Goal: Task Accomplishment & Management: Complete application form

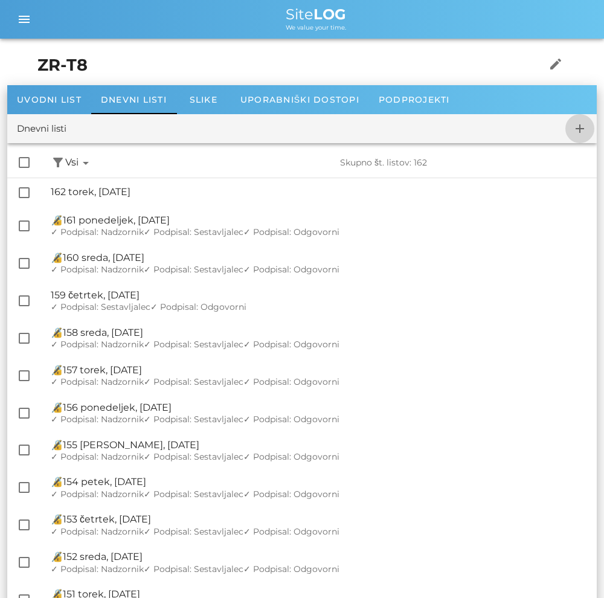
click at [587, 134] on icon "add" at bounding box center [580, 128] width 15 height 15
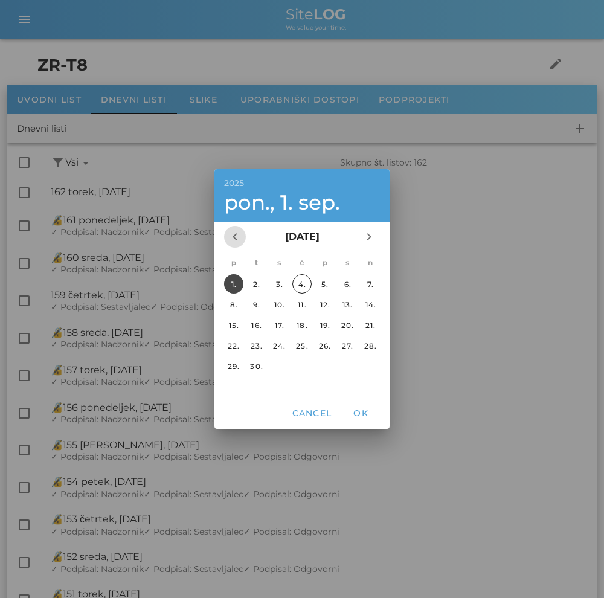
click at [239, 241] on icon "chevron_left" at bounding box center [235, 237] width 15 height 15
click at [303, 283] on div "3." at bounding box center [301, 284] width 19 height 9
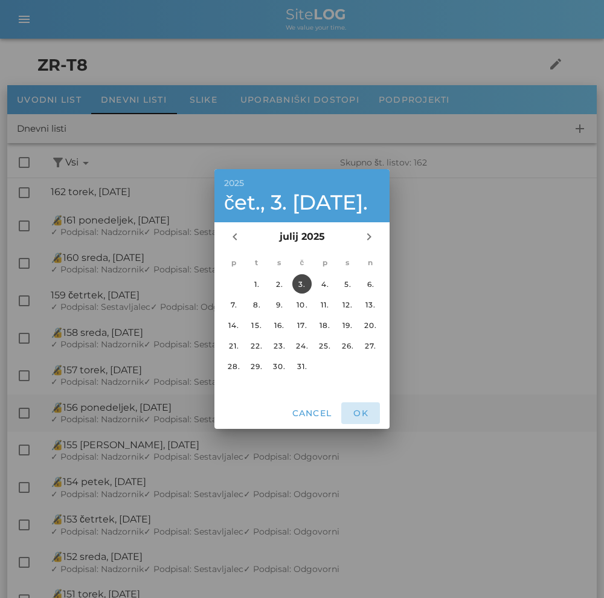
click at [358, 419] on button "OK" at bounding box center [360, 413] width 39 height 22
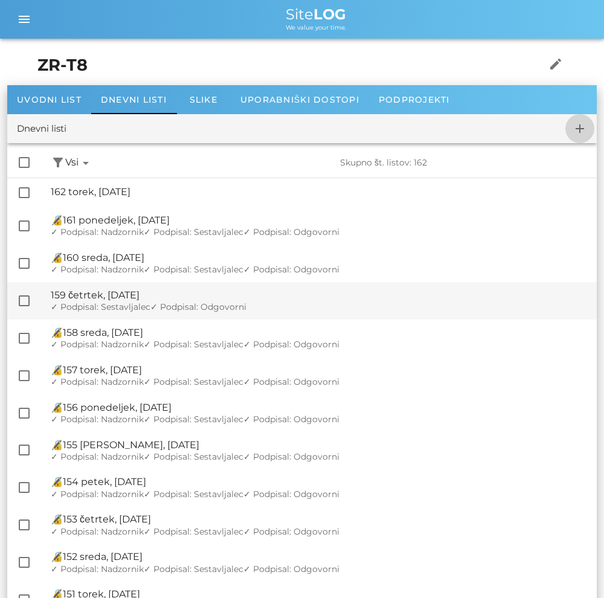
checkbox input "false"
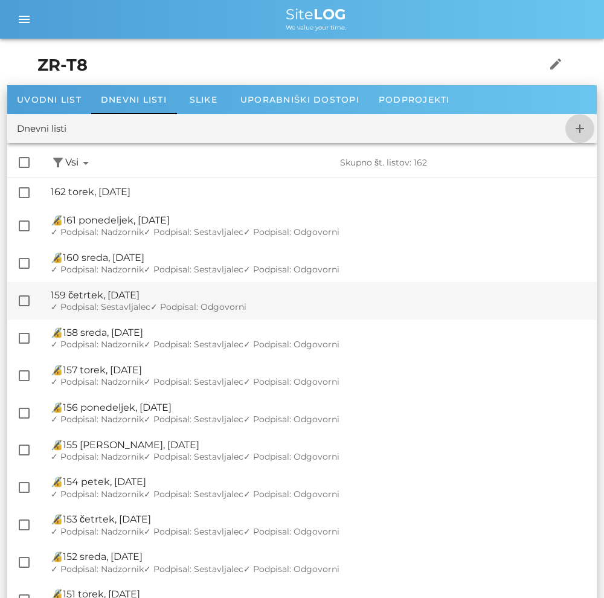
checkbox input "false"
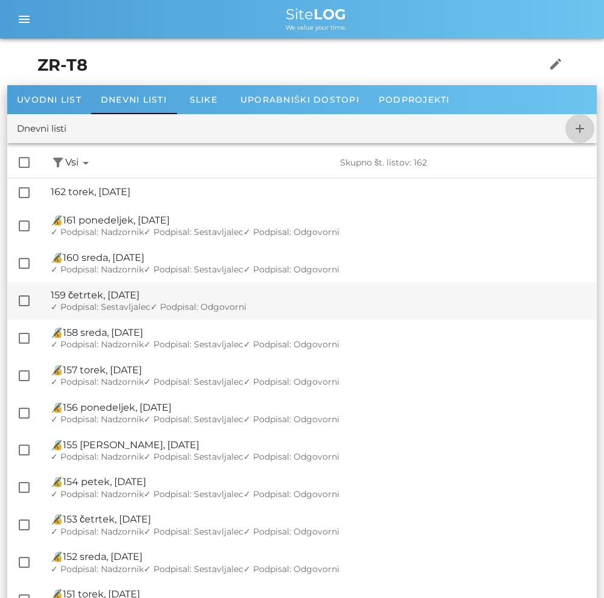
checkbox input "false"
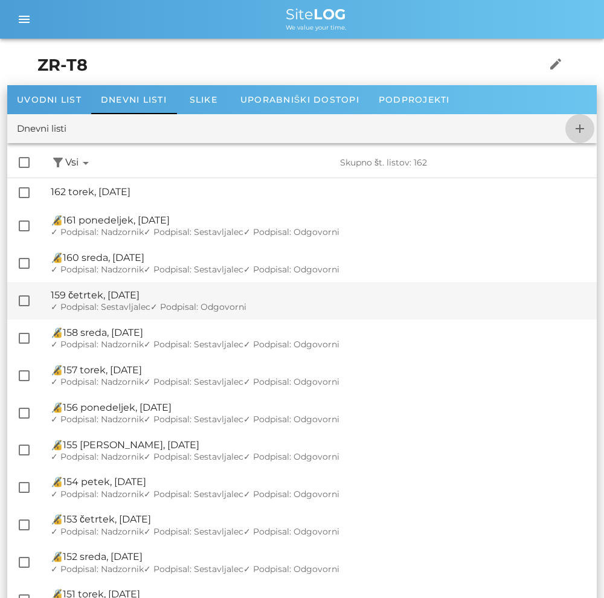
checkbox input "false"
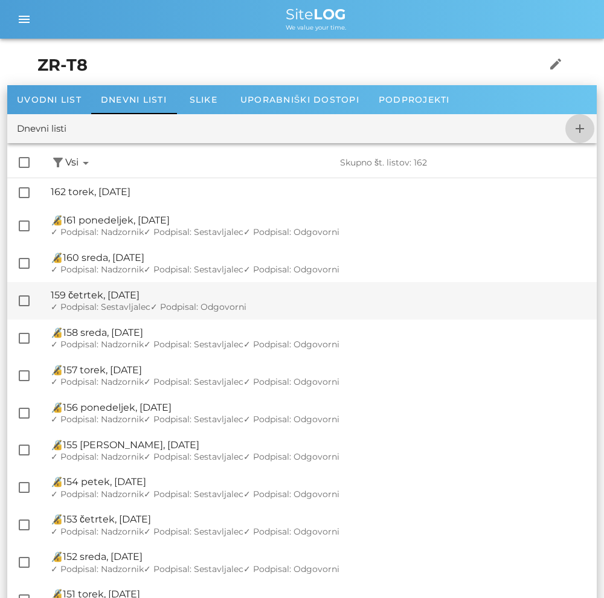
checkbox input "false"
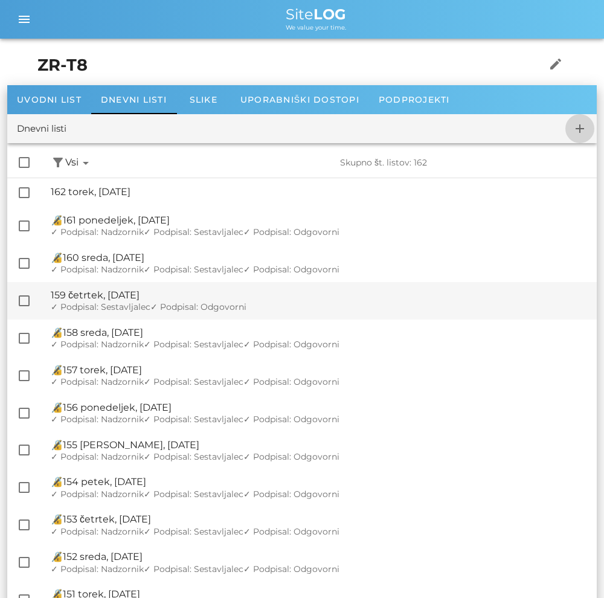
checkbox input "false"
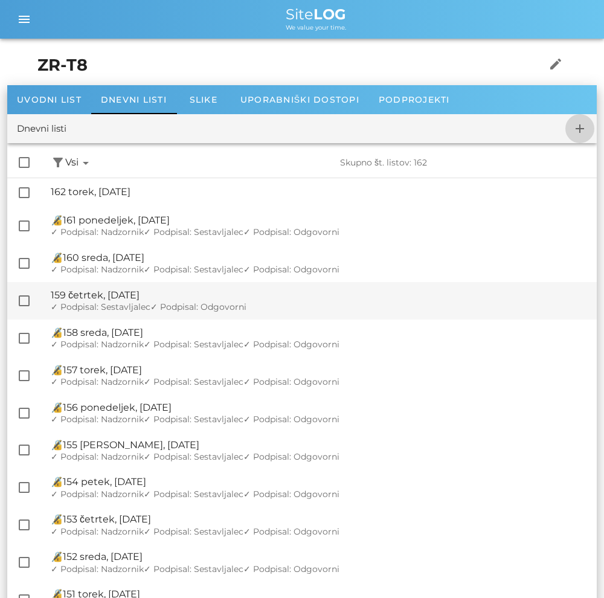
checkbox input "false"
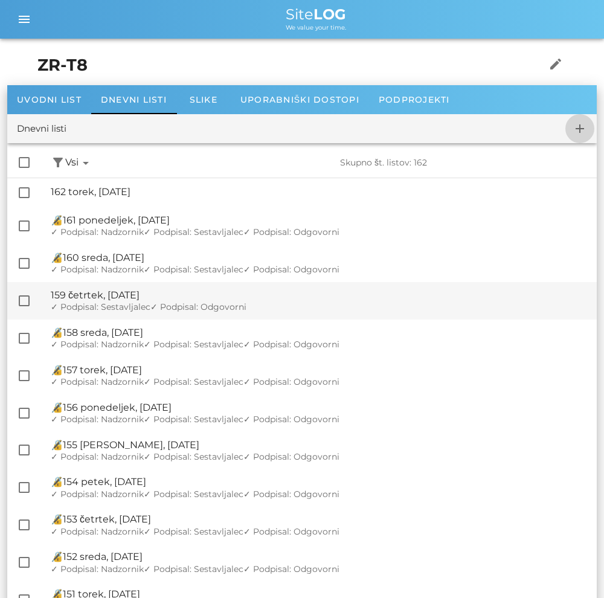
checkbox input "false"
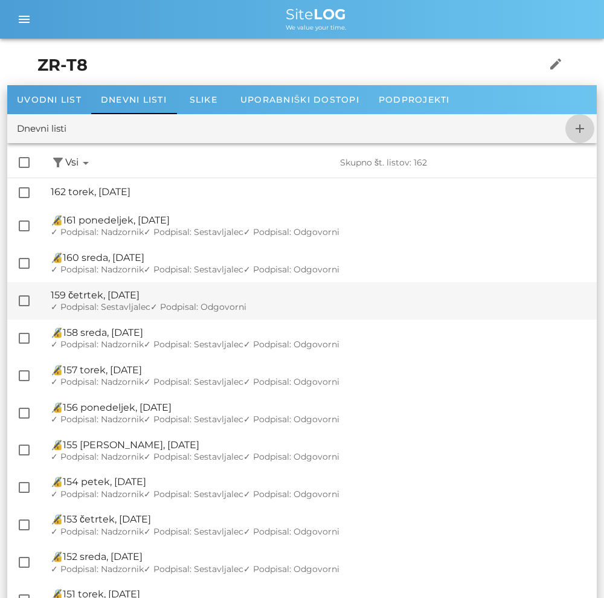
checkbox input "false"
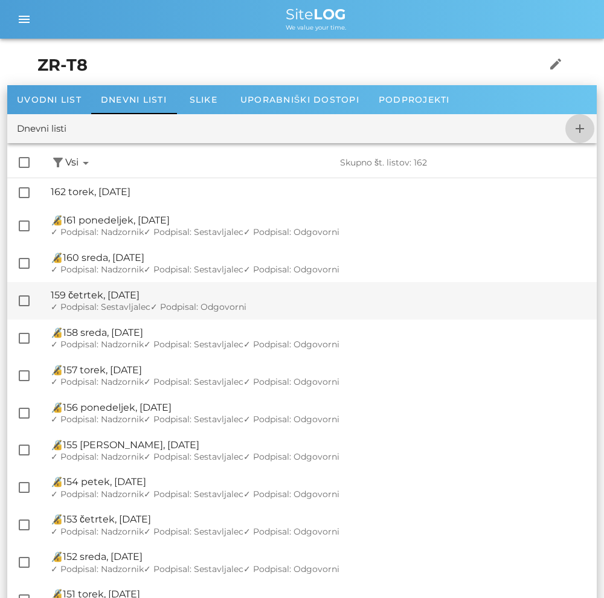
checkbox input "false"
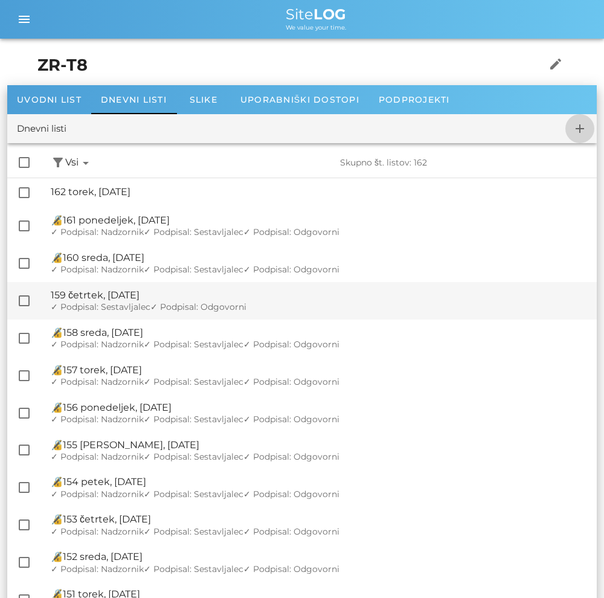
checkbox input "false"
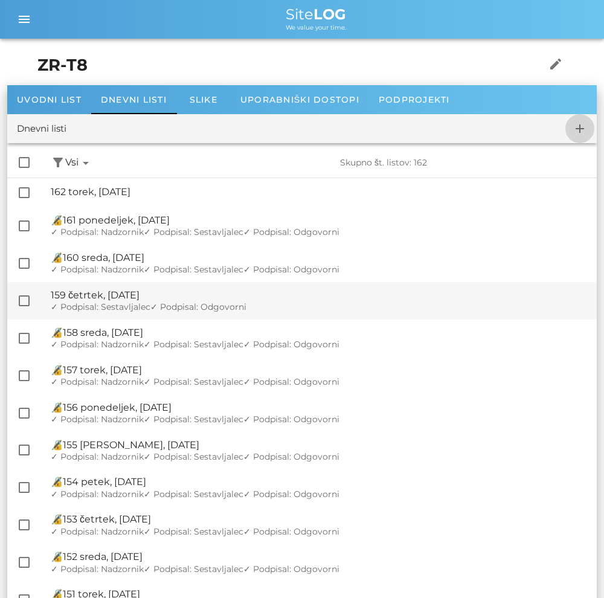
checkbox input "false"
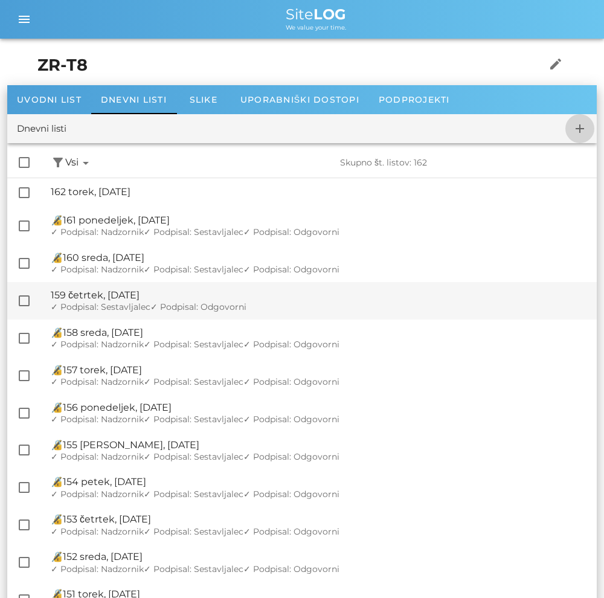
checkbox input "false"
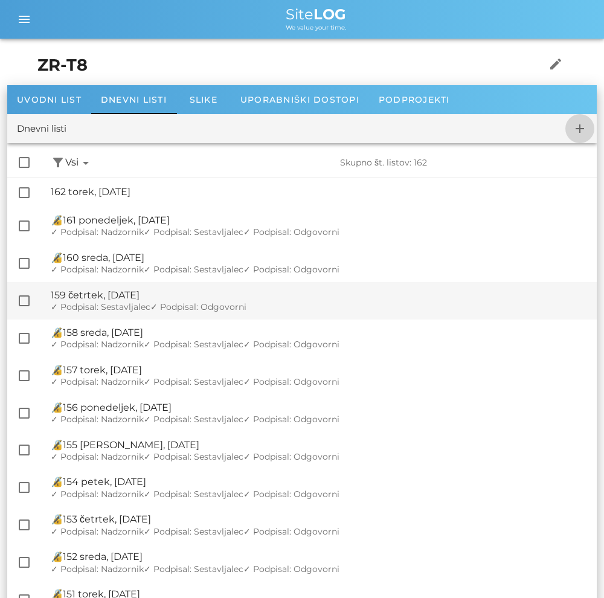
checkbox input "false"
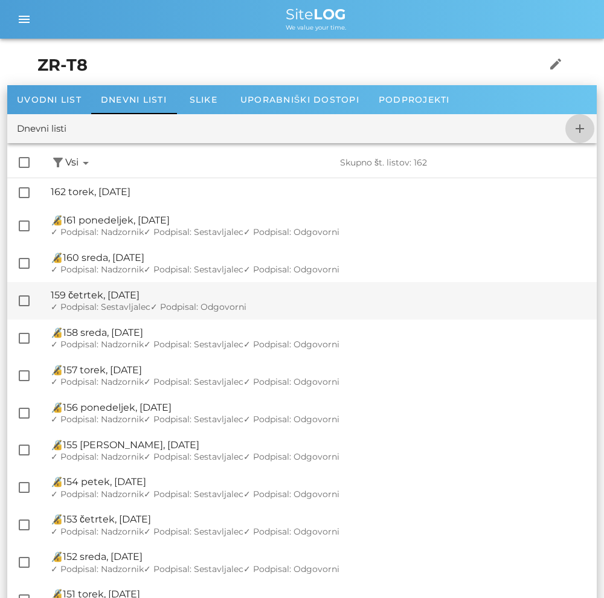
checkbox input "false"
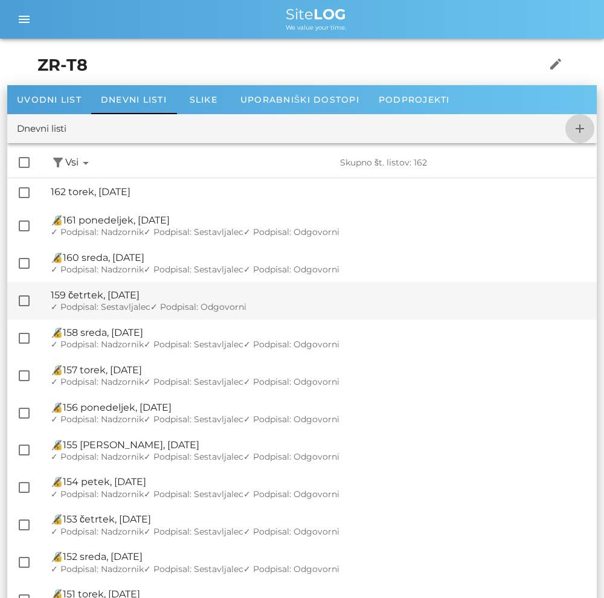
checkbox input "false"
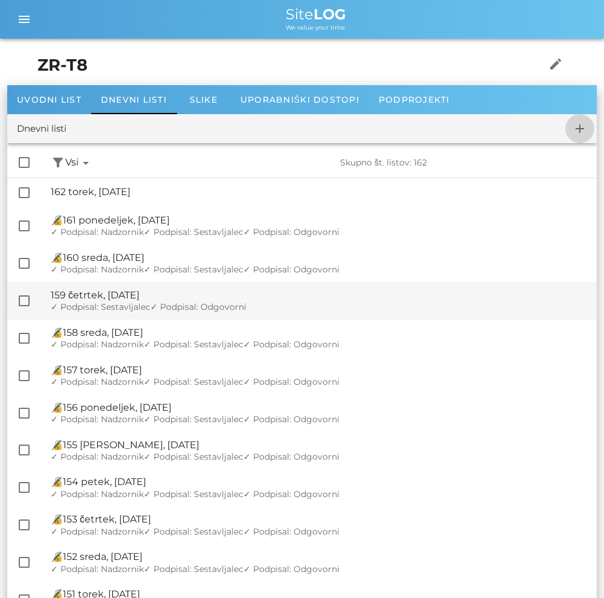
checkbox input "false"
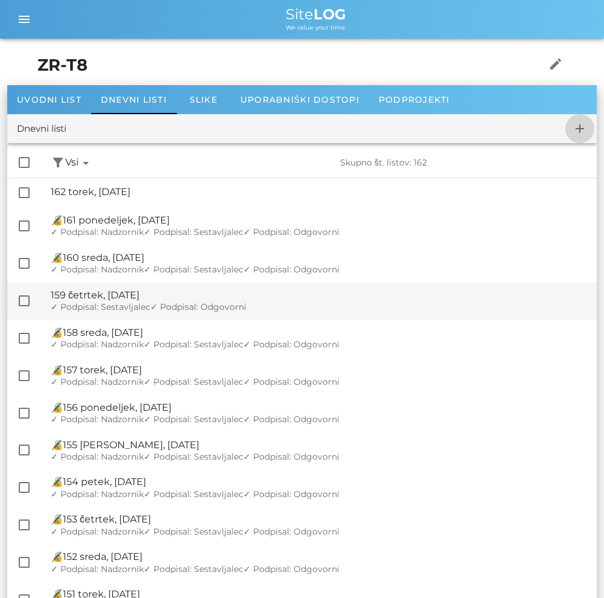
checkbox input "false"
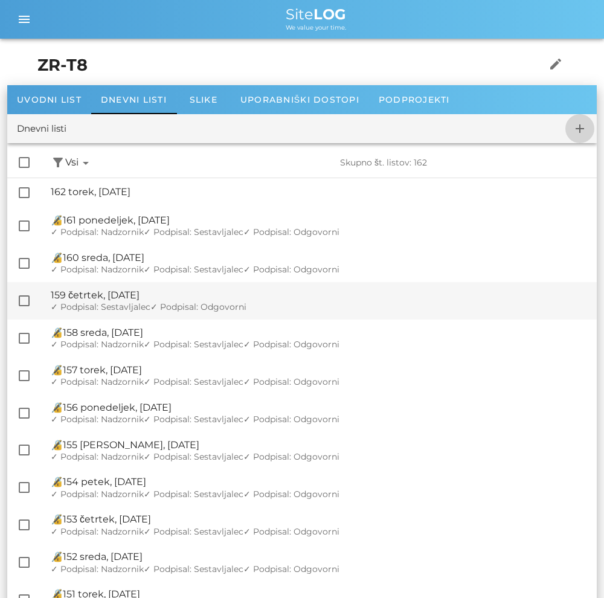
checkbox input "false"
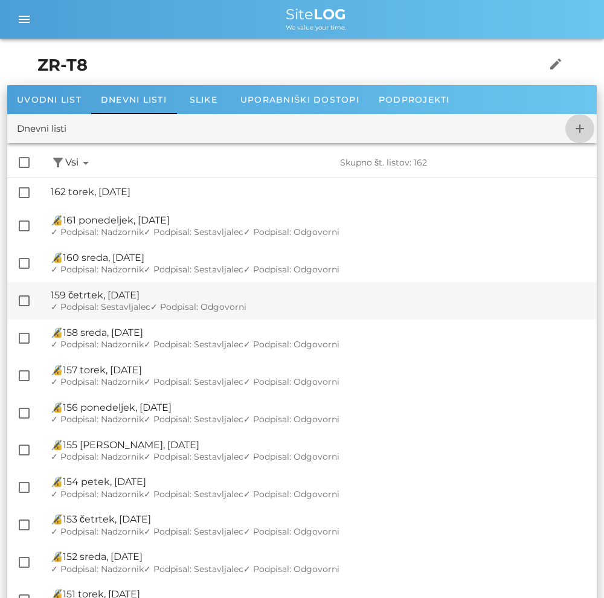
checkbox input "false"
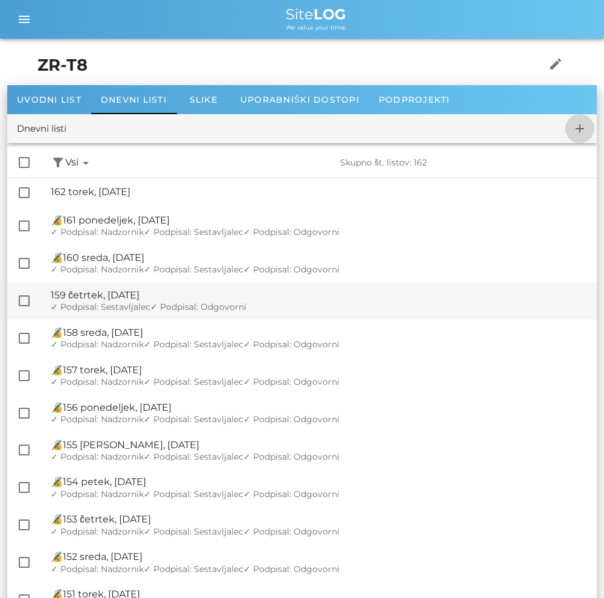
checkbox input "false"
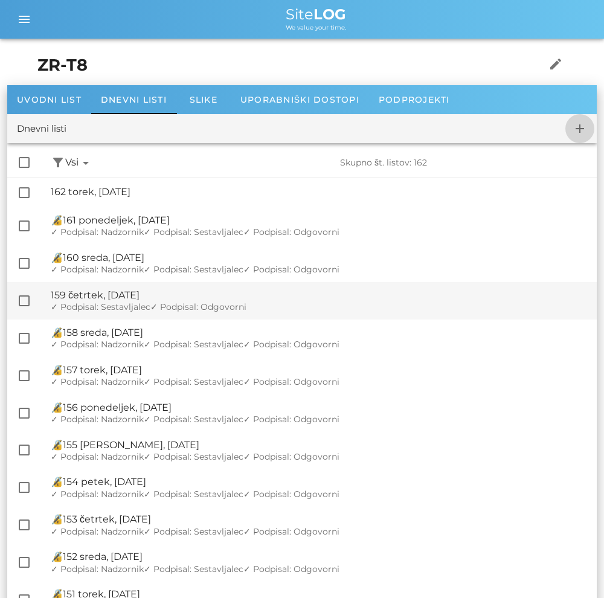
checkbox input "false"
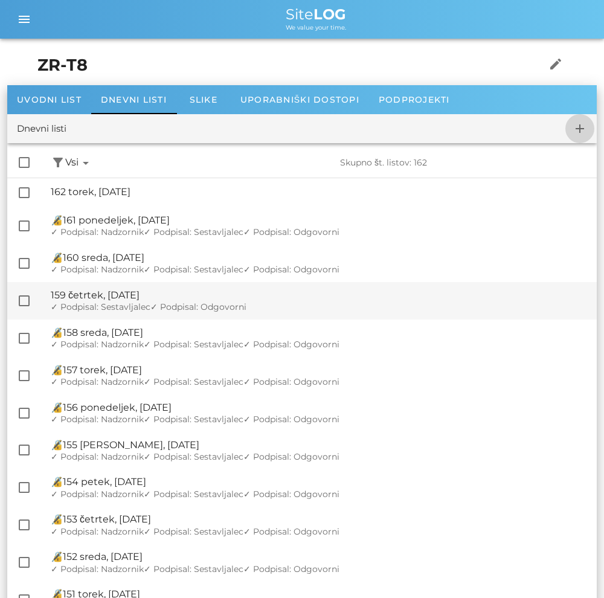
checkbox input "false"
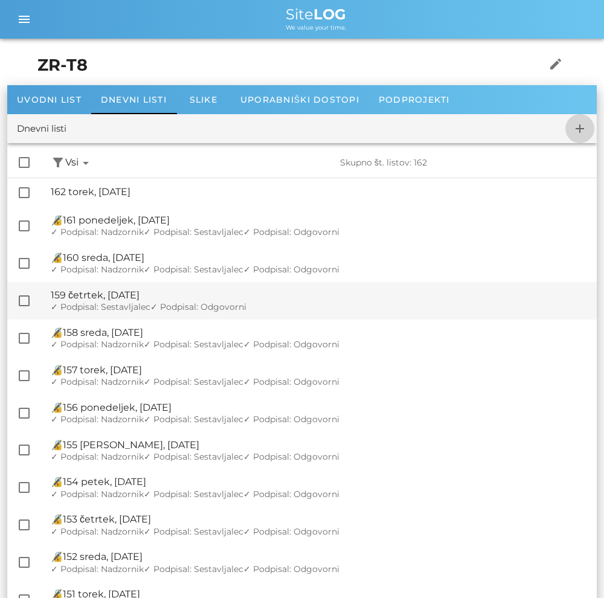
checkbox input "false"
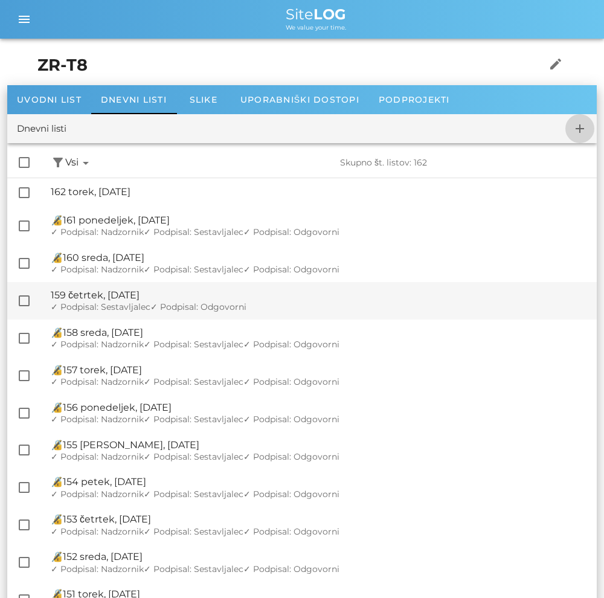
checkbox input "false"
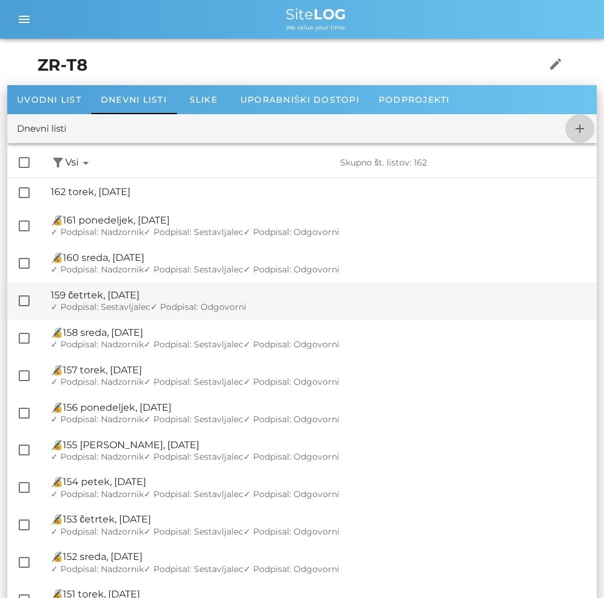
checkbox input "false"
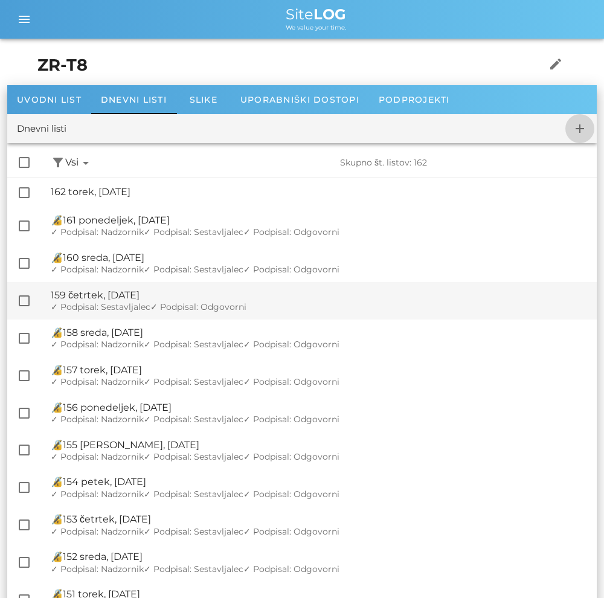
checkbox input "false"
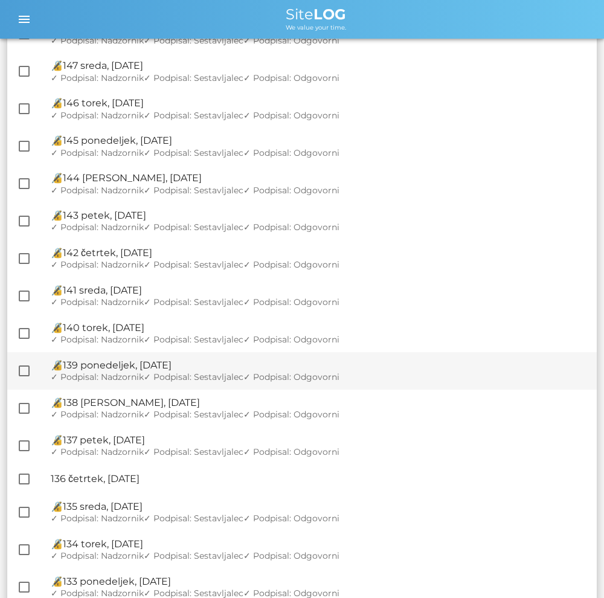
scroll to position [725, 0]
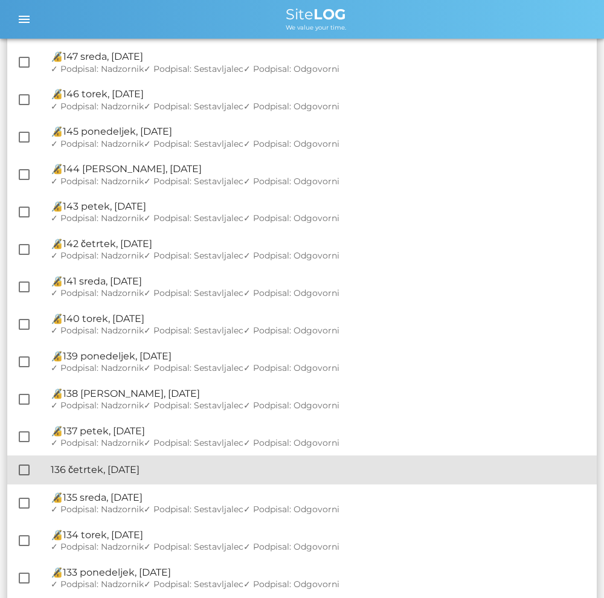
click at [177, 470] on div "🔏 136 četrtek, [DATE]" at bounding box center [319, 469] width 537 height 11
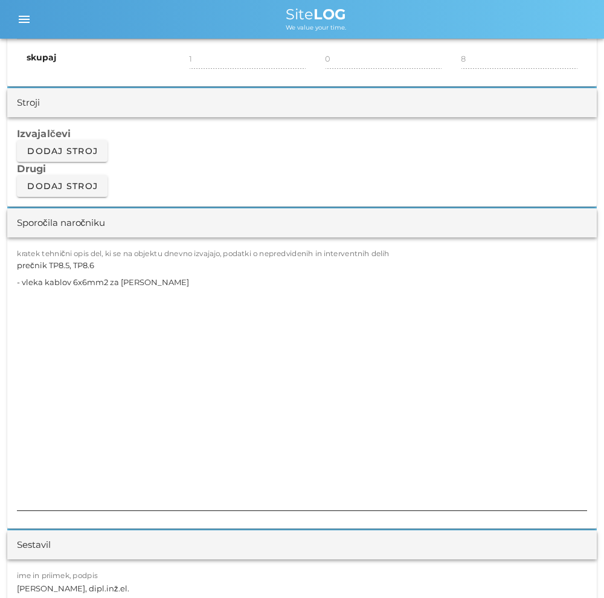
scroll to position [967, 0]
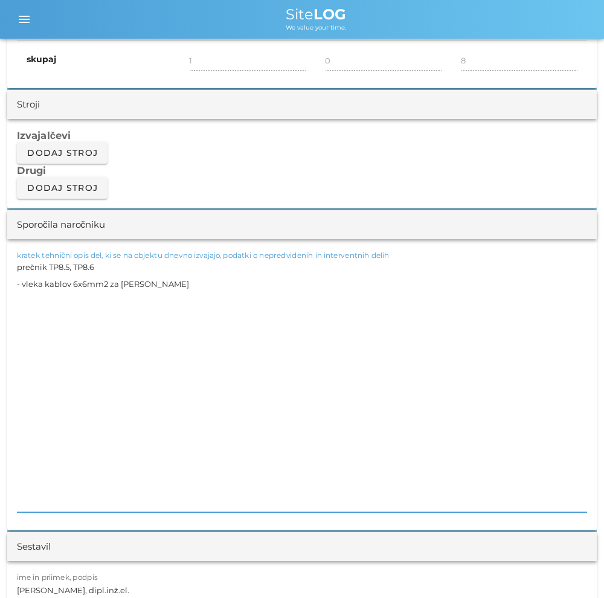
drag, startPoint x: 193, startPoint y: 278, endPoint x: 10, endPoint y: 260, distance: 183.9
click at [10, 260] on div "kratek tehnični opis del, ki se na objektu dnevno izvajajo, podatki o nepredvid…" at bounding box center [302, 384] width 590 height 291
paste textarea "T8K(plato R6) : - ponovna zakoličba temelja kandelabra H6 in zakoličba temelja …"
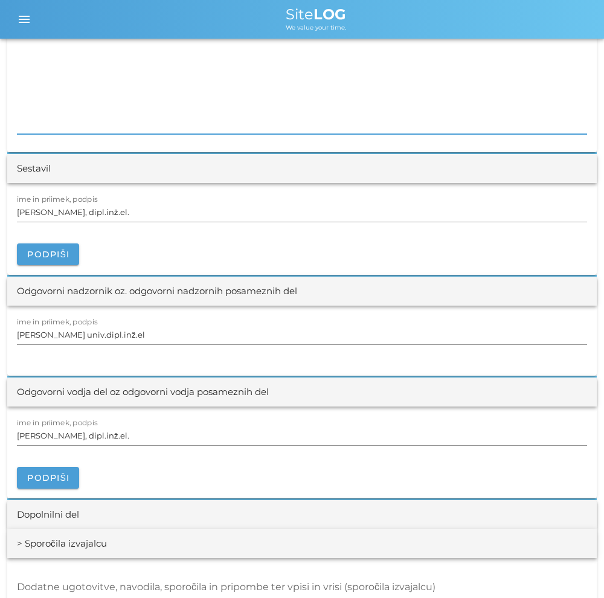
scroll to position [1450, 0]
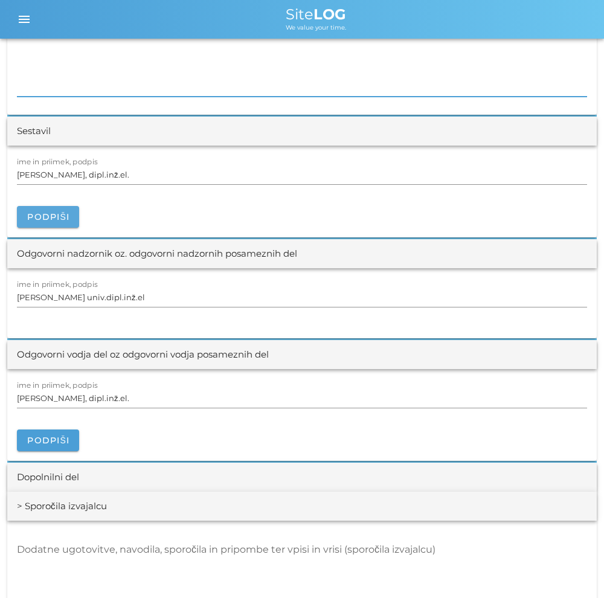
type textarea "T8K(plato R6) : - ponovna zakoličba temelja kandelabra H6 in zakoličba temelja …"
click at [66, 224] on button "Podpiši" at bounding box center [48, 217] width 62 height 22
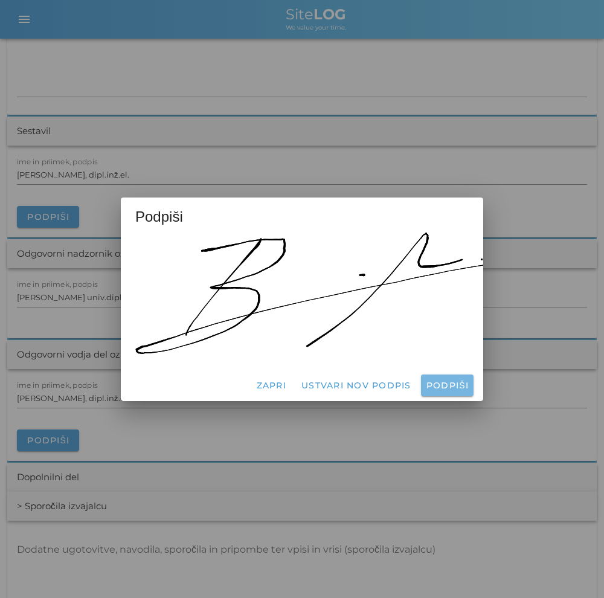
click at [445, 383] on span "Podpiši" at bounding box center [447, 385] width 43 height 11
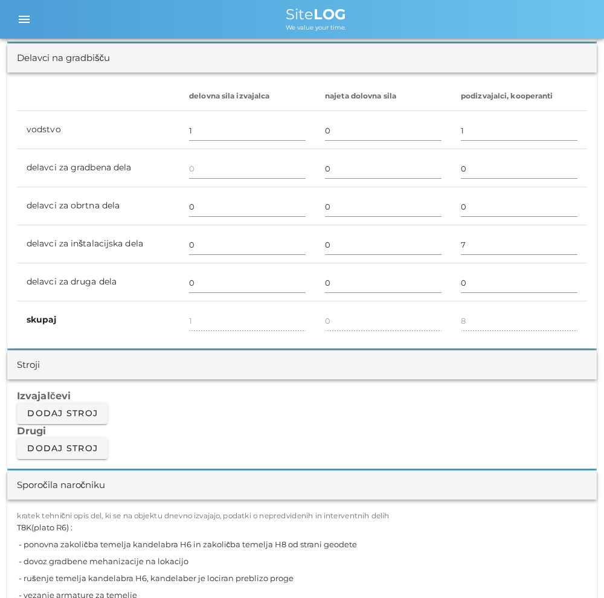
scroll to position [786, 0]
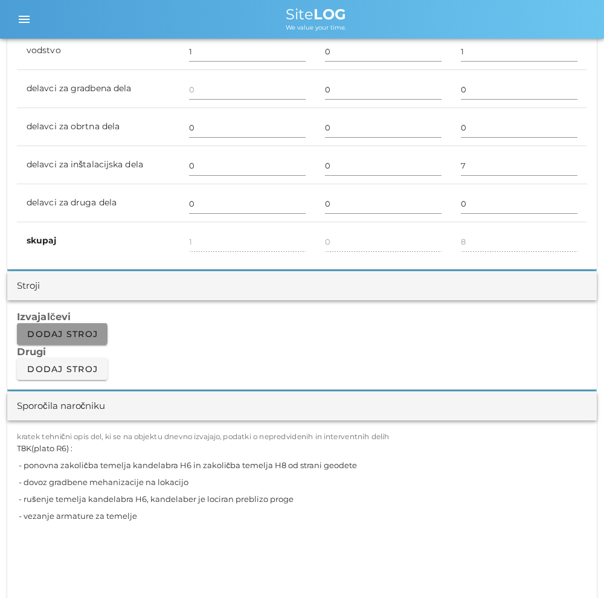
click at [76, 332] on span "Dodaj stroj" at bounding box center [62, 334] width 71 height 11
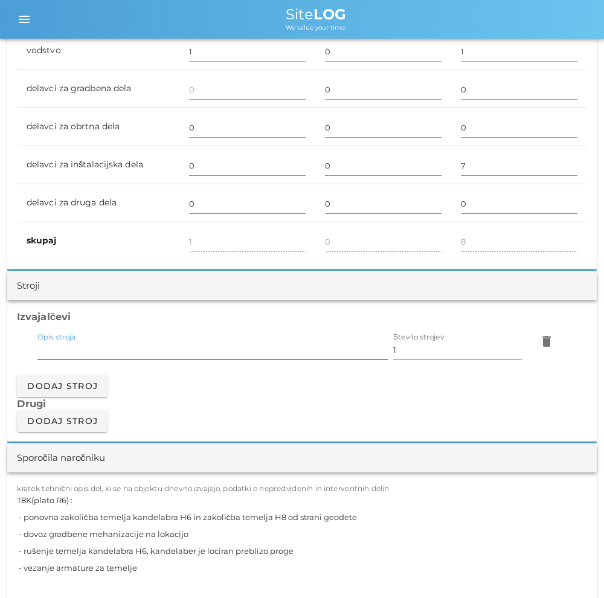
click at [160, 351] on input "Opis stroja" at bounding box center [212, 349] width 351 height 19
type input "bager 4t"
click at [91, 386] on span "Dodaj stroj" at bounding box center [62, 386] width 71 height 11
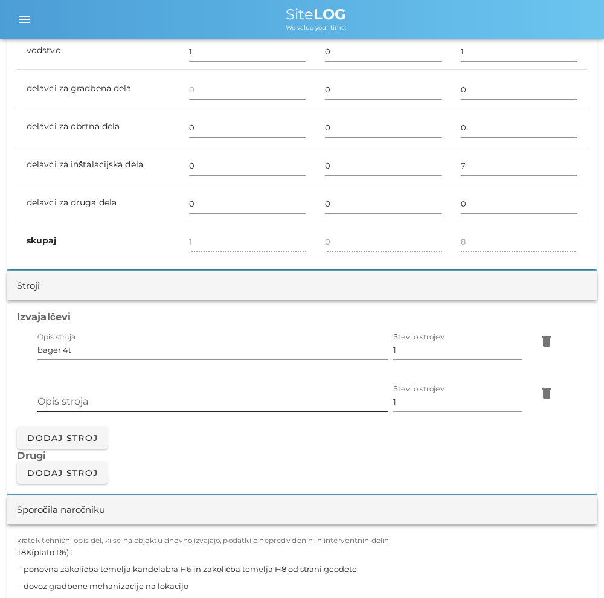
click at [127, 390] on div "Opis stroja" at bounding box center [212, 402] width 351 height 35
click at [119, 399] on input "Opis stroja" at bounding box center [212, 401] width 351 height 19
type input "kamion"
click at [231, 432] on div "Izvajalčevi Opis stroja bager 4t Število strojev 1 delete Opis stroja kamion Št…" at bounding box center [302, 396] width 590 height 193
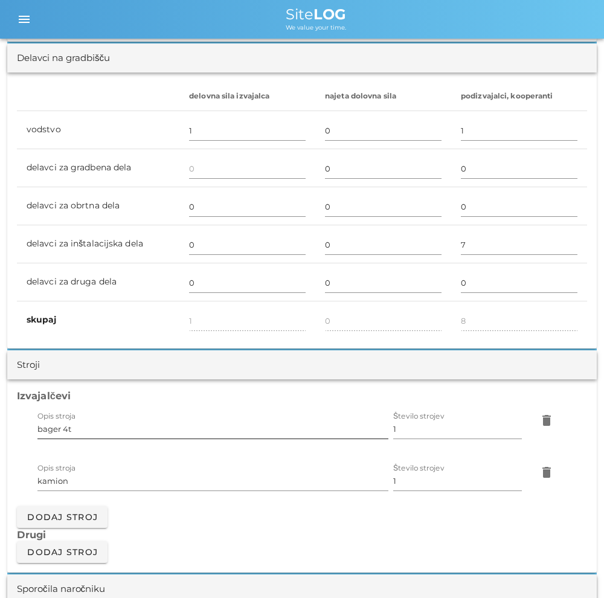
scroll to position [483, 0]
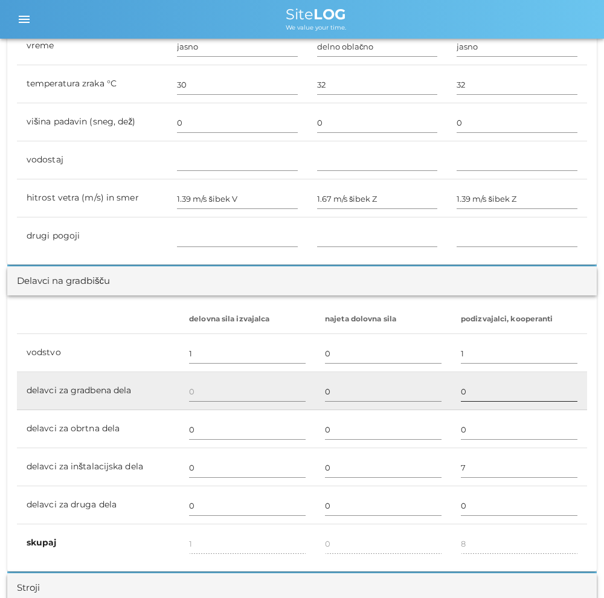
click at [474, 383] on input "0" at bounding box center [519, 391] width 117 height 19
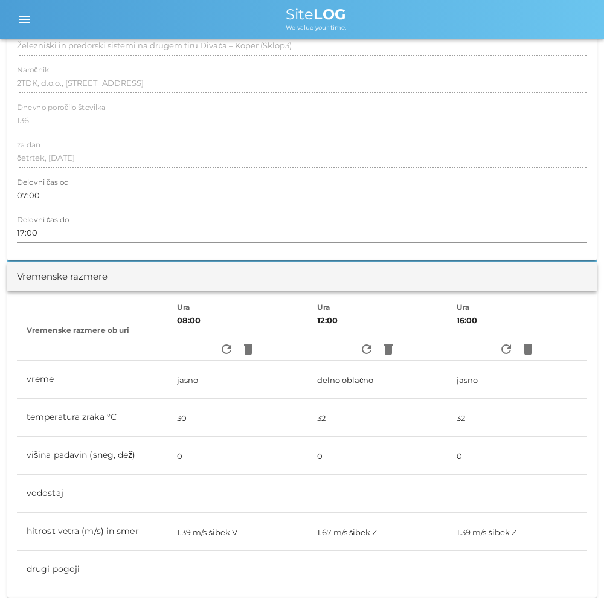
scroll to position [0, 0]
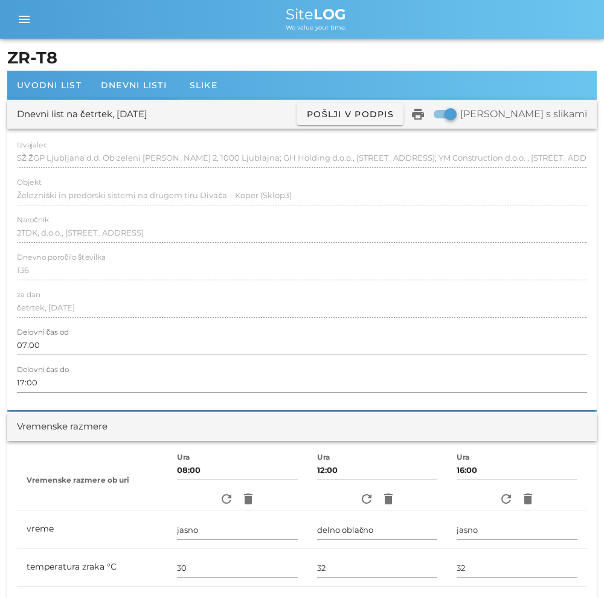
type input "6"
type input "14"
click at [220, 321] on div at bounding box center [302, 321] width 570 height 8
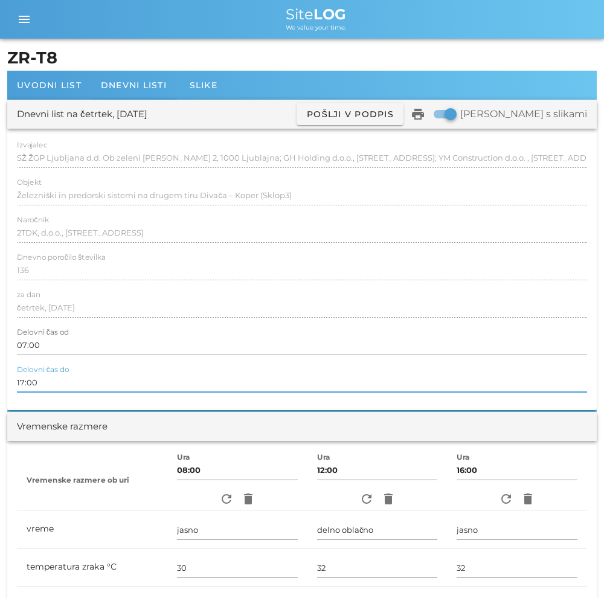
click at [24, 387] on input "17:00" at bounding box center [302, 382] width 570 height 19
type input "16:00"
click at [319, 184] on div "Objekt Železniški in predorski sistemi na drugem tiru Divača – Koper (Sklop3)" at bounding box center [302, 195] width 570 height 35
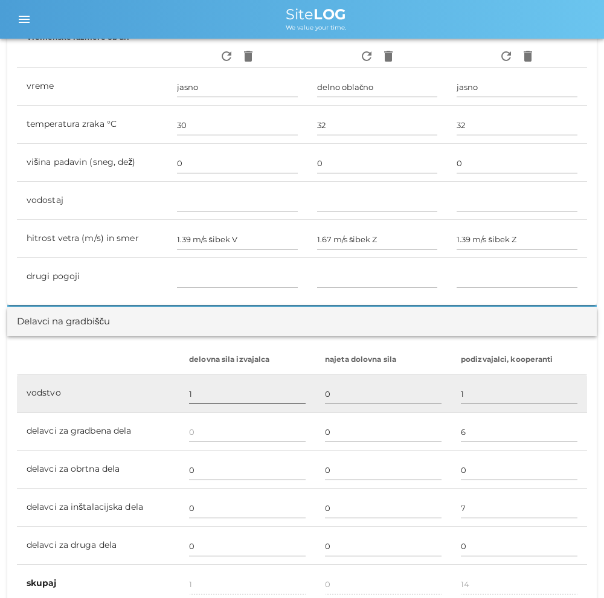
scroll to position [363, 0]
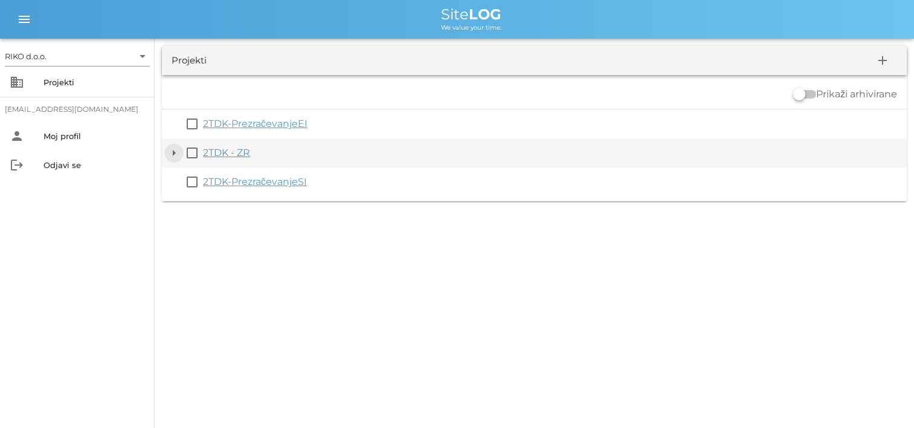
click at [172, 151] on button "arrow_drop_down" at bounding box center [174, 153] width 15 height 15
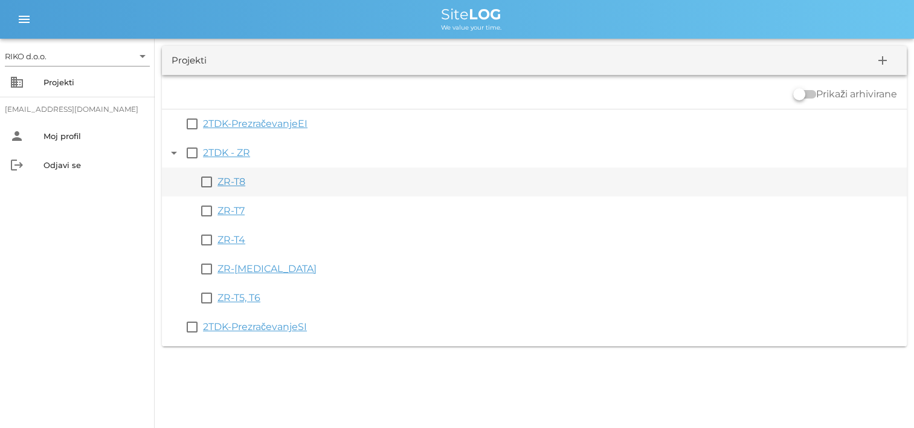
click at [230, 182] on link "ZR-T8" at bounding box center [232, 181] width 28 height 11
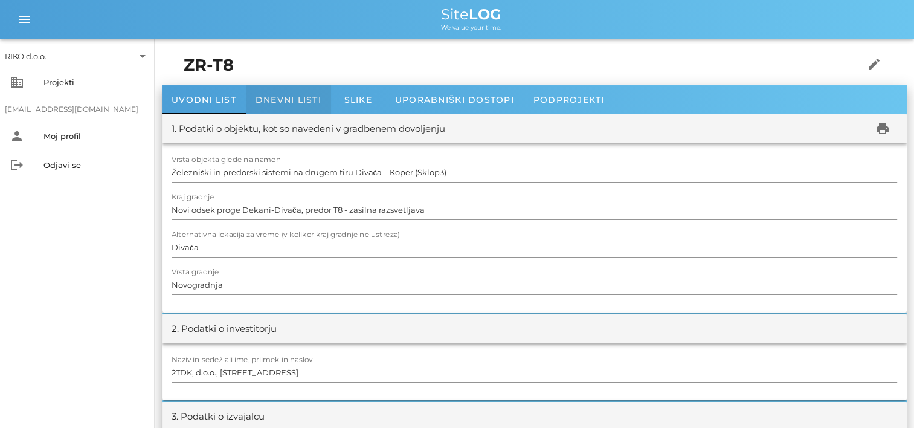
click at [298, 98] on span "Dnevni listi" at bounding box center [289, 99] width 66 height 11
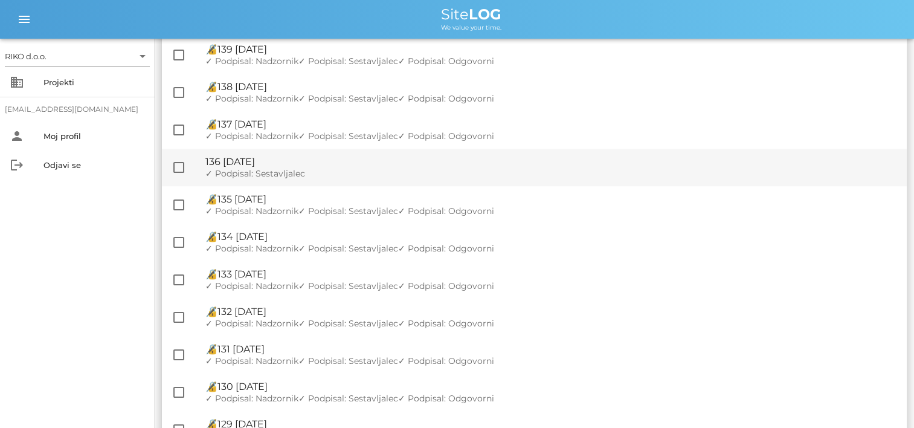
scroll to position [906, 0]
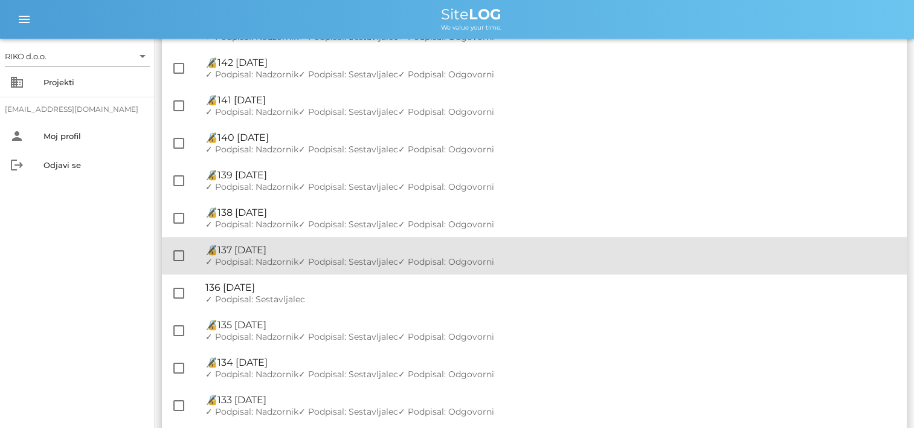
click at [324, 255] on div "🔏 137 petek, 04.07.2025" at bounding box center [551, 249] width 692 height 11
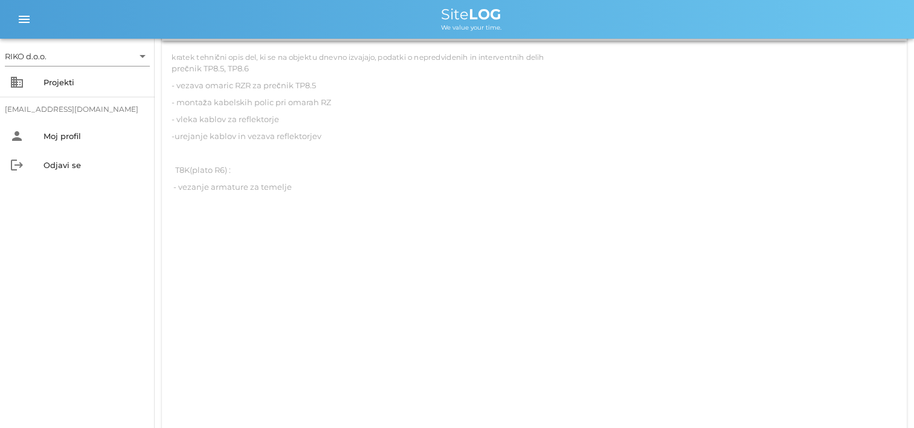
scroll to position [1088, 0]
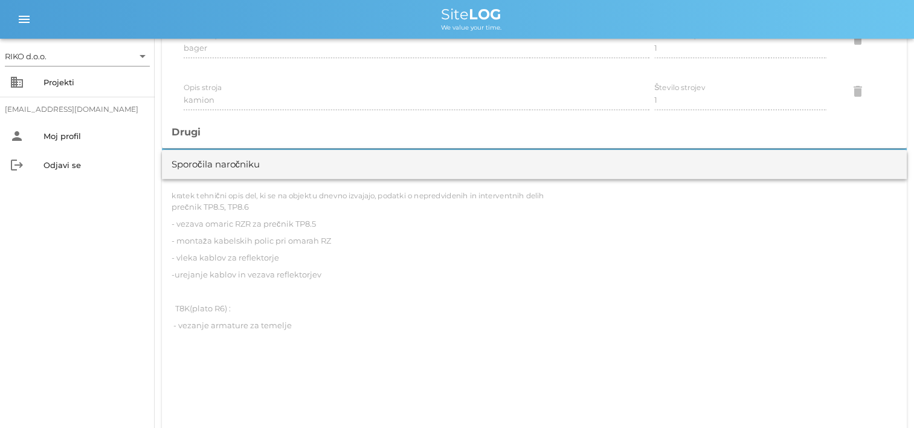
click at [205, 205] on div "kratek tehnični opis del, ki se na objektu dnevno izvajajo, podatki o nepredvid…" at bounding box center [534, 392] width 745 height 427
drag, startPoint x: 205, startPoint y: 205, endPoint x: 176, endPoint y: 190, distance: 32.7
click at [181, 189] on div "kratek tehnični opis del, ki se na objektu dnevno izvajajo, podatki o nepredvid…" at bounding box center [534, 392] width 745 height 427
click at [220, 204] on div "kratek tehnični opis del, ki se na objektu dnevno izvajajo, podatki o nepredvid…" at bounding box center [535, 392] width 726 height 389
drag, startPoint x: 175, startPoint y: 190, endPoint x: 164, endPoint y: 189, distance: 10.4
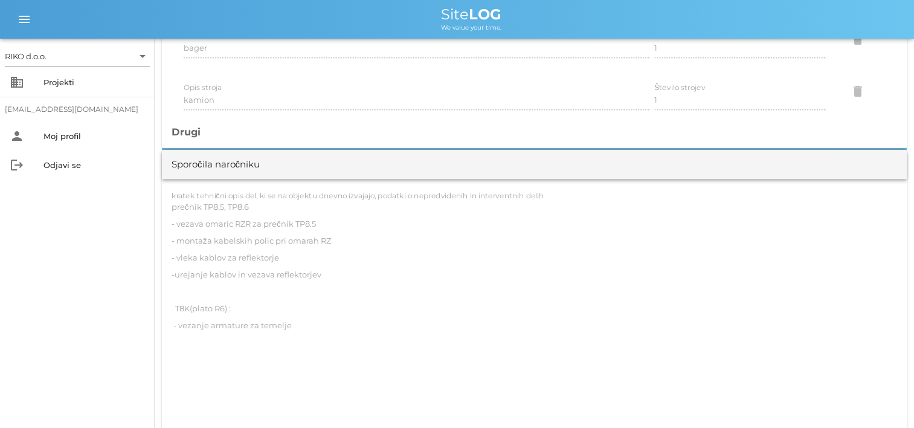
click at [164, 189] on div "kratek tehnični opis del, ki se na objektu dnevno izvajajo, podatki o nepredvid…" at bounding box center [534, 392] width 745 height 427
drag, startPoint x: 164, startPoint y: 189, endPoint x: 176, endPoint y: 193, distance: 12.8
click at [176, 193] on label "kratek tehnični opis del, ki se na objektu dnevno izvajajo, podatki o nepredvid…" at bounding box center [358, 195] width 373 height 9
drag, startPoint x: 176, startPoint y: 193, endPoint x: 186, endPoint y: 195, distance: 9.4
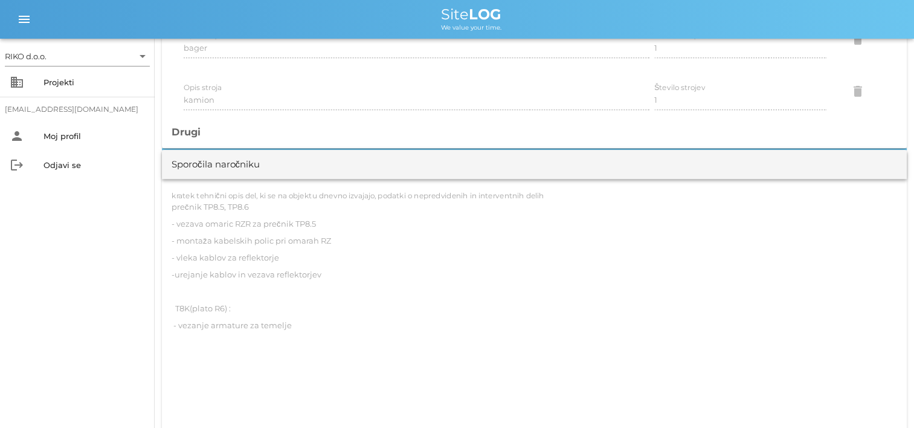
click at [179, 193] on label "kratek tehnični opis del, ki se na objektu dnevno izvajajo, podatki o nepredvid…" at bounding box center [358, 195] width 373 height 9
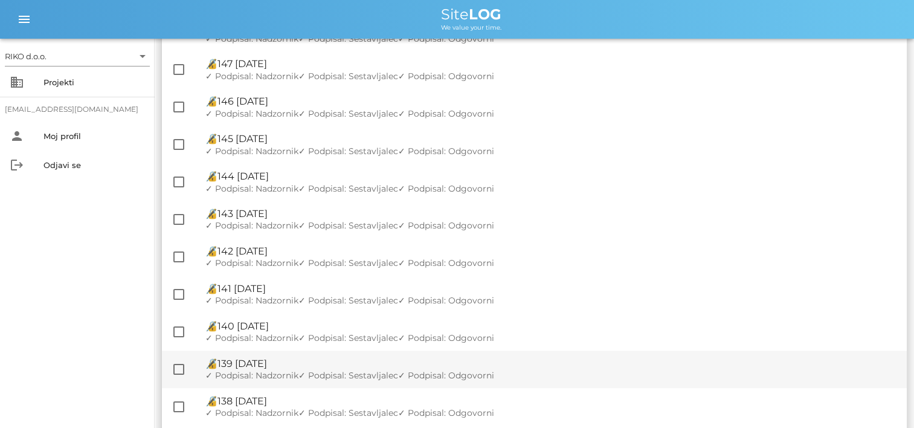
scroll to position [725, 0]
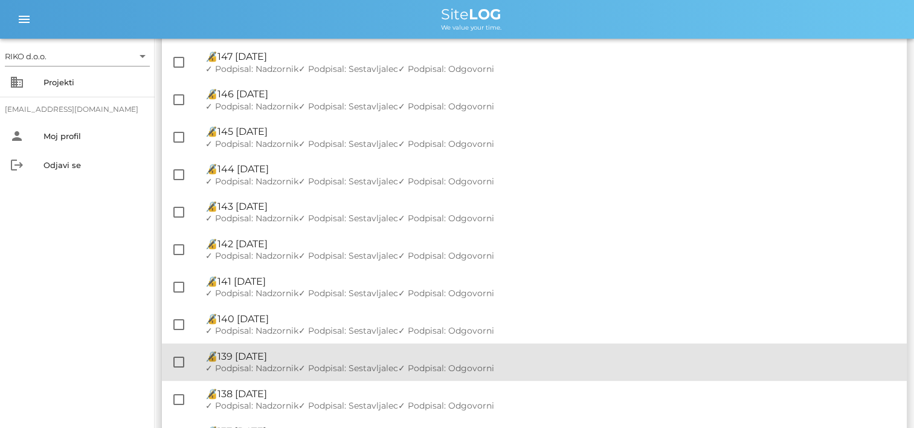
click at [344, 365] on span "✓ Podpisal: Sestavljalec" at bounding box center [349, 368] width 100 height 11
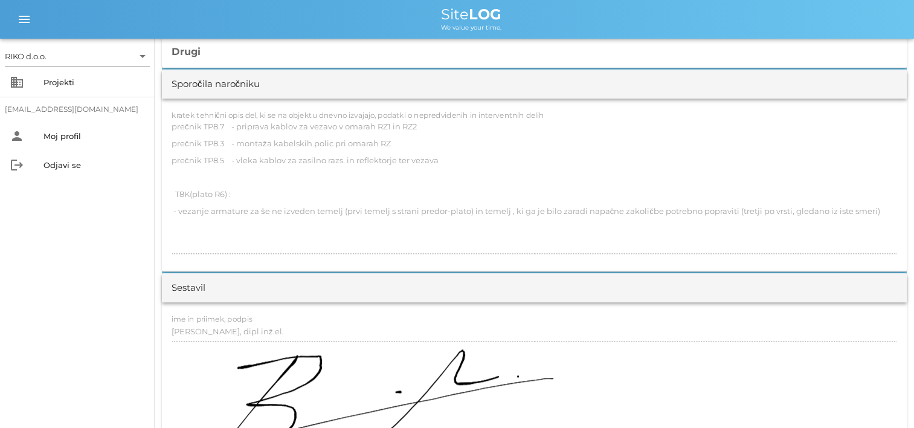
scroll to position [1148, 0]
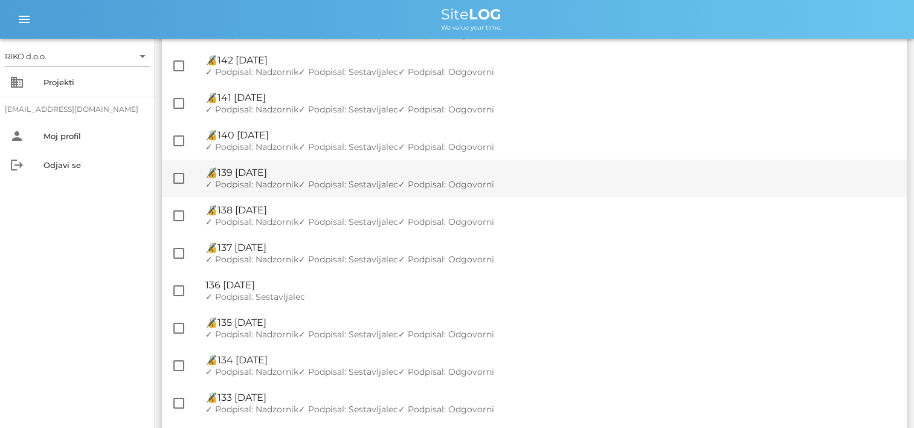
scroll to position [906, 0]
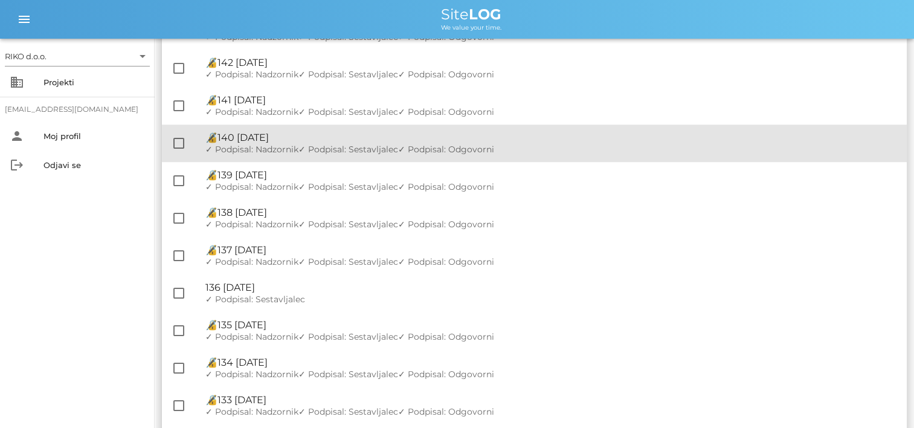
click at [334, 147] on span "✓ Podpisal: Sestavljalec" at bounding box center [349, 149] width 100 height 11
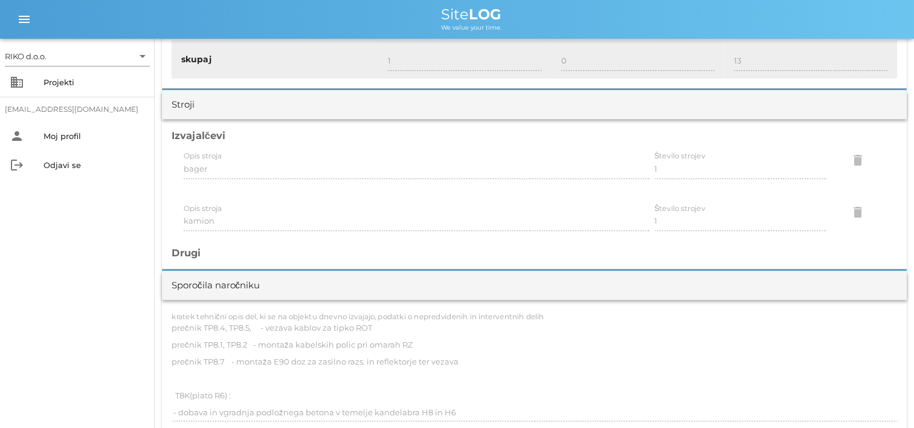
scroll to position [1027, 0]
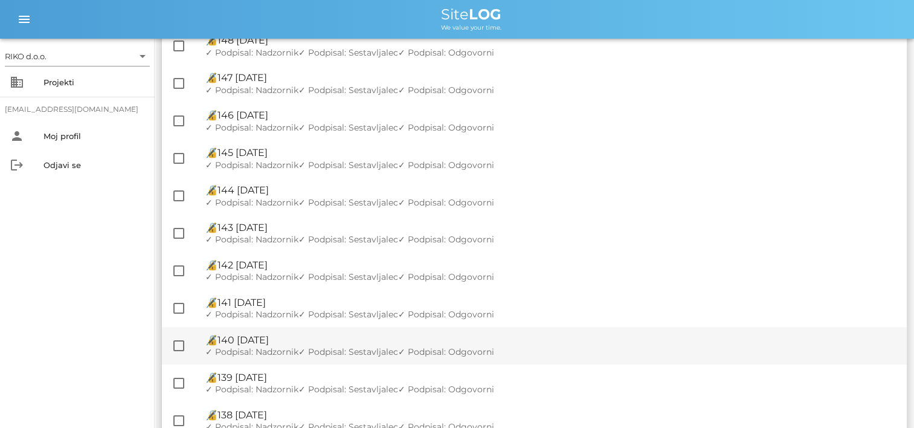
scroll to position [725, 0]
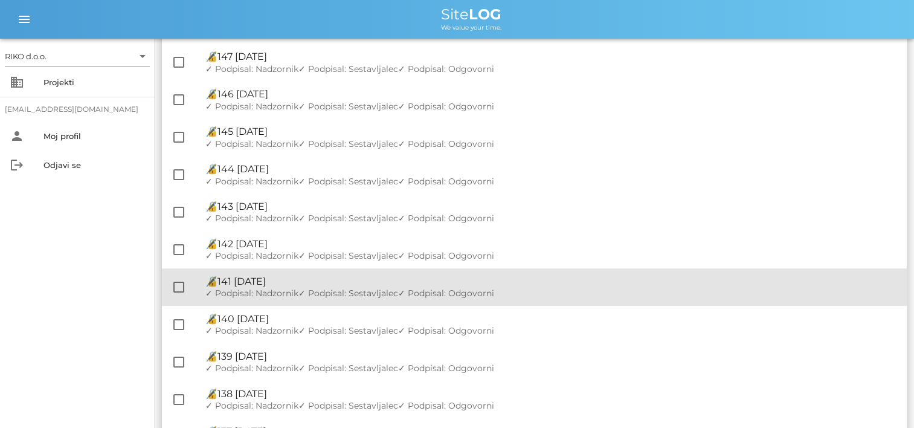
click at [353, 288] on div "🔏 141 sreda, 09.07.2025 ✓ Podpisal: Nadzornik ✓ Podpisal: Sestavljalec ✓ Podpis…" at bounding box center [551, 286] width 692 height 37
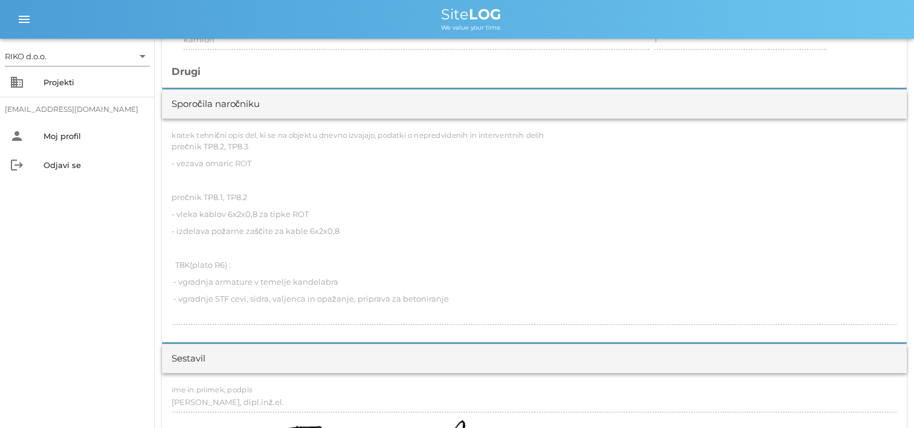
scroll to position [1209, 0]
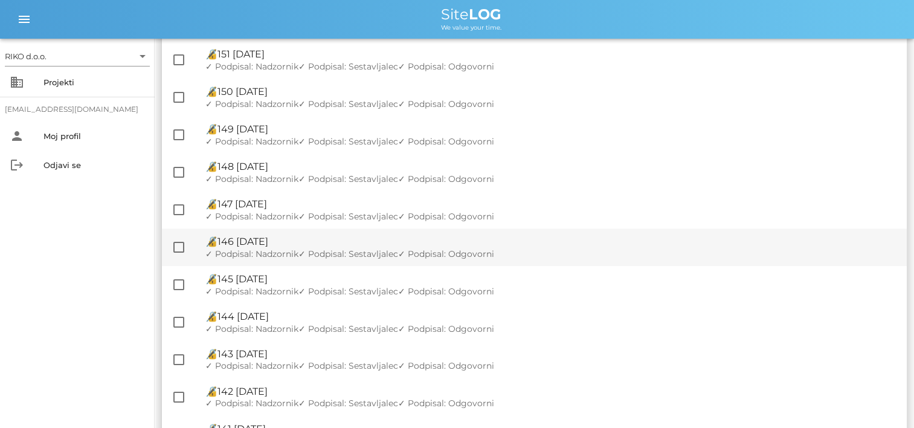
scroll to position [665, 0]
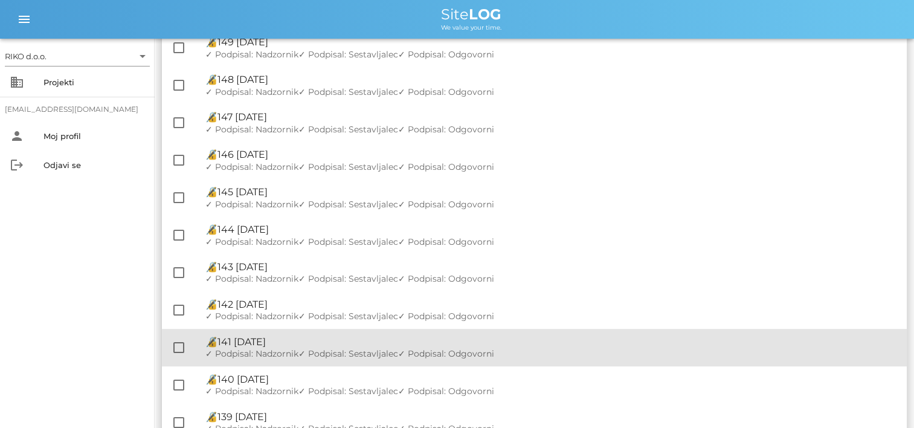
click at [326, 341] on div "🔏 141 sreda, 09.07.2025" at bounding box center [551, 341] width 692 height 11
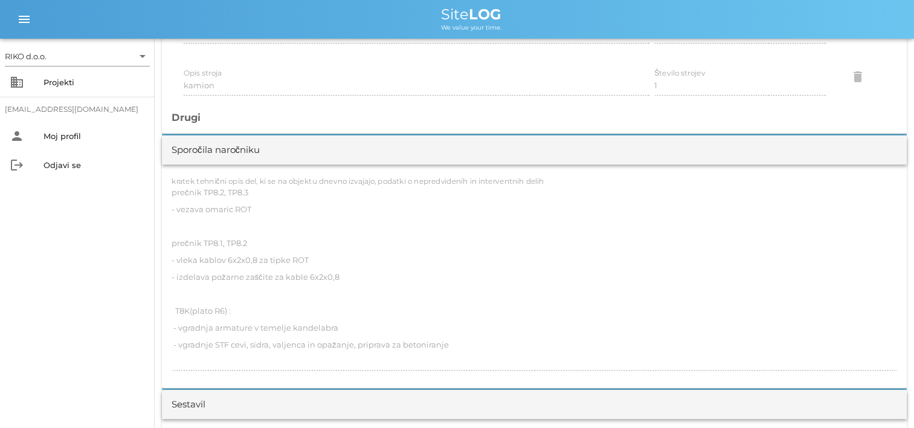
scroll to position [1148, 0]
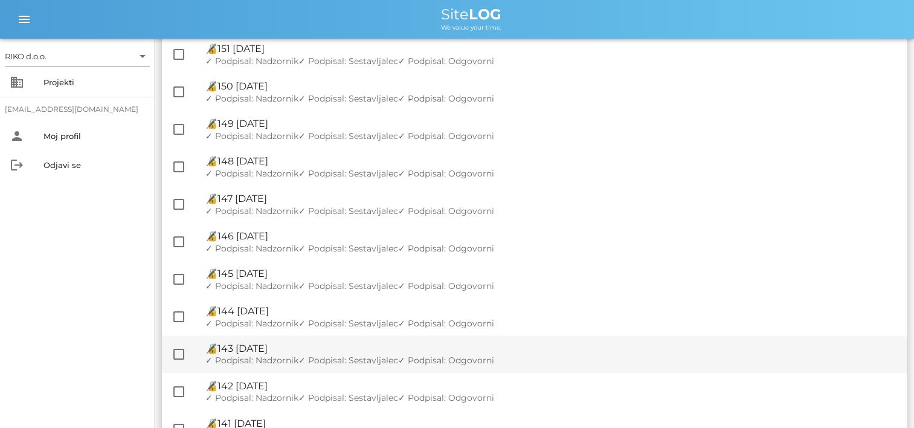
scroll to position [604, 0]
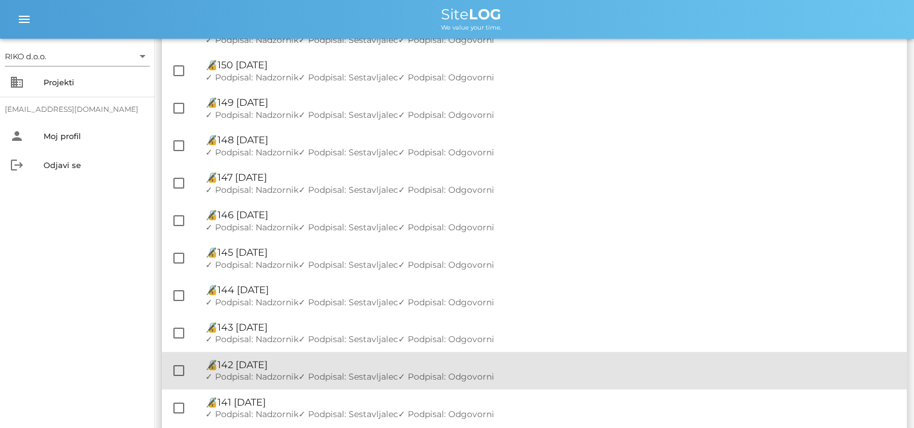
click at [318, 353] on div "🔏 142 četrtek, 10.07.2025 ✓ Podpisal: Nadzornik ✓ Podpisal: Sestavljalec ✓ Podp…" at bounding box center [551, 370] width 692 height 37
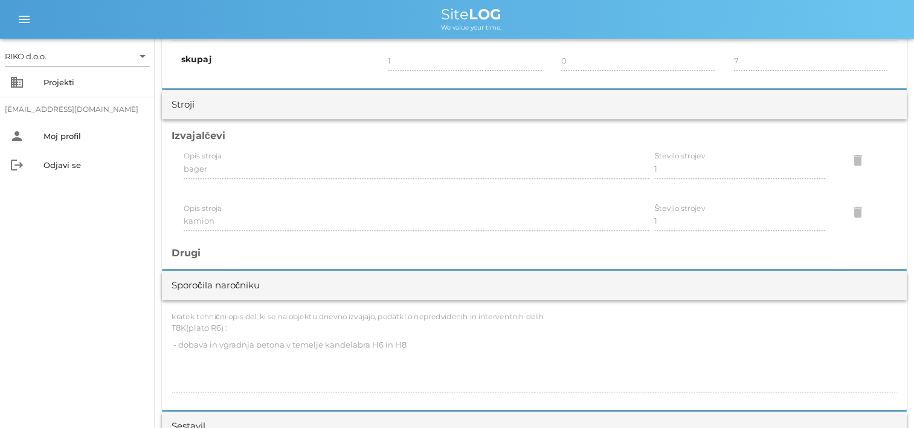
scroll to position [1027, 0]
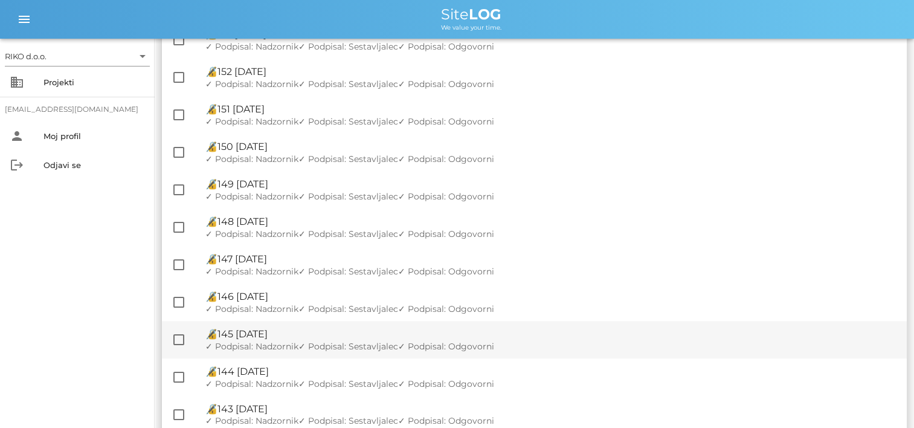
scroll to position [544, 0]
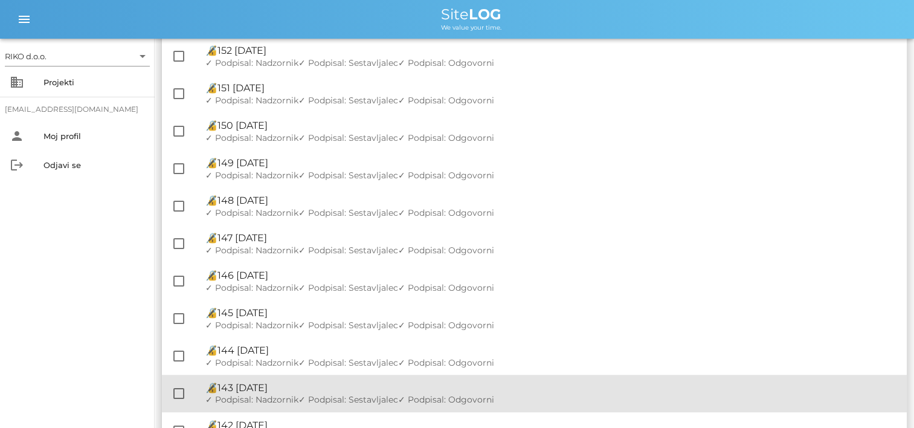
click at [317, 399] on span "✓ Podpisal: Sestavljalec" at bounding box center [349, 399] width 100 height 11
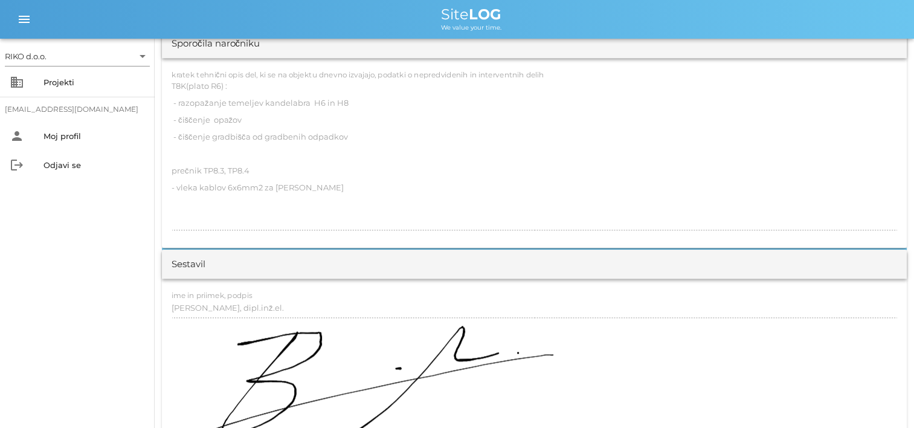
scroll to position [1148, 0]
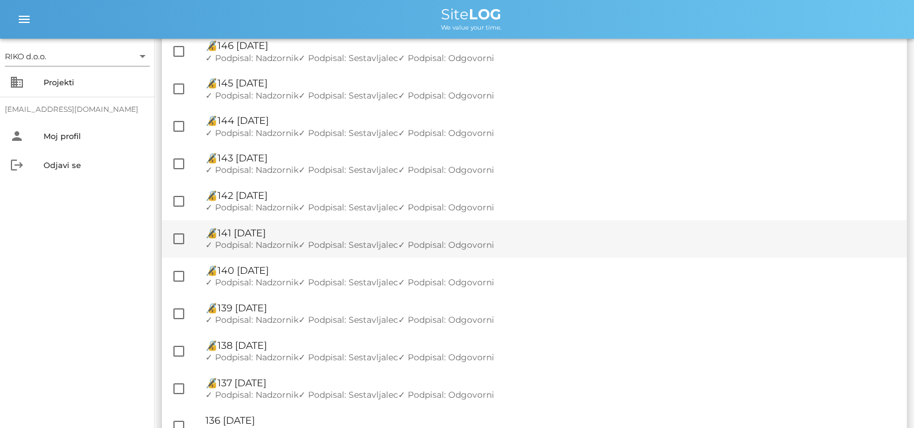
scroll to position [786, 0]
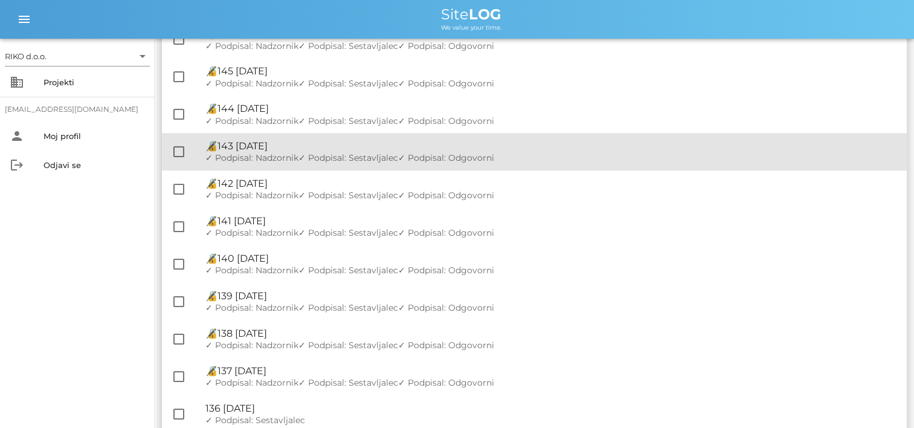
click at [335, 151] on div "🔏 143 petek, 11.07.2025" at bounding box center [551, 145] width 692 height 11
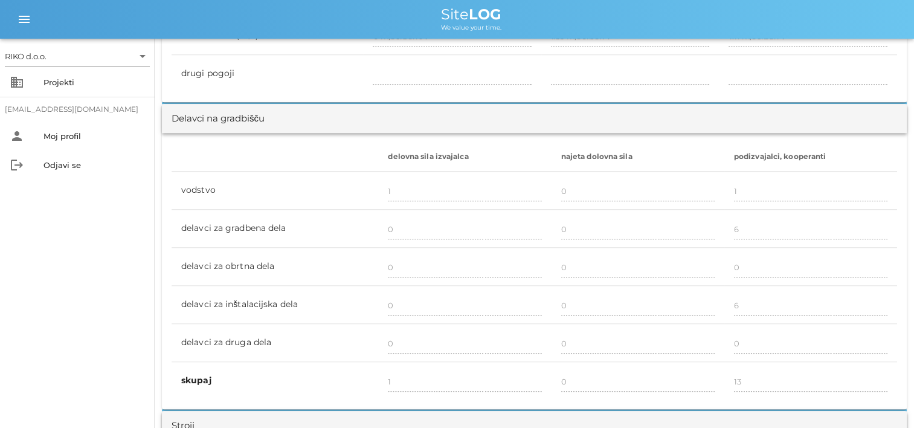
scroll to position [665, 0]
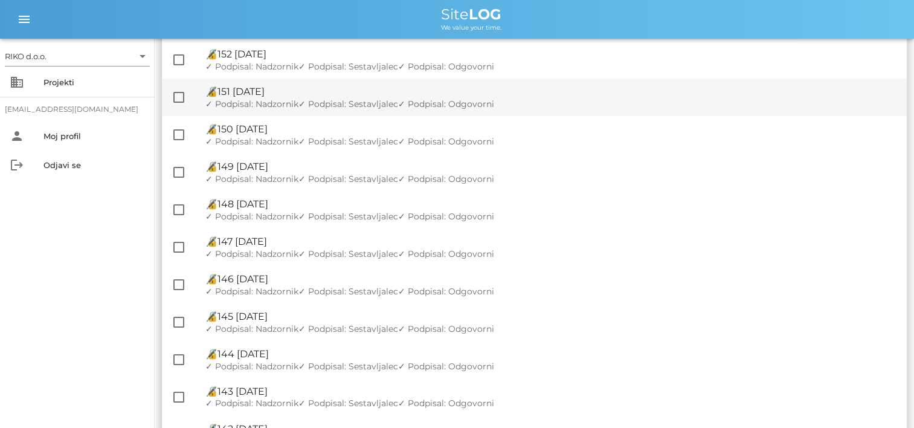
scroll to position [544, 0]
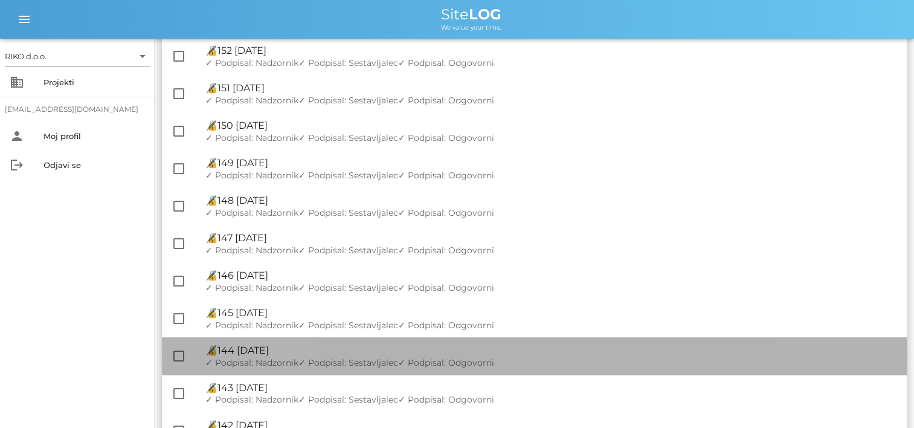
click at [336, 348] on div "🔏 144 sobota, 12.07.2025" at bounding box center [551, 349] width 692 height 11
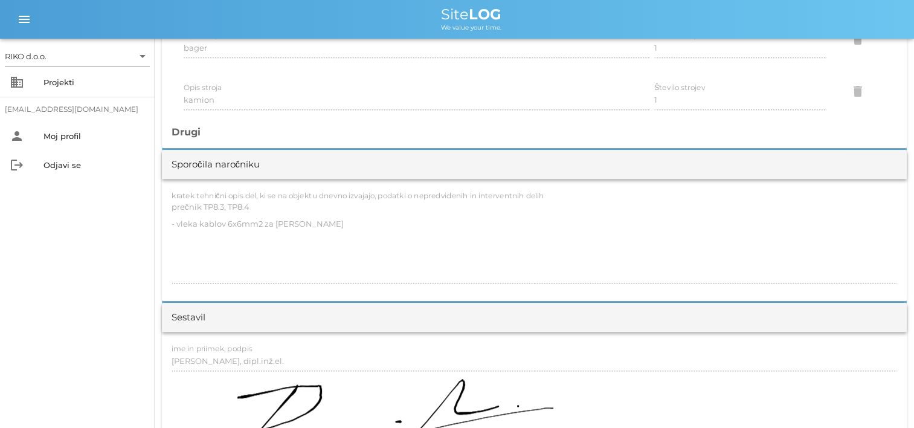
scroll to position [1027, 0]
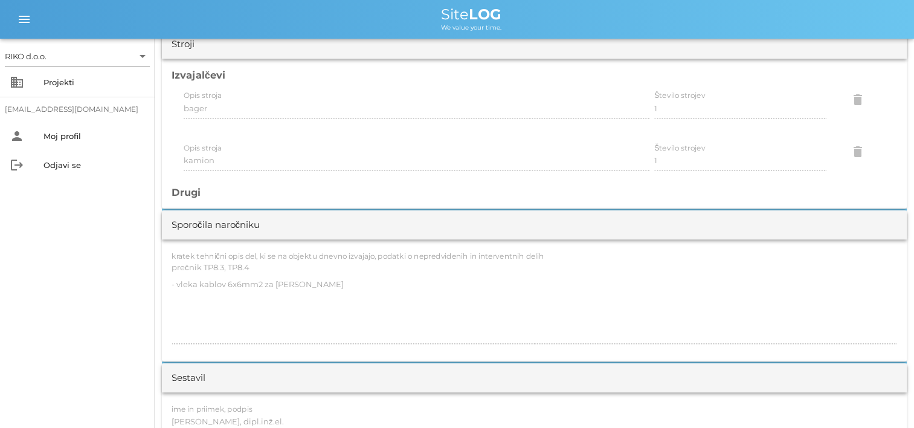
click at [162, 244] on div "kratek tehnični opis del, ki se na objektu dnevno izvajajo, podatki o nepredvid…" at bounding box center [534, 300] width 745 height 122
click at [173, 252] on label "kratek tehnični opis del, ki se na objektu dnevno izvajajo, podatki o nepredvid…" at bounding box center [358, 255] width 373 height 9
click at [181, 253] on label "kratek tehnični opis del, ki se na objektu dnevno izvajajo, podatki o nepredvid…" at bounding box center [358, 255] width 373 height 9
drag, startPoint x: 193, startPoint y: 253, endPoint x: 283, endPoint y: 264, distance: 90.1
click at [213, 255] on label "kratek tehnični opis del, ki se na objektu dnevno izvajajo, podatki o nepredvid…" at bounding box center [358, 255] width 373 height 9
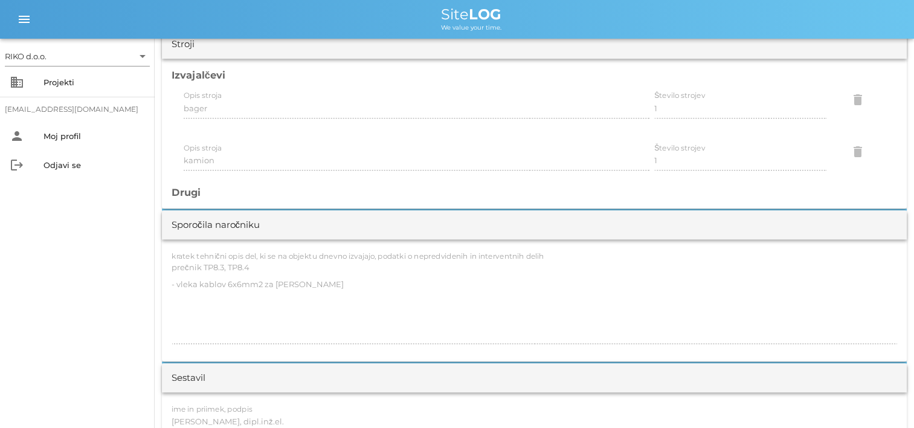
click at [179, 251] on label "kratek tehnični opis del, ki se na objektu dnevno izvajajo, podatki o nepredvid…" at bounding box center [358, 255] width 373 height 9
click at [242, 264] on div "kratek tehnični opis del, ki se na objektu dnevno izvajajo, podatki o nepredvid…" at bounding box center [535, 301] width 726 height 85
click at [196, 222] on div "Sporočila naročniku" at bounding box center [216, 225] width 88 height 14
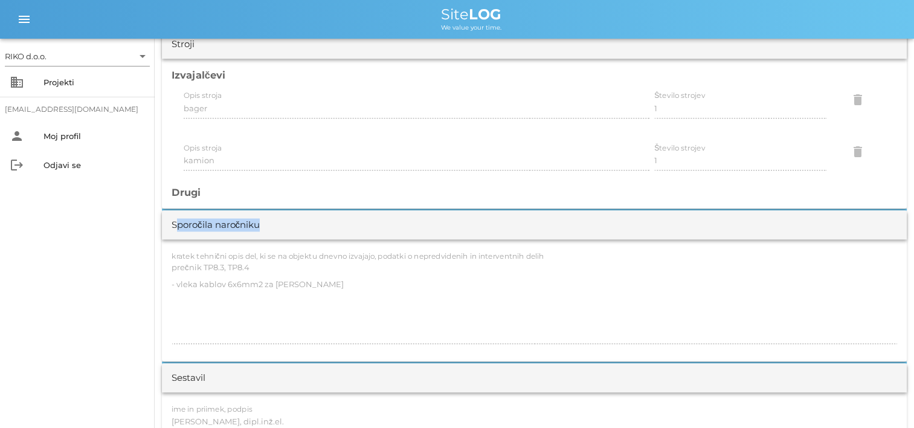
drag, startPoint x: 172, startPoint y: 222, endPoint x: 566, endPoint y: 251, distance: 394.4
click at [566, 251] on div "Sporočila naročniku kratek tehnični opis del, ki se na objektu dnevno izvajajo,…" at bounding box center [534, 285] width 745 height 151
drag, startPoint x: 199, startPoint y: 227, endPoint x: 558, endPoint y: 251, distance: 359.8
click at [558, 251] on div "Sporočila naročniku kratek tehnični opis del, ki se na objektu dnevno izvajajo,…" at bounding box center [534, 285] width 745 height 151
copy div "Sporočila naročniku"
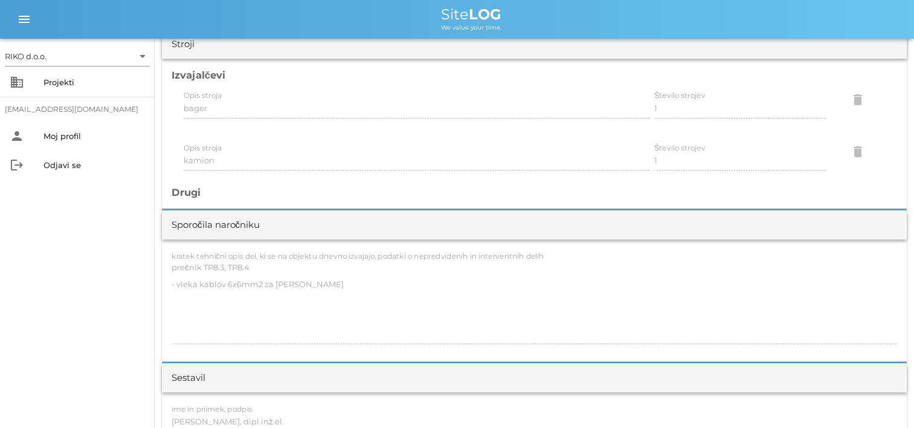
drag, startPoint x: 160, startPoint y: 267, endPoint x: 175, endPoint y: 268, distance: 15.2
click at [338, 285] on div "kratek tehnični opis del, ki se na objektu dnevno izvajajo, podatki o nepredvid…" at bounding box center [534, 300] width 745 height 122
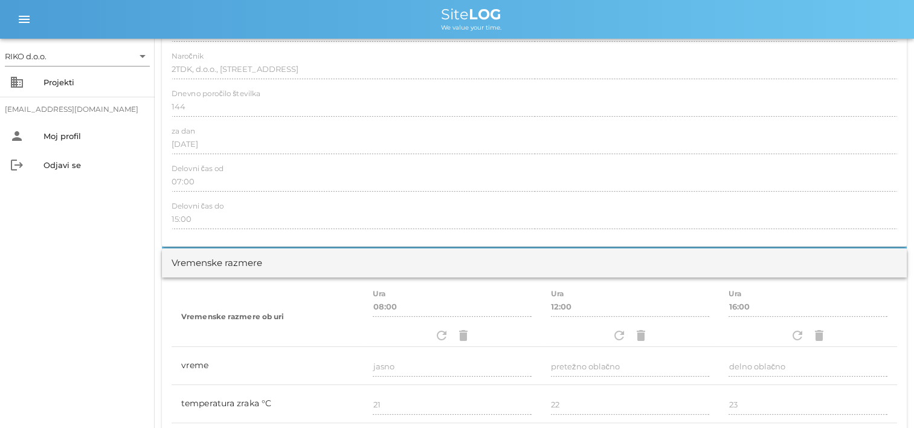
scroll to position [0, 0]
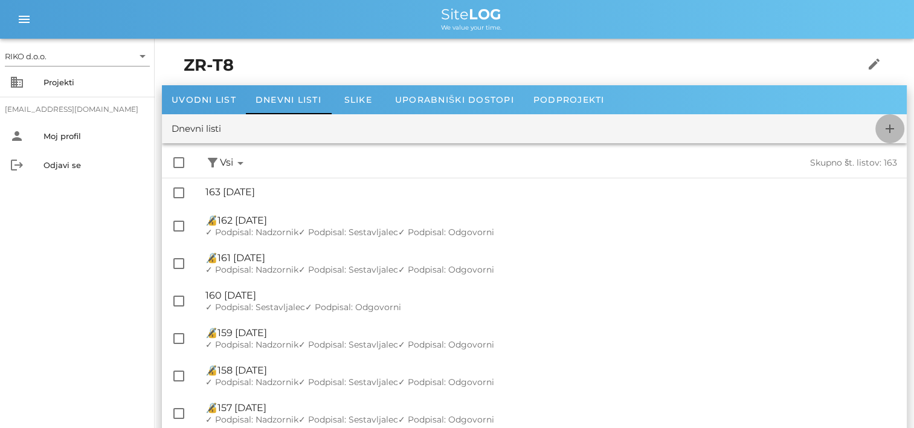
click at [889, 131] on icon "add" at bounding box center [890, 128] width 15 height 15
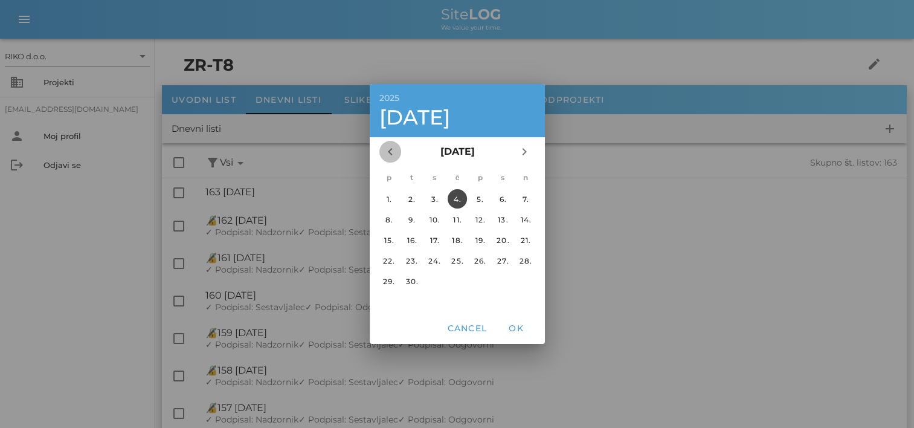
click at [394, 158] on icon "chevron_left" at bounding box center [390, 151] width 15 height 15
drag, startPoint x: 416, startPoint y: 237, endPoint x: 408, endPoint y: 237, distance: 7.9
click at [411, 237] on div "12." at bounding box center [411, 240] width 19 height 9
click at [514, 330] on span "OK" at bounding box center [516, 328] width 29 height 11
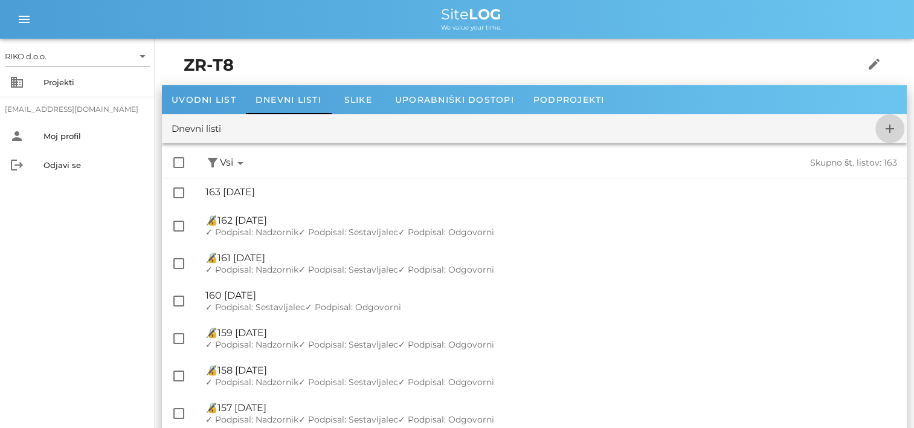
click at [880, 135] on span "add" at bounding box center [890, 128] width 29 height 15
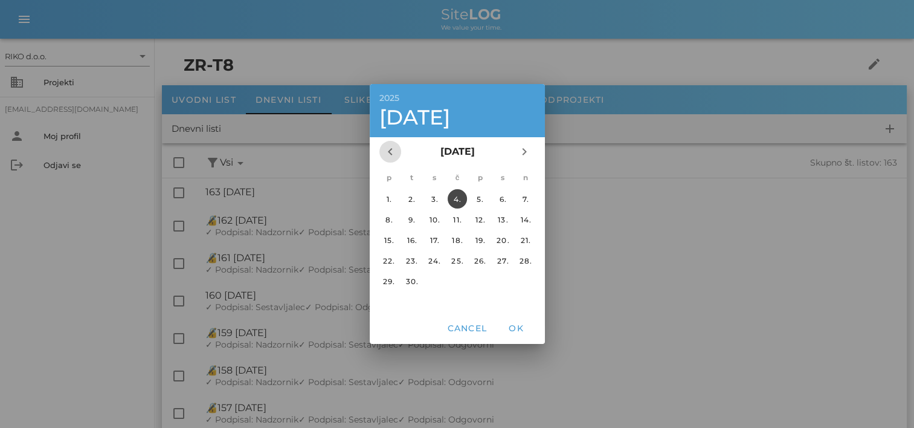
click at [394, 153] on icon "chevron_left" at bounding box center [390, 151] width 15 height 15
click at [521, 150] on icon "chevron_right" at bounding box center [524, 151] width 15 height 15
drag, startPoint x: 628, startPoint y: 134, endPoint x: 585, endPoint y: 128, distance: 43.9
click at [628, 133] on div at bounding box center [457, 214] width 914 height 428
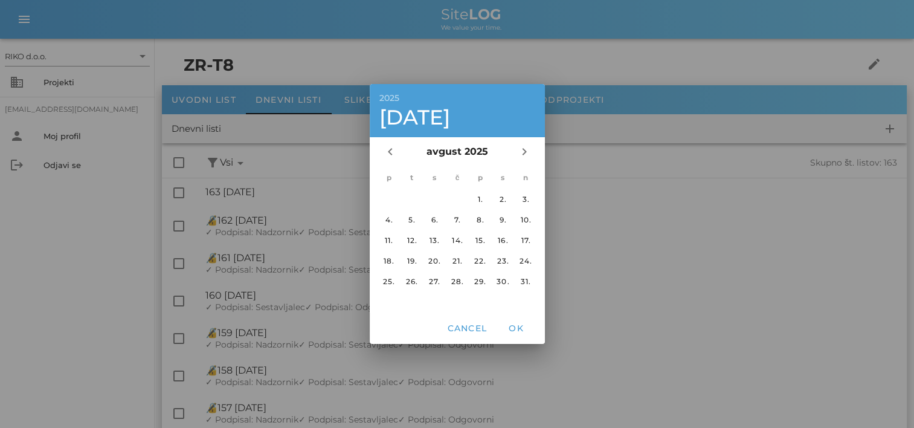
click at [570, 89] on div at bounding box center [457, 214] width 914 height 428
click at [512, 326] on span "OK" at bounding box center [516, 328] width 29 height 11
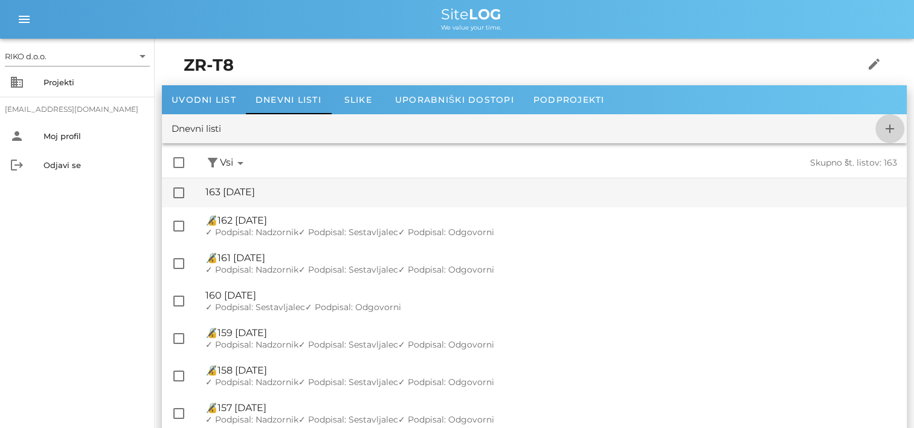
checkbox input "false"
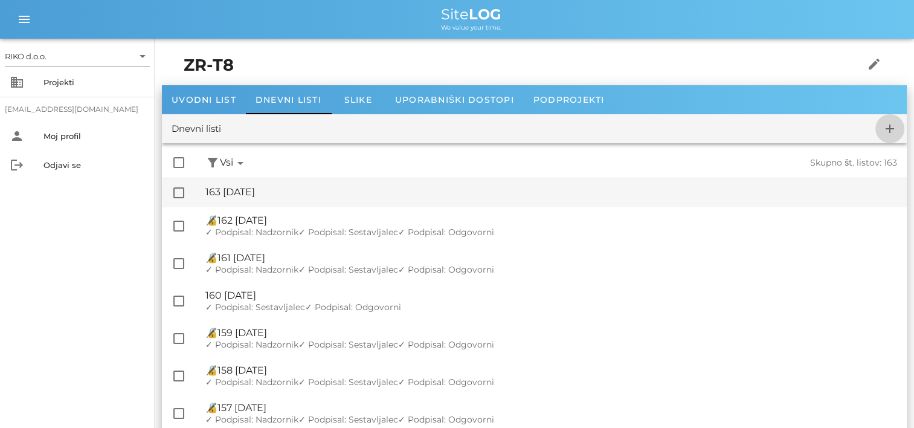
checkbox input "false"
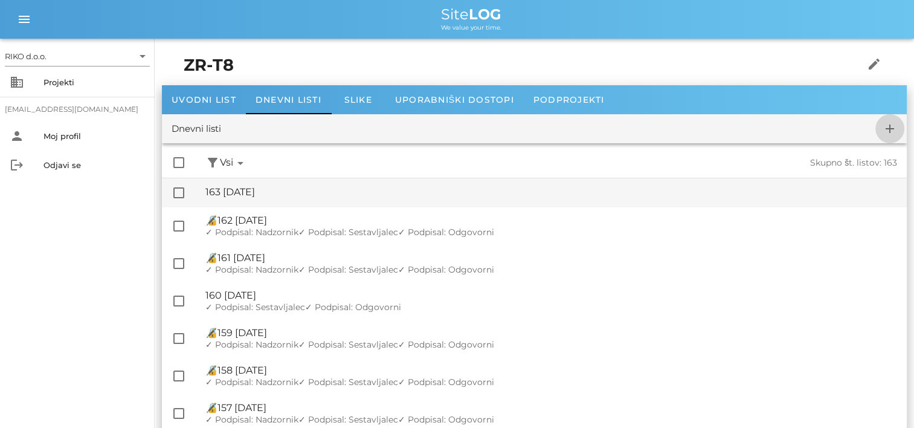
checkbox input "false"
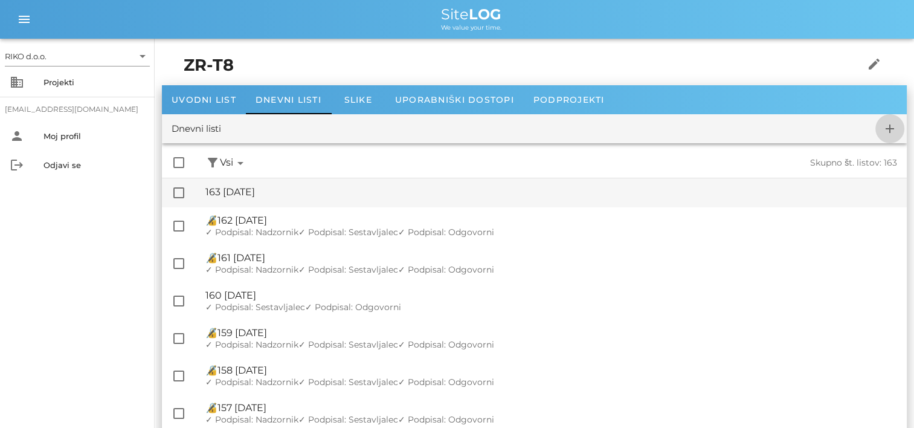
checkbox input "false"
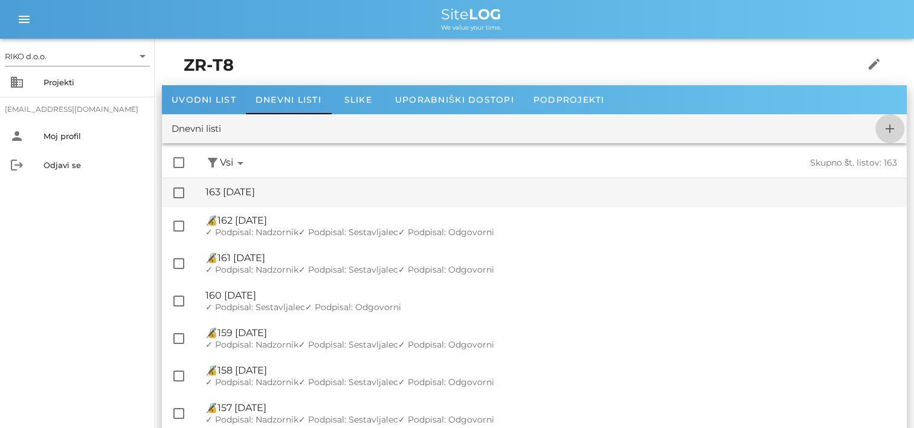
checkbox input "false"
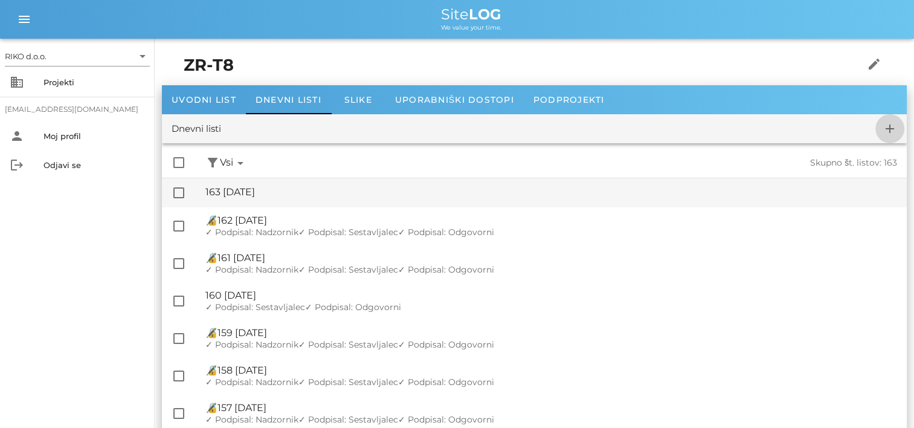
checkbox input "false"
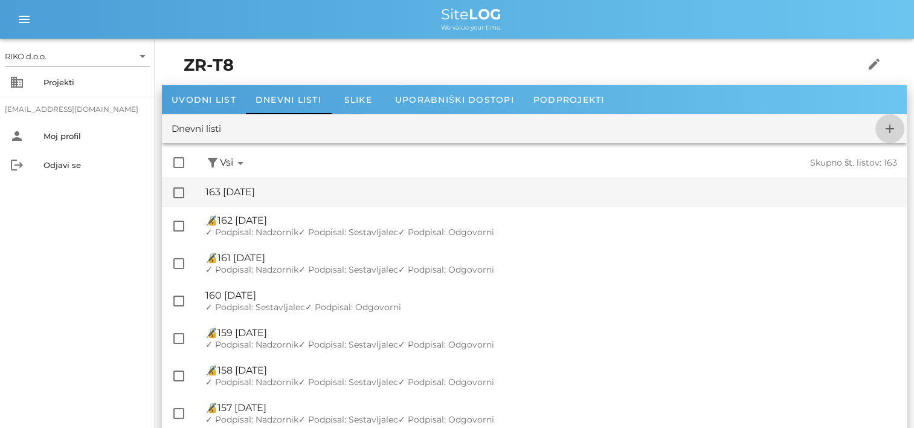
checkbox input "false"
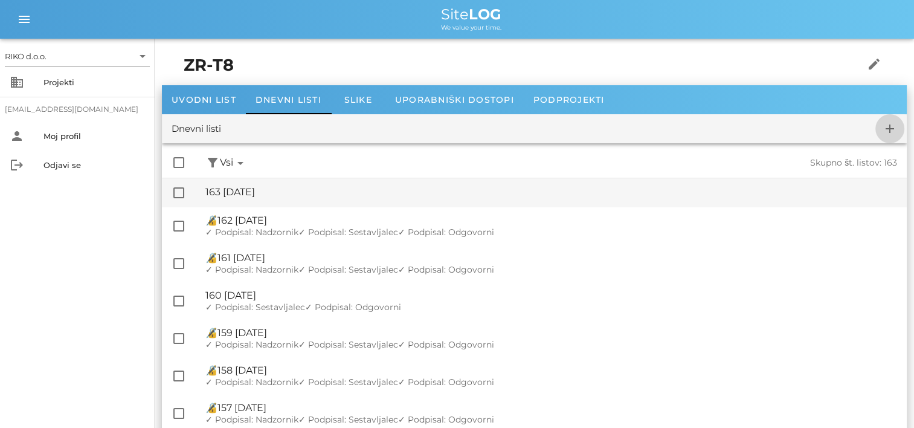
checkbox input "false"
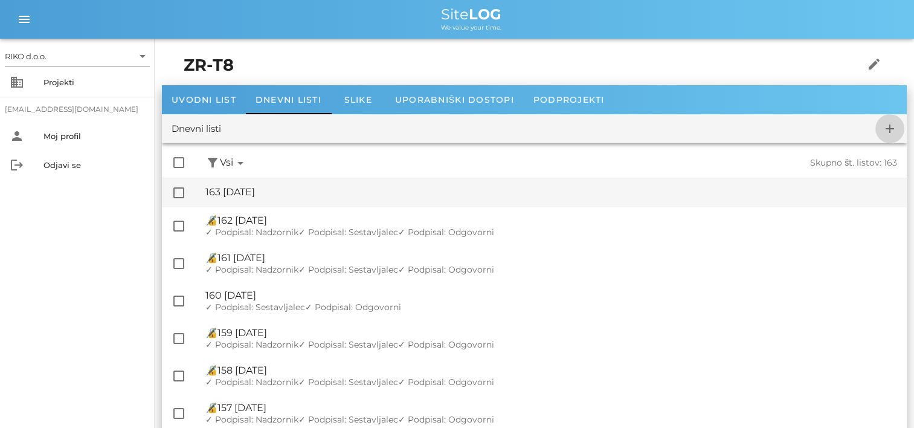
checkbox input "false"
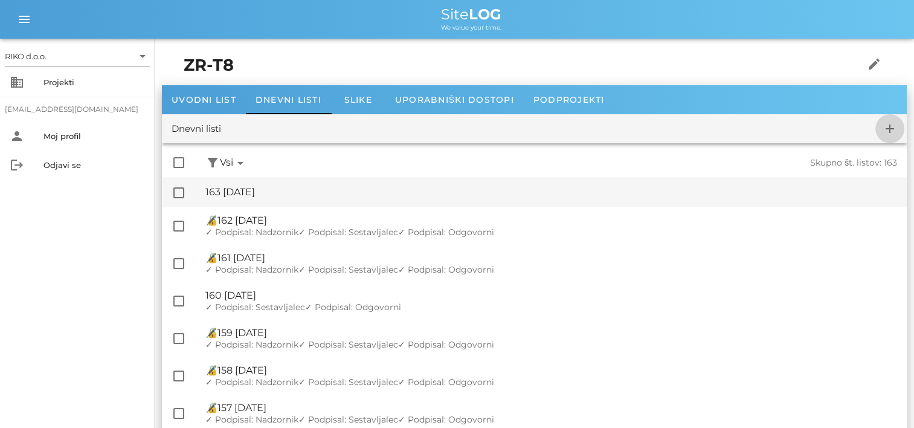
checkbox input "false"
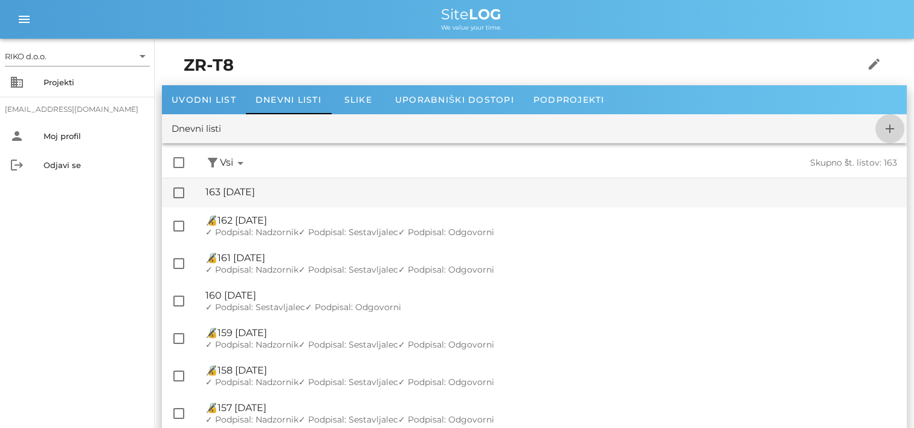
checkbox input "false"
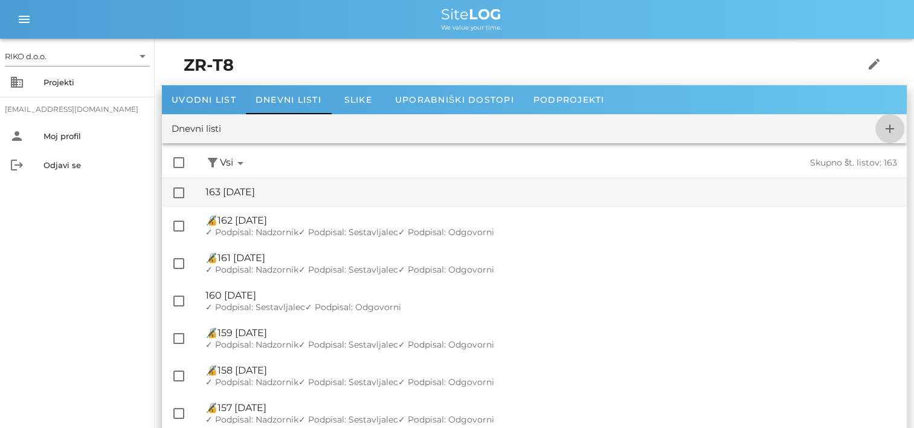
checkbox input "false"
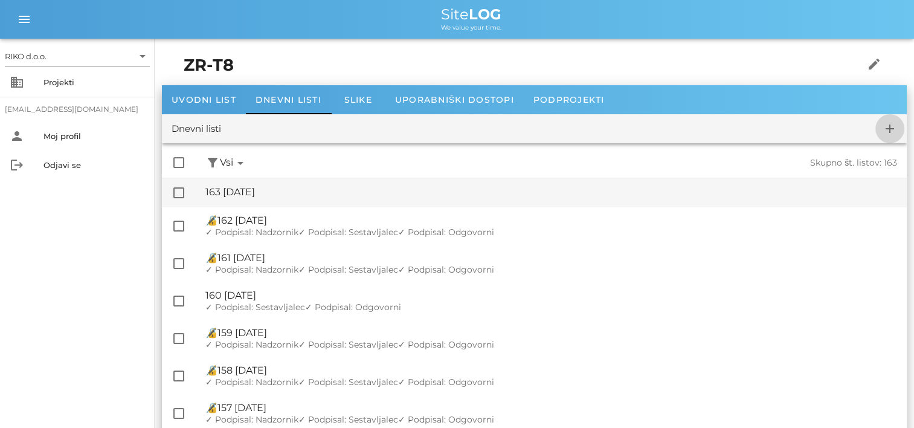
checkbox input "false"
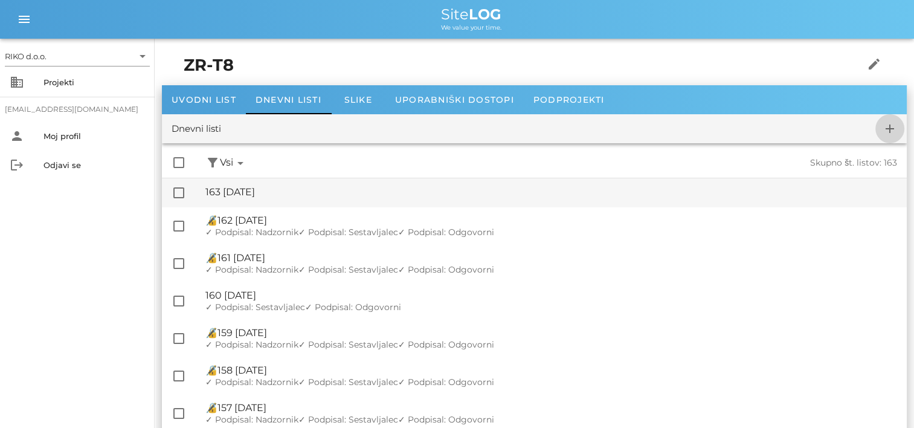
checkbox input "false"
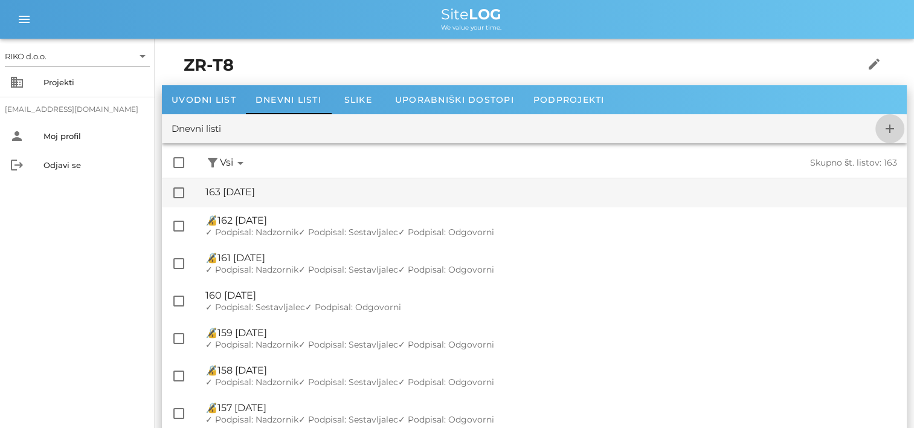
checkbox input "false"
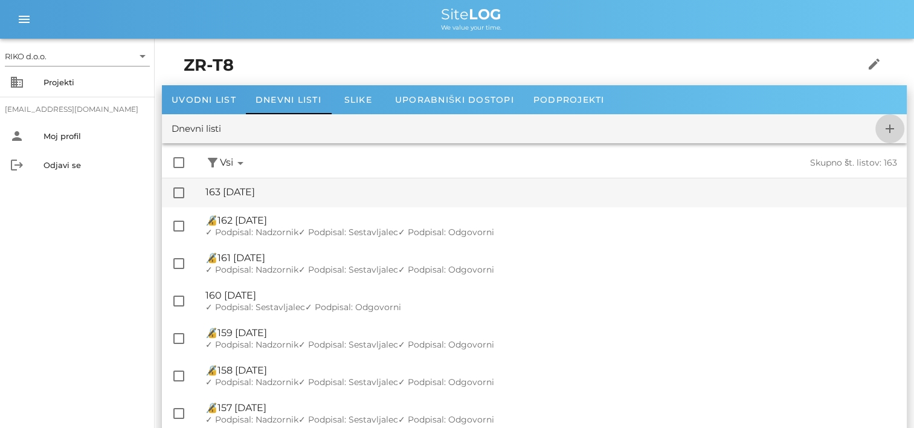
checkbox input "false"
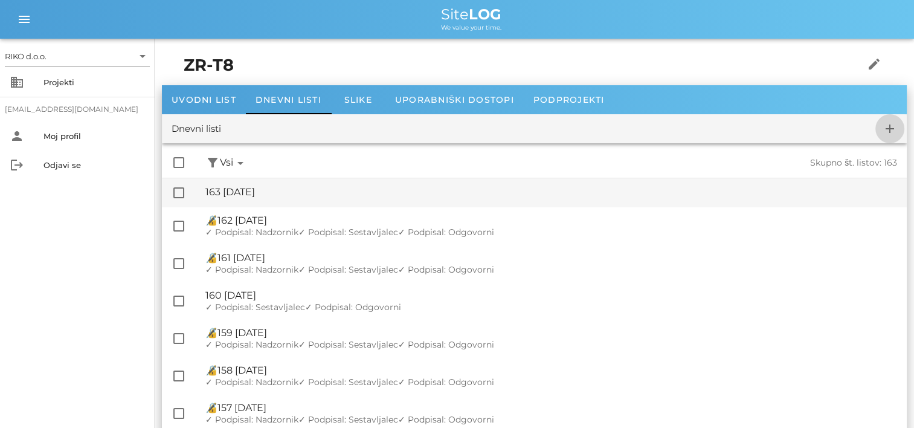
checkbox input "false"
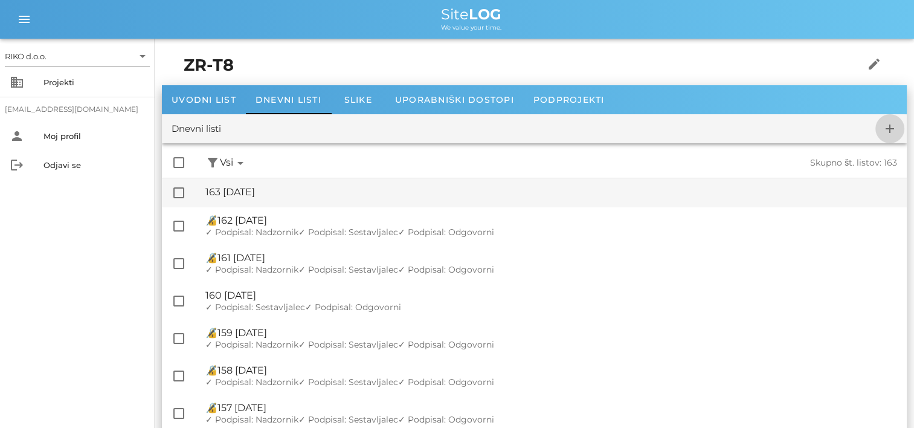
checkbox input "false"
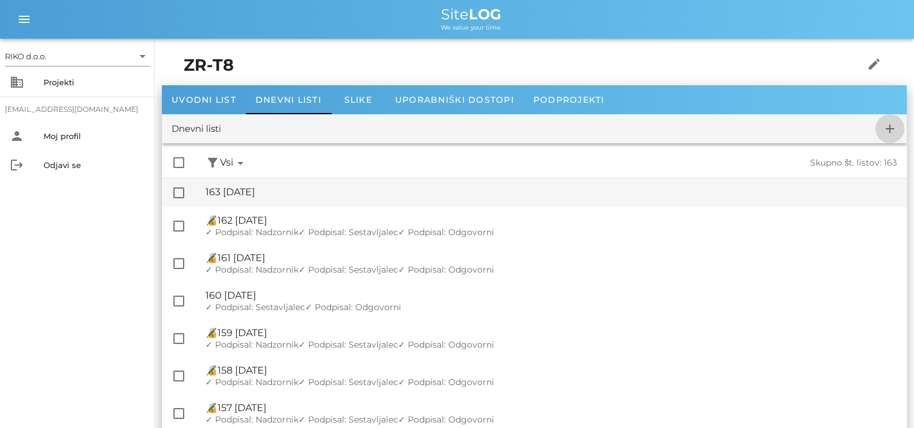
checkbox input "false"
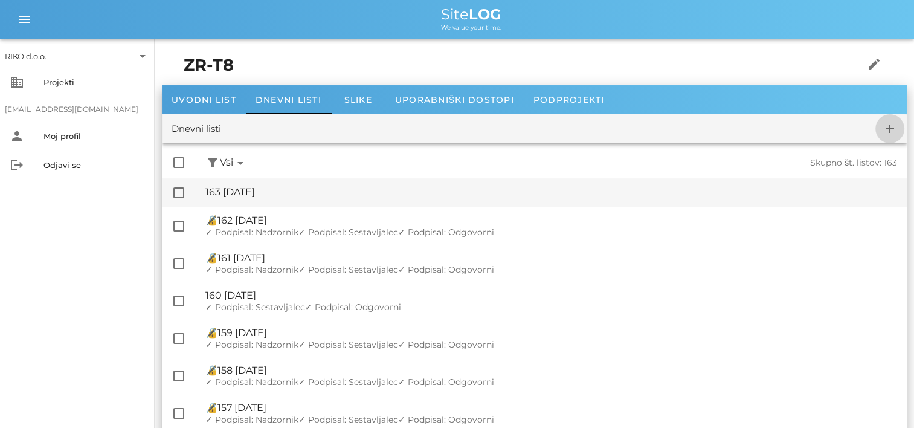
checkbox input "false"
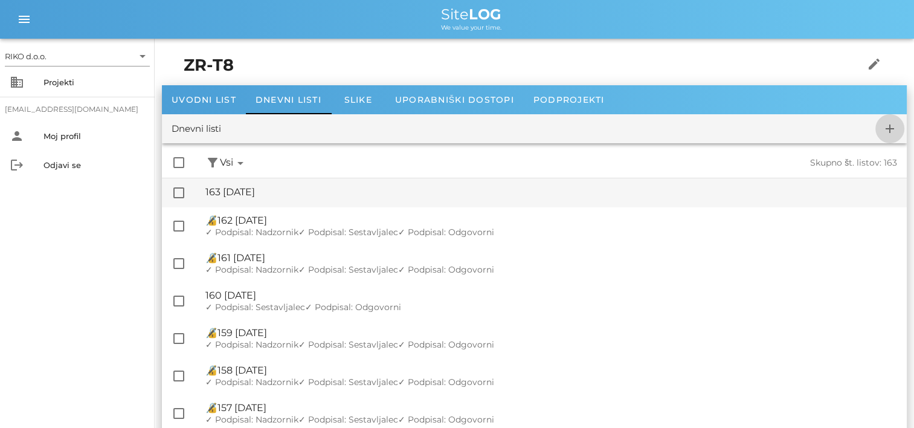
checkbox input "false"
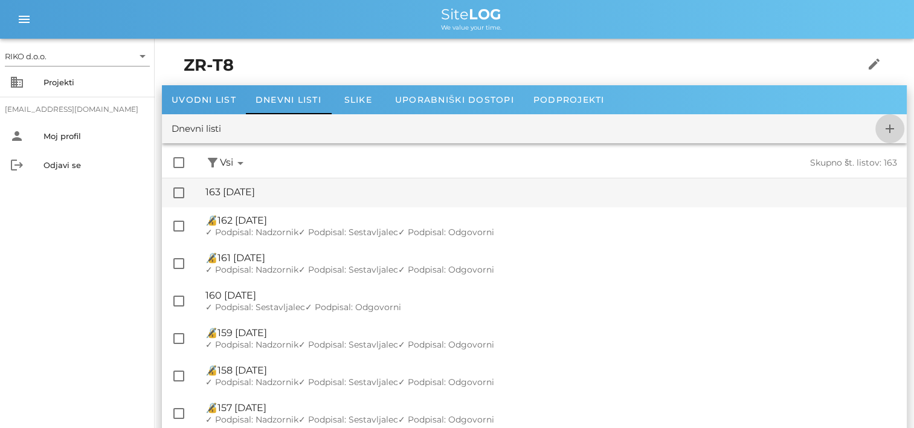
checkbox input "false"
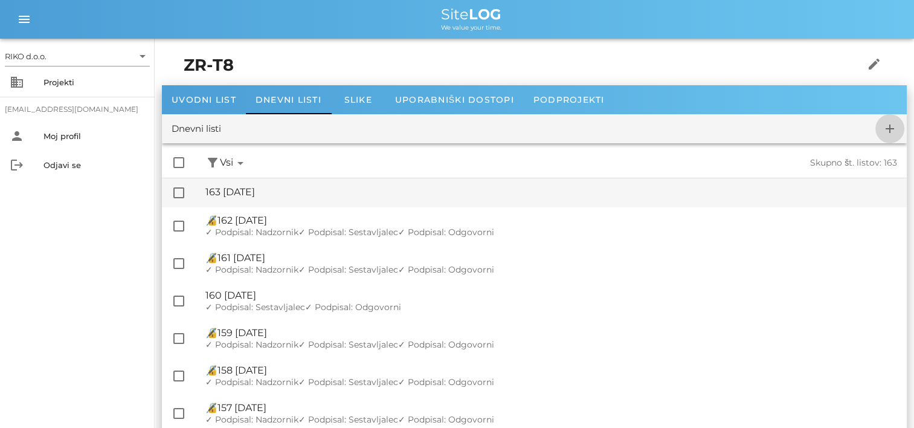
checkbox input "false"
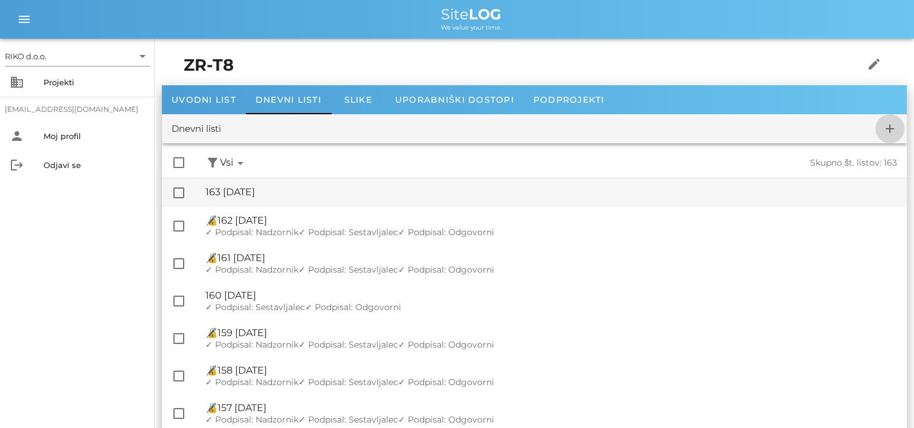
checkbox input "false"
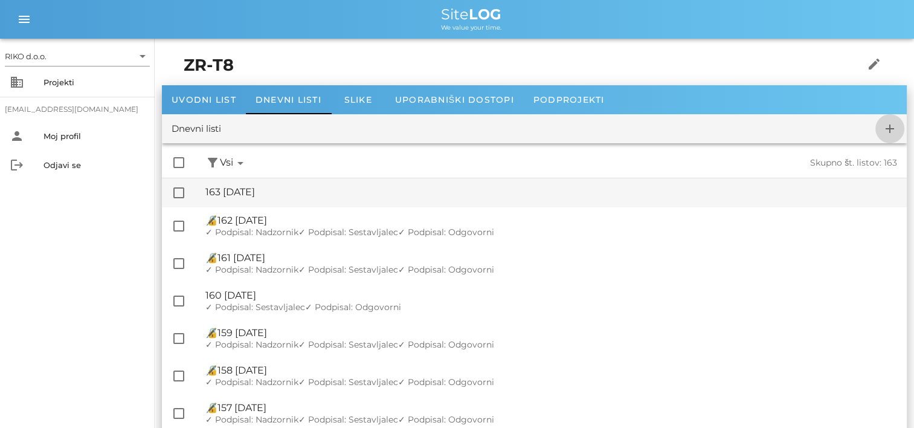
checkbox input "false"
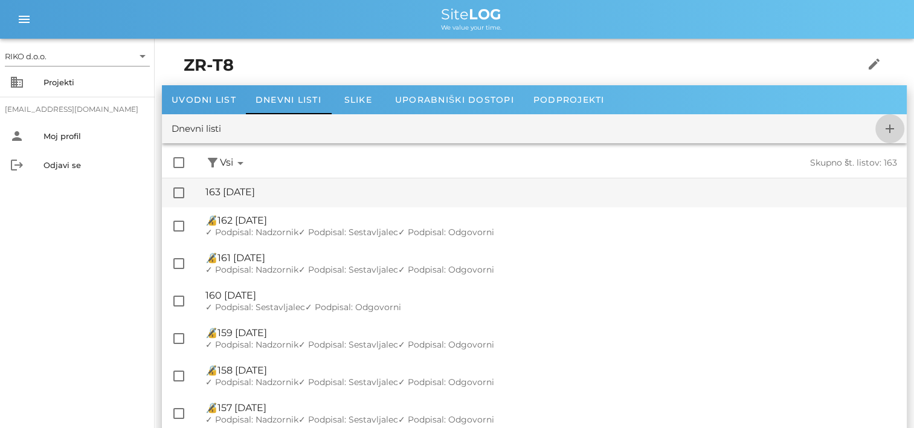
checkbox input "false"
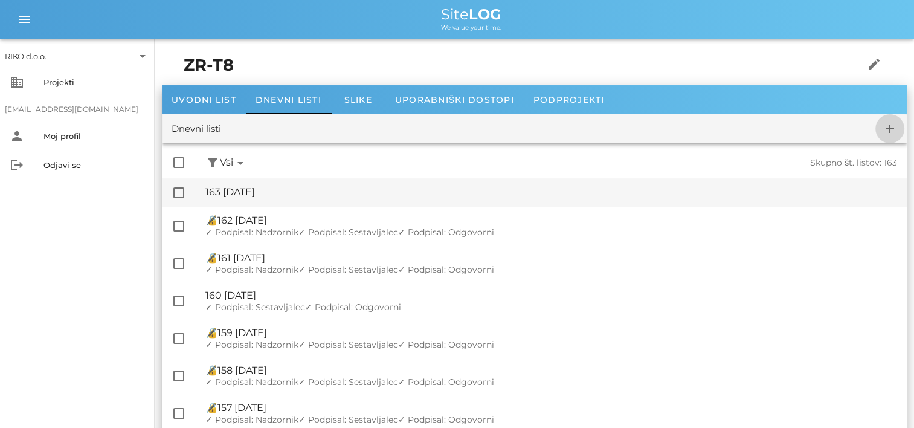
checkbox input "false"
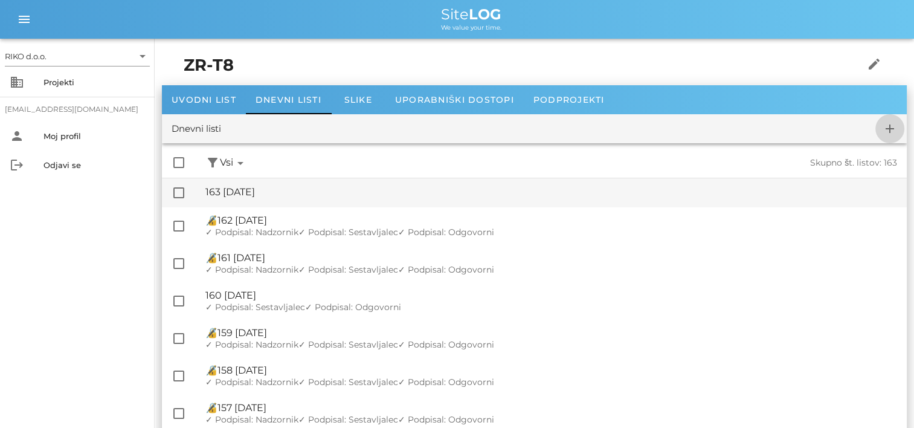
checkbox input "false"
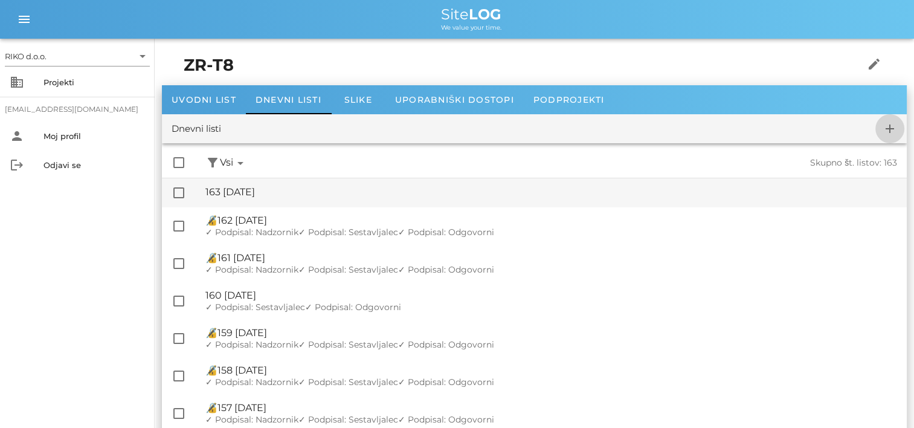
checkbox input "false"
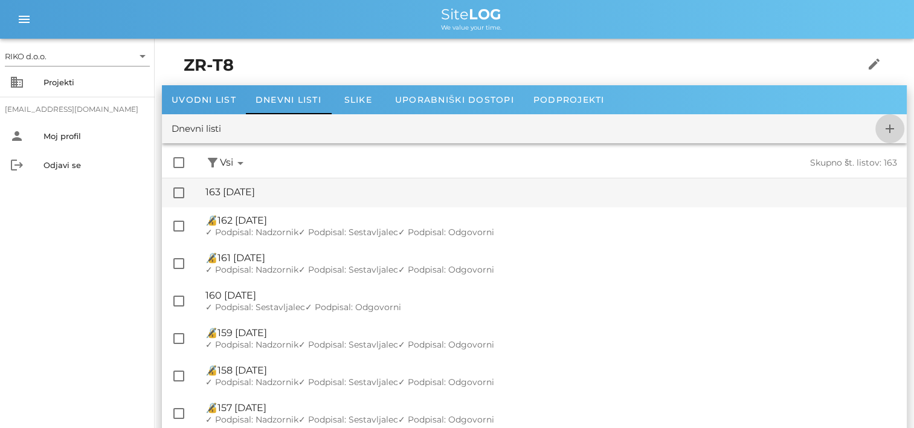
checkbox input "false"
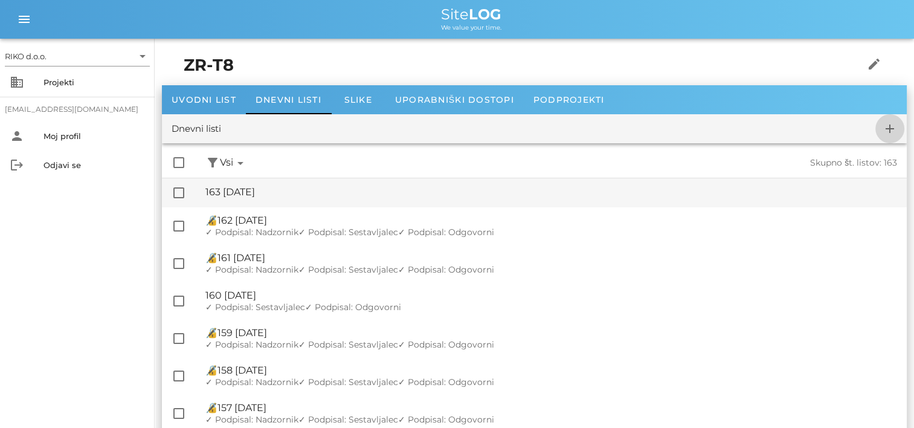
checkbox input "false"
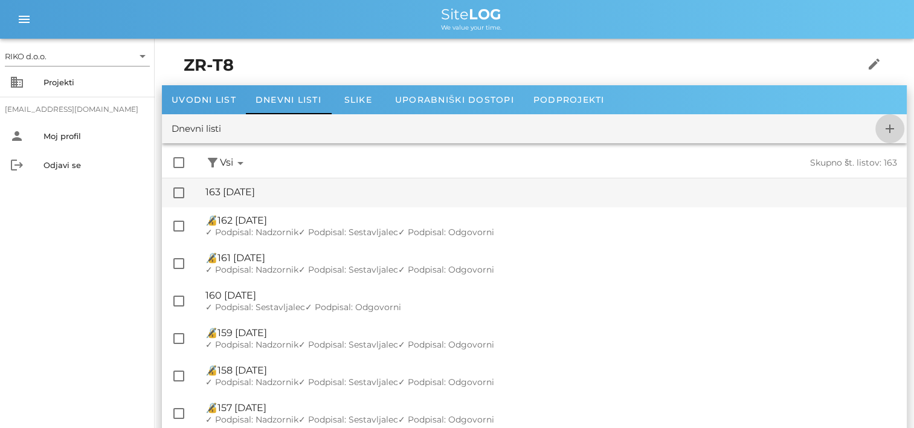
checkbox input "false"
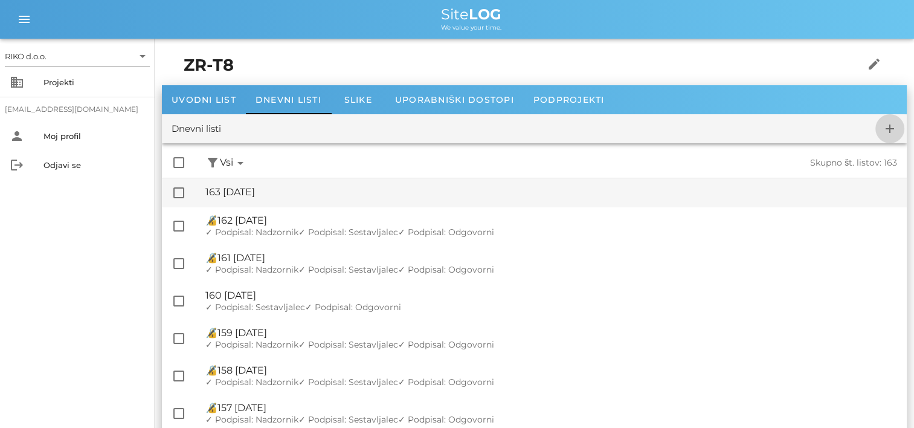
checkbox input "false"
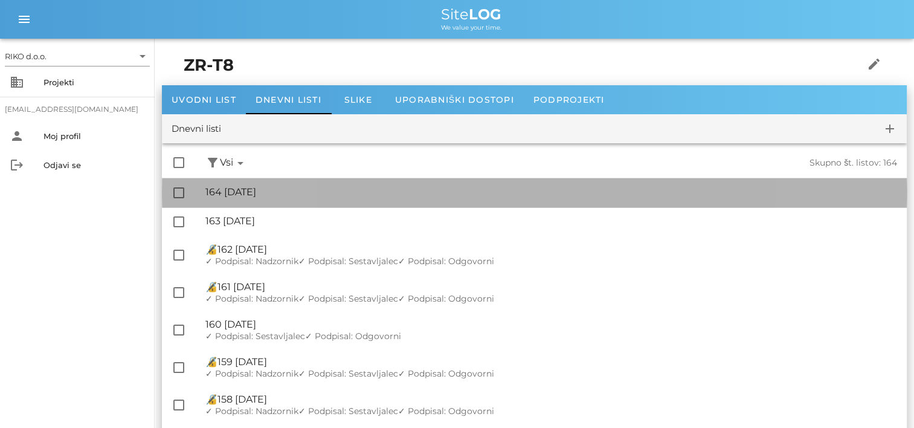
click at [312, 194] on div "🔏 164 četrtek, 04.09.2025" at bounding box center [551, 191] width 692 height 11
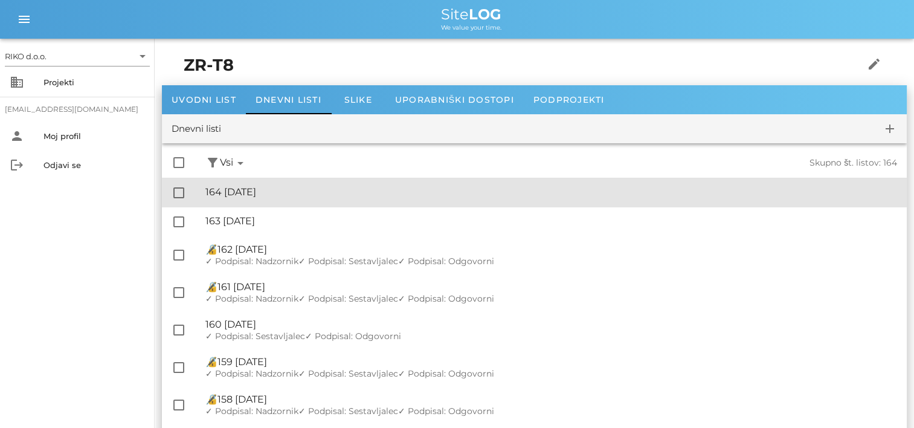
click at [177, 193] on div at bounding box center [179, 192] width 21 height 21
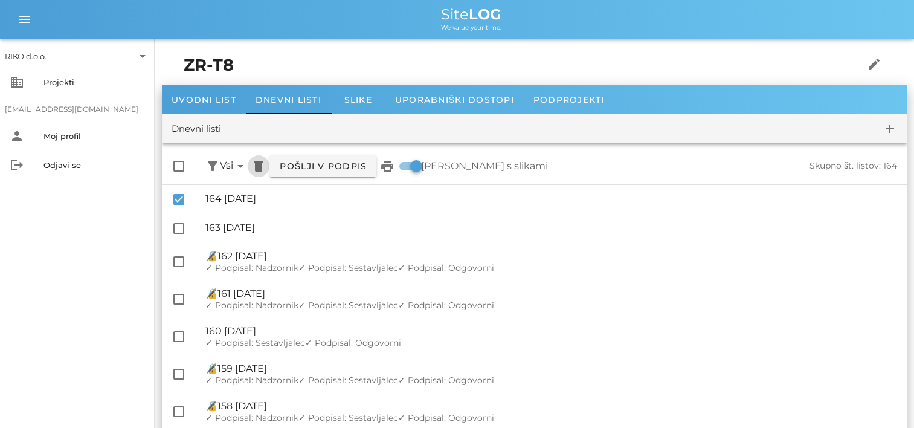
click at [252, 167] on span "delete" at bounding box center [259, 166] width 22 height 15
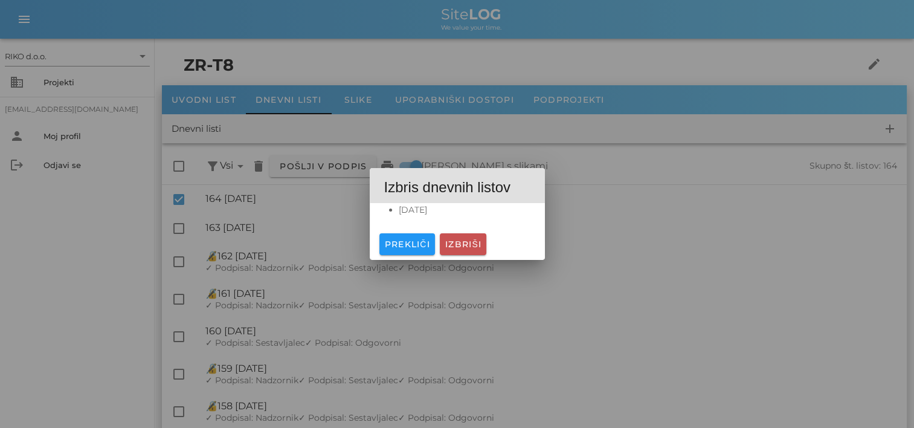
click at [464, 242] on span "Izbriši" at bounding box center [463, 244] width 37 height 11
checkbox input "false"
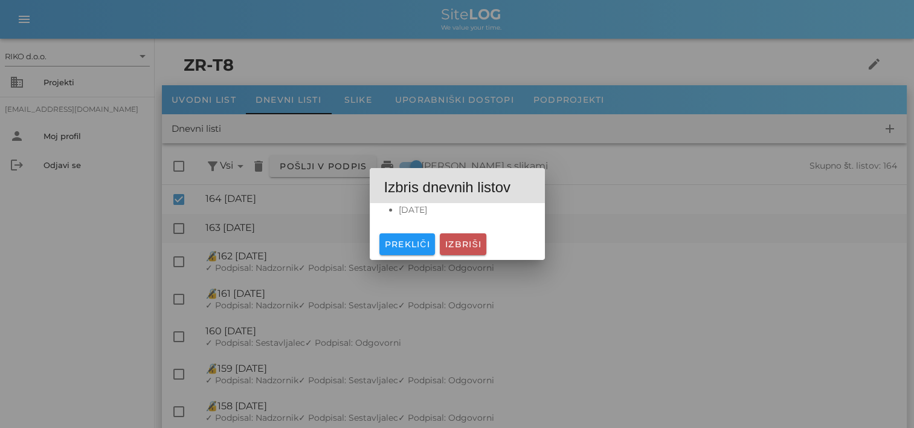
checkbox input "false"
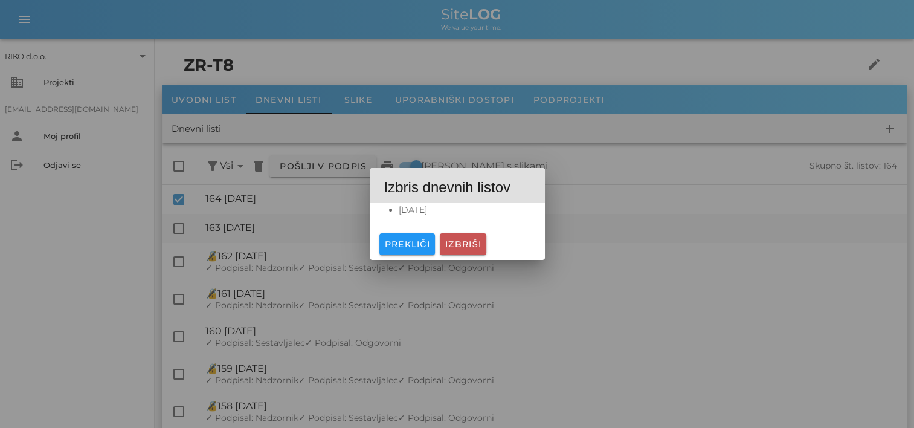
checkbox input "false"
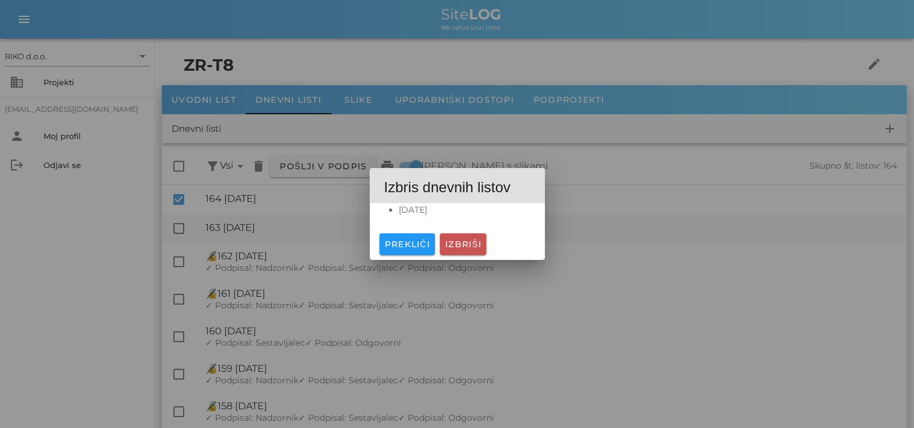
checkbox input "false"
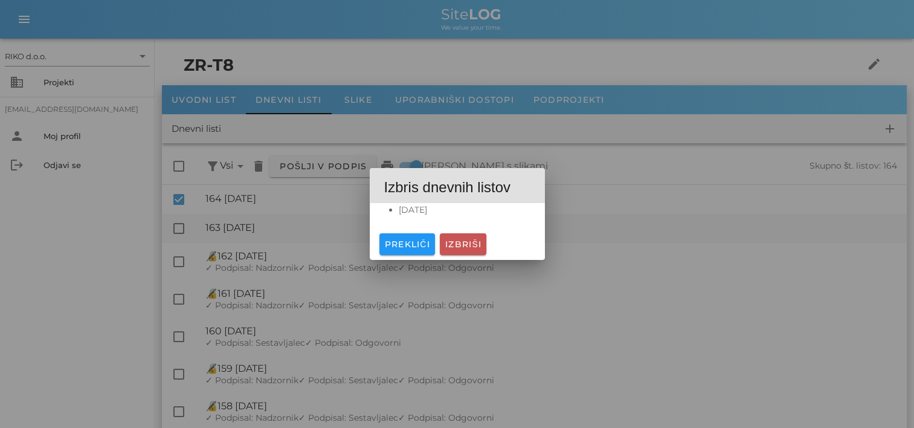
checkbox input "false"
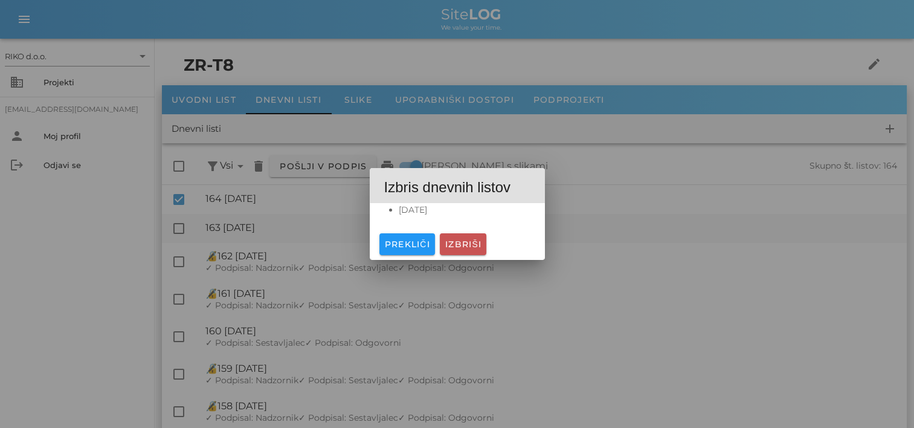
checkbox input "false"
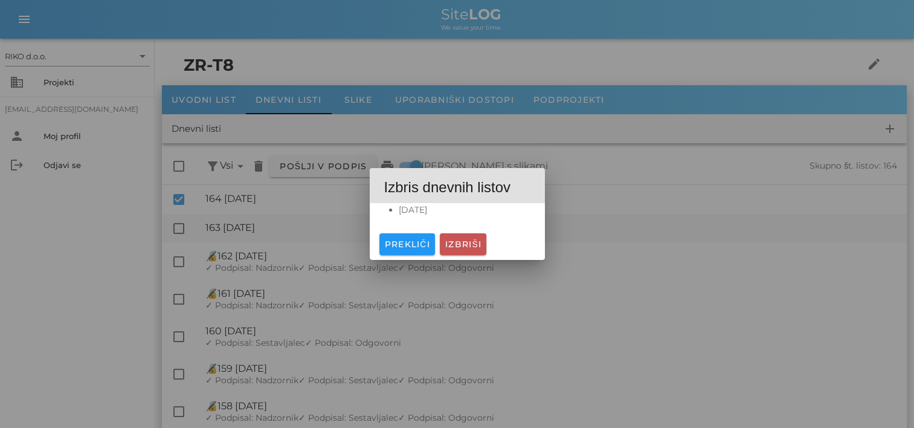
checkbox input "false"
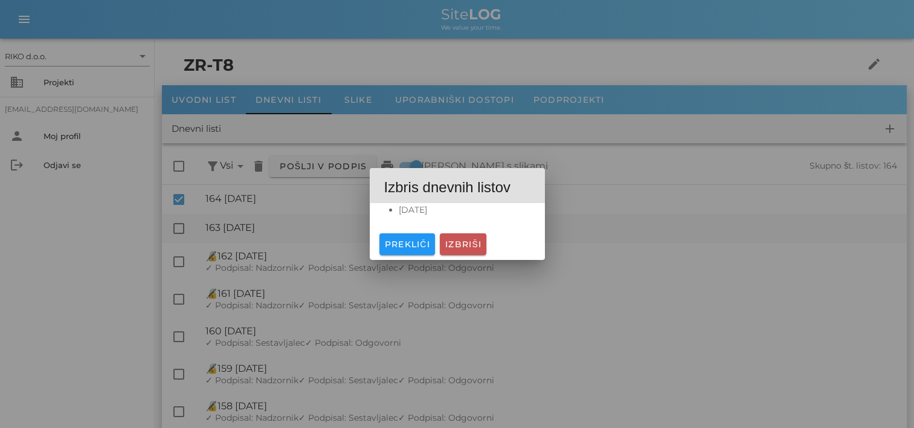
checkbox input "false"
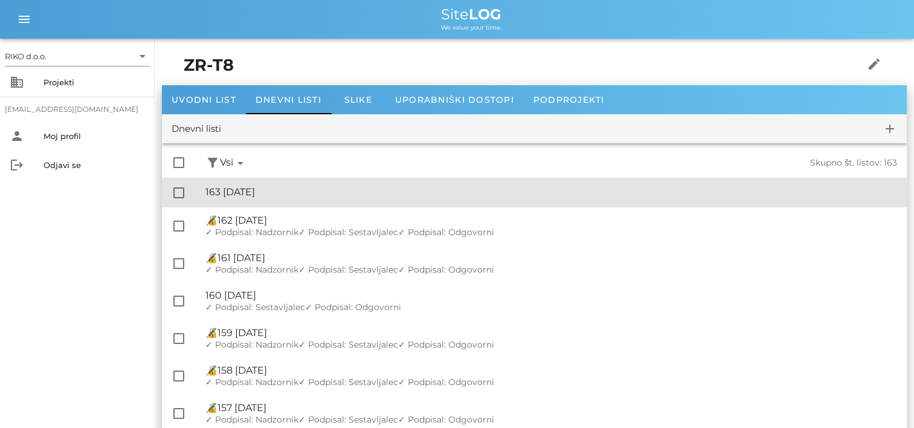
click at [313, 201] on div "🔏 163 torek, 12.08.2025 ✓ Podpisal: Nadzornik ✓ Podpisal: Sestavljalec ✓ Podpis…" at bounding box center [551, 192] width 692 height 27
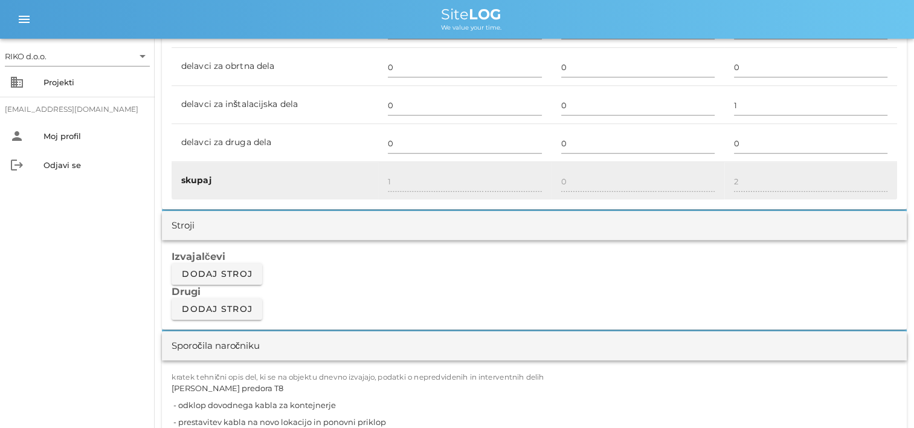
scroll to position [1027, 0]
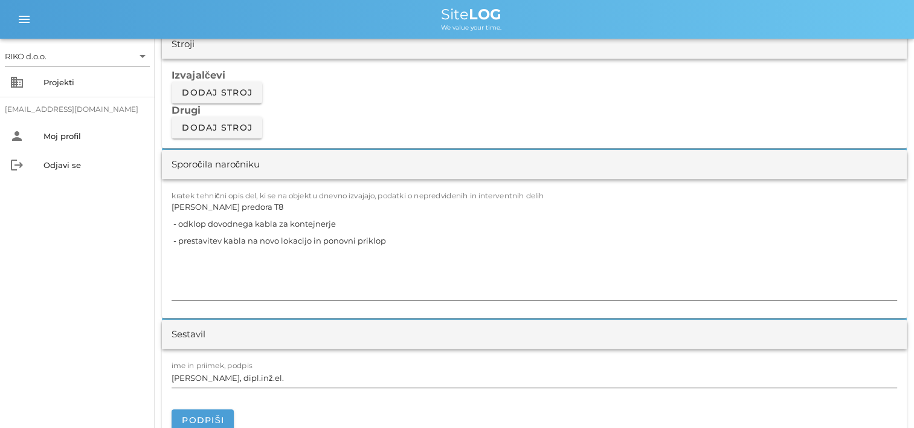
click at [390, 266] on textarea "Plato predora T8 - odklop dovodnega kabla za kontejnerje - prestavitev kabla na…" at bounding box center [535, 249] width 726 height 102
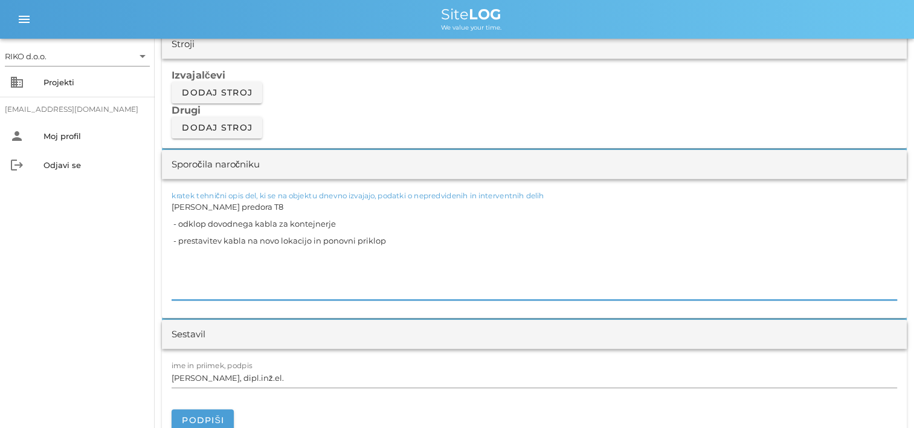
drag, startPoint x: 231, startPoint y: 228, endPoint x: 163, endPoint y: 199, distance: 74.2
click at [163, 199] on div "kratek tehnični opis del, ki se na objektu dnevno izvajajo, podatki o nepredvid…" at bounding box center [534, 248] width 745 height 139
paste textarea "T5-6(plato P5) : temelji H2, H3,4, H5, H6 - zakoličba temeljev kandelabra - dov…"
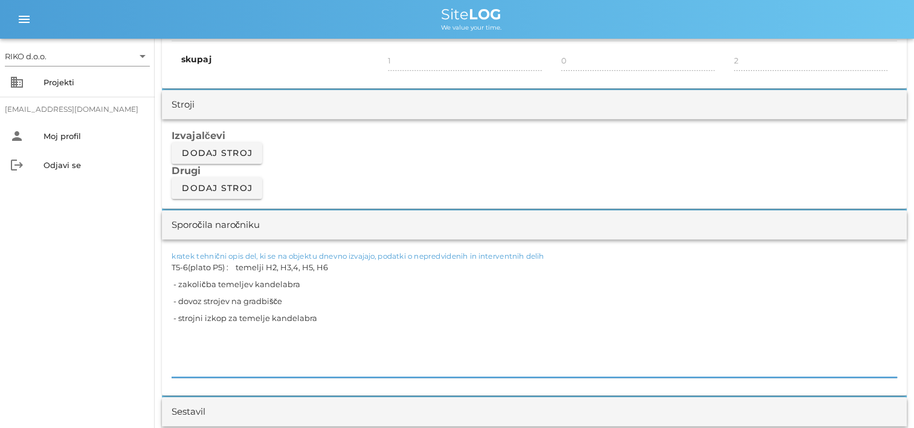
scroll to position [786, 0]
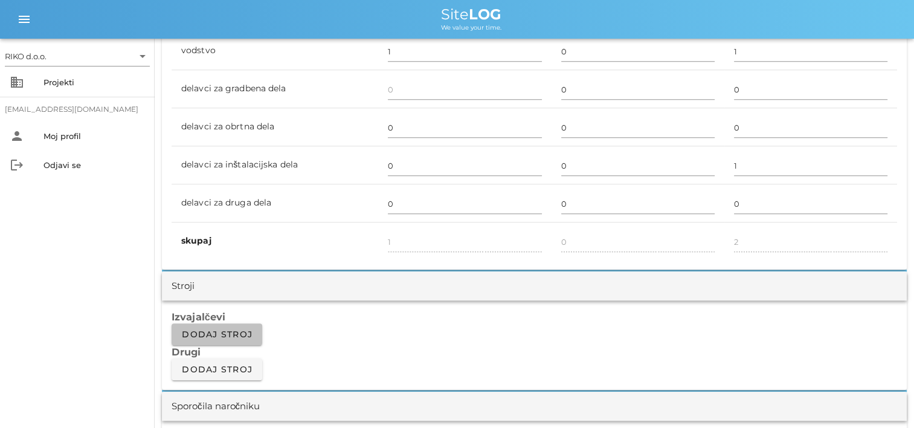
click at [232, 330] on span "Dodaj stroj" at bounding box center [216, 334] width 71 height 11
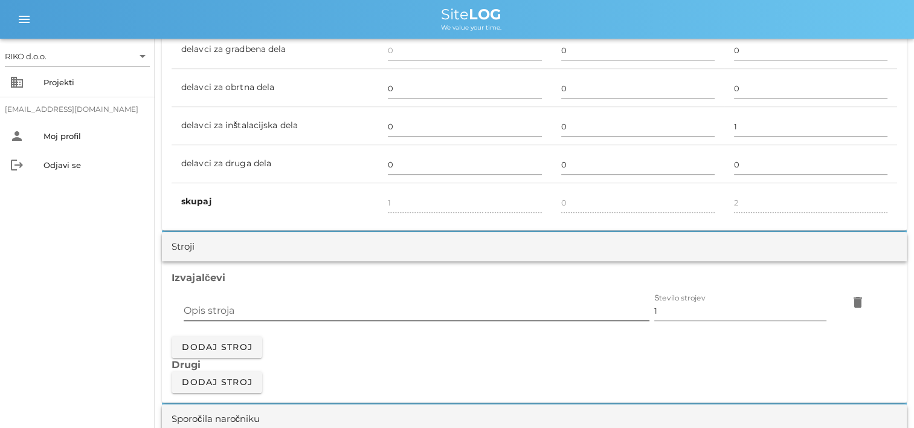
scroll to position [846, 0]
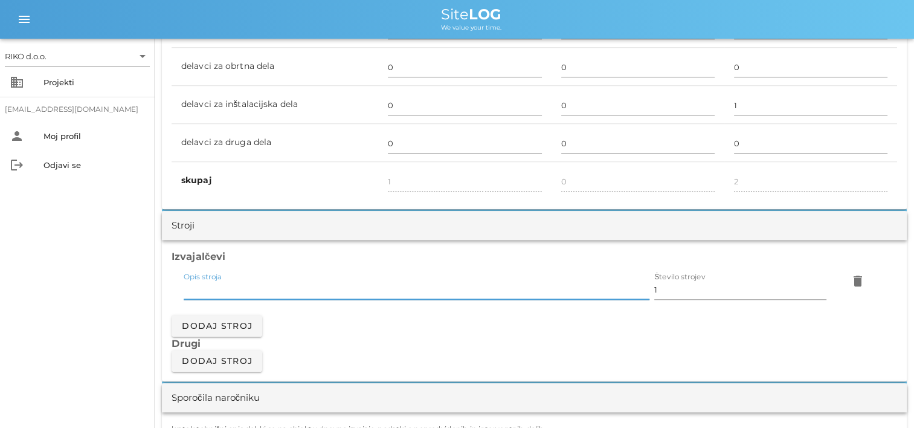
click at [244, 290] on input "Opis stroja" at bounding box center [417, 289] width 466 height 19
click at [225, 337] on h3 "Drugi" at bounding box center [535, 343] width 726 height 13
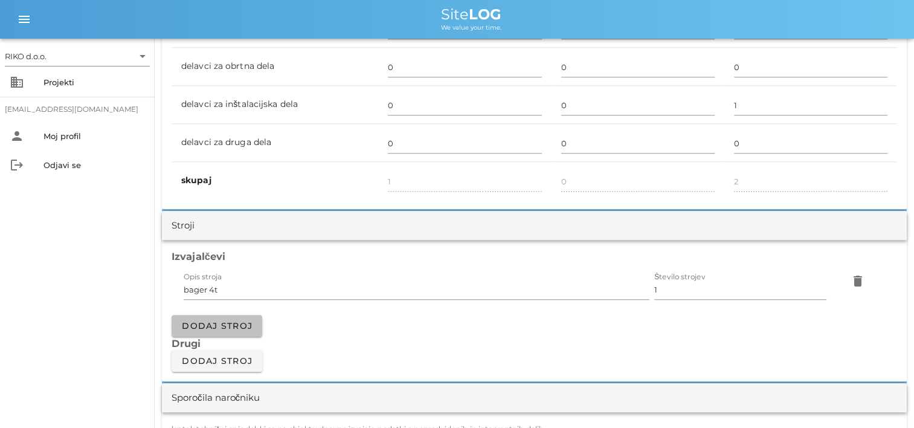
click at [241, 331] on button "Dodaj stroj" at bounding box center [217, 326] width 91 height 22
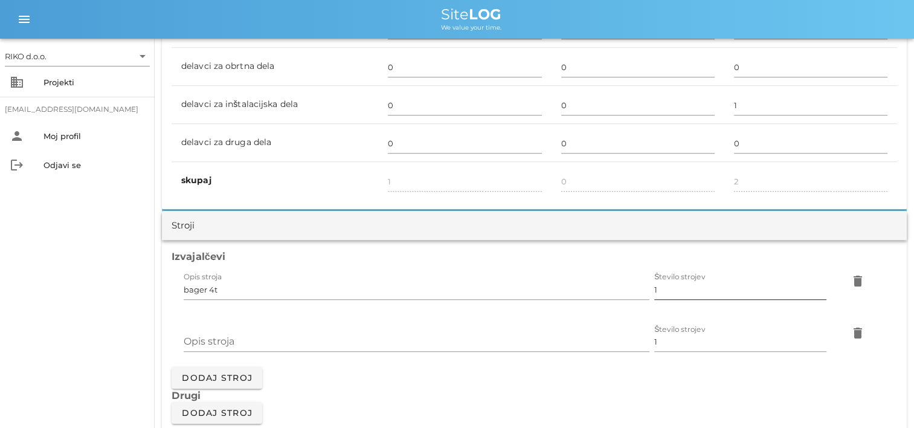
click at [675, 290] on input "1" at bounding box center [740, 289] width 172 height 19
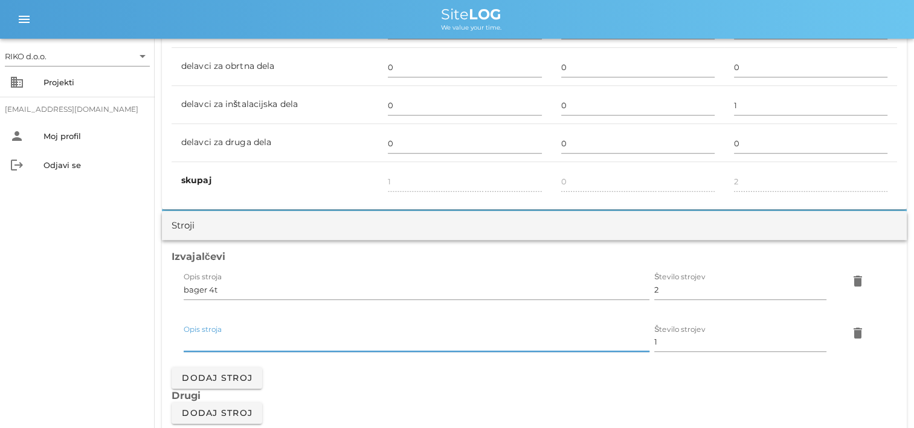
click at [337, 335] on input "Opis stroja" at bounding box center [417, 341] width 466 height 19
drag, startPoint x: 71, startPoint y: 317, endPoint x: 517, endPoint y: 259, distance: 449.7
click at [73, 317] on div "RIKO d.o.o. arrow_drop_down business Projekti matevz.belaj@riko.si person Moj p…" at bounding box center [77, 233] width 155 height 389
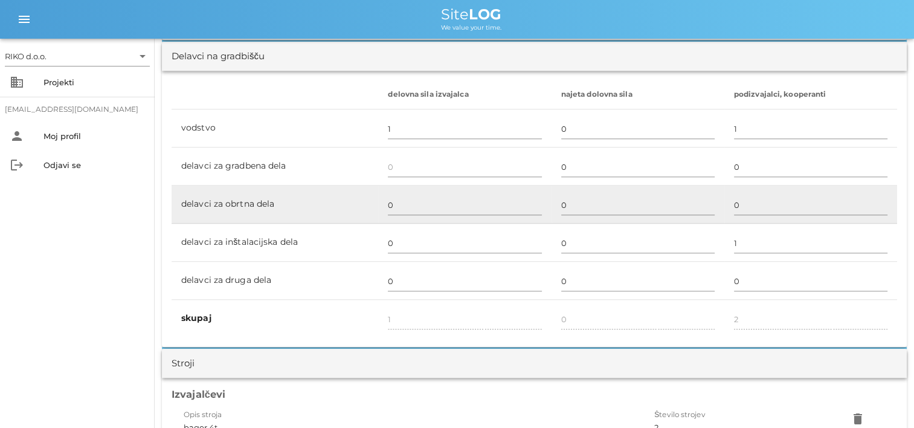
scroll to position [665, 0]
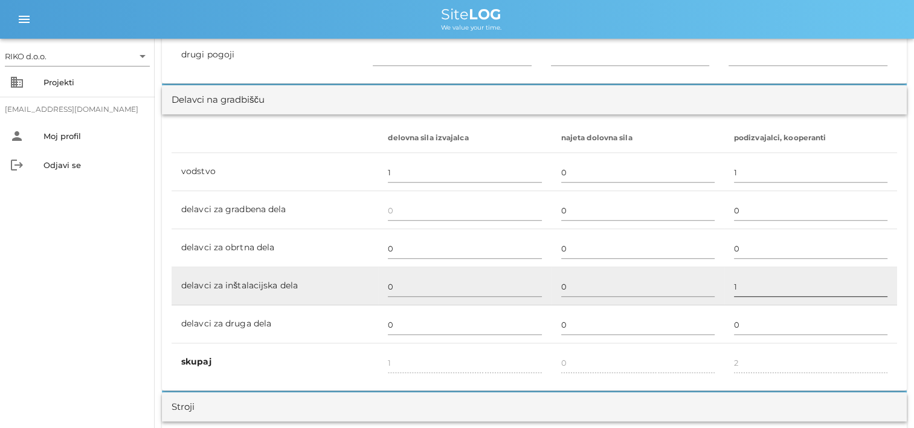
click at [737, 280] on input "1" at bounding box center [810, 286] width 153 height 19
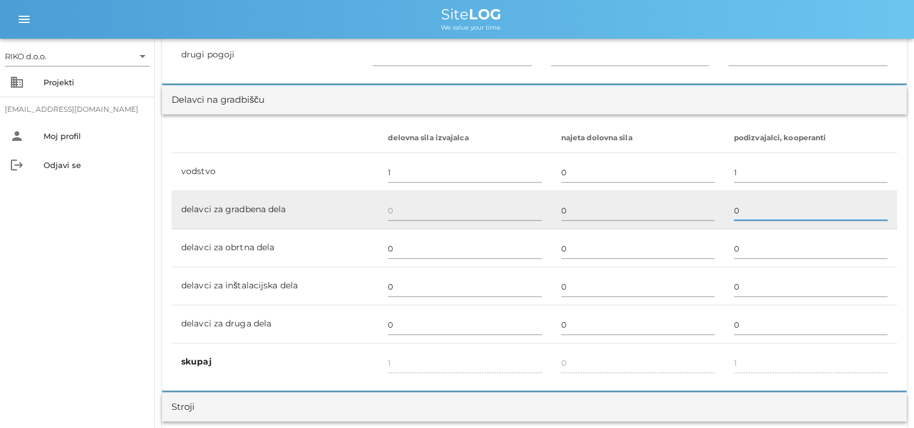
click at [773, 218] on input "0" at bounding box center [810, 210] width 153 height 19
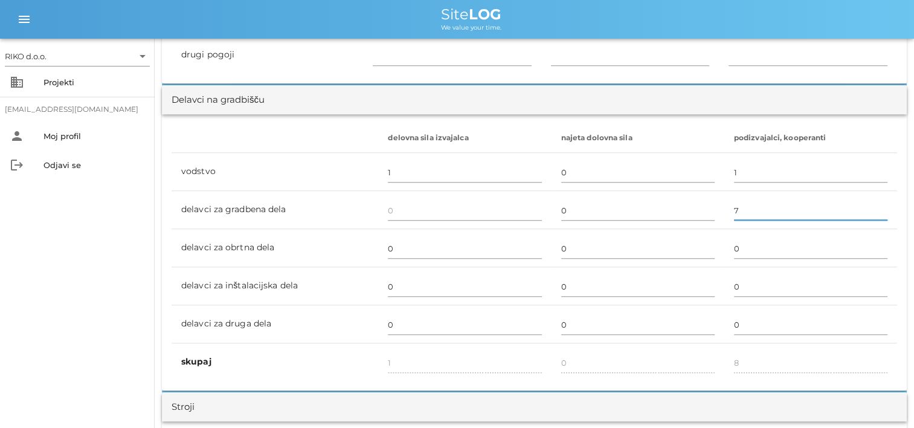
click at [128, 235] on div "RIKO d.o.o. arrow_drop_down business Projekti matevz.belaj@riko.si person Moj p…" at bounding box center [77, 233] width 155 height 389
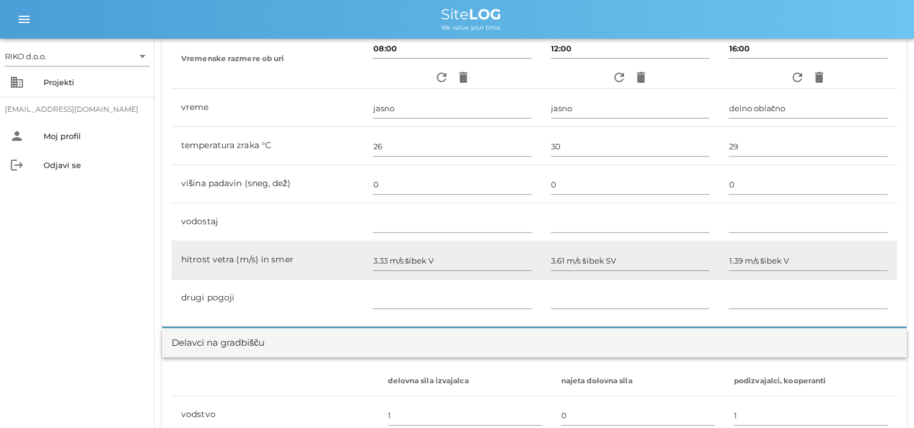
scroll to position [121, 0]
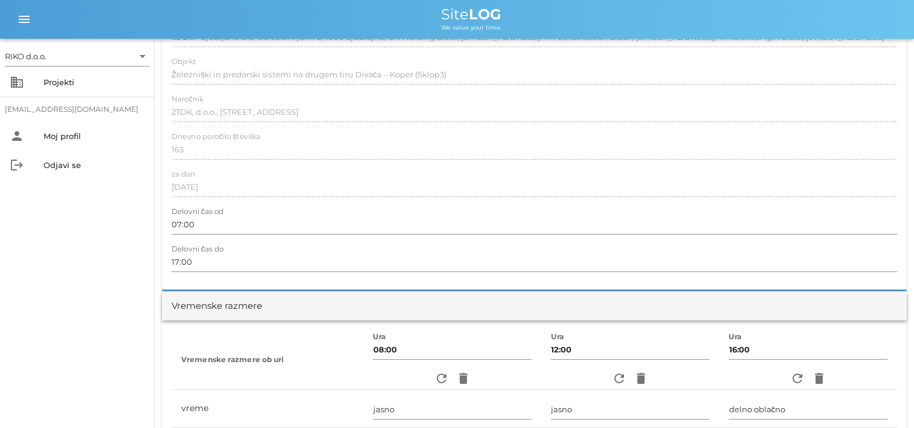
click at [103, 262] on div "RIKO d.o.o. arrow_drop_down business Projekti matevz.belaj@riko.si person Moj p…" at bounding box center [77, 233] width 155 height 389
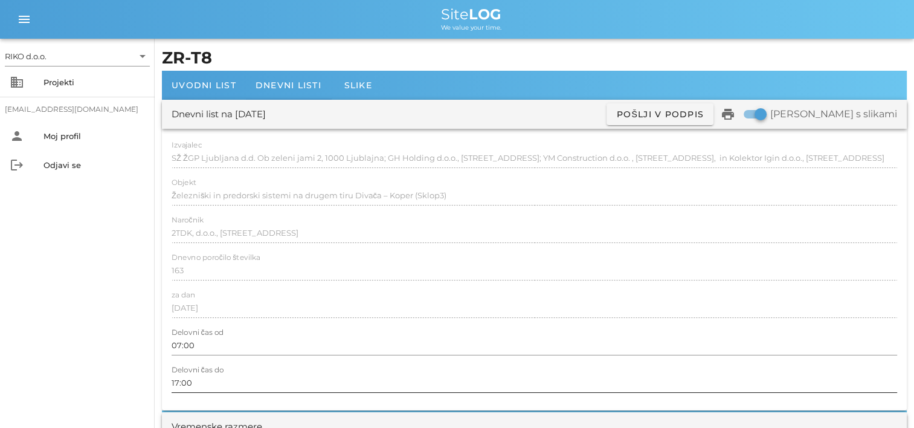
click at [177, 382] on input "17:00" at bounding box center [535, 382] width 726 height 19
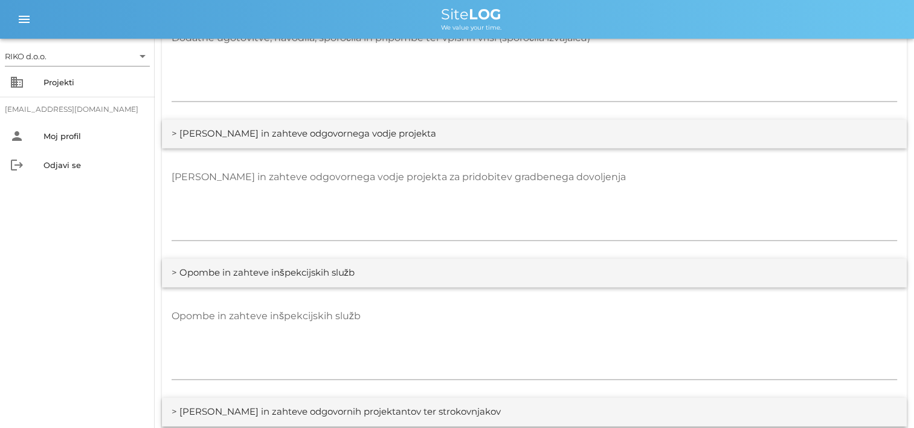
scroll to position [1571, 0]
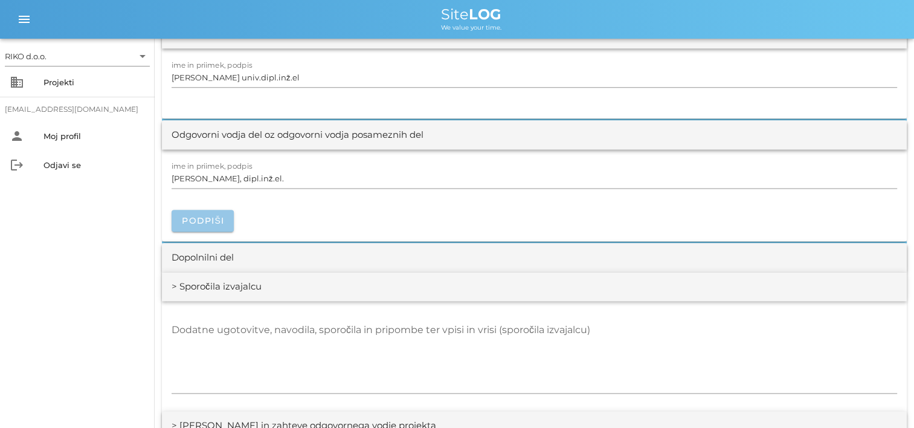
click at [210, 216] on span "Podpiši" at bounding box center [202, 220] width 43 height 11
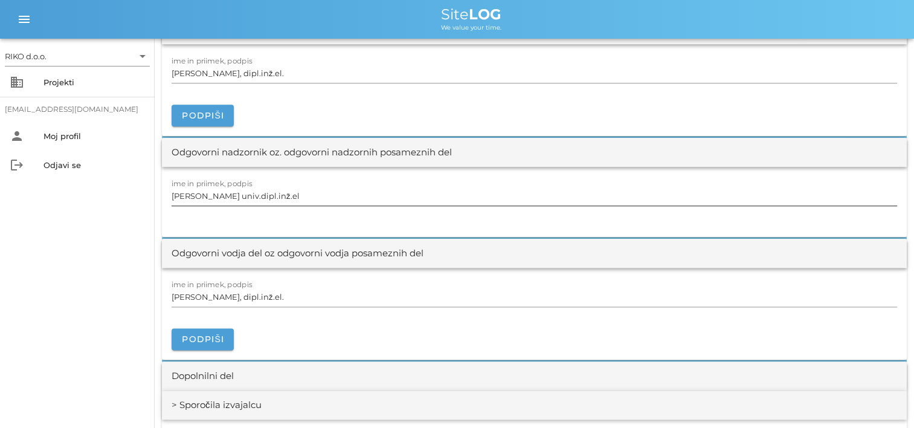
scroll to position [1450, 0]
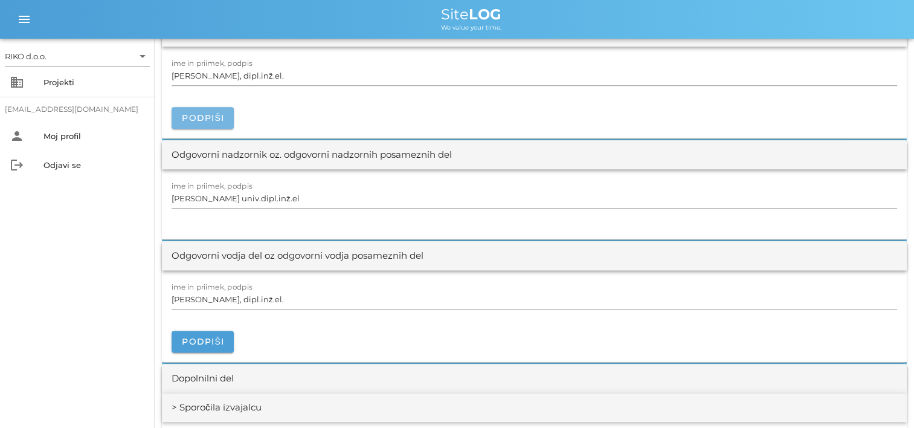
click at [221, 109] on button "Podpiši" at bounding box center [203, 118] width 62 height 22
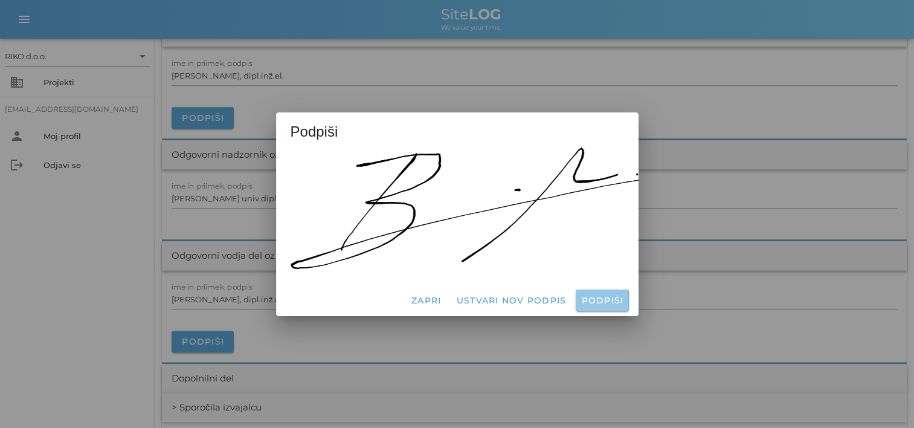
click at [599, 295] on span "Podpiši" at bounding box center [602, 300] width 43 height 11
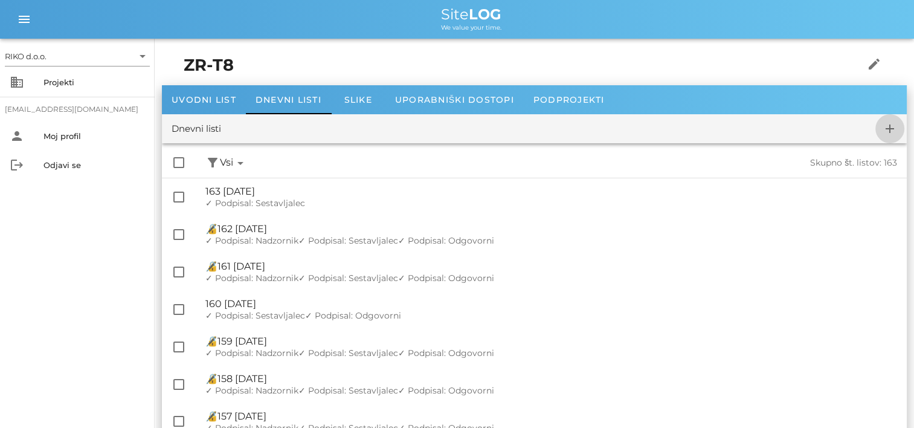
click at [881, 133] on span "add" at bounding box center [890, 128] width 29 height 15
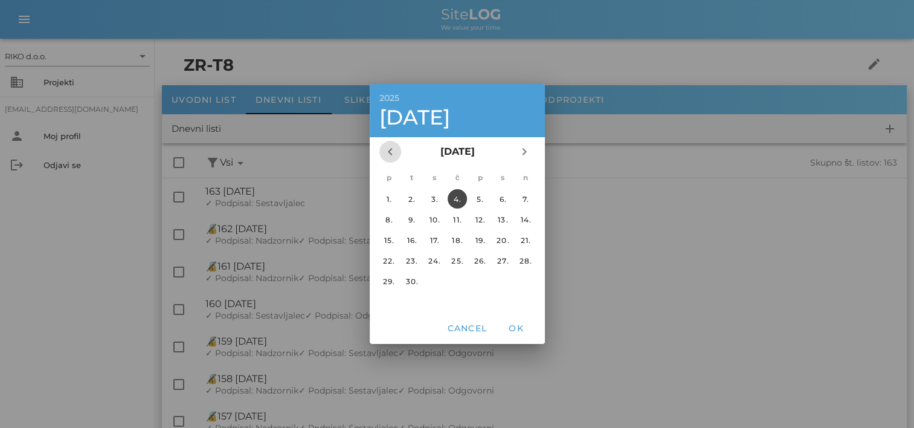
click at [397, 155] on span "chevron_left" at bounding box center [390, 151] width 22 height 15
click at [437, 239] on div "13." at bounding box center [434, 240] width 19 height 9
drag, startPoint x: 515, startPoint y: 331, endPoint x: 499, endPoint y: 314, distance: 23.1
click at [515, 331] on span "OK" at bounding box center [516, 328] width 29 height 11
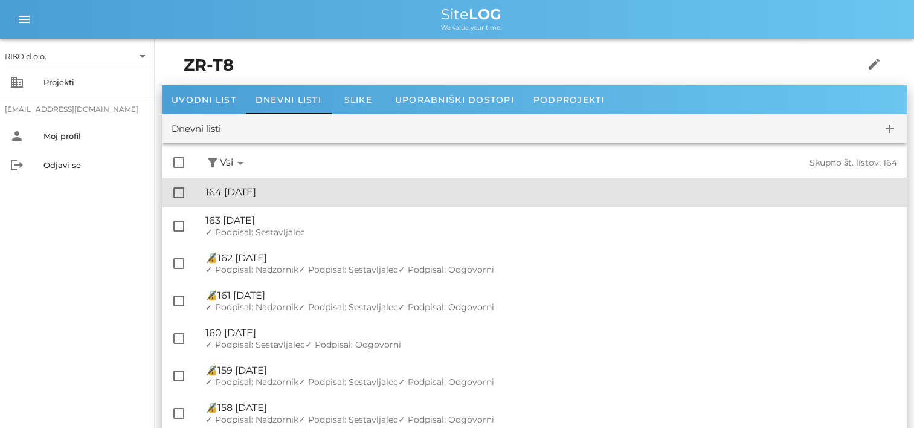
click at [317, 193] on div "🔏 164 sreda, 13.08.2025" at bounding box center [551, 191] width 692 height 11
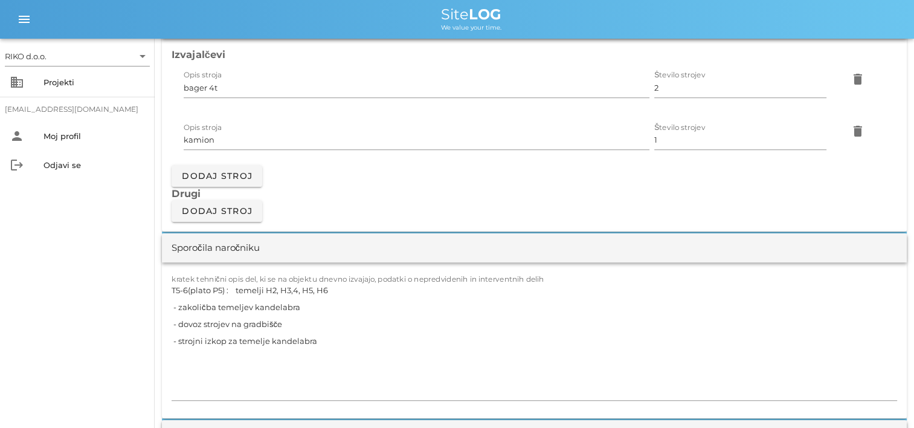
scroll to position [1148, 0]
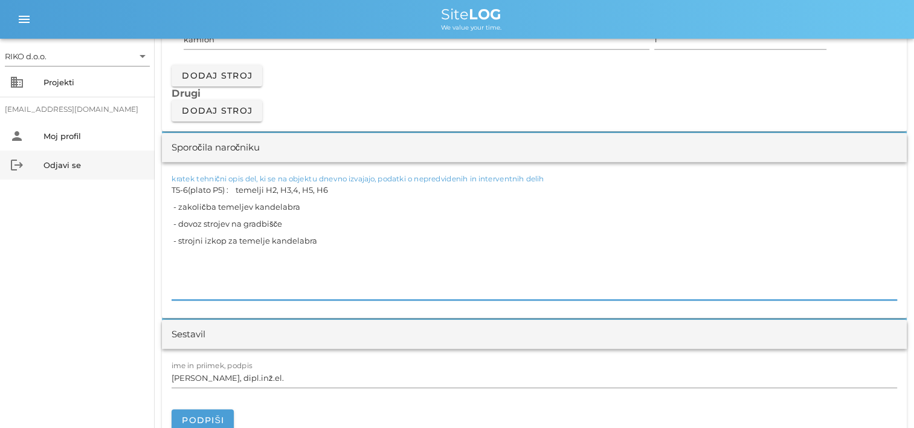
drag, startPoint x: 371, startPoint y: 237, endPoint x: 112, endPoint y: 172, distance: 267.3
click at [112, 172] on div "RIKO d.o.o. arrow_drop_down business Projekti matevz.belaj@riko.si person Moj p…" at bounding box center [457, 317] width 914 height 2931
paste textarea "temelji H2, H3,4, H5, H6 - vezanje armature temelja - izdelava opaža"
click at [204, 283] on textarea "T5-6(plato P5) : temelji H2, H3,4, H5, H6 - vezanje armature temelja - izdelava…" at bounding box center [535, 240] width 726 height 118
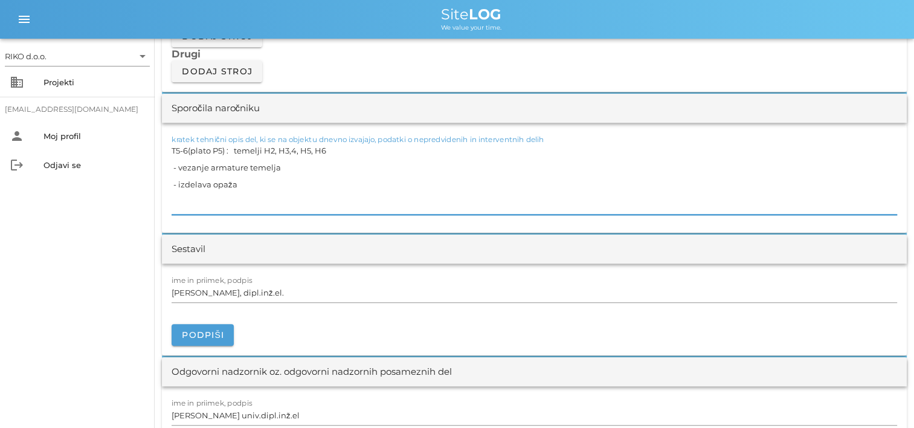
scroll to position [1209, 0]
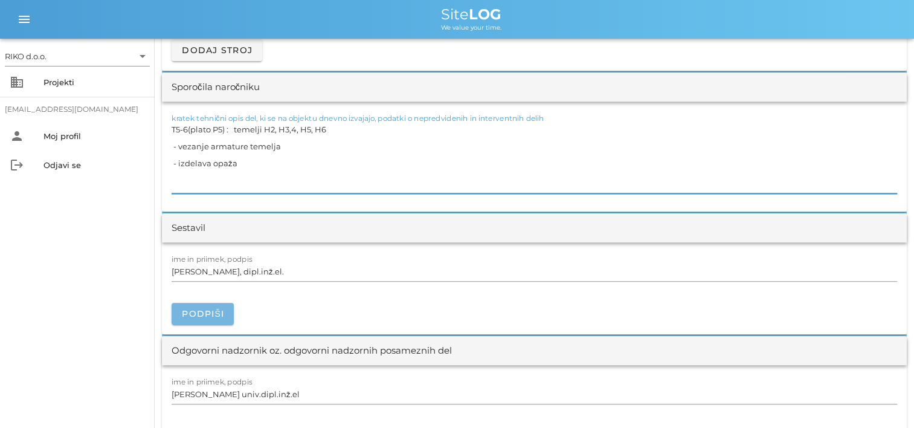
click at [221, 315] on span "Podpiši" at bounding box center [202, 313] width 43 height 11
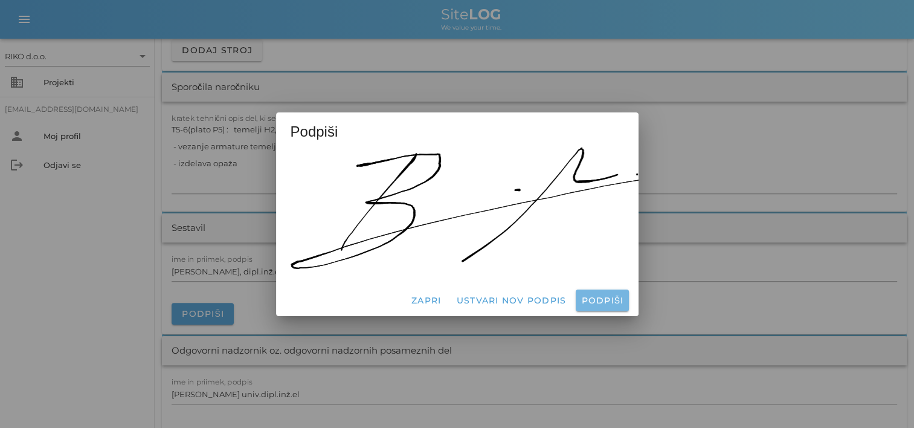
click at [594, 295] on span "Podpiši" at bounding box center [602, 300] width 43 height 11
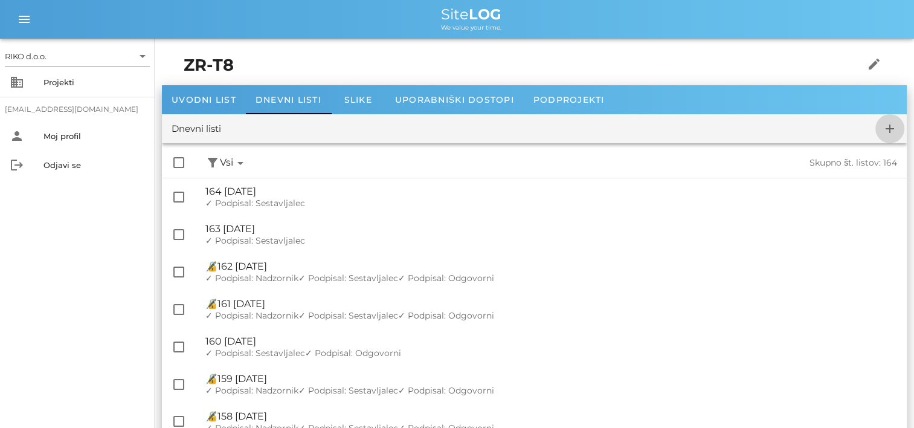
click at [887, 133] on icon "add" at bounding box center [890, 128] width 15 height 15
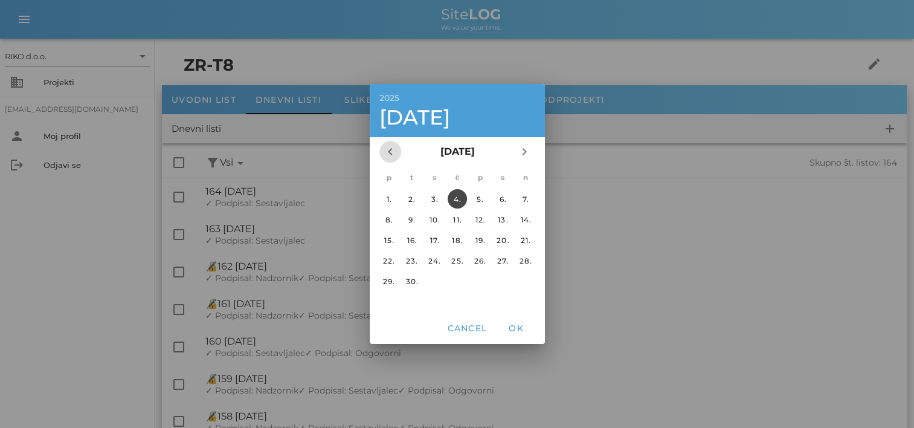
click at [395, 158] on icon "chevron_left" at bounding box center [390, 151] width 15 height 15
click at [457, 239] on div "14." at bounding box center [456, 240] width 19 height 9
click at [520, 327] on span "OK" at bounding box center [516, 328] width 29 height 11
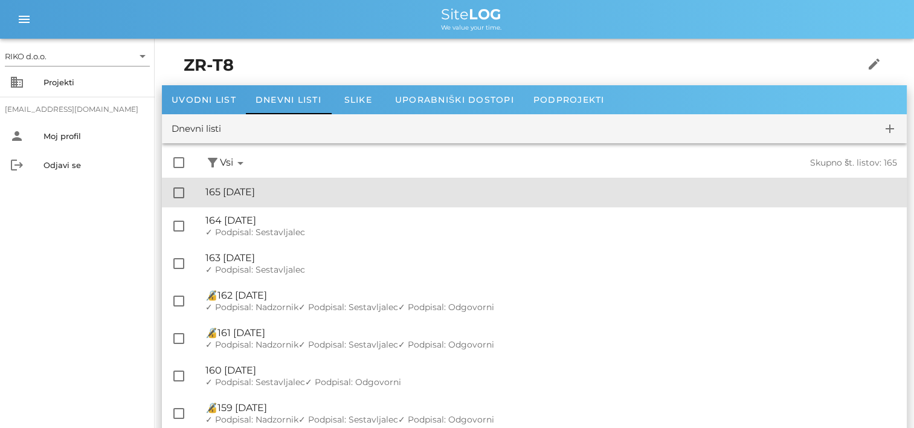
click at [338, 194] on div "🔏 165 četrtek, 14.08.2025" at bounding box center [551, 191] width 692 height 11
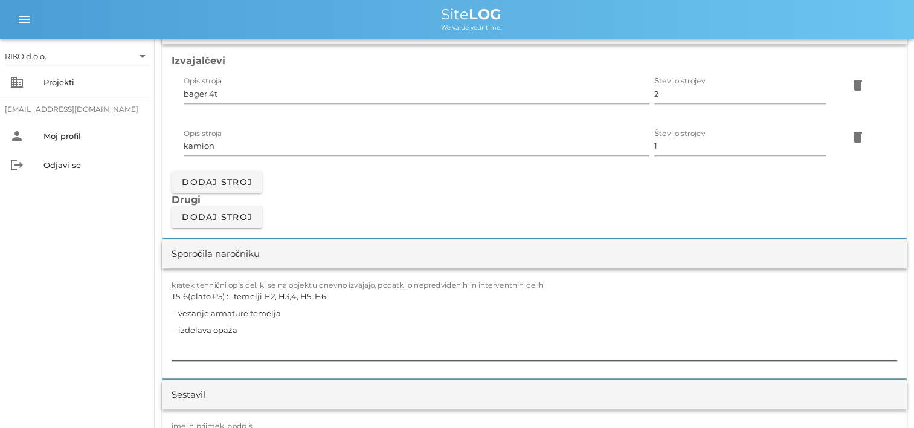
scroll to position [1088, 0]
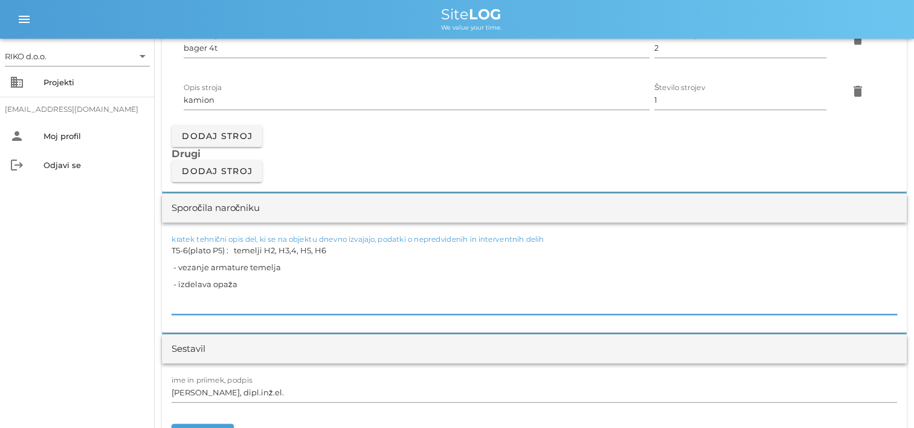
drag, startPoint x: 253, startPoint y: 295, endPoint x: 89, endPoint y: 234, distance: 174.8
click at [89, 234] on div "RIKO d.o.o. arrow_drop_down business Projekti matevz.belaj@riko.si person Moj p…" at bounding box center [457, 354] width 914 height 2885
paste textarea "temelji H2, H3,4, H5, H6 - strojni izkop za temelje kandelabra - izdelava opaža…"
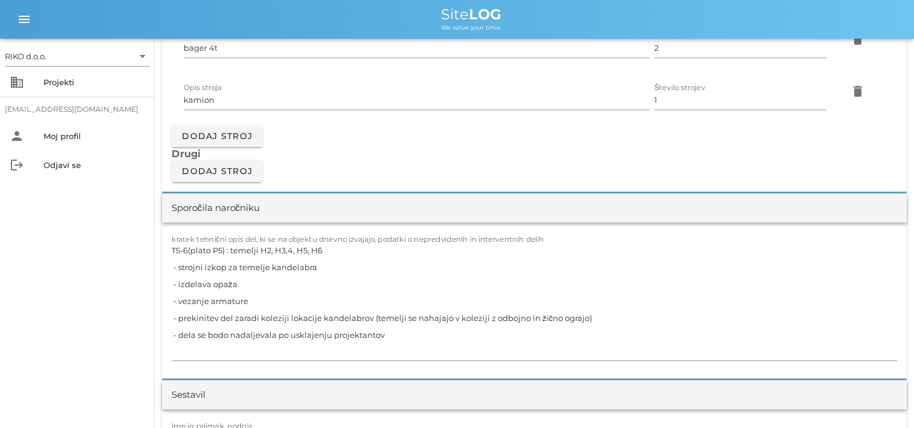
drag, startPoint x: 11, startPoint y: 265, endPoint x: 43, endPoint y: 269, distance: 32.3
click at [13, 265] on div "RIKO d.o.o. arrow_drop_down business Projekti matevz.belaj@riko.si person Moj p…" at bounding box center [77, 233] width 155 height 389
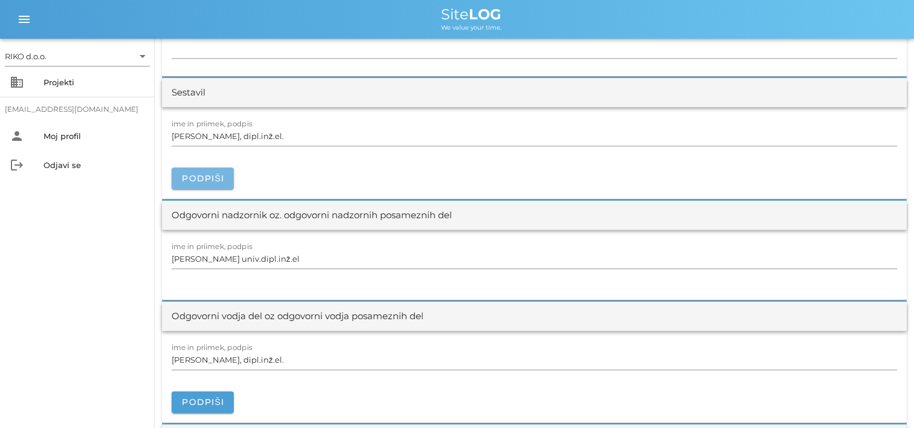
click at [215, 175] on span "Podpiši" at bounding box center [202, 178] width 43 height 11
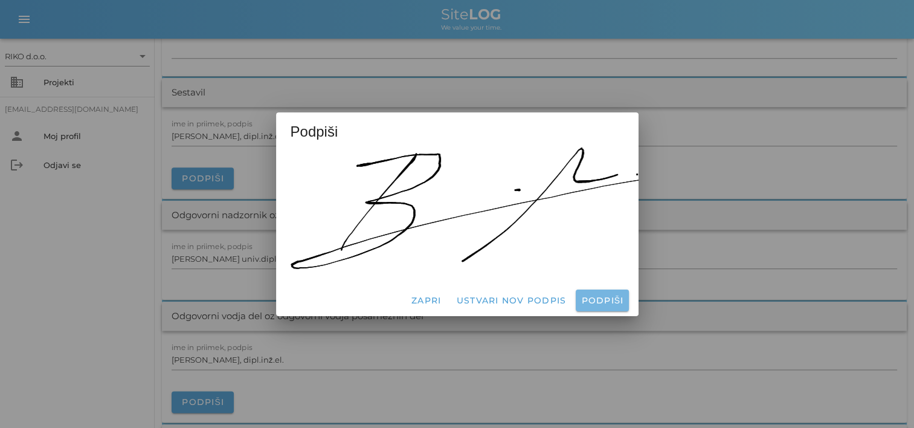
click at [586, 296] on span "Podpiši" at bounding box center [602, 300] width 43 height 11
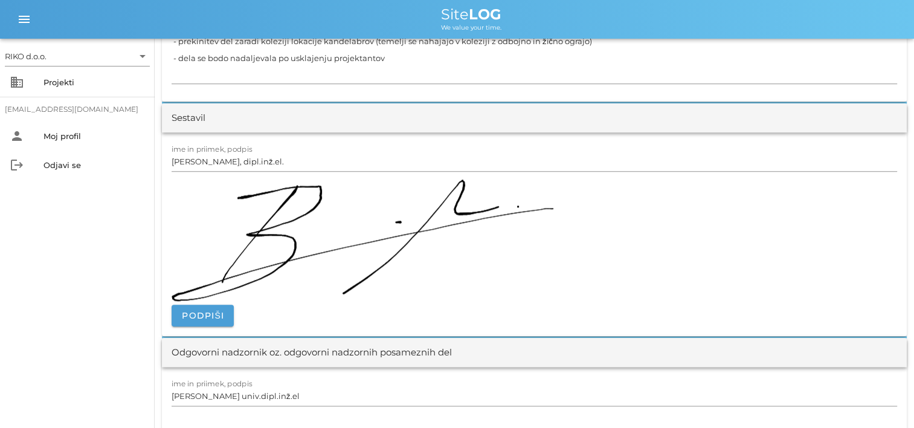
scroll to position [1148, 0]
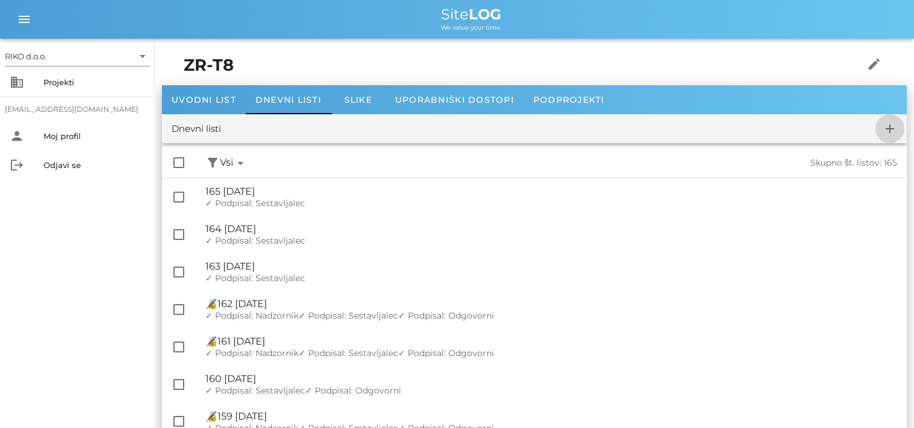
click at [891, 124] on icon "add" at bounding box center [890, 128] width 15 height 15
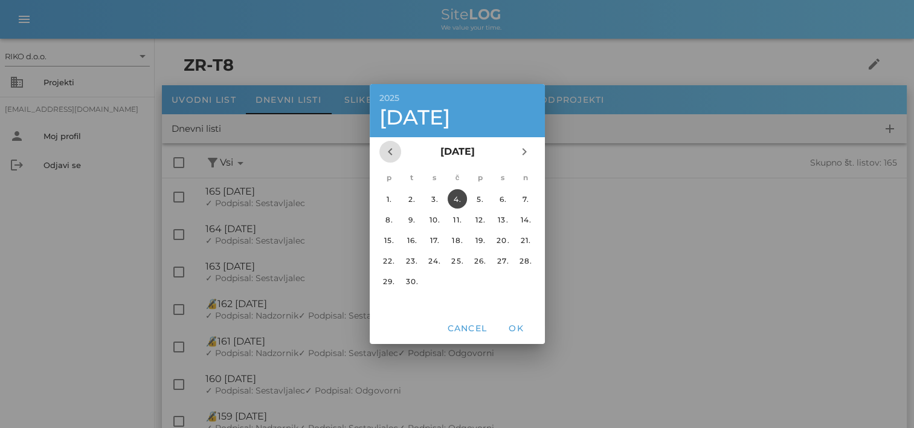
click at [390, 150] on icon "chevron_left" at bounding box center [390, 151] width 15 height 15
click at [416, 279] on div "26." at bounding box center [411, 281] width 19 height 9
click at [527, 334] on button "OK" at bounding box center [516, 328] width 39 height 22
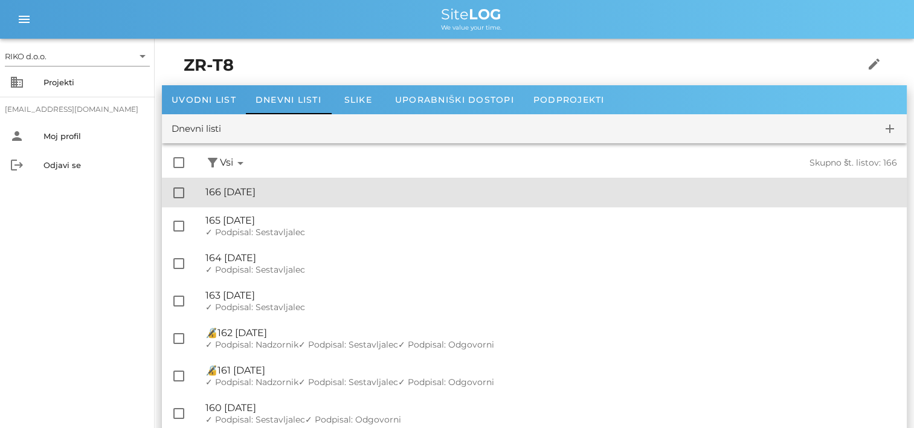
click at [289, 187] on div "🔏 166 torek, 26.08.2025" at bounding box center [551, 191] width 692 height 11
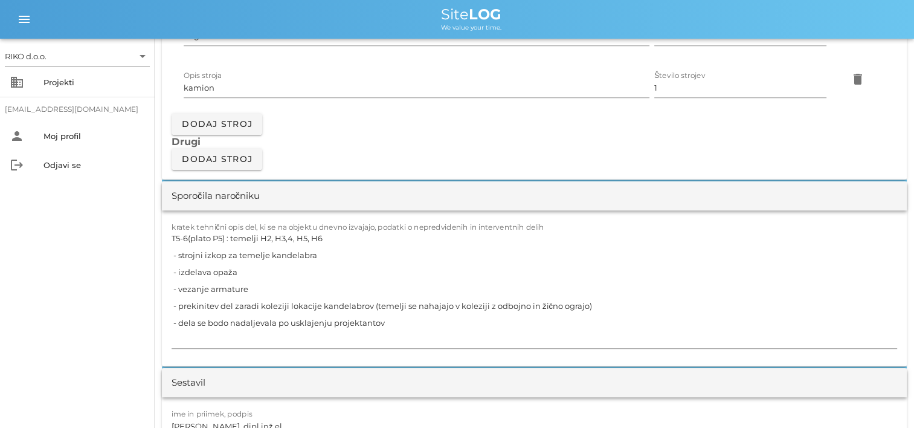
scroll to position [1209, 0]
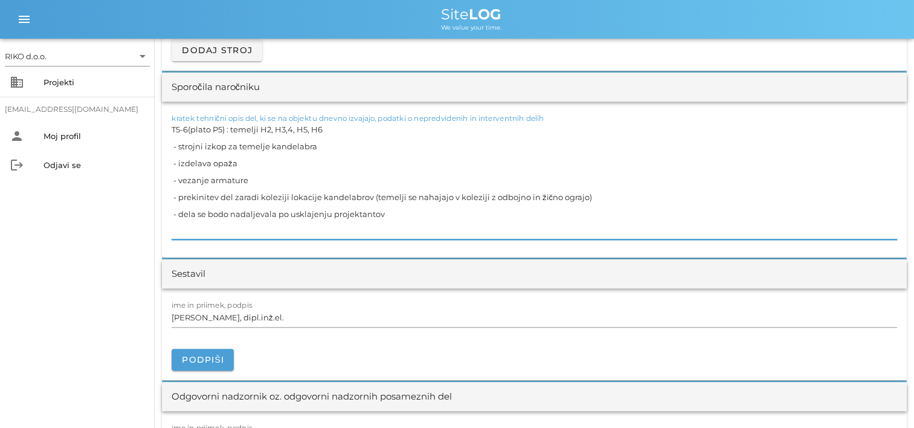
drag, startPoint x: 434, startPoint y: 218, endPoint x: 167, endPoint y: 109, distance: 288.6
click at [167, 109] on div "kratek tehnični opis del, ki se na objektu dnevno izvajajo, podatki o nepredvid…" at bounding box center [534, 180] width 745 height 156
paste textarea "temelji H2 in H3,4,5 - zakoličba temeljev po usklajevanju - vgradnja armaturneg…"
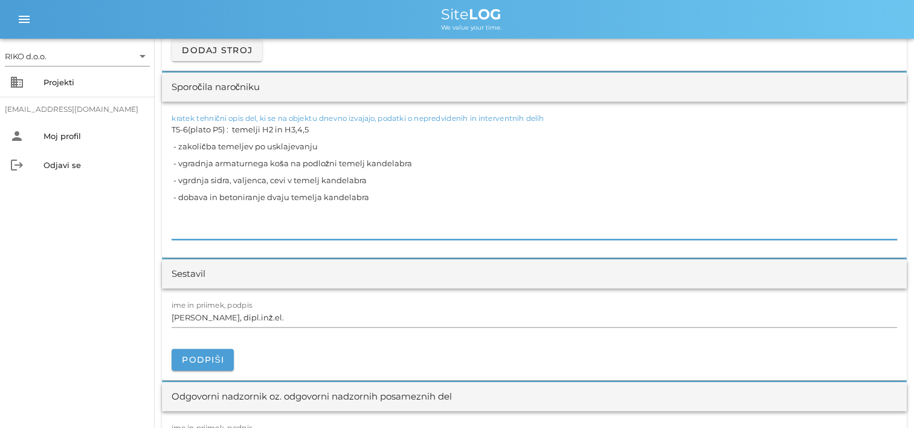
click at [74, 189] on div "RIKO d.o.o. arrow_drop_down business Projekti matevz.belaj@riko.si person Moj p…" at bounding box center [77, 233] width 155 height 389
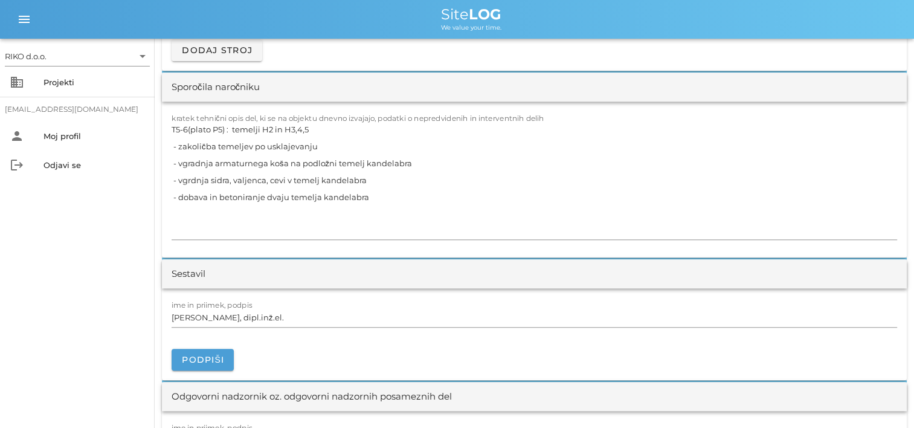
click at [63, 241] on div "RIKO d.o.o. arrow_drop_down business Projekti matevz.belaj@riko.si person Moj p…" at bounding box center [77, 233] width 155 height 389
click at [205, 359] on span "Podpiši" at bounding box center [202, 359] width 43 height 11
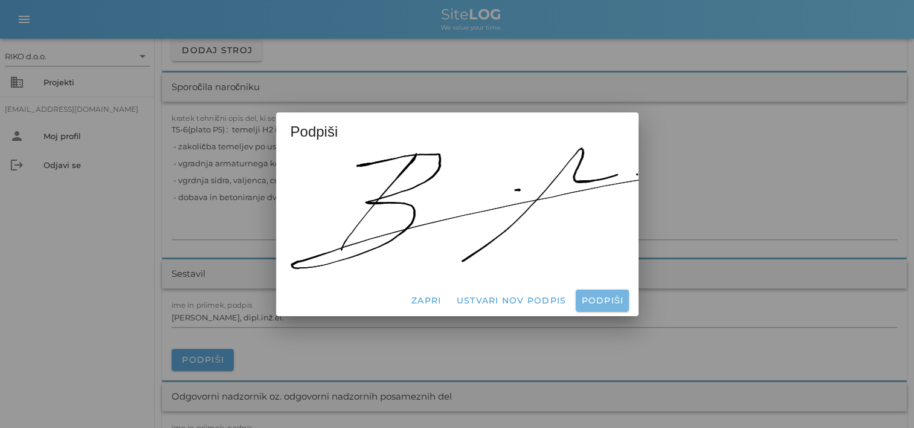
click at [595, 299] on span "Podpiši" at bounding box center [602, 300] width 43 height 11
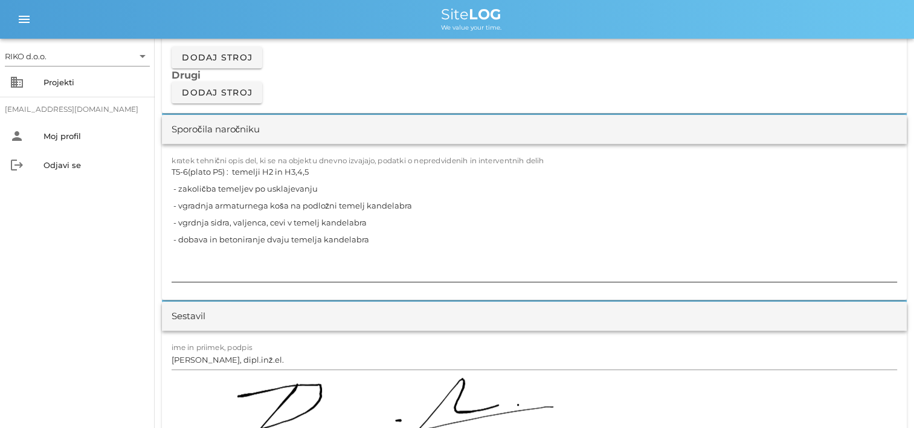
scroll to position [1148, 0]
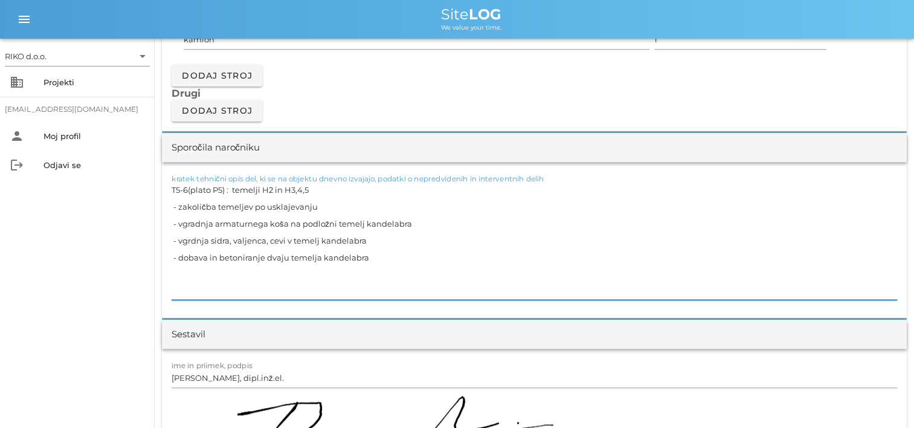
drag, startPoint x: 182, startPoint y: 239, endPoint x: 312, endPoint y: 239, distance: 129.3
click at [183, 239] on textarea "T5-6(plato P5) : temelji H2 in H3,4,5 - zakoličba temeljev po usklajevanju - vg…" at bounding box center [535, 240] width 726 height 118
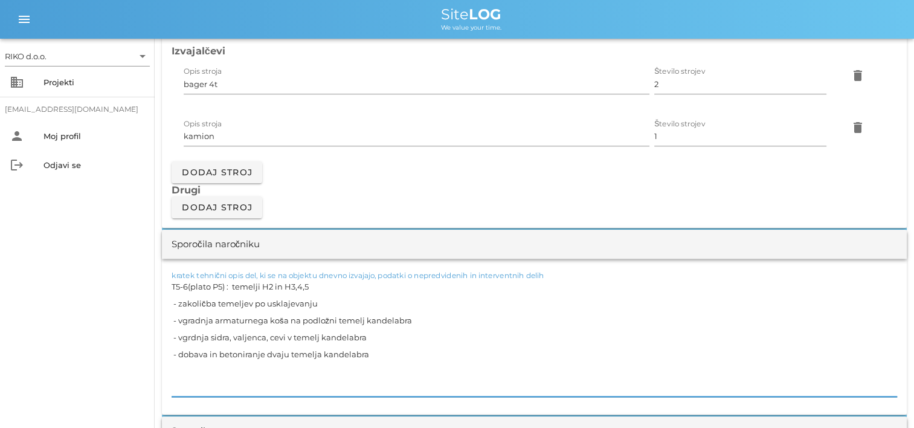
scroll to position [1088, 0]
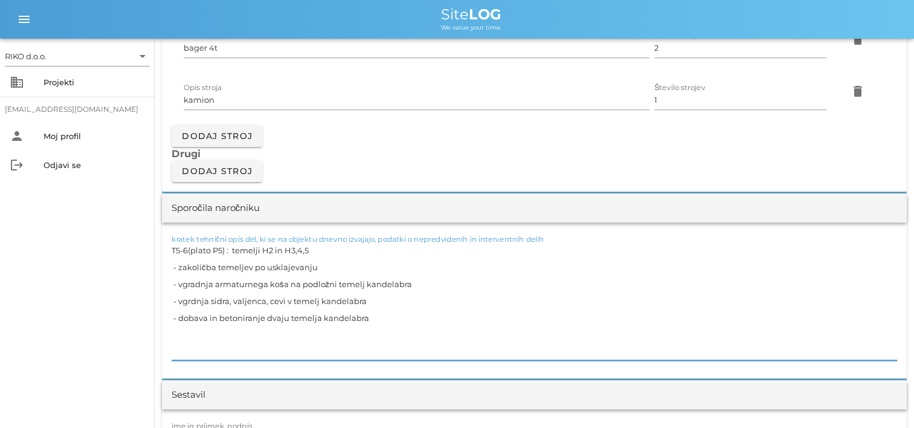
click at [124, 279] on div "RIKO d.o.o. arrow_drop_down business Projekti matevz.belaj@riko.si person Moj p…" at bounding box center [77, 233] width 155 height 389
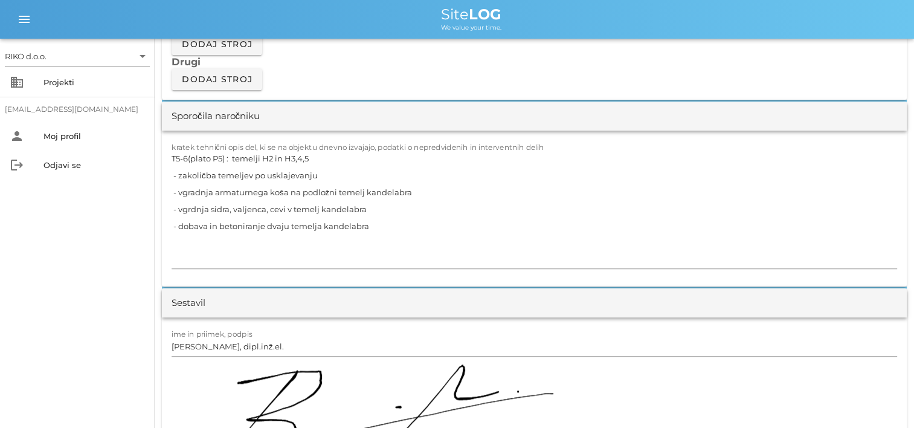
scroll to position [1269, 0]
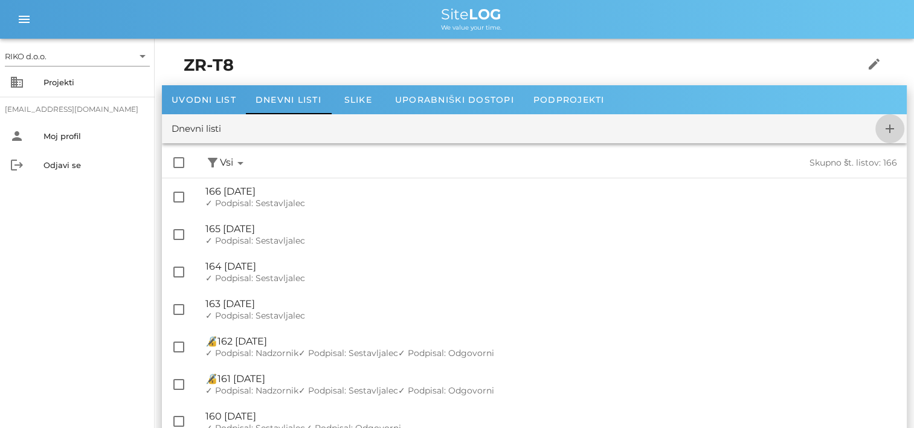
click at [899, 128] on span "add" at bounding box center [890, 128] width 29 height 15
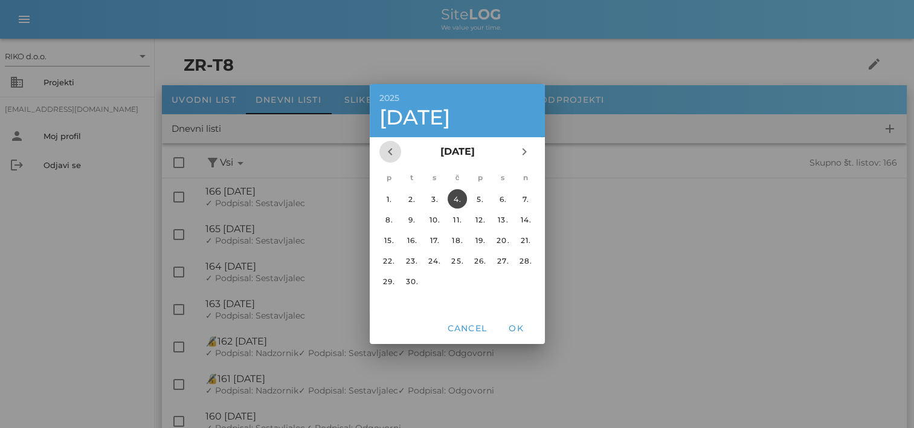
click at [396, 160] on button "chevron_left" at bounding box center [390, 152] width 22 height 22
click at [437, 280] on div "27." at bounding box center [434, 281] width 19 height 9
click at [517, 326] on span "OK" at bounding box center [516, 328] width 29 height 11
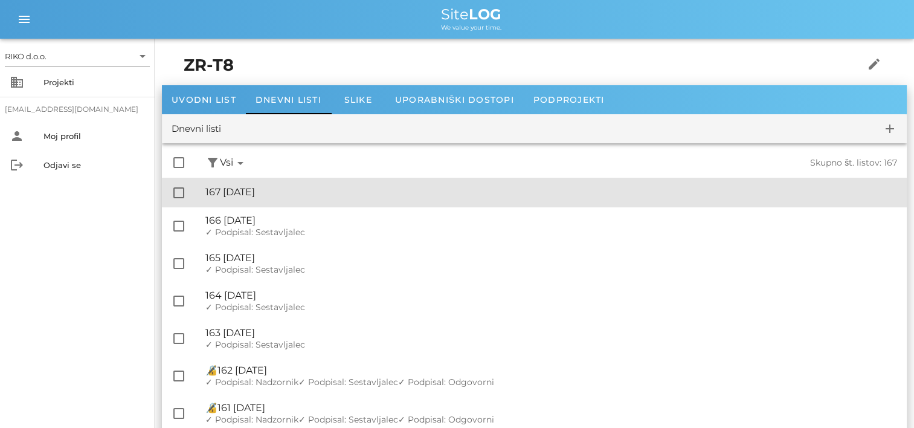
click at [321, 195] on div "🔏 167 sreda, 27.08.2025" at bounding box center [551, 191] width 692 height 11
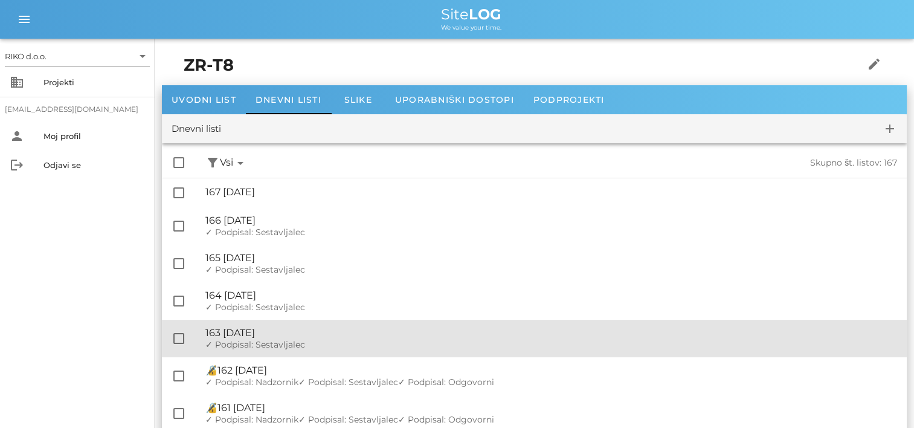
click at [308, 338] on div "🔏 163 torek, 12.08.2025 ✓ Podpisal: Nadzornik ✓ Podpisal: Sestavljalec ✓ Podpis…" at bounding box center [551, 338] width 692 height 37
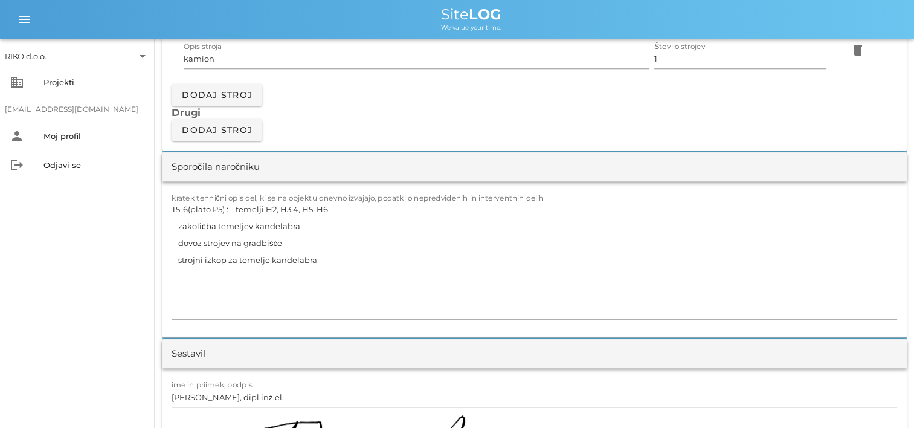
scroll to position [1209, 0]
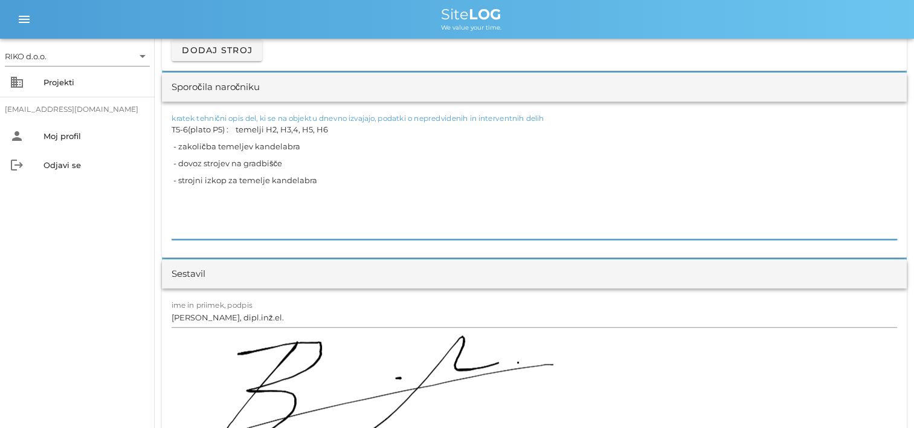
drag, startPoint x: 344, startPoint y: 188, endPoint x: 131, endPoint y: 118, distance: 224.3
click at [131, 118] on div "RIKO d.o.o. arrow_drop_down business Projekti matevz.belaj@riko.si person Moj p…" at bounding box center [457, 312] width 914 height 3043
click at [447, 167] on textarea "T5-6(plato P5) : temelji H2, H3,4, H5, H6 - zakoličba temeljev kandelabra - dov…" at bounding box center [535, 180] width 726 height 118
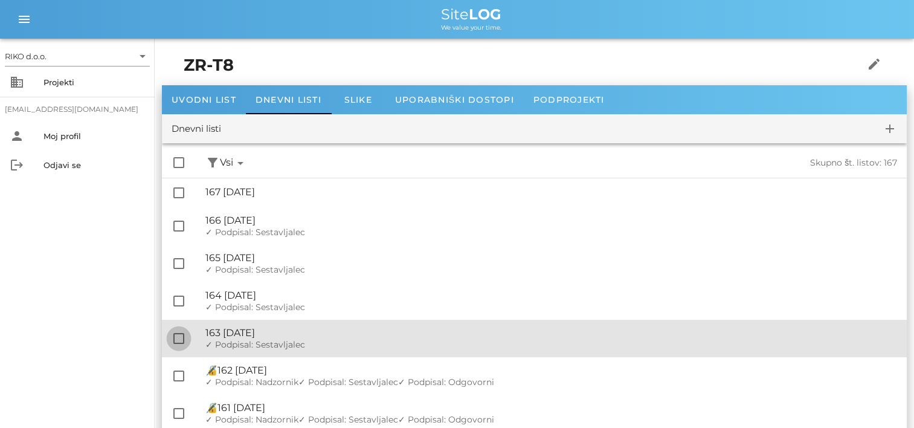
click at [180, 338] on div at bounding box center [179, 338] width 21 height 21
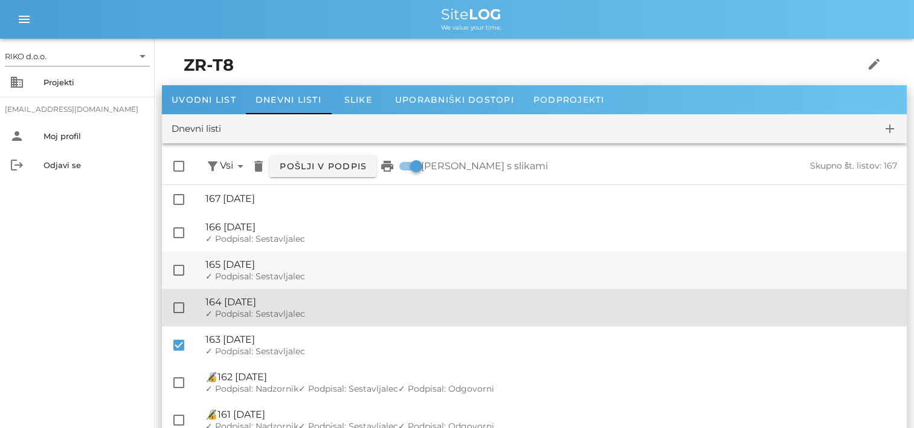
drag, startPoint x: 177, startPoint y: 309, endPoint x: 171, endPoint y: 287, distance: 23.2
click at [177, 309] on div at bounding box center [179, 307] width 21 height 21
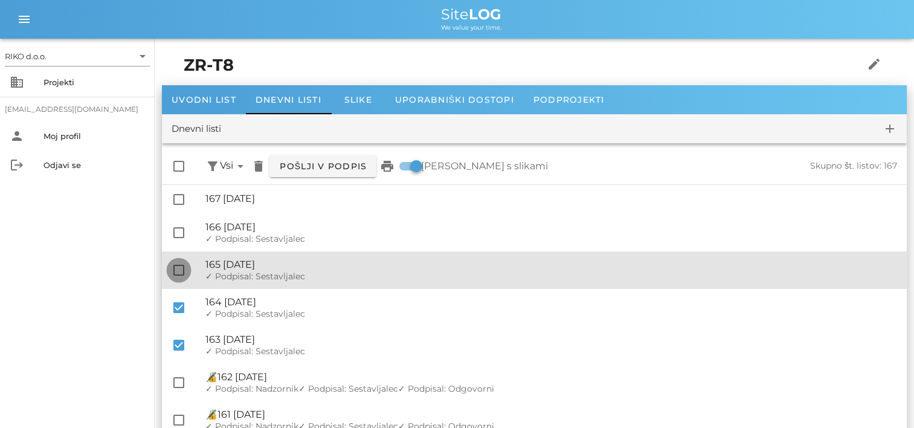
drag, startPoint x: 176, startPoint y: 278, endPoint x: 179, endPoint y: 265, distance: 12.9
click at [176, 276] on div at bounding box center [179, 270] width 21 height 21
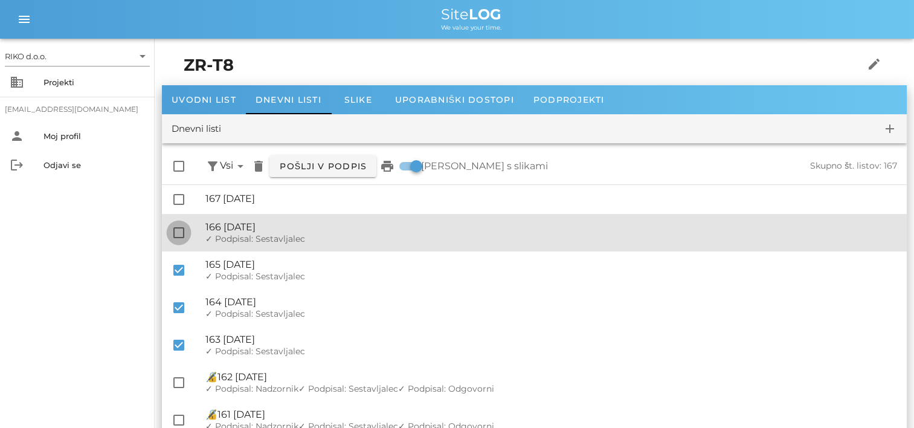
drag, startPoint x: 181, startPoint y: 228, endPoint x: 207, endPoint y: 230, distance: 26.0
click at [186, 228] on div at bounding box center [179, 232] width 21 height 21
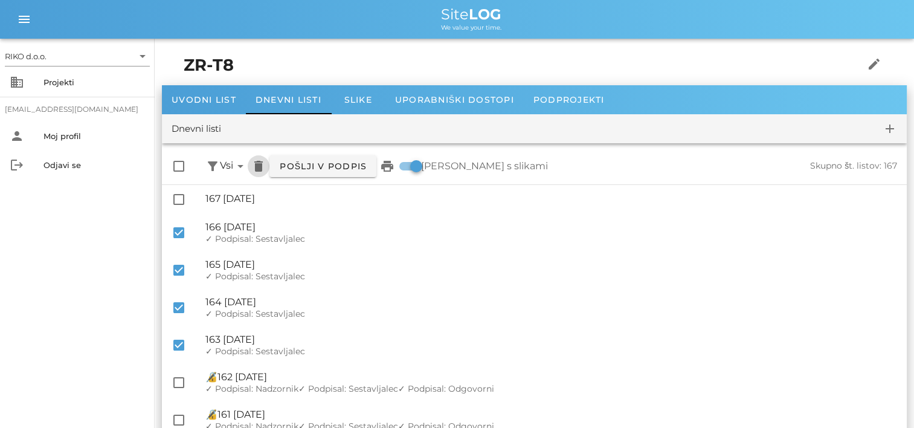
click at [258, 170] on icon "delete" at bounding box center [258, 166] width 15 height 15
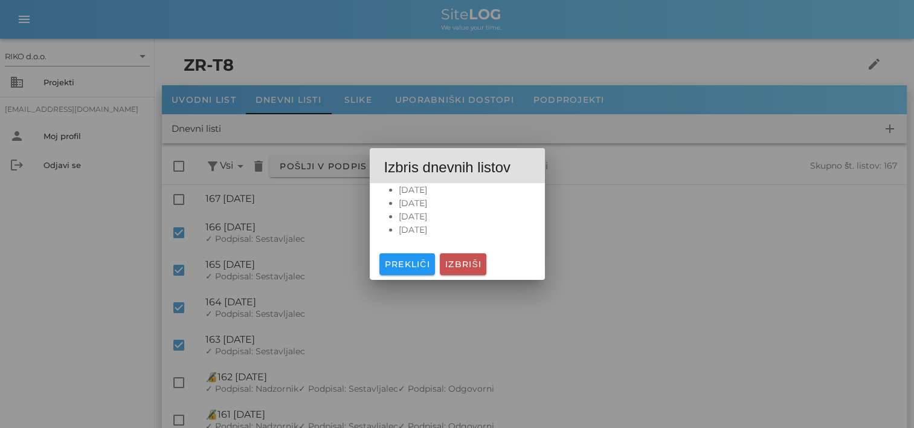
click at [476, 265] on span "Izbriši" at bounding box center [463, 264] width 37 height 11
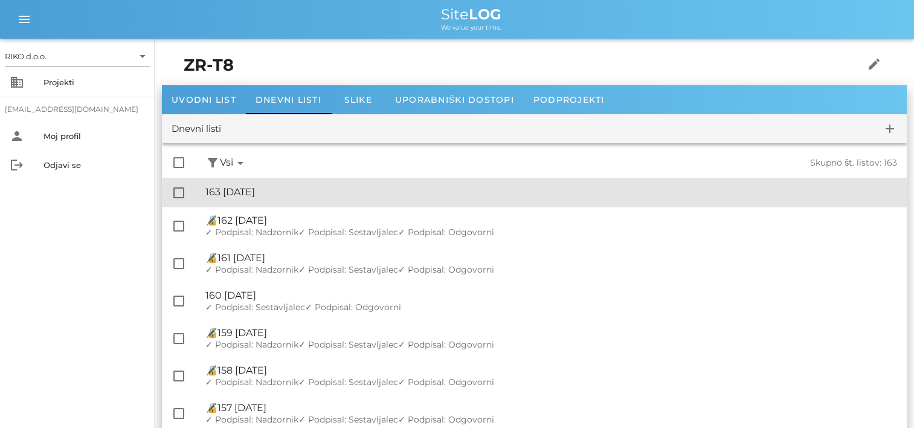
click at [308, 193] on div "🔏 163 sreda, 27.08.2025" at bounding box center [551, 191] width 692 height 11
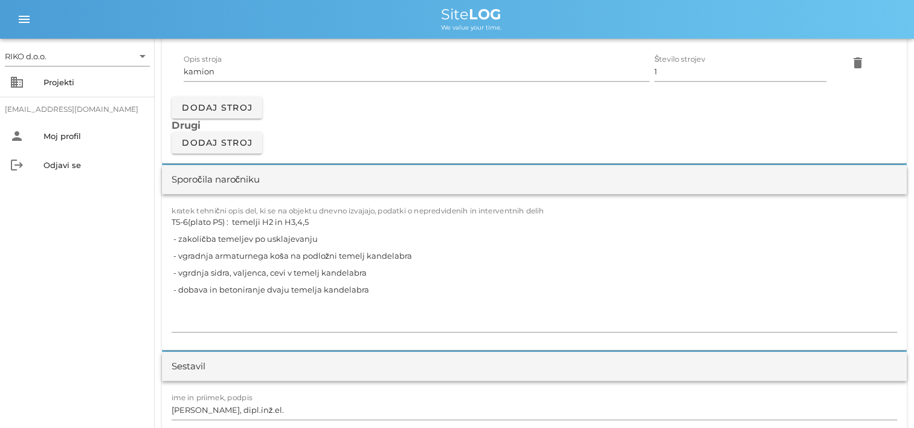
scroll to position [1148, 0]
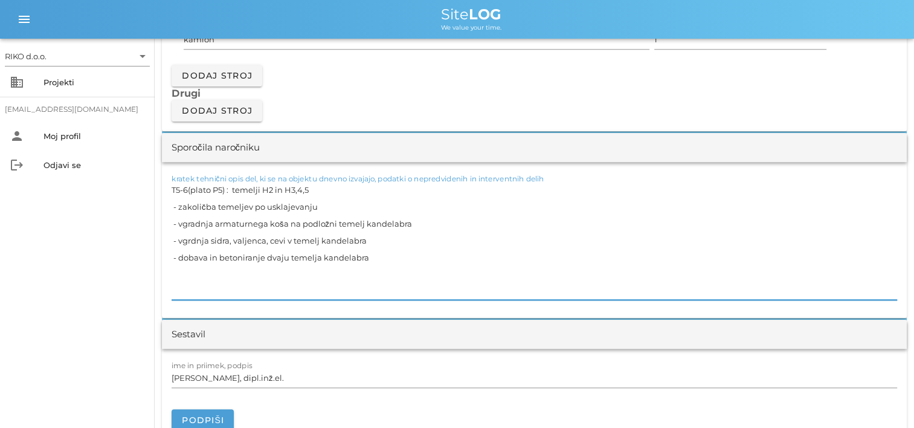
drag, startPoint x: 362, startPoint y: 262, endPoint x: 138, endPoint y: 187, distance: 236.4
click at [138, 187] on div "RIKO d.o.o. arrow_drop_down business Projekti matevz.belaj@riko.si person Moj p…" at bounding box center [457, 317] width 914 height 2931
paste textarea "8D(plato P8) : temelji H1 in H2,3,4 - zakoličba dvaju kandelabrov in strojni iz…"
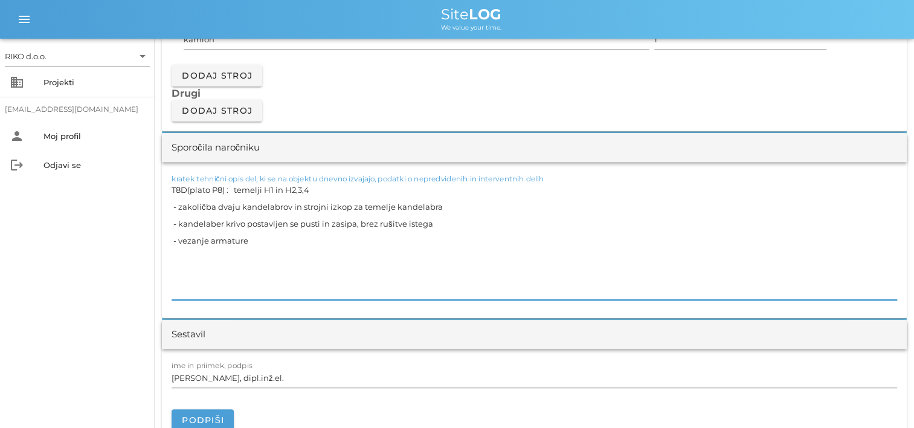
drag, startPoint x: 37, startPoint y: 241, endPoint x: 52, endPoint y: 245, distance: 15.3
click at [40, 241] on div "RIKO d.o.o. arrow_drop_down business Projekti matevz.belaj@riko.si person Moj p…" at bounding box center [77, 233] width 155 height 389
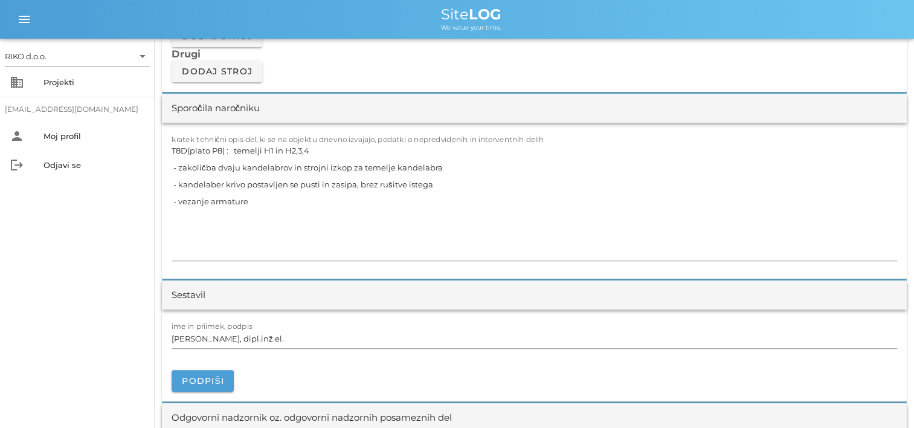
scroll to position [1209, 0]
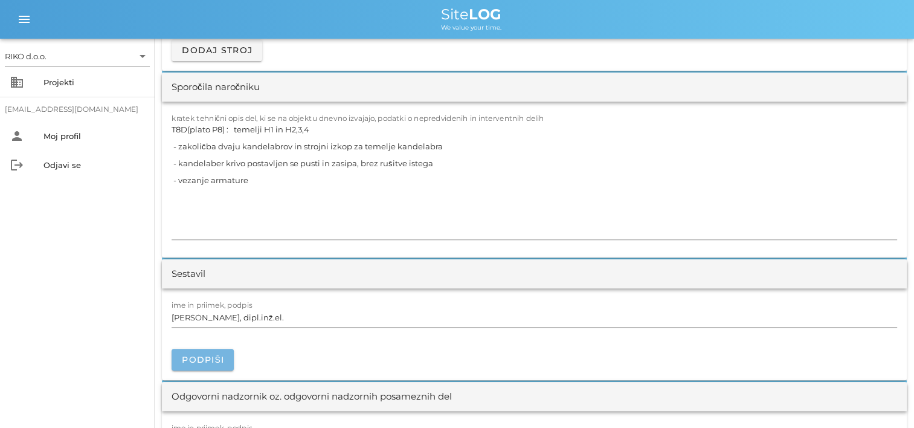
drag, startPoint x: 210, startPoint y: 350, endPoint x: 218, endPoint y: 349, distance: 7.3
click at [215, 350] on button "Podpiši" at bounding box center [203, 360] width 62 height 22
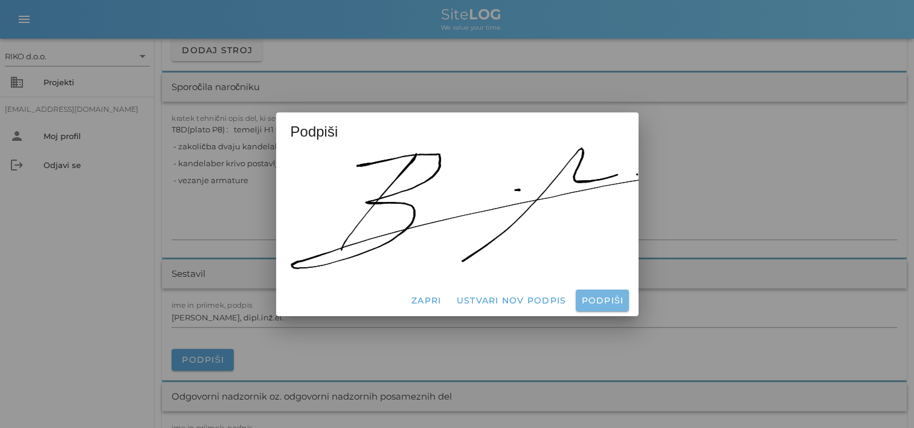
click at [595, 300] on span "Podpiši" at bounding box center [602, 300] width 43 height 11
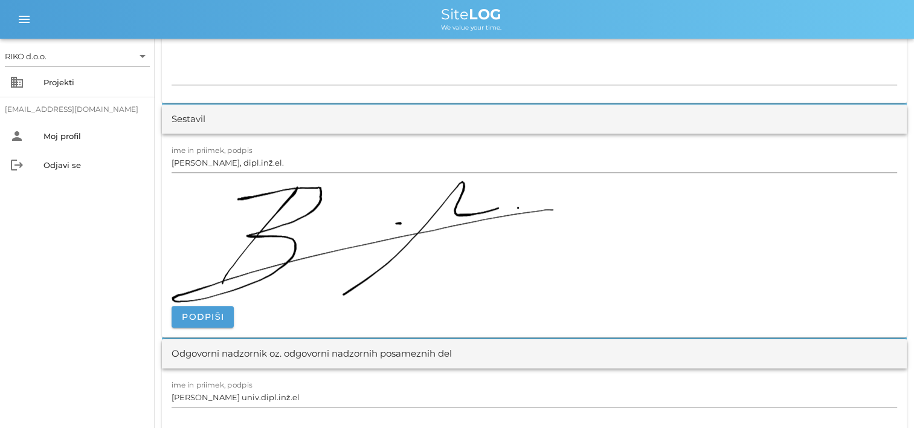
scroll to position [1390, 0]
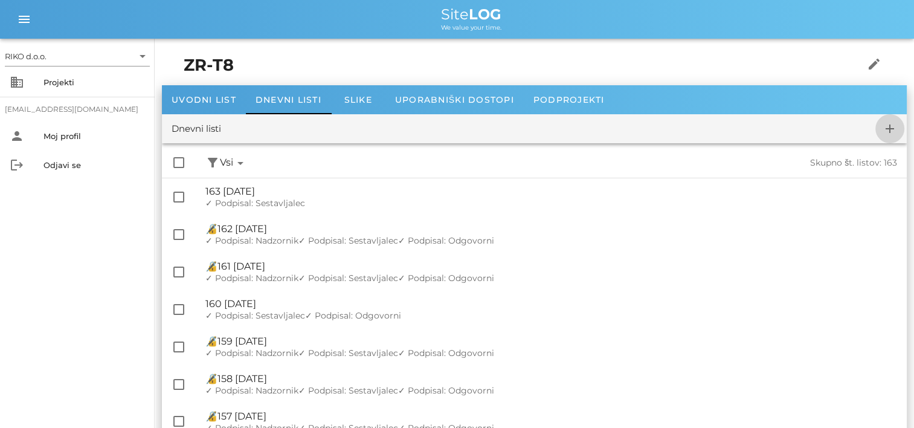
drag, startPoint x: 890, startPoint y: 129, endPoint x: 882, endPoint y: 133, distance: 8.9
click at [890, 129] on icon "add" at bounding box center [890, 128] width 15 height 15
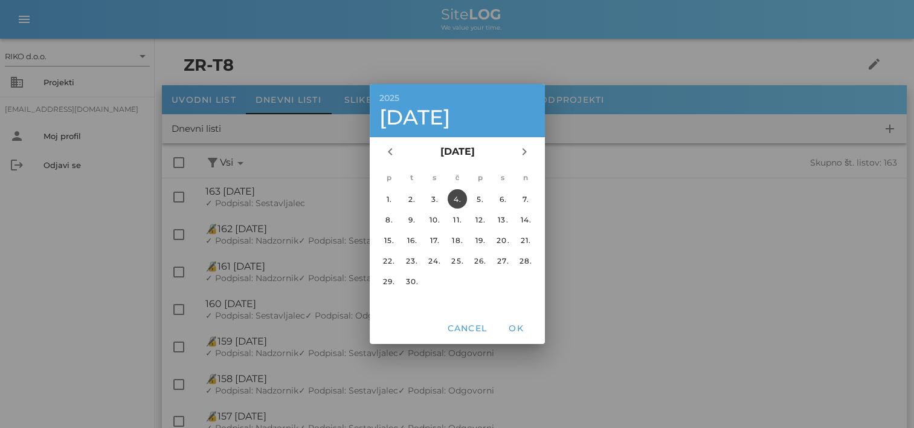
click at [392, 163] on div "chevron_left september 2025 chevron_right" at bounding box center [457, 151] width 175 height 29
click at [392, 153] on icon "chevron_left" at bounding box center [390, 151] width 15 height 15
click at [449, 279] on div "28." at bounding box center [456, 281] width 19 height 9
click at [510, 326] on span "OK" at bounding box center [516, 328] width 29 height 11
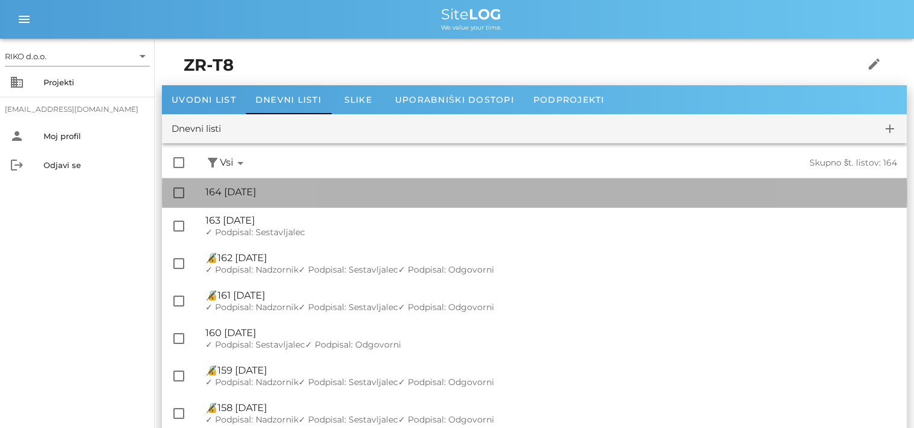
click at [339, 184] on div "🔏 164 četrtek, 28.08.2025 ✓ Podpisal: Nadzornik ✓ Podpisal: Sestavljalec ✓ Podp…" at bounding box center [551, 192] width 692 height 27
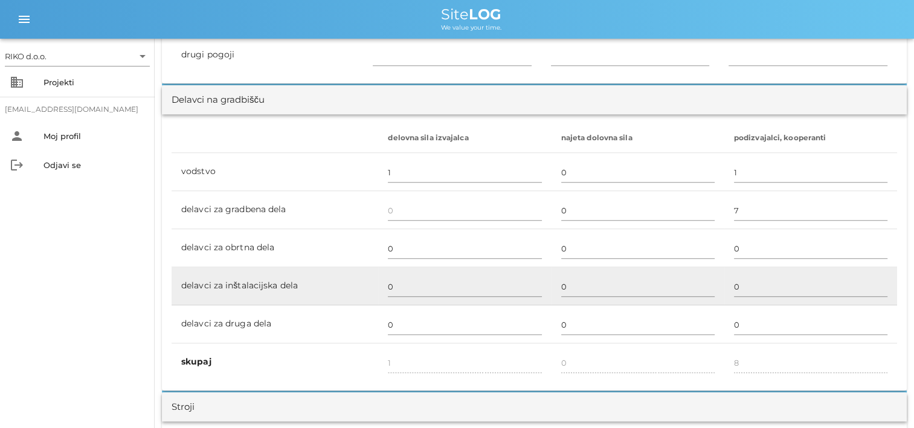
scroll to position [1027, 0]
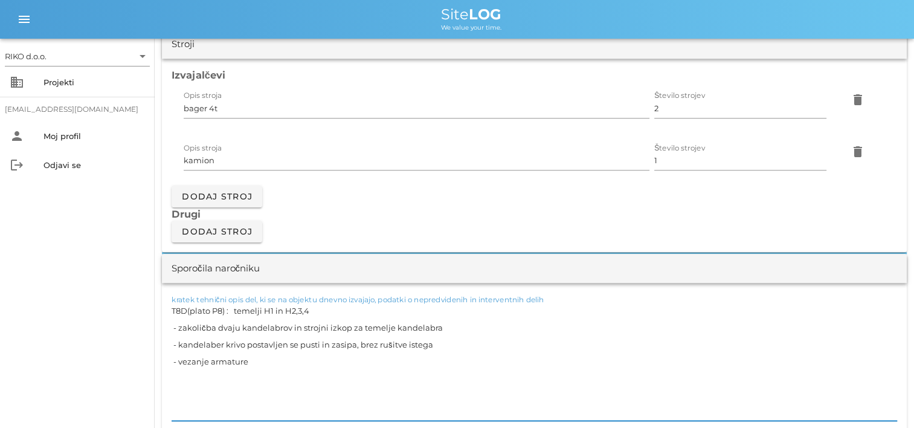
drag, startPoint x: 128, startPoint y: 328, endPoint x: 71, endPoint y: 295, distance: 65.5
paste textarea "temelji H1 in H2,3,4 - dobava in vgradnja podložnega betona - vgradnja armature…"
click at [93, 343] on div "RIKO d.o.o. arrow_drop_down business Projekti matevz.belaj@riko.si person Moj p…" at bounding box center [77, 233] width 155 height 389
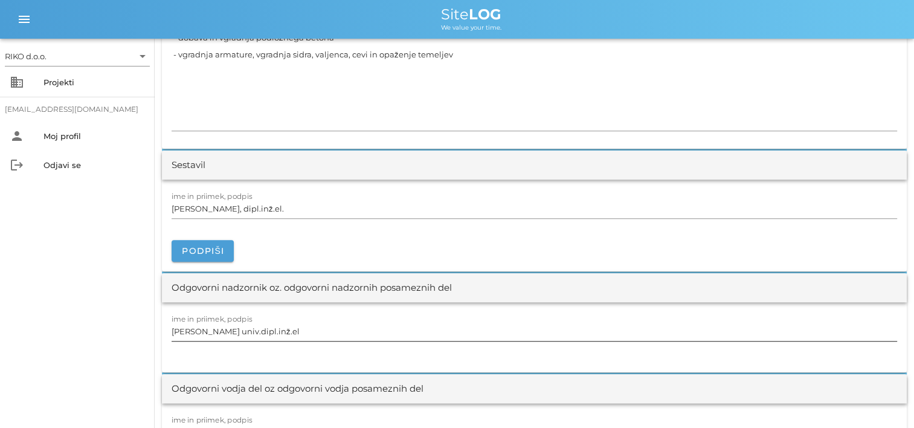
scroll to position [1390, 0]
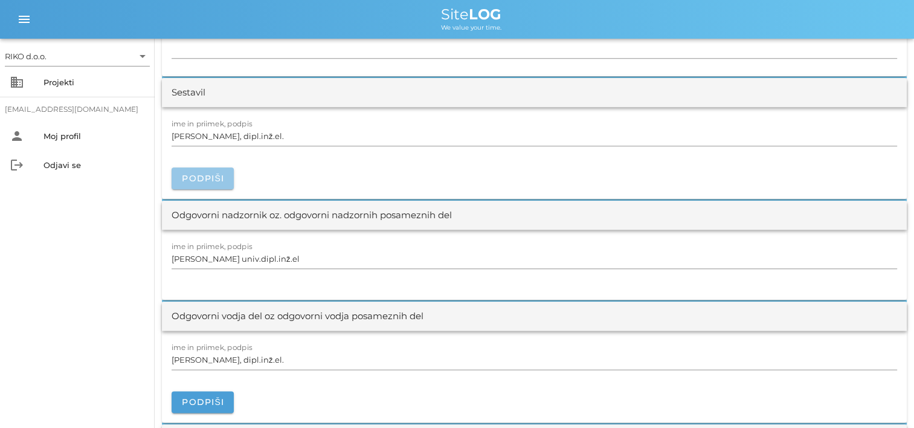
click at [208, 179] on span "Podpiši" at bounding box center [202, 178] width 43 height 11
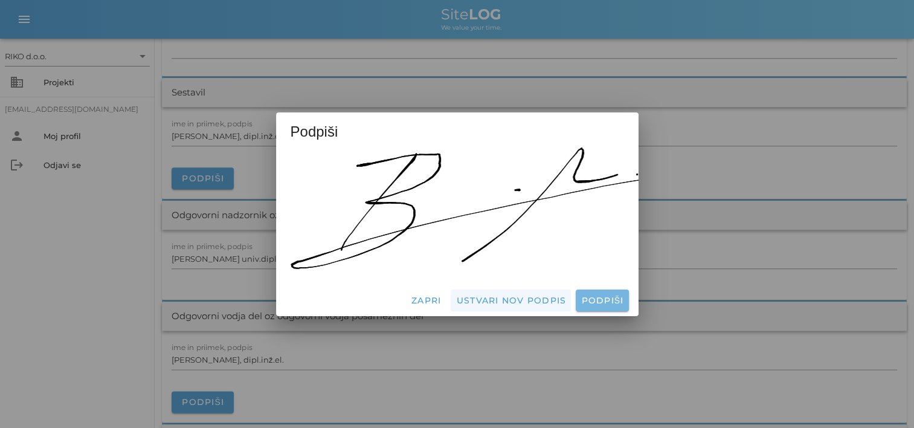
drag, startPoint x: 592, startPoint y: 297, endPoint x: 453, endPoint y: 285, distance: 139.5
click at [590, 296] on span "Podpiši" at bounding box center [602, 300] width 43 height 11
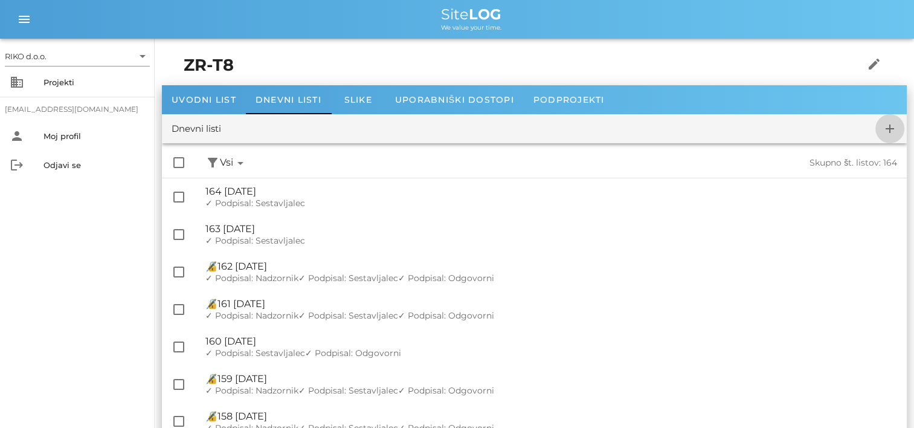
click at [889, 130] on icon "add" at bounding box center [890, 128] width 15 height 15
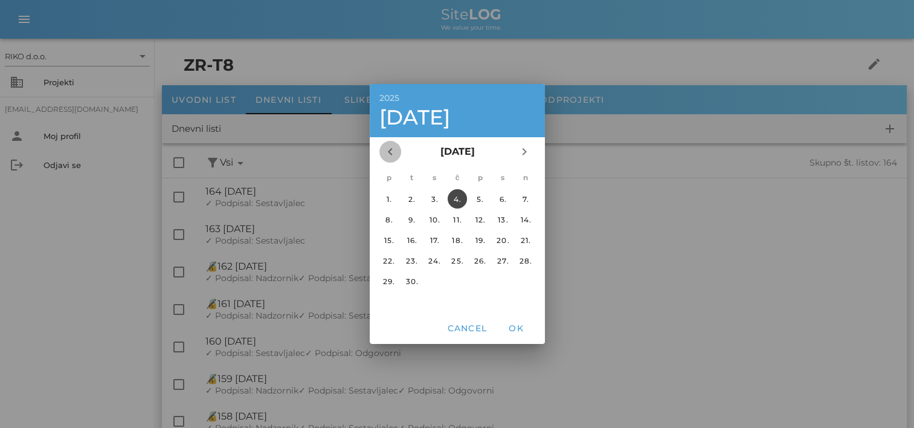
click at [389, 150] on icon "chevron_left" at bounding box center [390, 151] width 15 height 15
click at [472, 275] on button "29." at bounding box center [479, 280] width 19 height 19
click at [511, 339] on div "Cancel OK" at bounding box center [457, 327] width 175 height 31
click at [520, 329] on span "OK" at bounding box center [516, 328] width 29 height 11
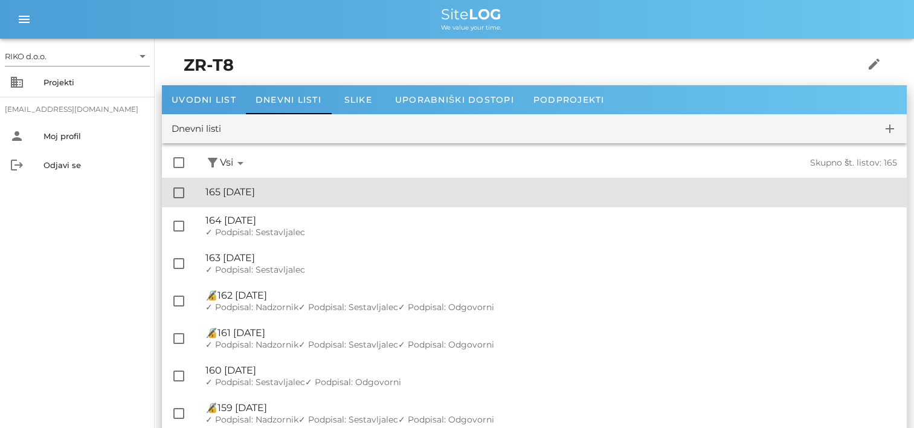
click at [321, 191] on div "🔏 165 petek, 29.08.2025" at bounding box center [551, 191] width 692 height 11
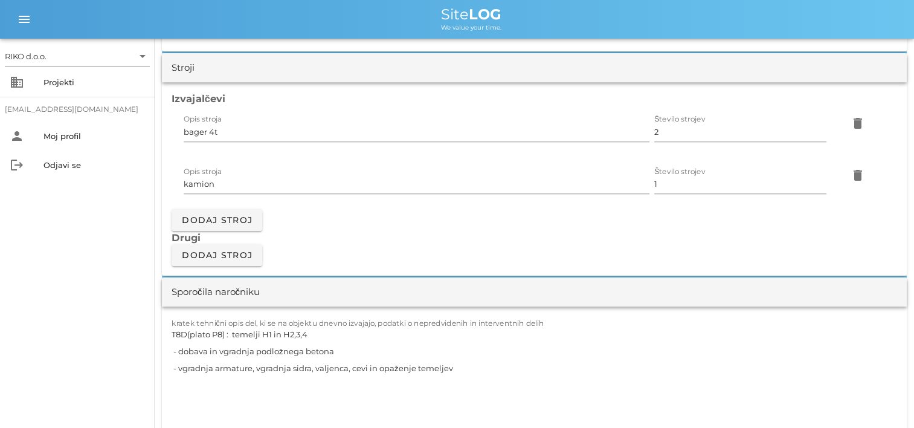
scroll to position [1088, 0]
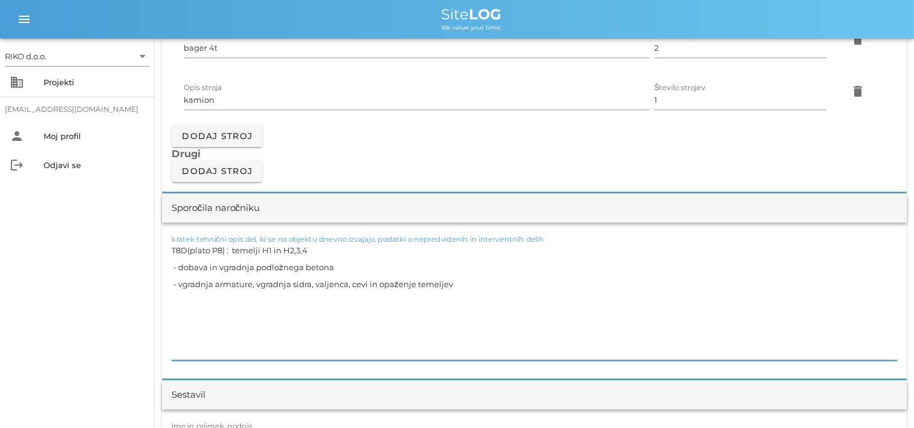
drag, startPoint x: 500, startPoint y: 281, endPoint x: 106, endPoint y: 249, distance: 394.7
click at [106, 249] on div "RIKO d.o.o. arrow_drop_down business Projekti matevz.belaj@riko.si person Moj p…" at bounding box center [457, 377] width 914 height 2931
paste textarea "- prikinitev del zaradi dežja - se opaži kandelabra razopažaju zaradi dodatnega…"
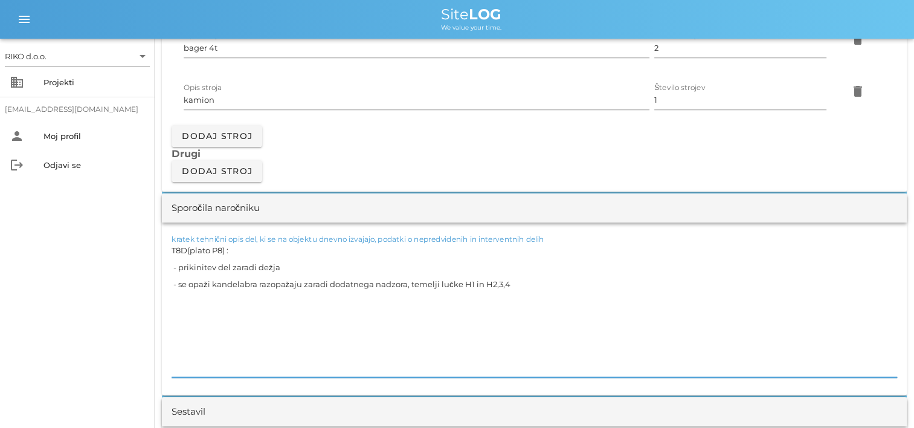
click at [191, 266] on textarea "T8D(plato P8) : - prikinitev del zaradi dežja - se opaži kandelabra razopažaju …" at bounding box center [535, 309] width 726 height 135
click at [193, 283] on textarea "T8D(plato P8) : - prekinitev del zaradi dežja - se opaži kandelabra razopažaju …" at bounding box center [535, 309] width 726 height 135
click at [459, 285] on textarea "T8D(plato P8) : - prekinitev del zaradi dežja - opaži kandelabra se razopažajo …" at bounding box center [535, 309] width 726 height 135
click at [530, 309] on textarea "T8D(plato P8) : - prekinitev del zaradi dežja - opaži kandelabra se razopažajo …" at bounding box center [535, 309] width 726 height 135
click at [524, 309] on textarea "T8D(plato P8) : - prekinitev del zaradi dežja - opaži kandelabra se razopažajo …" at bounding box center [535, 309] width 726 height 135
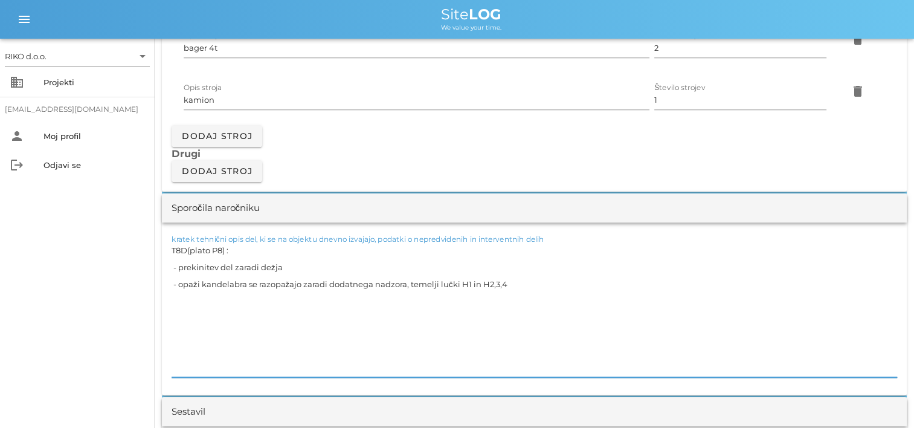
click at [372, 323] on textarea "T8D(plato P8) : - prekinitev del zaradi dežja - opaži kandelabra se razopažajo …" at bounding box center [535, 309] width 726 height 135
drag, startPoint x: 328, startPoint y: 285, endPoint x: 405, endPoint y: 292, distance: 77.6
click at [329, 285] on textarea "T8D(plato P8) : - prekinitev del zaradi dežja - opaži kandelabra se razopažajo …" at bounding box center [535, 309] width 726 height 135
click at [486, 282] on textarea "T8D(plato P8) : - prekinitev del zaradi dežja - opaži kandelabra se razopažajo …" at bounding box center [535, 309] width 726 height 135
click at [433, 342] on textarea "T8D(plato P8) : - prekinitev del zaradi dežja - opaži kandelabra se razopažajo …" at bounding box center [535, 309] width 726 height 135
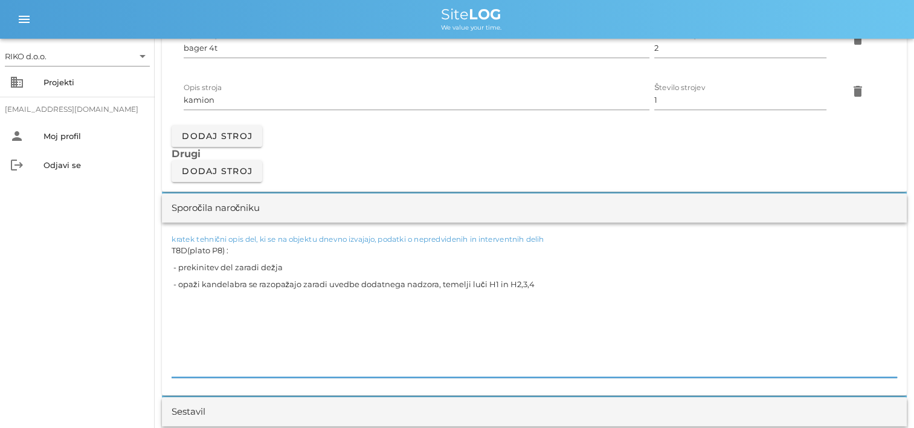
click at [508, 285] on textarea "T8D(plato P8) : - prekinitev del zaradi dežja - opaži kandelabra se razopažajo …" at bounding box center [535, 309] width 726 height 135
click at [78, 315] on div "RIKO d.o.o. arrow_drop_down business Projekti matevz.belaj@riko.si person Moj p…" at bounding box center [77, 233] width 155 height 389
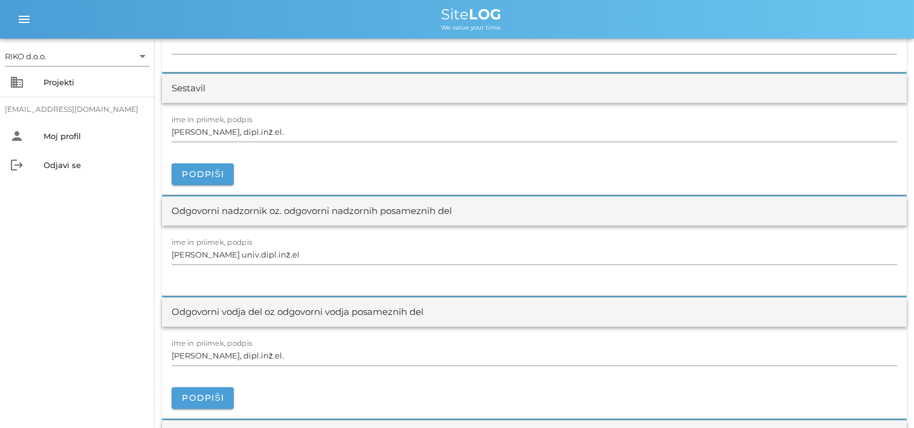
scroll to position [1511, 0]
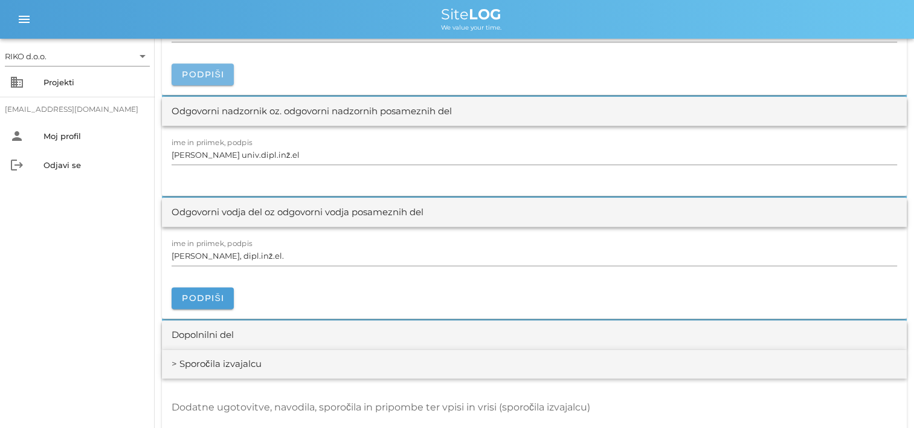
click at [219, 76] on span "Podpiši" at bounding box center [202, 74] width 43 height 11
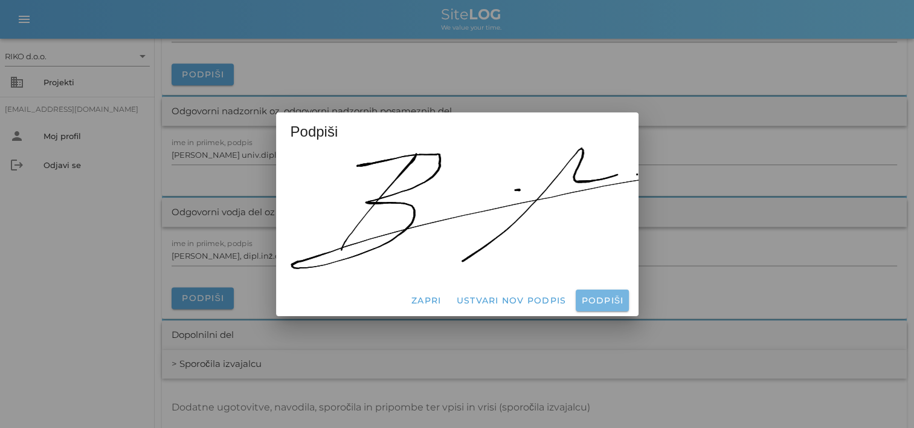
click at [585, 295] on span "Podpiši" at bounding box center [602, 300] width 43 height 11
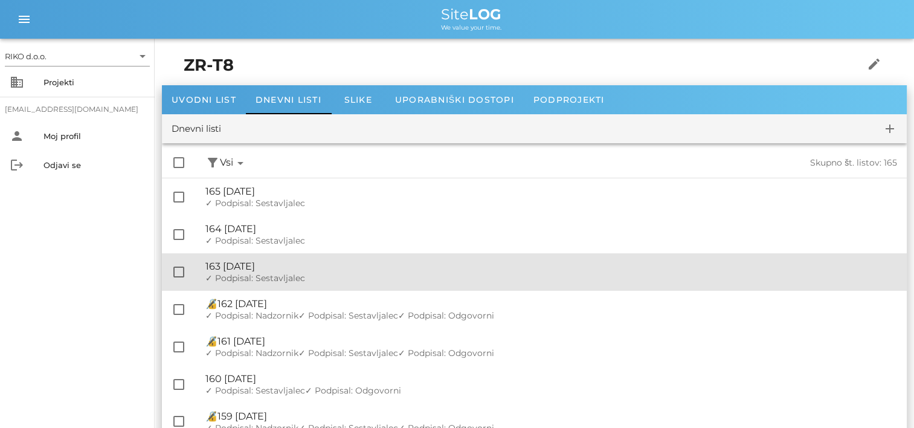
click at [284, 278] on span "✓ Podpisal: Sestavljalec" at bounding box center [255, 278] width 100 height 11
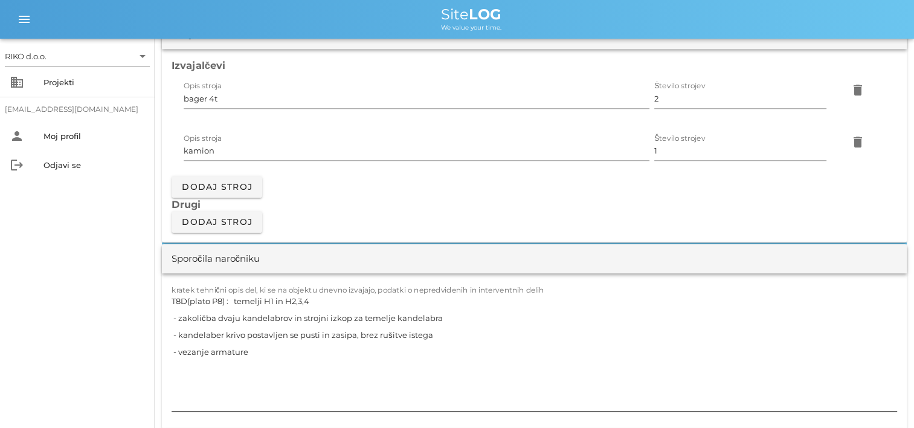
scroll to position [1088, 0]
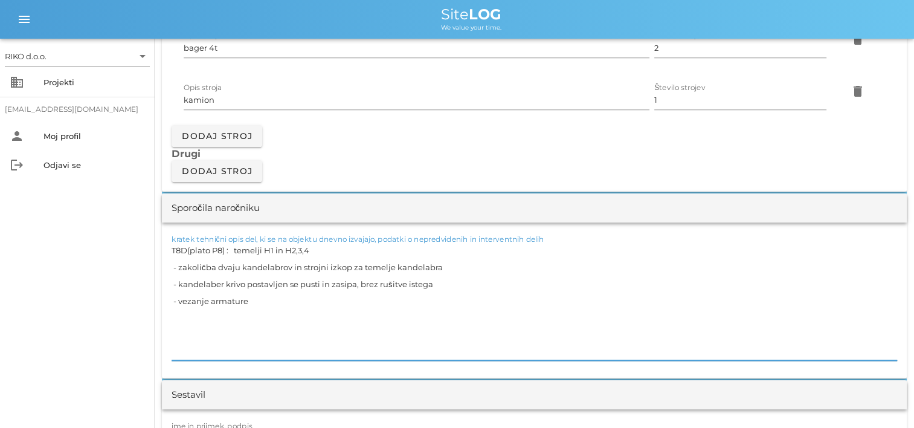
click at [238, 267] on textarea "T8D(plato P8) : temelji H1 in H2,3,4 - zakoličba dvaju kandelabrov in strojni i…" at bounding box center [535, 301] width 726 height 118
drag, startPoint x: 454, startPoint y: 282, endPoint x: 164, endPoint y: 286, distance: 290.7
click at [164, 286] on div "kratek tehnični opis del, ki se na objektu dnevno izvajajo, podatki o nepredvid…" at bounding box center [534, 300] width 745 height 156
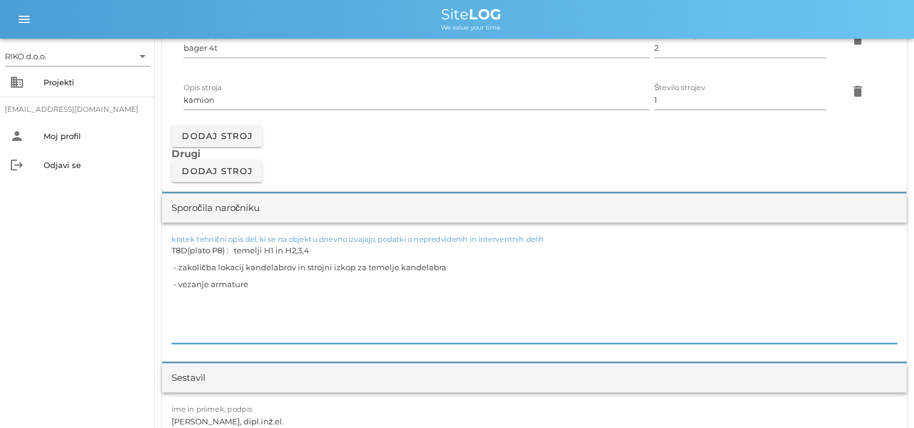
click at [121, 310] on div "RIKO d.o.o. arrow_drop_down business Projekti matevz.belaj@riko.si person Moj p…" at bounding box center [77, 233] width 155 height 389
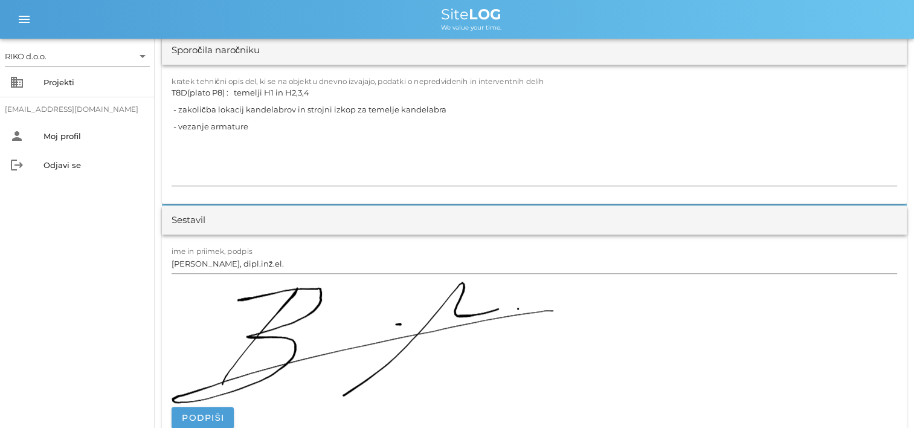
scroll to position [1390, 0]
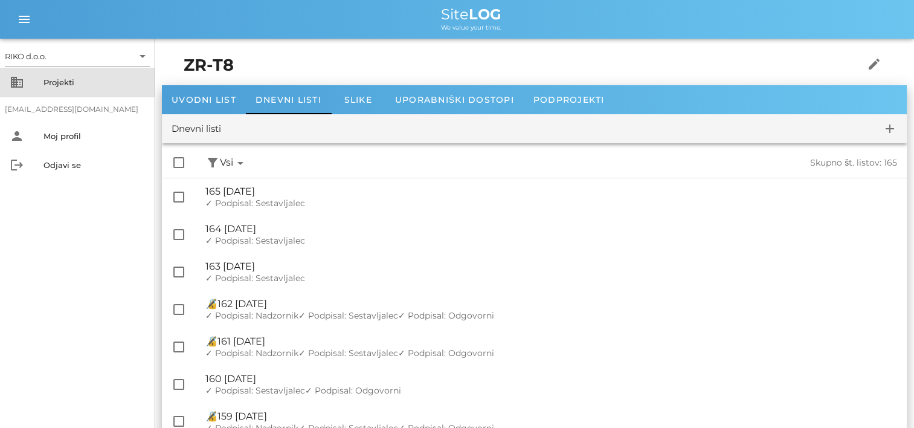
click at [38, 85] on div "business Projekti" at bounding box center [77, 82] width 155 height 29
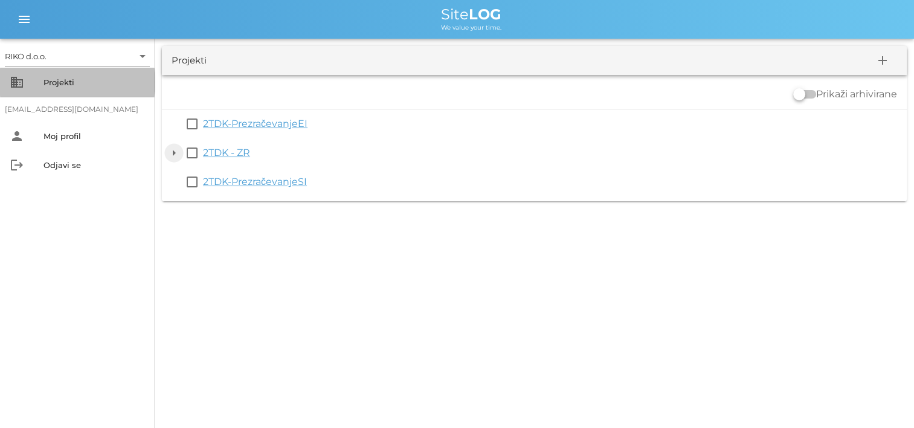
click at [179, 155] on button "arrow_drop_down" at bounding box center [174, 153] width 15 height 15
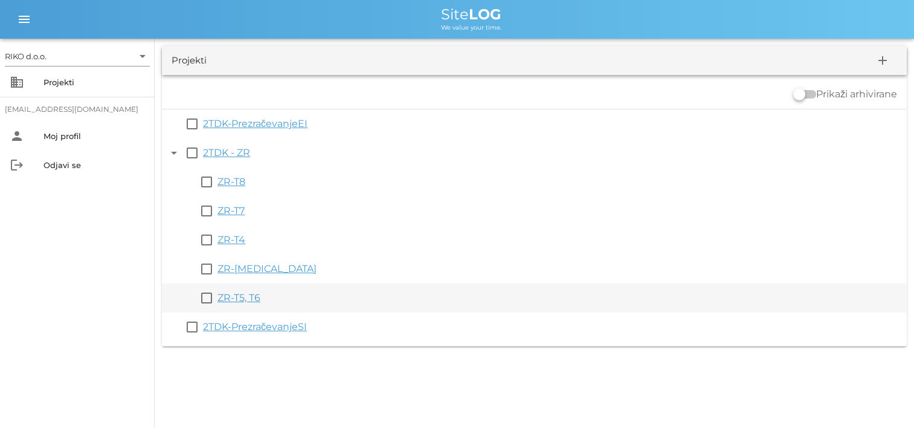
click at [256, 299] on link "ZR-T5, T6" at bounding box center [239, 297] width 43 height 11
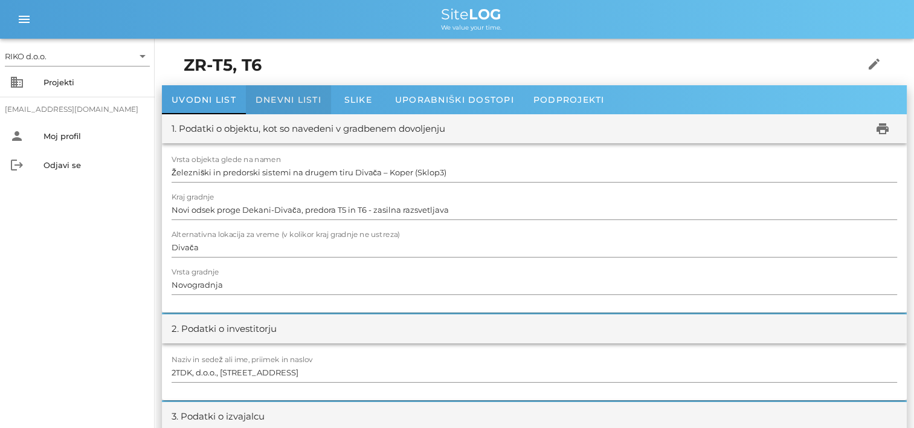
click at [286, 96] on span "Dnevni listi" at bounding box center [289, 99] width 66 height 11
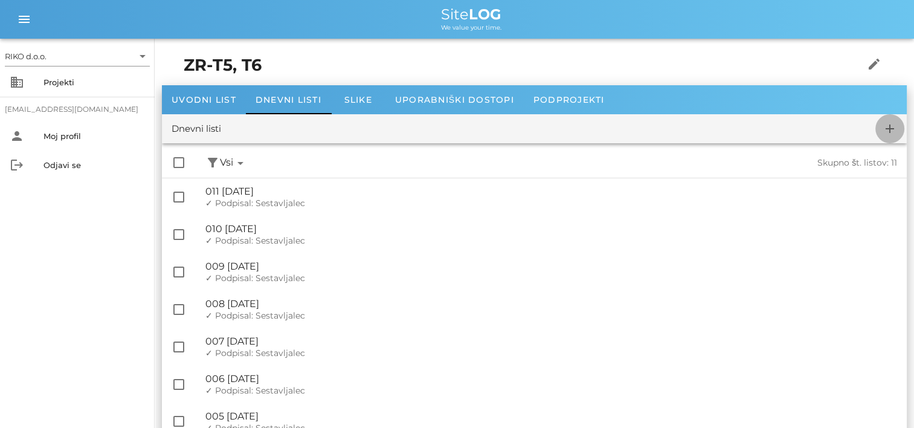
click at [881, 134] on span "add" at bounding box center [890, 128] width 29 height 15
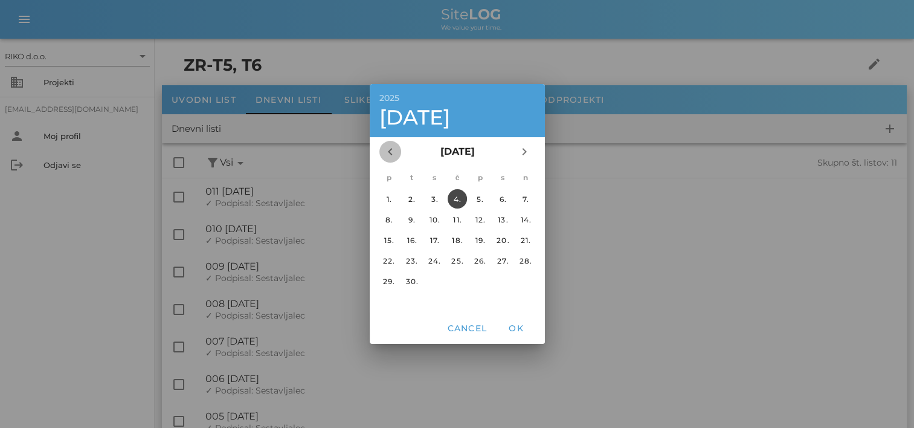
click at [384, 154] on icon "chevron_left" at bounding box center [390, 151] width 15 height 15
click at [416, 239] on div "12." at bounding box center [411, 240] width 19 height 9
click at [508, 327] on span "OK" at bounding box center [516, 328] width 29 height 11
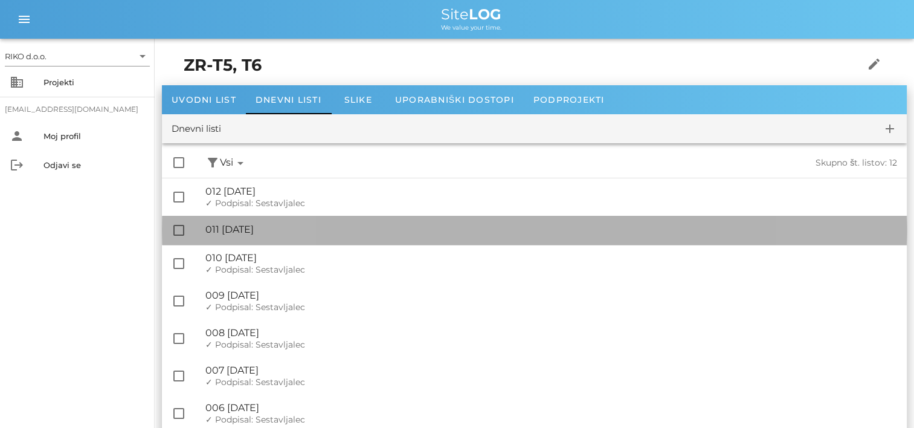
click at [312, 228] on div "🔏 011 torek, 12.08.2025" at bounding box center [551, 229] width 692 height 11
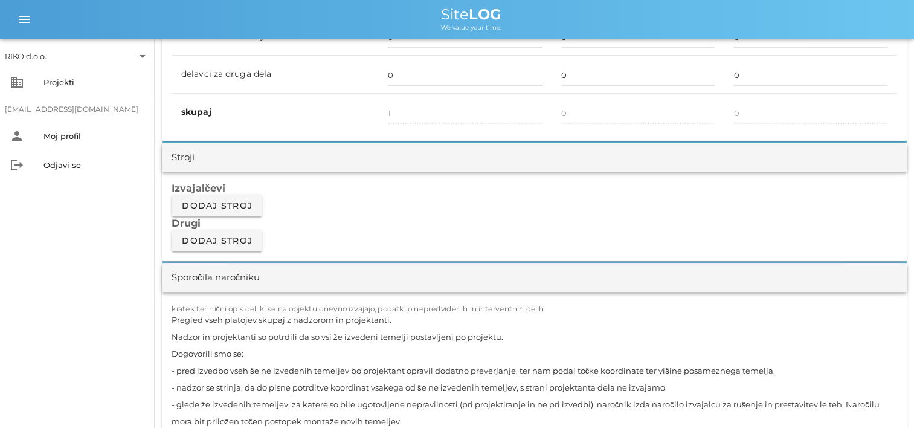
scroll to position [967, 0]
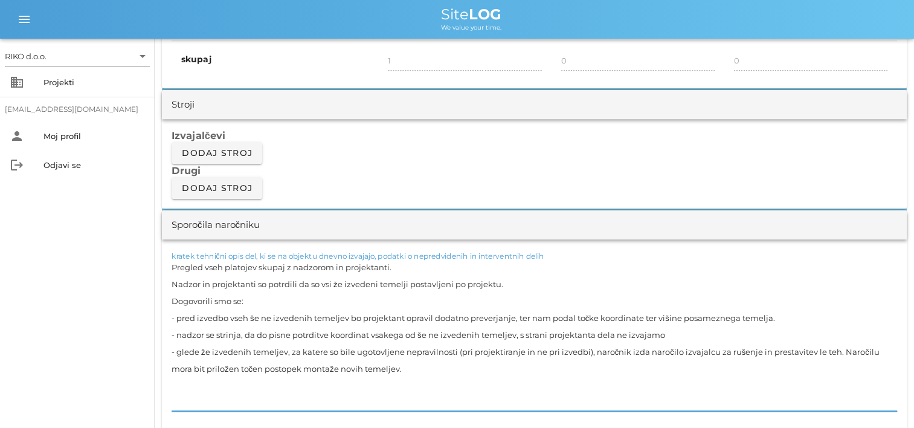
drag, startPoint x: 411, startPoint y: 374, endPoint x: 75, endPoint y: 253, distance: 357.1
paste textarea "T5-6(plato P5) : temelji H2, H3,4, H5, H6 - zakoličba temeljev kandelabra - dov…"
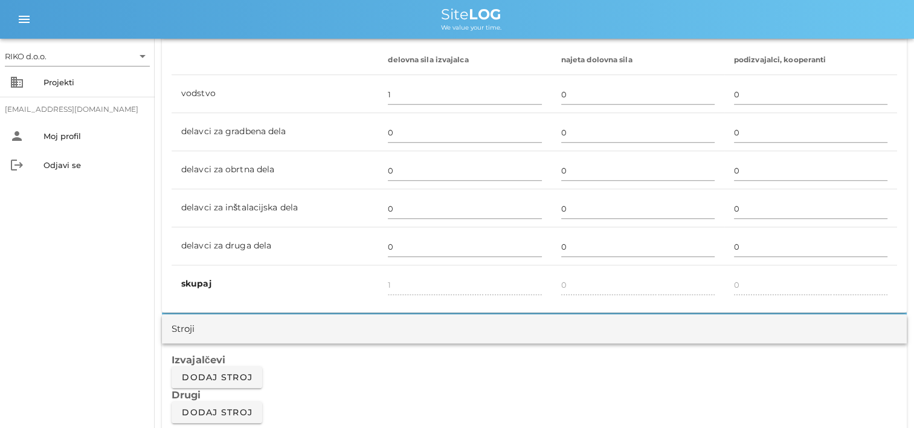
scroll to position [725, 0]
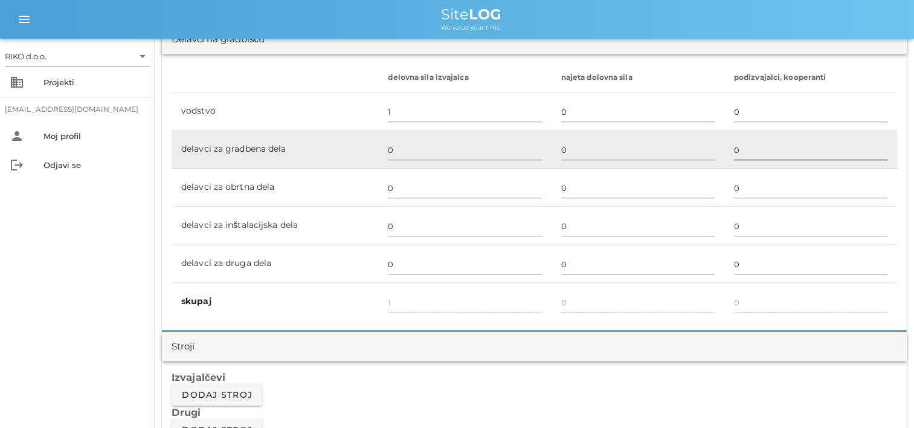
click at [754, 160] on div at bounding box center [810, 164] width 153 height 8
click at [752, 147] on input "0" at bounding box center [810, 149] width 153 height 19
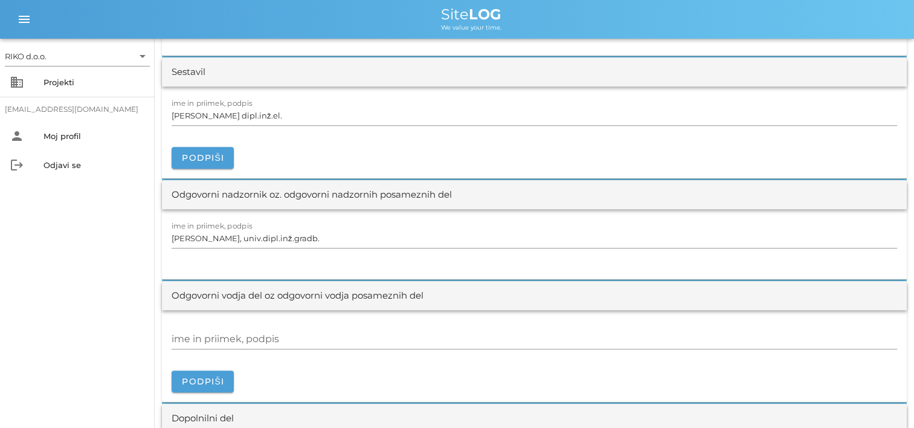
scroll to position [1269, 0]
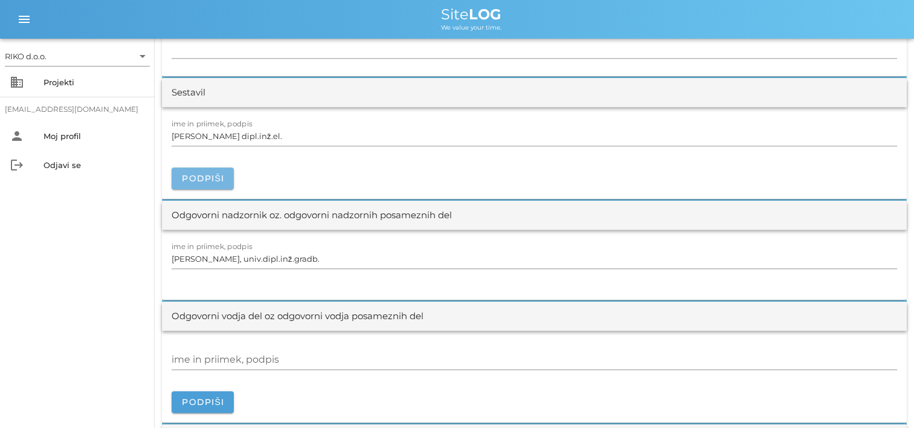
click at [208, 179] on span "Podpiši" at bounding box center [202, 178] width 43 height 11
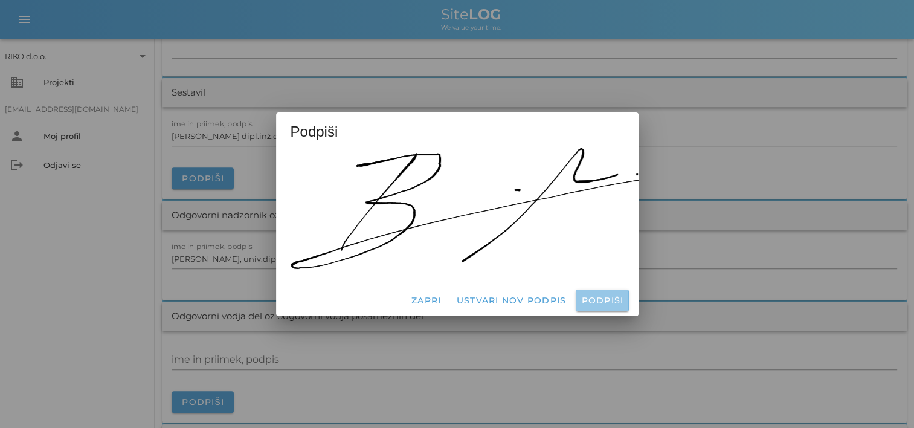
drag, startPoint x: 592, startPoint y: 300, endPoint x: 569, endPoint y: 296, distance: 23.8
click at [592, 299] on span "Podpiši" at bounding box center [602, 300] width 43 height 11
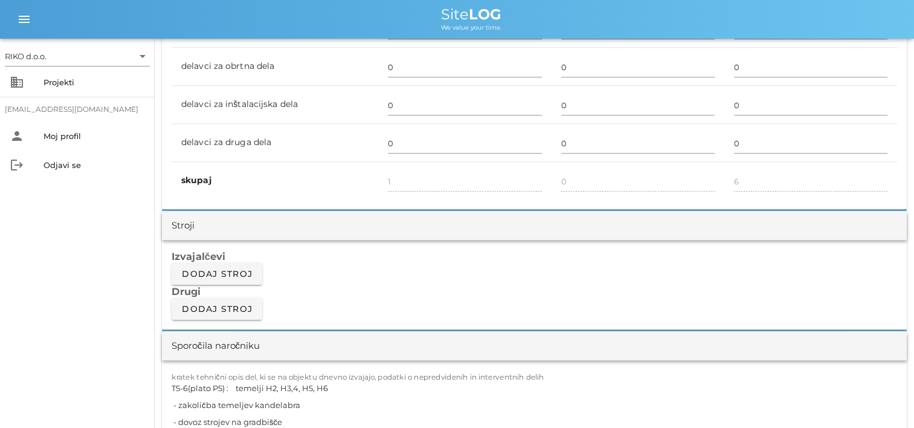
scroll to position [846, 0]
click at [239, 266] on button "Dodaj stroj" at bounding box center [217, 274] width 91 height 22
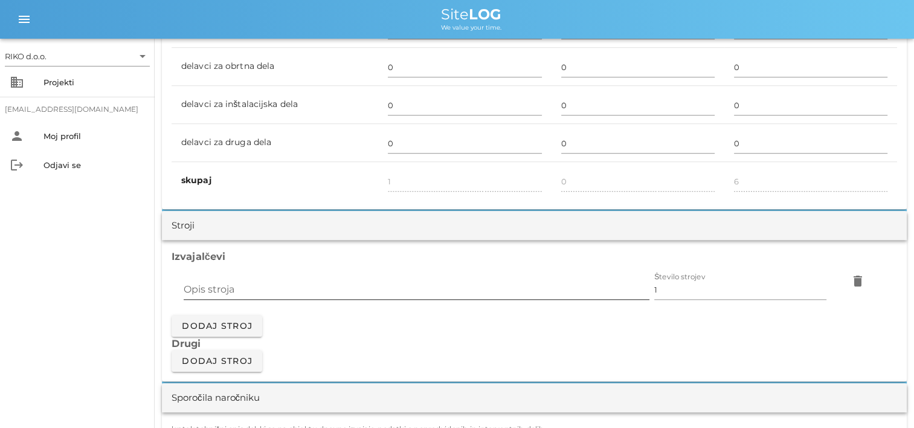
click at [259, 290] on input "Opis stroja" at bounding box center [417, 289] width 466 height 19
click at [234, 331] on button "Dodaj stroj" at bounding box center [217, 326] width 91 height 22
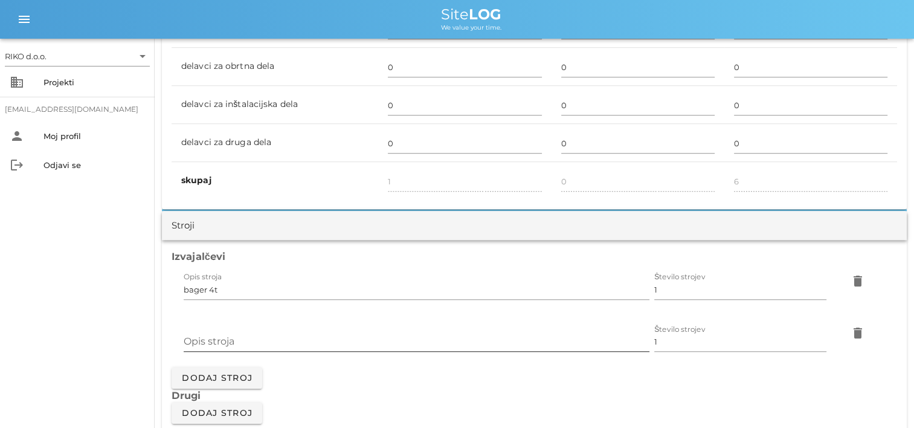
click at [215, 339] on div "Opis stroja" at bounding box center [417, 341] width 466 height 19
click at [69, 266] on div "RIKO d.o.o. arrow_drop_down business Projekti matevz.belaj@riko.si person Moj p…" at bounding box center [77, 233] width 155 height 389
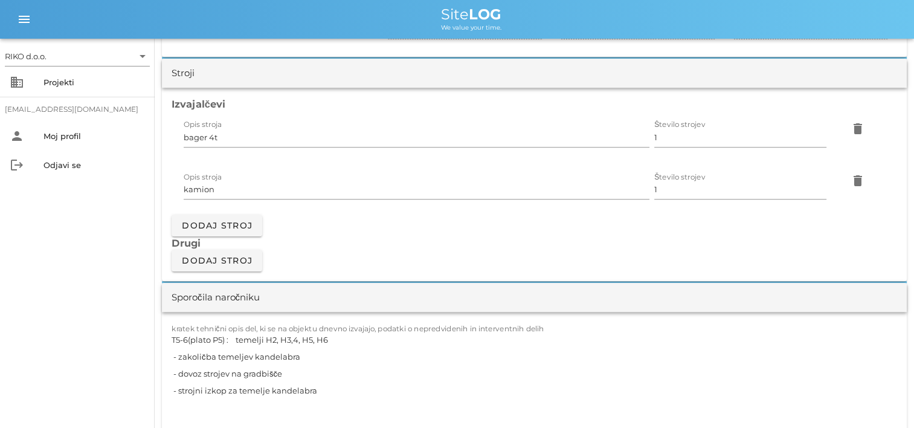
scroll to position [1027, 0]
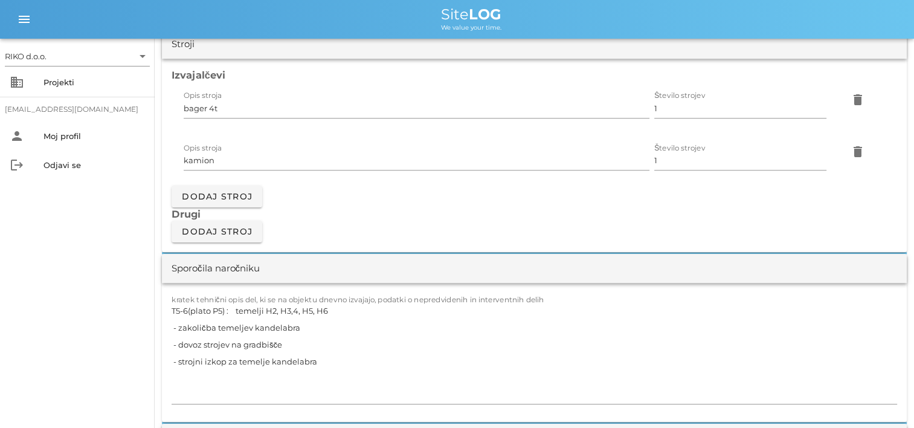
click at [93, 340] on div "RIKO d.o.o. arrow_drop_down business Projekti matevz.belaj@riko.si person Moj p…" at bounding box center [77, 233] width 155 height 389
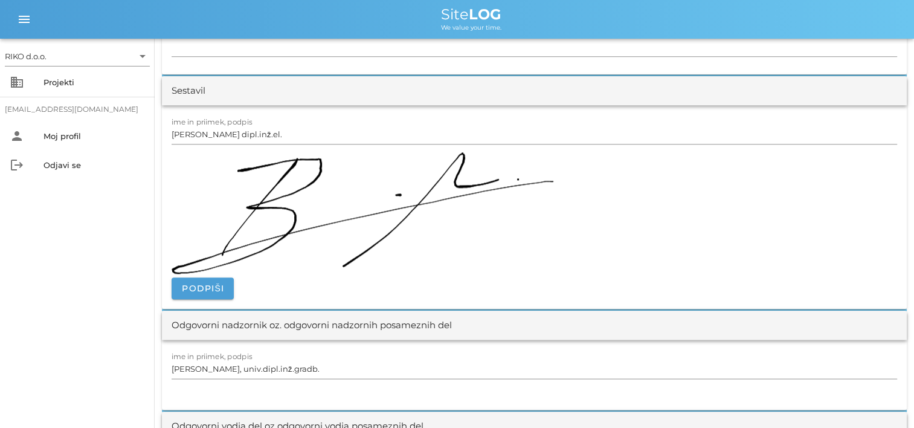
scroll to position [1571, 0]
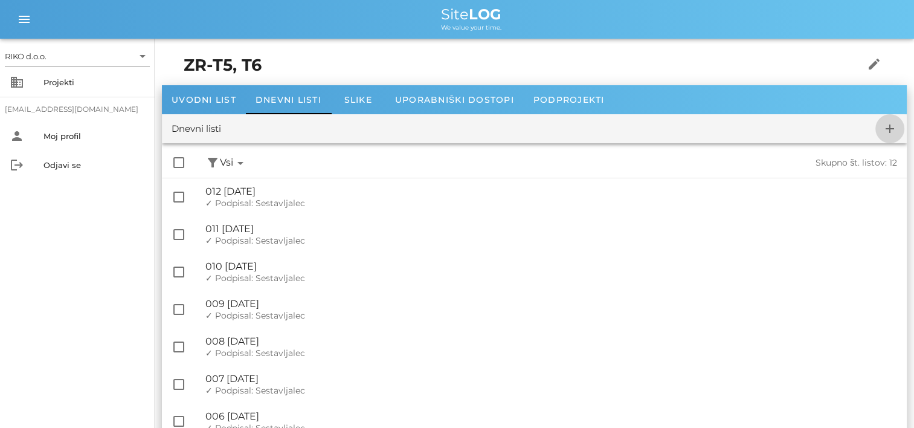
click at [894, 128] on icon "add" at bounding box center [890, 128] width 15 height 15
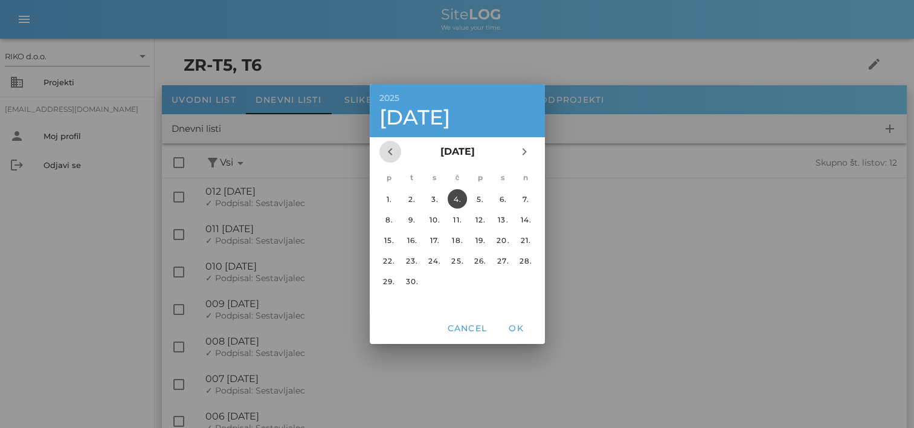
click at [384, 146] on icon "chevron_left" at bounding box center [390, 151] width 15 height 15
click at [433, 242] on div "13." at bounding box center [434, 240] width 19 height 9
click at [511, 324] on span "OK" at bounding box center [516, 328] width 29 height 11
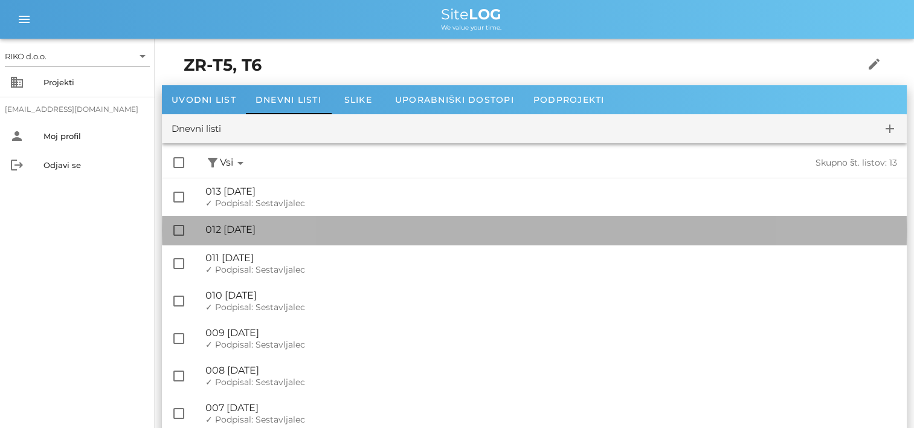
click at [312, 230] on div "🔏 012 sreda, 13.08.2025" at bounding box center [551, 229] width 692 height 11
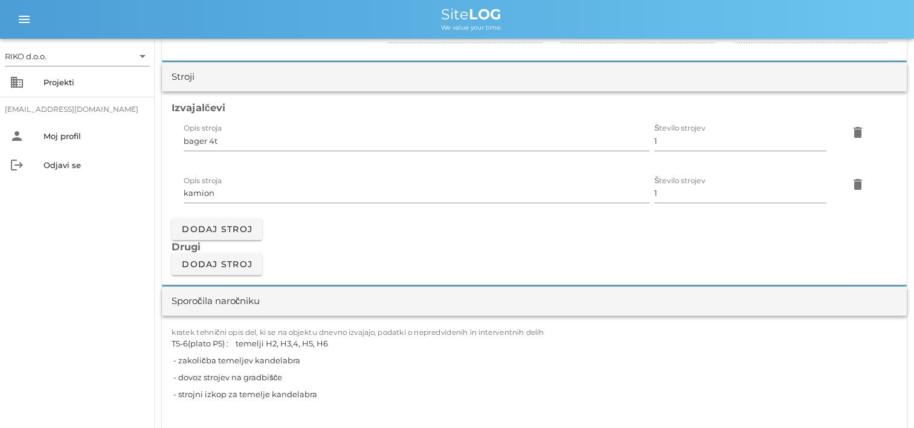
scroll to position [1027, 0]
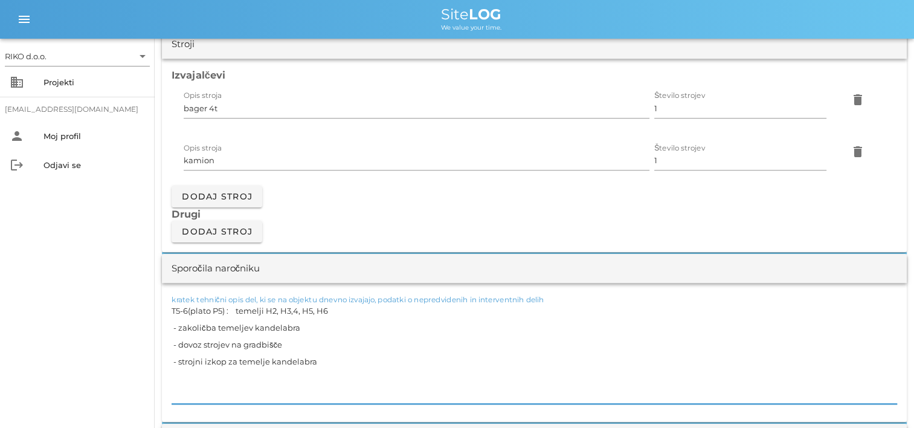
drag, startPoint x: 340, startPoint y: 365, endPoint x: 80, endPoint y: 286, distance: 272.0
click at [80, 286] on div "RIKO d.o.o. arrow_drop_down business Projekti matevz.belaj@riko.si person Moj p…" at bounding box center [457, 430] width 914 height 2914
paste textarea "temelji H2, H3,4, H5, H6 - vezanje armature temelja - izdelava opaža"
click at [94, 334] on div "RIKO d.o.o. arrow_drop_down business Projekti matevz.belaj@riko.si person Moj p…" at bounding box center [77, 233] width 155 height 389
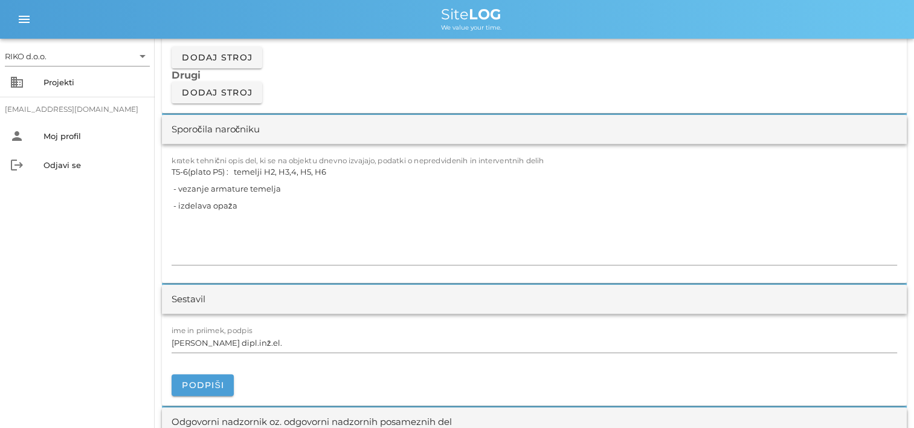
scroll to position [1209, 0]
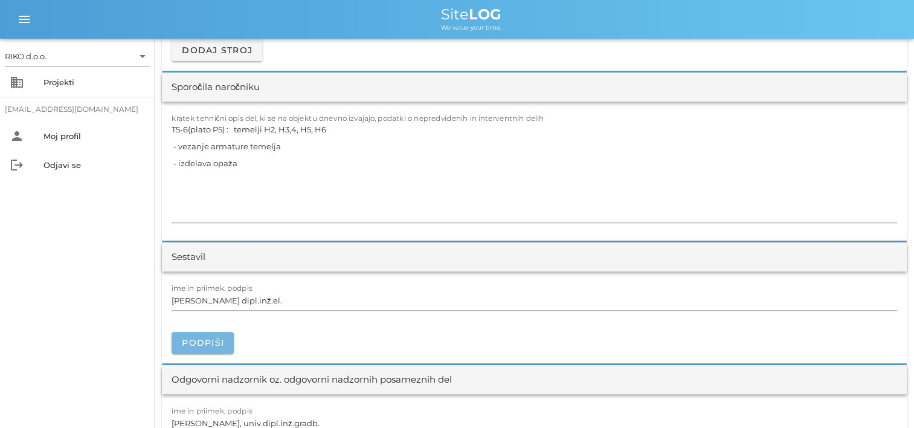
click at [205, 334] on button "Podpiši" at bounding box center [203, 343] width 62 height 22
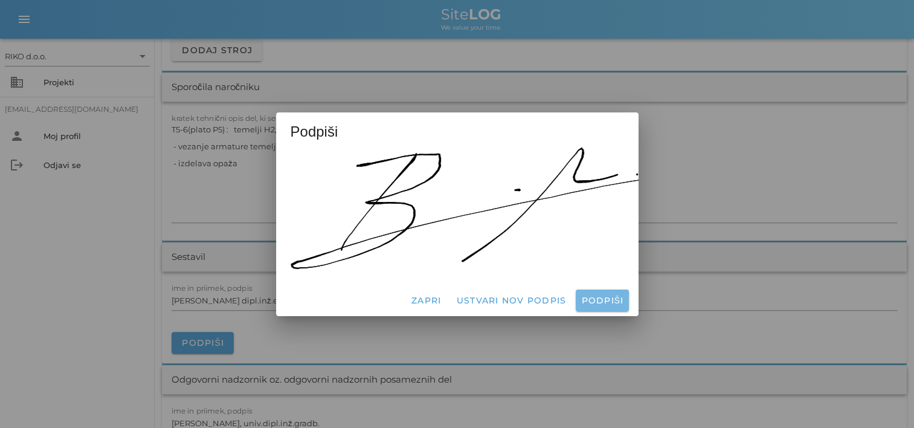
click at [590, 301] on button "Podpiši" at bounding box center [602, 300] width 53 height 22
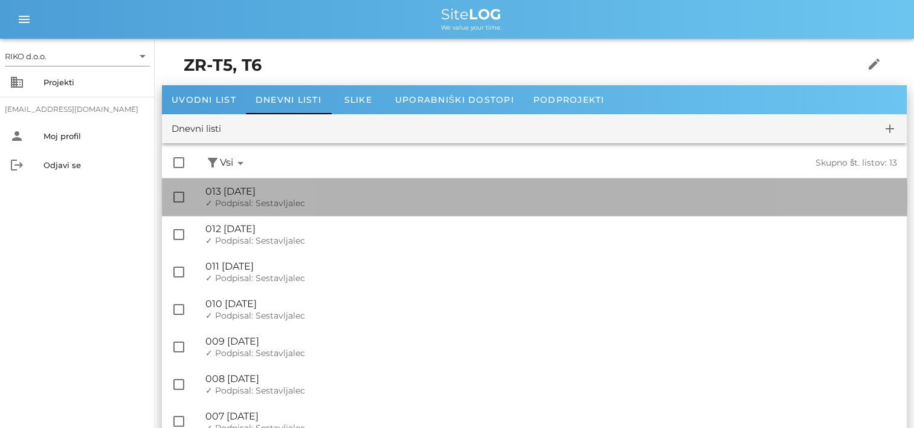
click at [274, 203] on span "✓ Podpisal: Sestavljalec" at bounding box center [255, 203] width 100 height 11
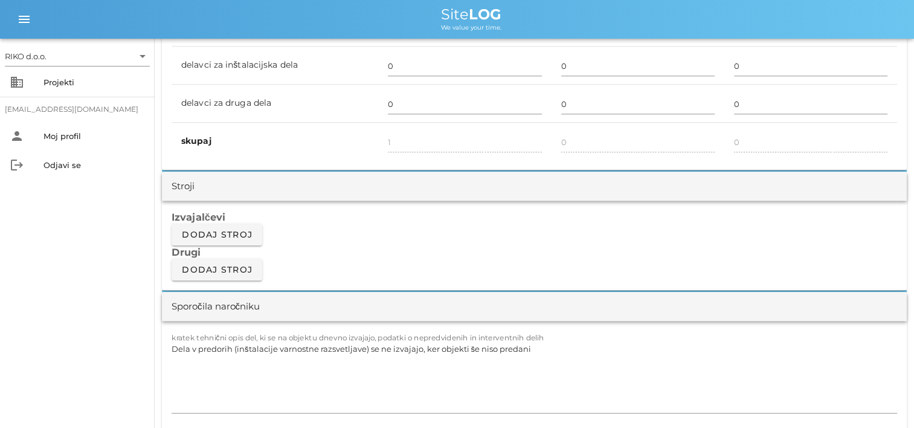
scroll to position [906, 0]
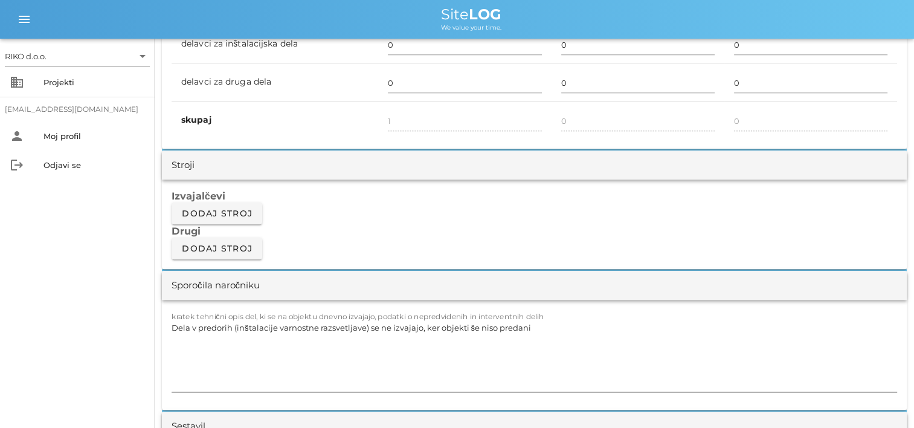
click at [218, 361] on textarea "Dela v predorih (inštalacije varnostne razsvetljave) se ne izvajajo, ker objekt…" at bounding box center [535, 355] width 726 height 73
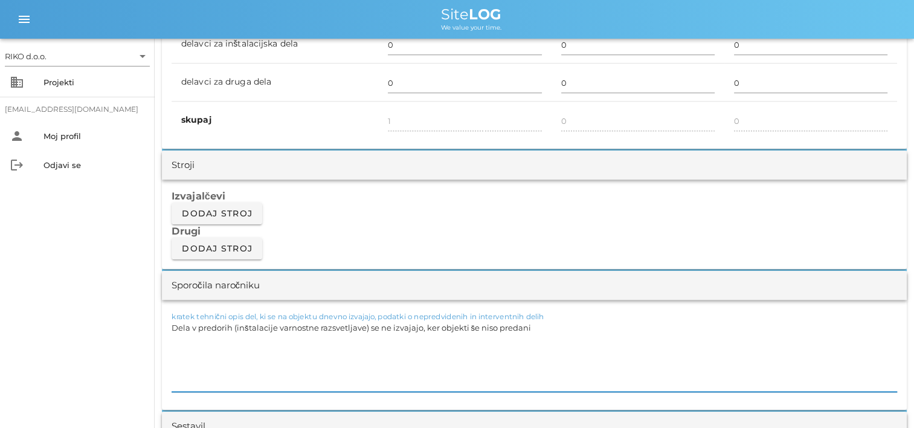
click at [181, 346] on textarea "Dela v predorih (inštalacije varnostne razsvetljave) se ne izvajajo, ker objekt…" at bounding box center [535, 355] width 726 height 73
paste textarea "T5-6(plato P5) : temelji H2, H3,4, H5, H6 - strojni izkop za temelje kandelabra…"
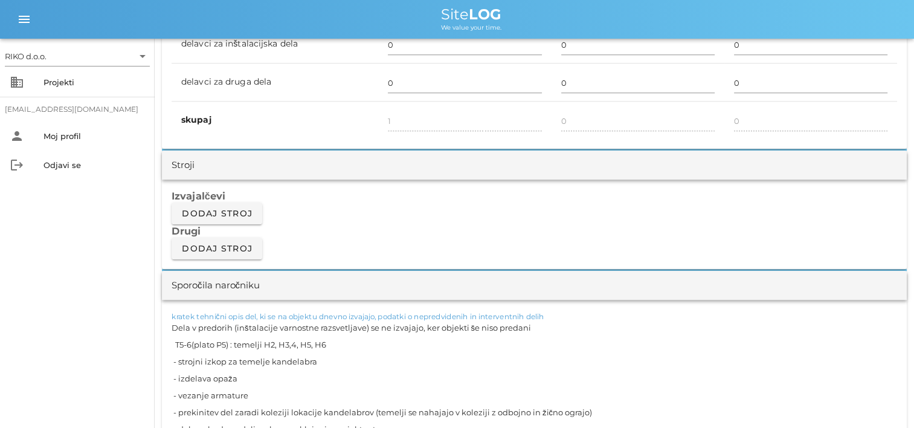
scroll to position [928, 0]
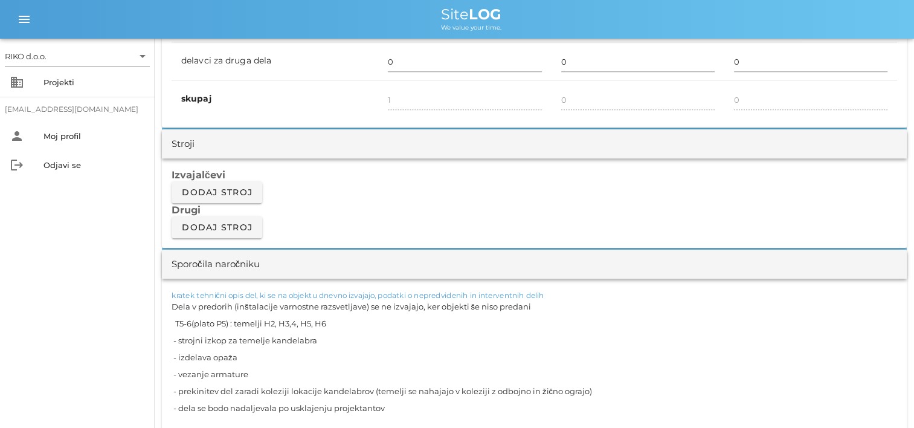
click at [585, 308] on textarea "Dela v predorih (inštalacije varnostne razsvetljave) se ne izvajajo, ker objekt…" at bounding box center [535, 374] width 726 height 152
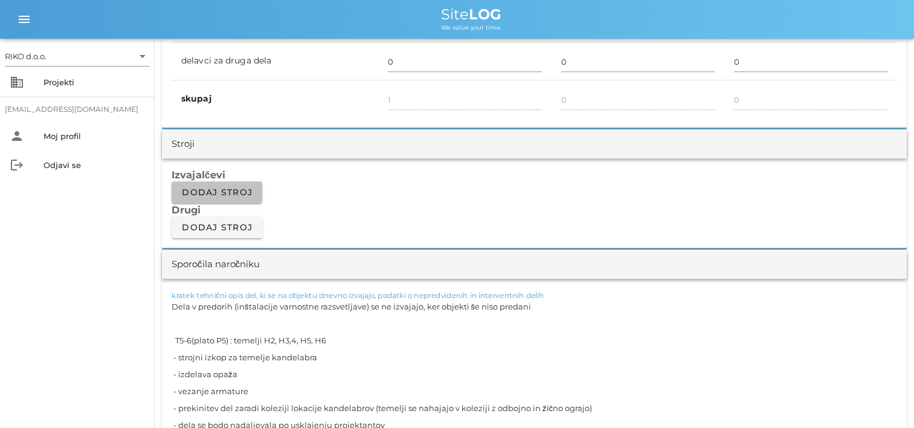
click at [232, 198] on button "Dodaj stroj" at bounding box center [217, 192] width 91 height 22
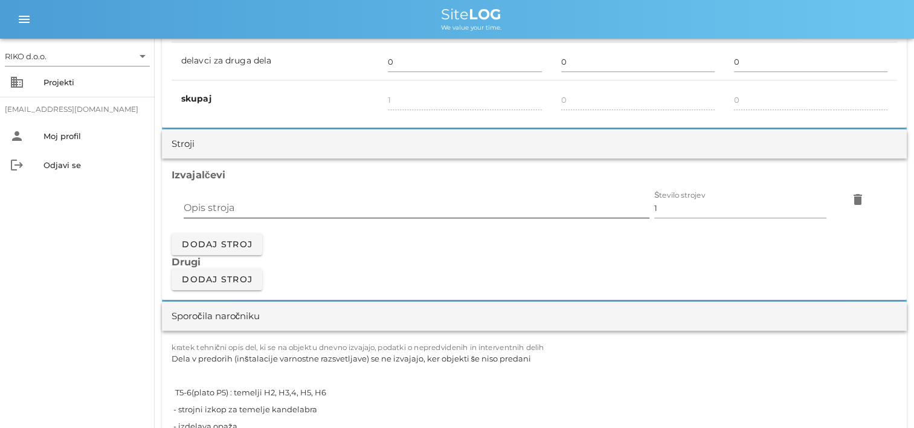
click at [241, 205] on input "Opis stroja" at bounding box center [417, 207] width 466 height 19
click at [201, 244] on span "Dodaj stroj" at bounding box center [216, 244] width 71 height 11
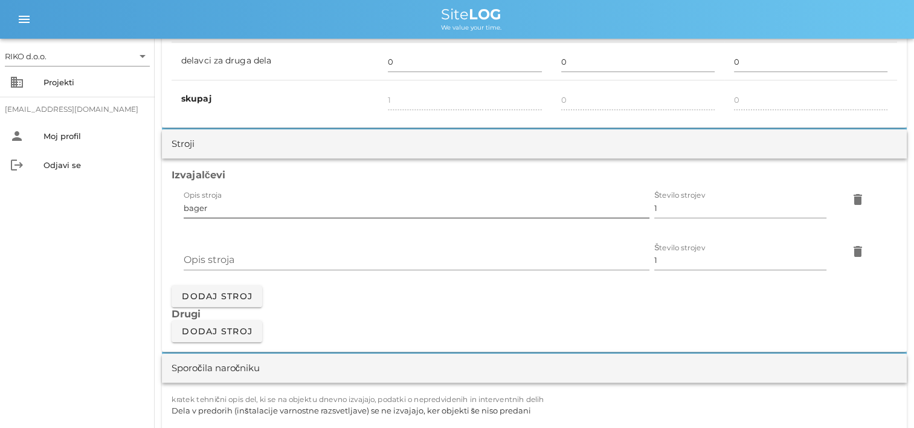
click at [262, 210] on input "bager" at bounding box center [417, 207] width 466 height 19
click at [441, 256] on input "Opis stroja" at bounding box center [417, 259] width 466 height 19
click at [88, 229] on div "RIKO d.o.o. arrow_drop_down business Projekti matevz.belaj@riko.si person Moj p…" at bounding box center [77, 233] width 155 height 389
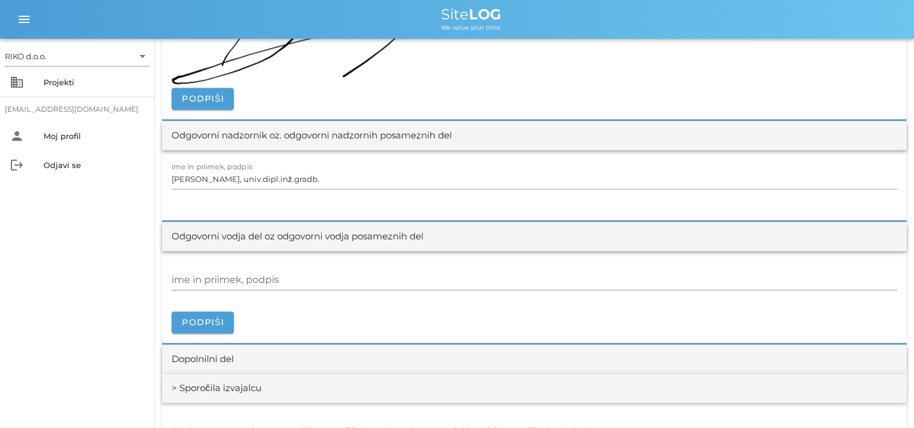
scroll to position [1653, 0]
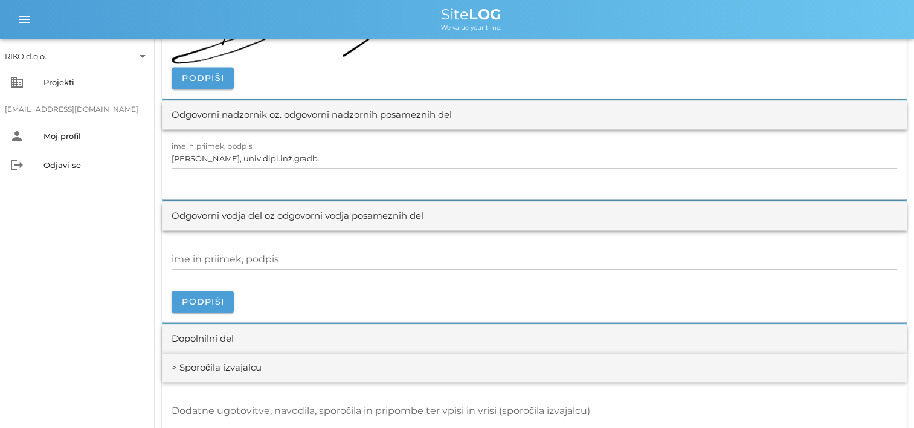
drag, startPoint x: 176, startPoint y: 210, endPoint x: 184, endPoint y: 212, distance: 7.5
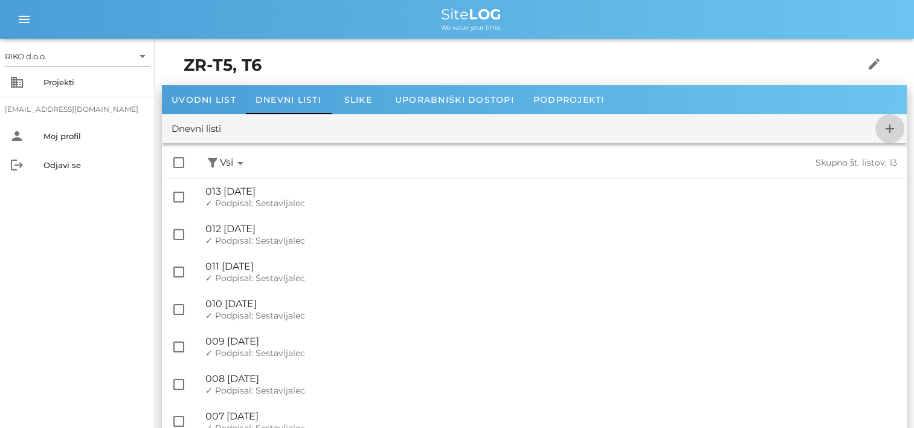
click at [893, 129] on icon "add" at bounding box center [890, 128] width 15 height 15
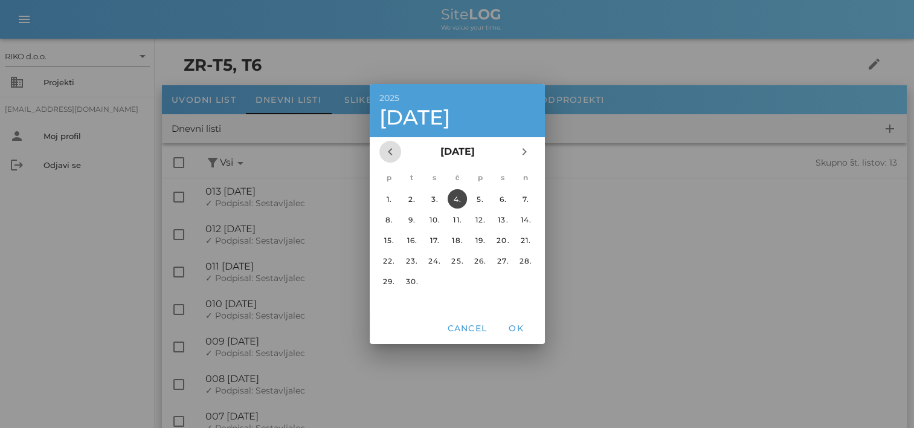
click at [398, 156] on span "chevron_left" at bounding box center [390, 151] width 22 height 15
click at [413, 280] on div "26." at bounding box center [411, 281] width 19 height 9
click at [533, 325] on button "OK" at bounding box center [516, 328] width 39 height 22
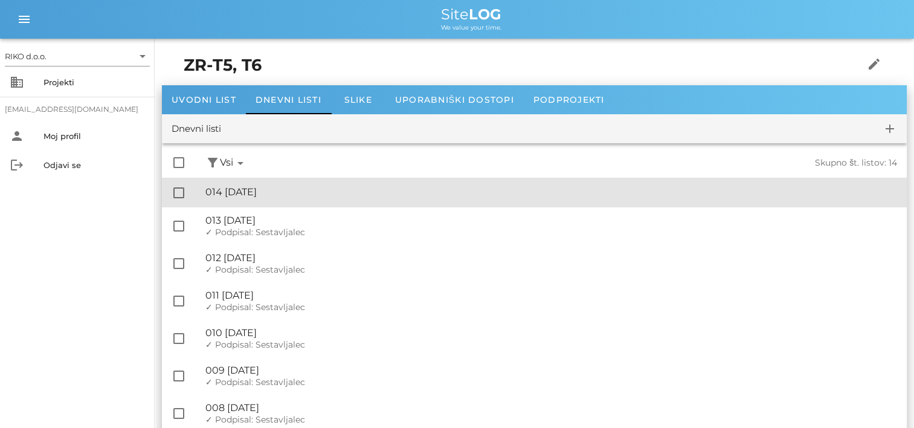
click at [324, 192] on div "🔏 014 torek, 26.08.2025" at bounding box center [551, 191] width 692 height 11
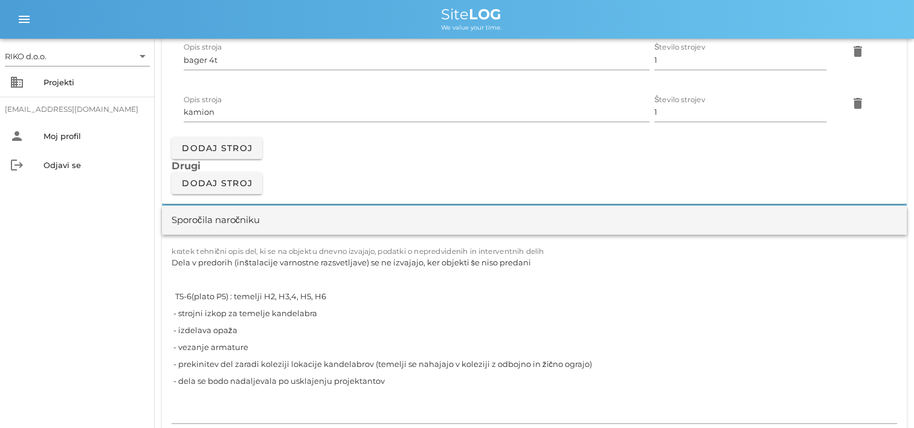
scroll to position [1088, 0]
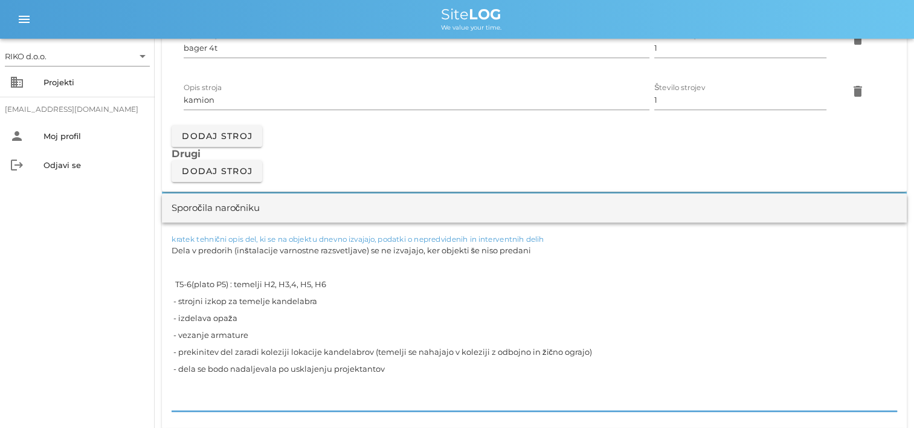
drag, startPoint x: 421, startPoint y: 368, endPoint x: 82, endPoint y: 235, distance: 364.1
click at [82, 235] on div "RIKO d.o.o. arrow_drop_down business Projekti matevz.belaj@riko.si person Moj p…" at bounding box center [457, 402] width 914 height 2981
paste textarea "T5-6(plato P5) : temelji H2 in H3,4,5 - zakoličba temeljev po usklajevanju - vg…"
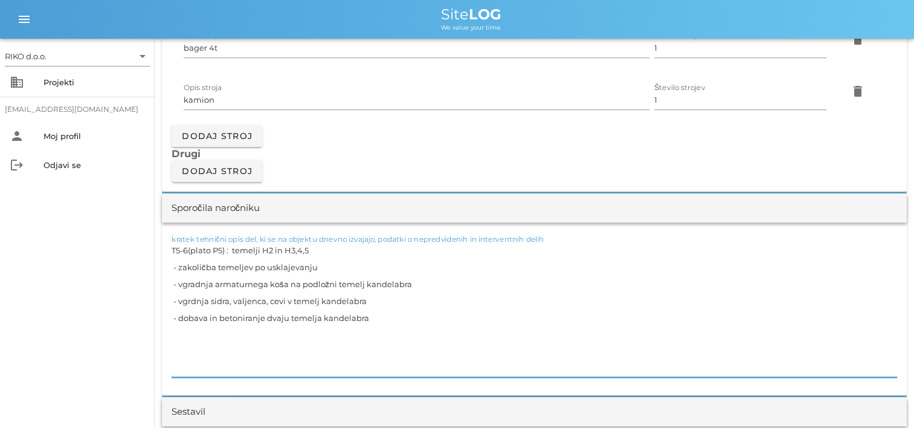
drag, startPoint x: 193, startPoint y: 353, endPoint x: 170, endPoint y: 336, distance: 29.0
click at [170, 336] on div "kratek tehnični opis del, ki se na objektu dnevno izvajajo, podatki o nepredvid…" at bounding box center [534, 308] width 745 height 173
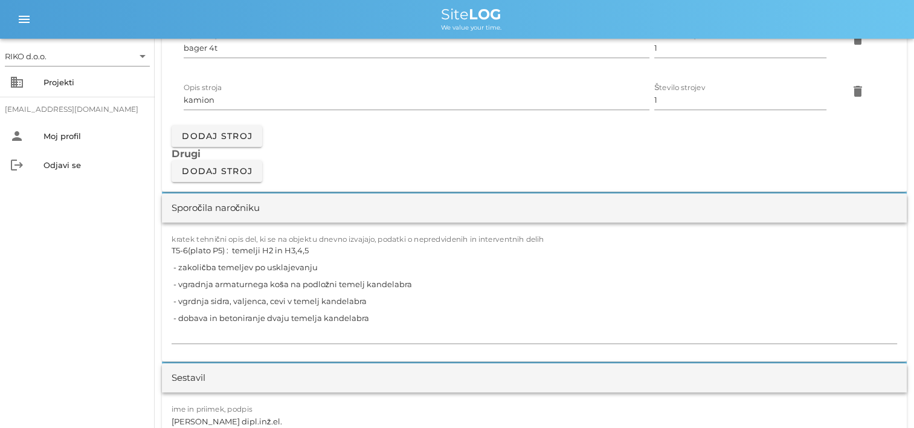
click at [123, 290] on div "RIKO d.o.o. arrow_drop_down business Projekti matevz.belaj@riko.si person Moj p…" at bounding box center [77, 233] width 155 height 389
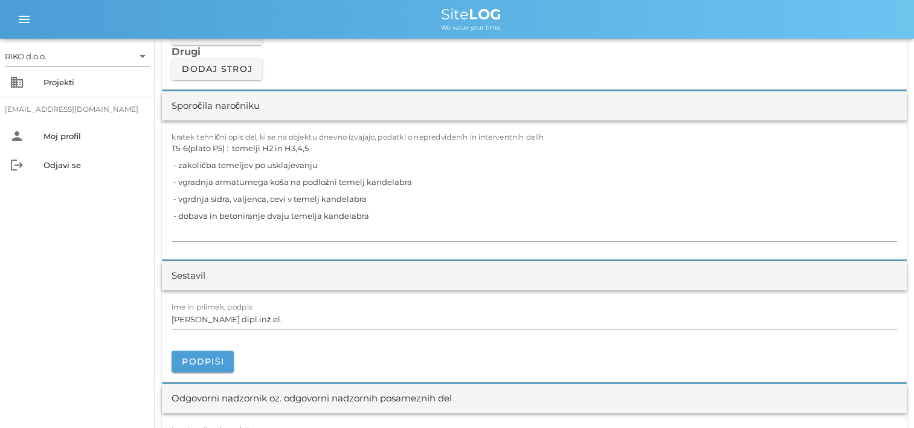
scroll to position [1269, 0]
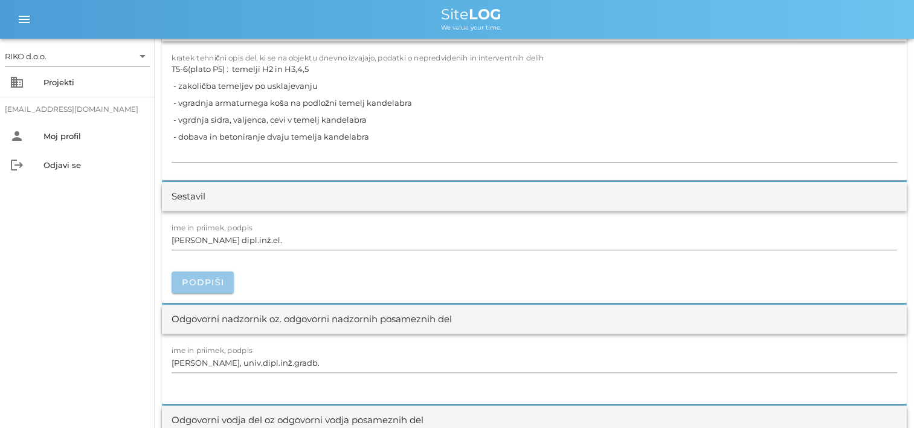
drag, startPoint x: 216, startPoint y: 273, endPoint x: 224, endPoint y: 275, distance: 7.6
click at [219, 274] on button "Podpiši" at bounding box center [203, 282] width 62 height 22
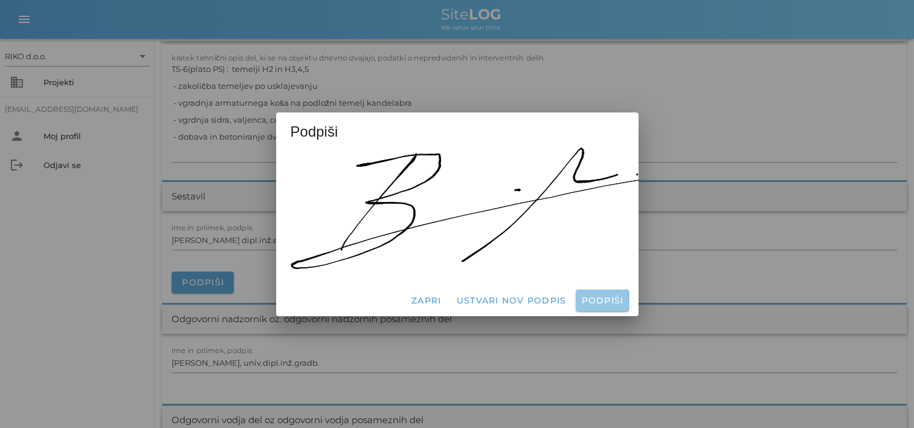
click at [591, 301] on button "Podpiši" at bounding box center [602, 300] width 53 height 22
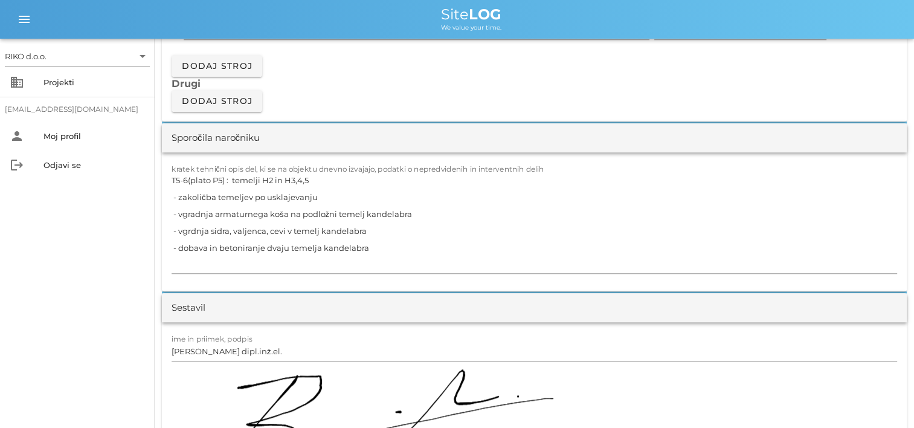
scroll to position [1148, 0]
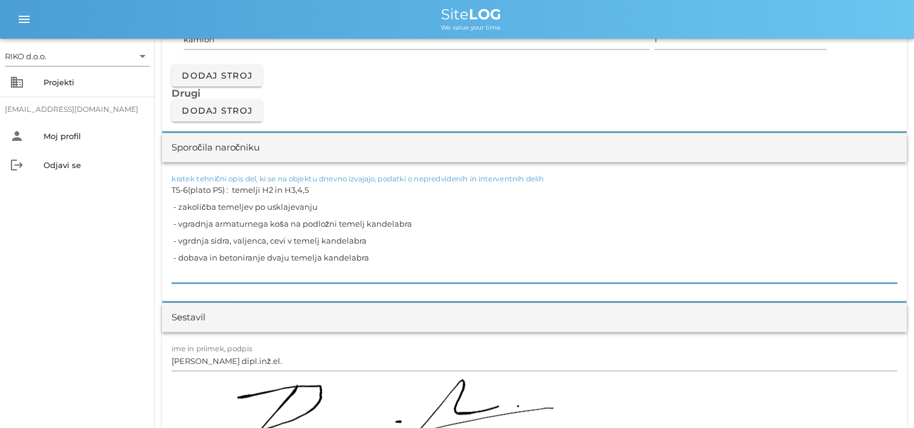
click at [250, 240] on textarea "T5-6(plato P5) : temelji H2 in H3,4,5 - zakoličba temeljev po usklajevanju - vg…" at bounding box center [535, 232] width 726 height 102
click at [471, 299] on div "kratek tehnični opis del, ki se na objektu dnevno izvajajo, podatki o nepredvid…" at bounding box center [534, 231] width 745 height 139
drag, startPoint x: 286, startPoint y: 256, endPoint x: 299, endPoint y: 254, distance: 12.9
click at [268, 258] on textarea "T5-6(plato P5) : temelji H2 in H3,4,5 - zakoličba temeljev po usklajevanju - vg…" at bounding box center [535, 232] width 726 height 102
click at [106, 272] on div "RIKO d.o.o. arrow_drop_down business Projekti matevz.belaj@riko.si person Moj p…" at bounding box center [77, 233] width 155 height 389
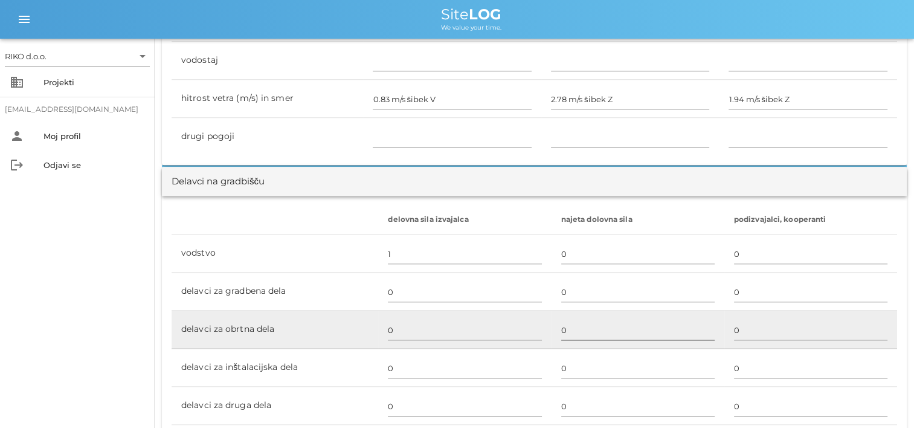
scroll to position [604, 0]
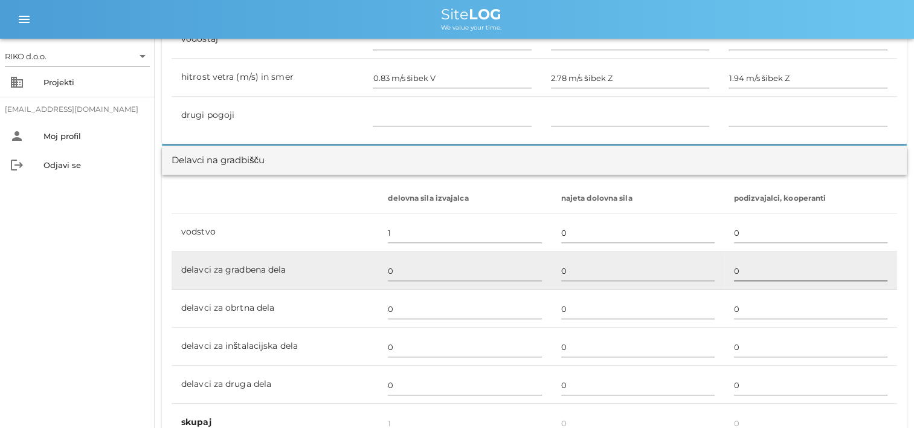
click at [758, 271] on input "0" at bounding box center [810, 270] width 153 height 19
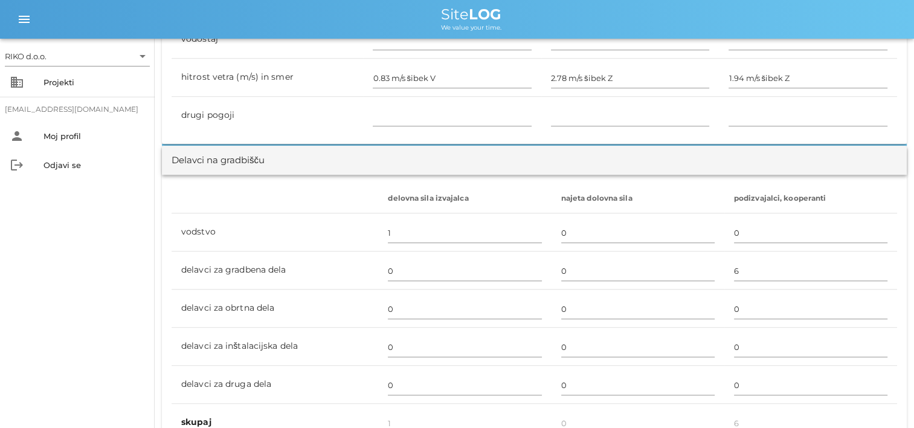
click at [144, 275] on div "RIKO d.o.o. arrow_drop_down business Projekti matevz.belaj@riko.si person Moj p…" at bounding box center [77, 233] width 155 height 389
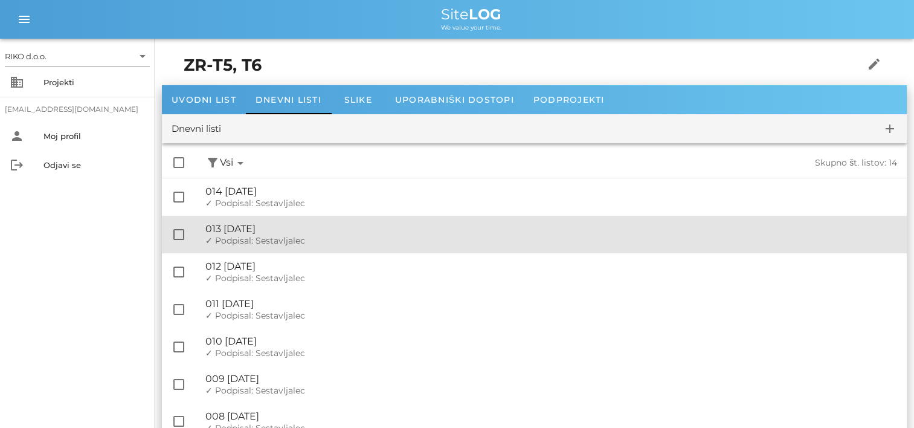
click at [320, 227] on div "🔏 013 četrtek, 14.08.2025" at bounding box center [551, 228] width 692 height 11
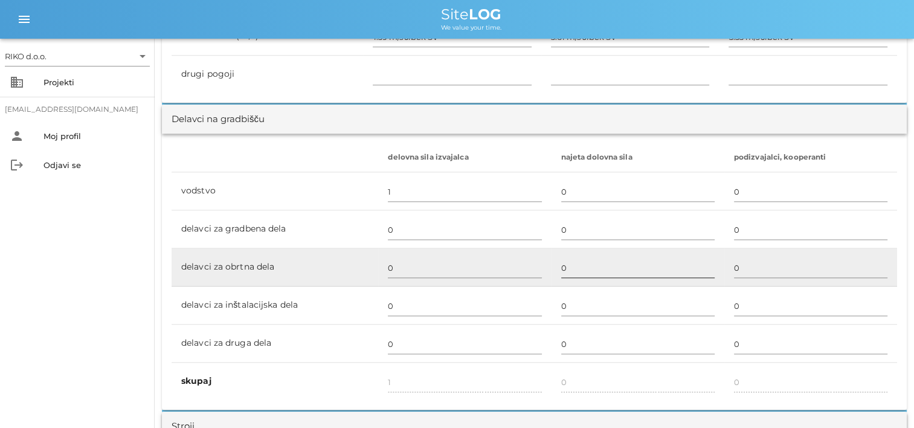
scroll to position [665, 0]
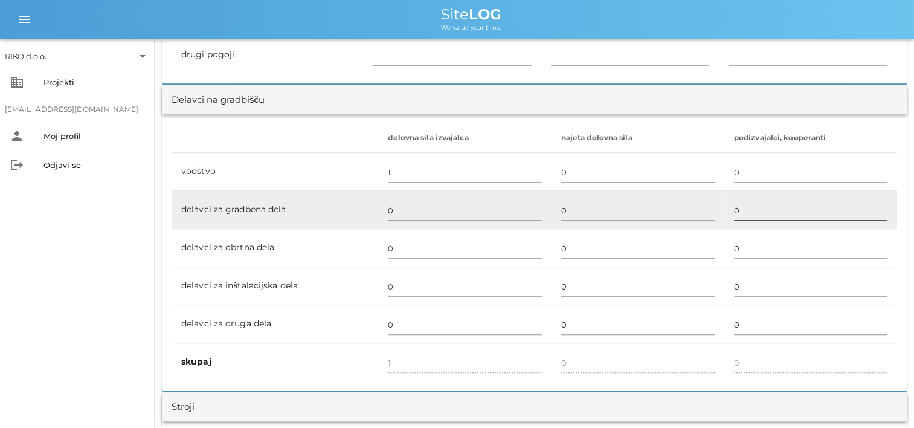
click at [764, 221] on div at bounding box center [810, 224] width 153 height 8
click at [749, 215] on input "0" at bounding box center [810, 210] width 153 height 19
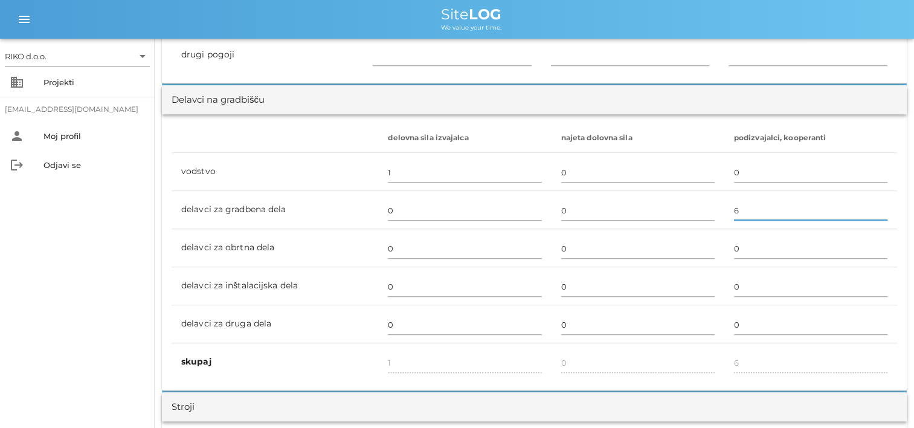
click at [103, 243] on div "RIKO d.o.o. arrow_drop_down business Projekti matevz.belaj@riko.si person Moj p…" at bounding box center [77, 233] width 155 height 389
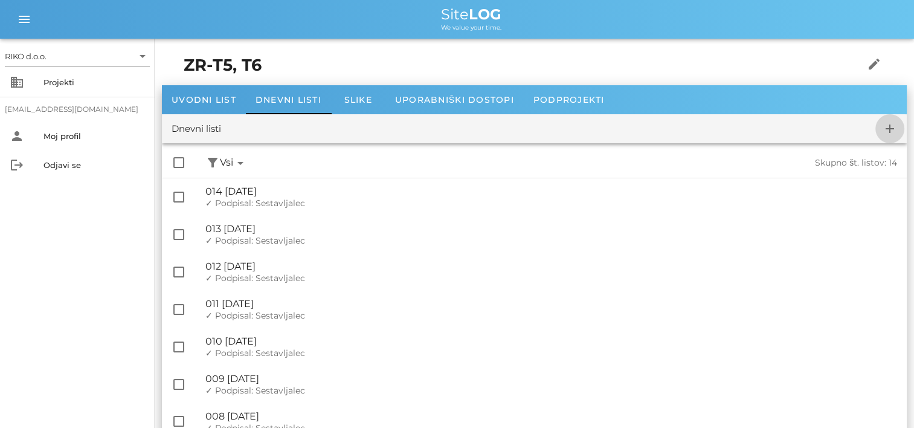
click at [896, 131] on icon "add" at bounding box center [890, 128] width 15 height 15
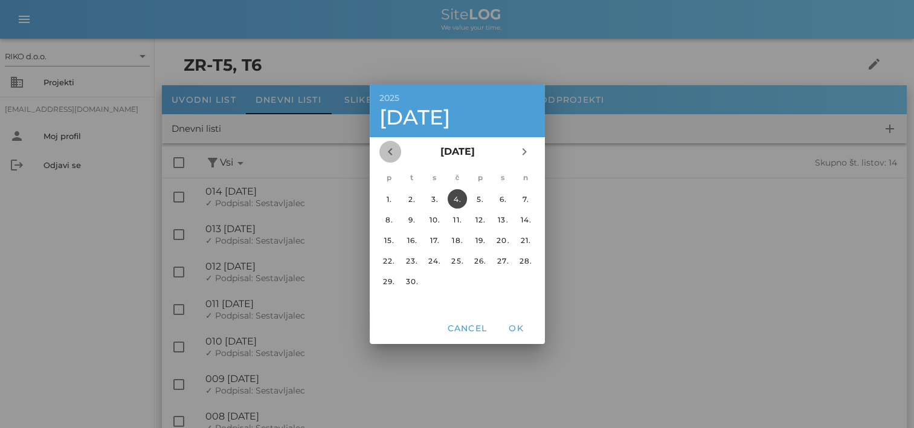
click at [395, 150] on icon "chevron_left" at bounding box center [390, 151] width 15 height 15
click at [432, 282] on div "27." at bounding box center [434, 281] width 19 height 9
click at [535, 325] on div "Cancel OK" at bounding box center [457, 327] width 175 height 31
click at [526, 326] on span "OK" at bounding box center [516, 328] width 29 height 11
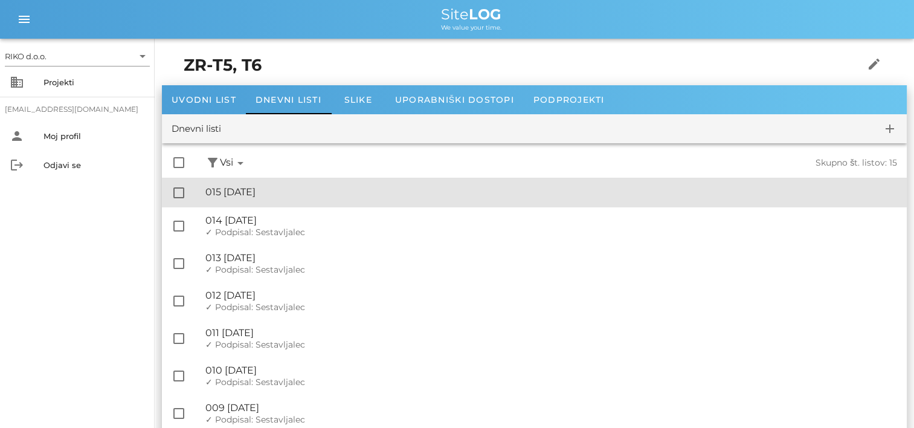
click at [317, 187] on div "🔏 015 sreda, 27.08.2025" at bounding box center [551, 191] width 692 height 11
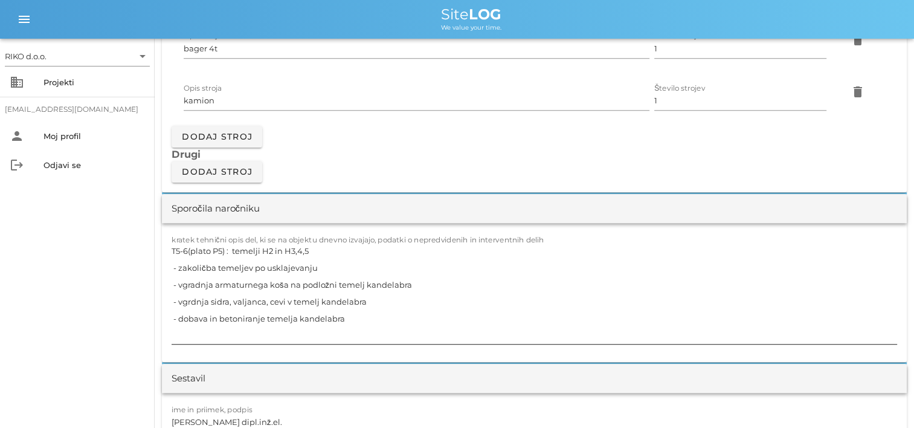
scroll to position [1088, 0]
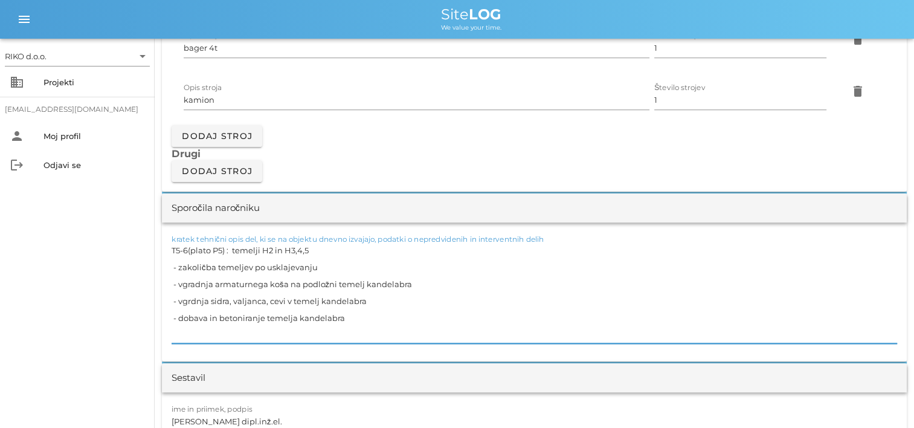
drag, startPoint x: 389, startPoint y: 331, endPoint x: 140, endPoint y: 252, distance: 261.1
click at [140, 252] on div "RIKO d.o.o. arrow_drop_down business Projekti matevz.belaj@riko.si person Moj p…" at bounding box center [457, 369] width 914 height 2914
paste textarea "temelji H2 in H3,4 - razopažanje temeljev kandelabra, čiščenje opažev in prevoz…"
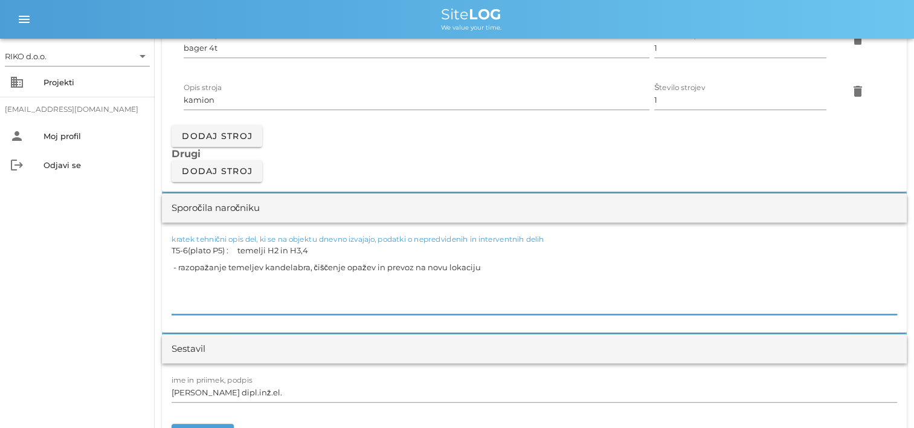
click at [182, 278] on textarea "T5-6(plato P5) : temelji H2 in H3,4 - razopažanje temeljev kandelabra, čiščenje…" at bounding box center [535, 278] width 726 height 73
drag, startPoint x: 224, startPoint y: 268, endPoint x: 307, endPoint y: 279, distance: 83.4
click at [346, 272] on textarea "T5-6(plato P5) : temelji H2 in H3,4 - razopažanje temeljev kandelabra, čiščenje…" at bounding box center [535, 278] width 726 height 73
click at [266, 288] on textarea "T5-6(plato P5) : temelji H2 in H3,4 - razopažanje temeljev kandelabra, čiščenje…" at bounding box center [535, 278] width 726 height 73
drag, startPoint x: 212, startPoint y: 270, endPoint x: 268, endPoint y: 277, distance: 56.1
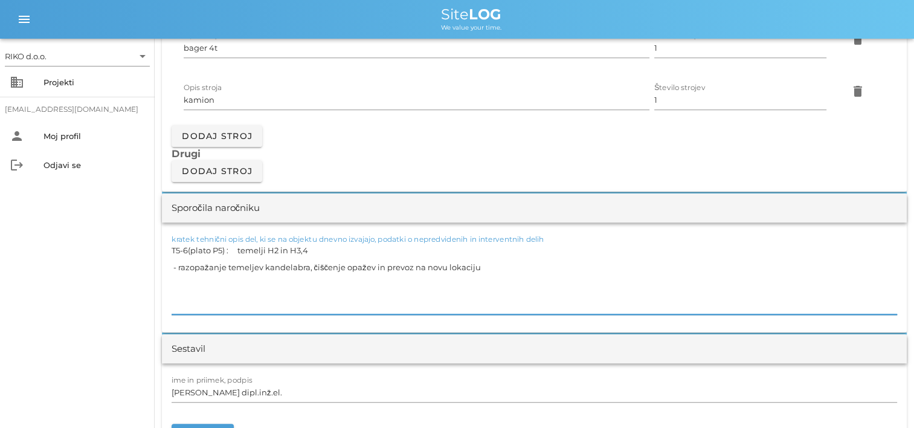
click at [215, 270] on textarea "T5-6(plato P5) : temelji H2 in H3,4 - razopažanje temeljev kandelabra, čiščenje…" at bounding box center [535, 278] width 726 height 73
click at [407, 285] on textarea "T5-6(plato P5) : temelji H2 in H3,4 - razopaženje temeljev kandelabra, čiščenje…" at bounding box center [535, 278] width 726 height 73
drag, startPoint x: 406, startPoint y: 303, endPoint x: 237, endPoint y: 306, distance: 169.2
click at [402, 303] on textarea "T5-6(plato P5) : temelji H2 in H3,4 - razopaženje temeljev kandelabra, čiščenje…" at bounding box center [535, 278] width 726 height 73
click at [27, 302] on div "RIKO d.o.o. arrow_drop_down business Projekti matevz.belaj@riko.si person Moj p…" at bounding box center [77, 233] width 155 height 389
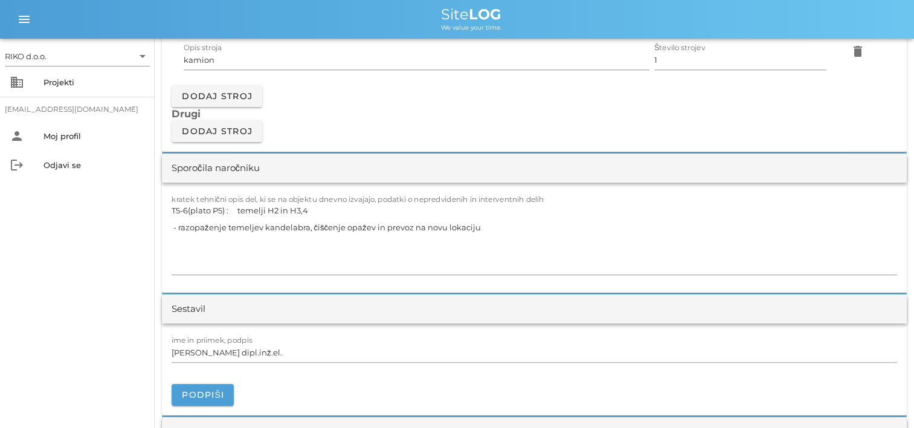
scroll to position [1148, 0]
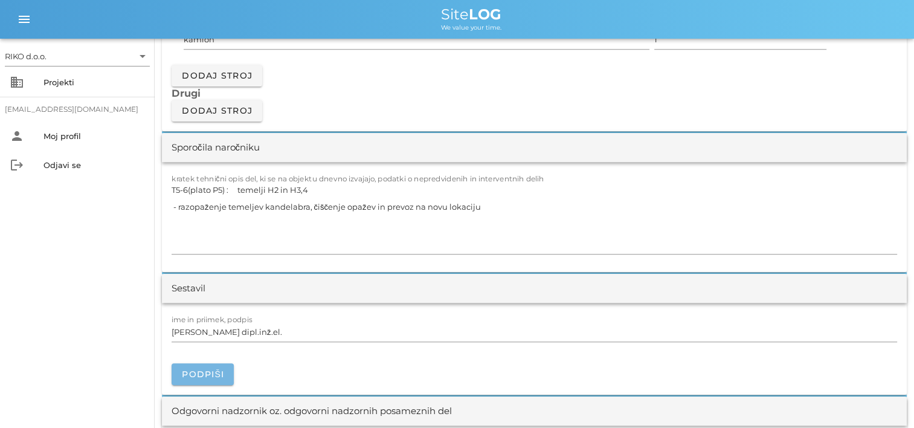
click at [199, 373] on span "Podpiši" at bounding box center [202, 374] width 43 height 11
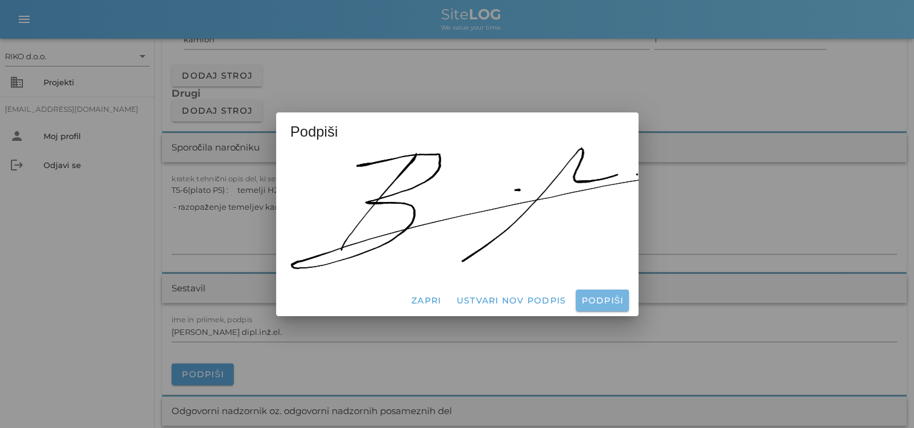
click at [608, 297] on span "Podpiši" at bounding box center [602, 300] width 43 height 11
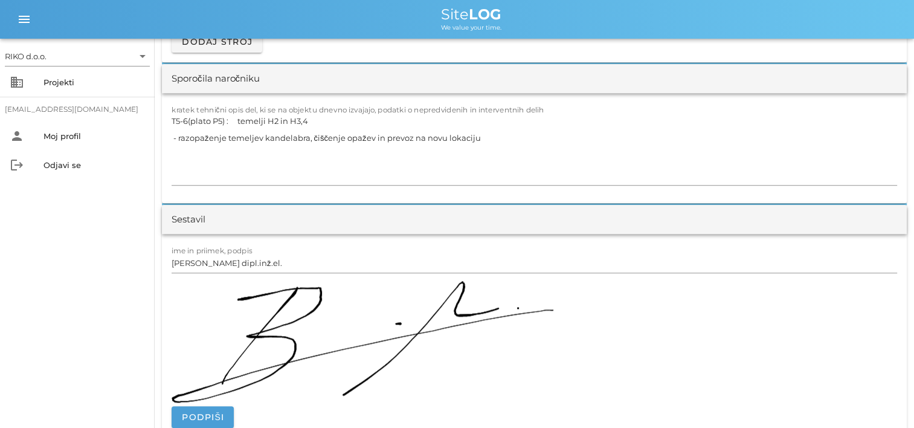
scroll to position [1329, 0]
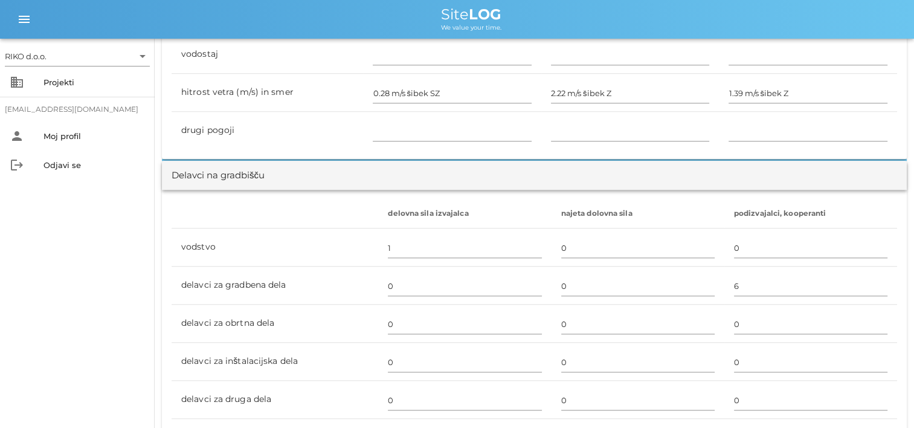
scroll to position [786, 0]
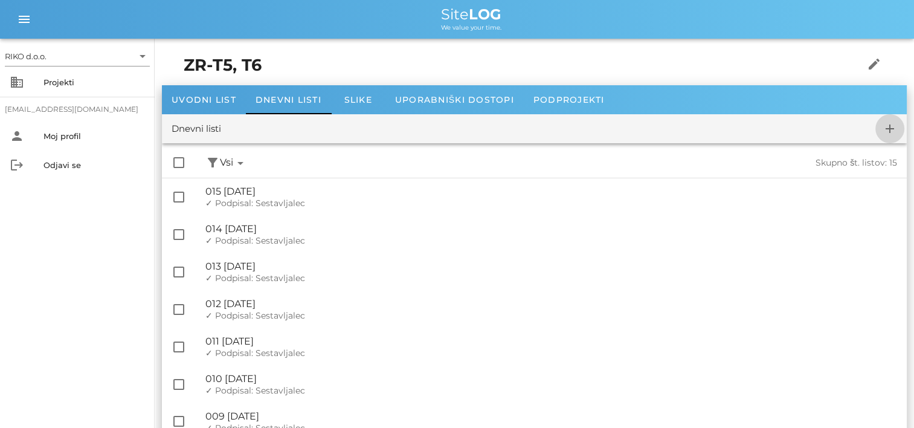
click at [896, 133] on icon "add" at bounding box center [890, 128] width 15 height 15
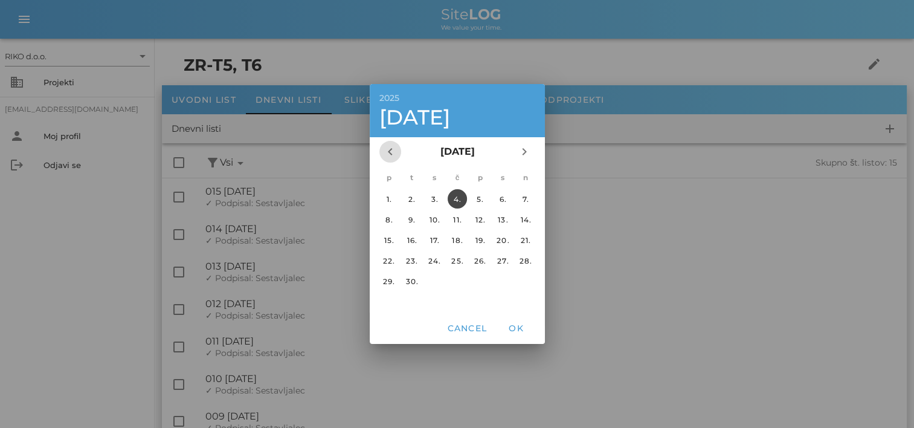
click at [393, 154] on icon "chevron_left" at bounding box center [390, 151] width 15 height 15
click at [456, 278] on div "28." at bounding box center [456, 281] width 19 height 9
click at [515, 339] on div "Cancel OK" at bounding box center [457, 327] width 175 height 31
click at [512, 327] on span "OK" at bounding box center [516, 328] width 29 height 11
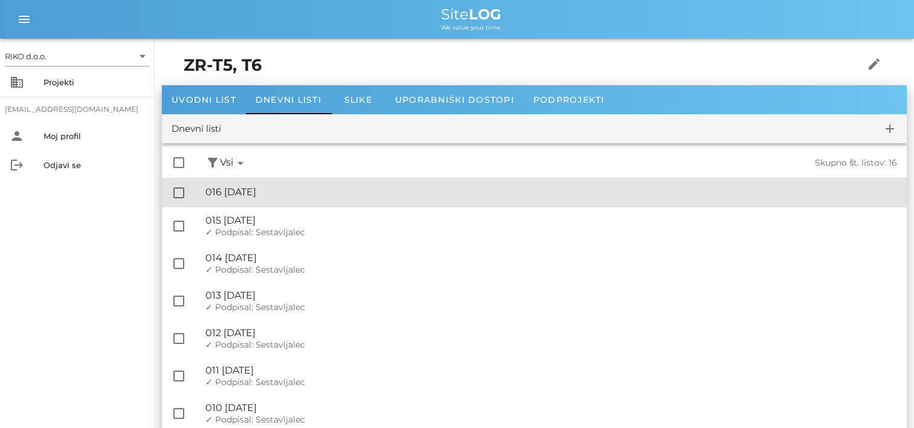
click at [348, 203] on div "🔏 016 četrtek, 28.08.2025 ✓ Podpisal: Nadzornik ✓ Podpisal: Sestavljalec ✓ Podp…" at bounding box center [551, 192] width 692 height 27
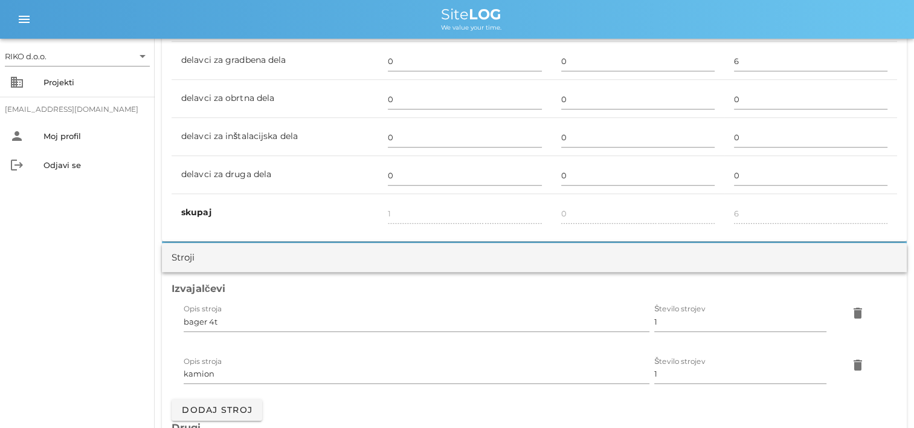
scroll to position [1027, 0]
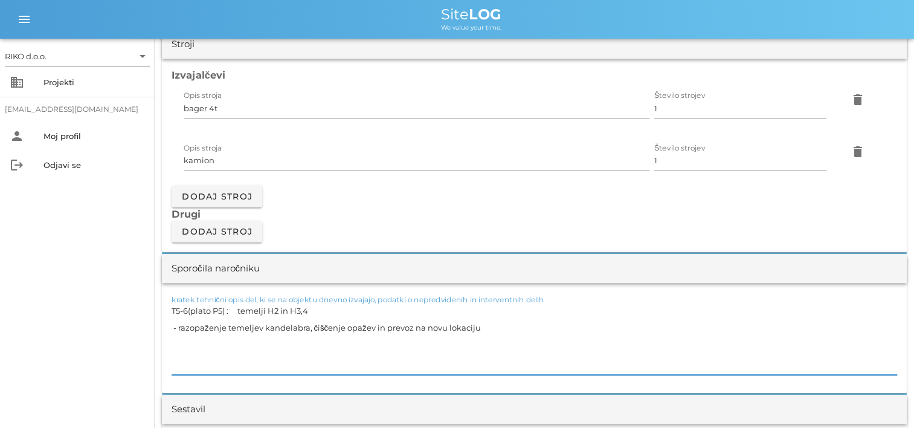
drag, startPoint x: 480, startPoint y: 328, endPoint x: 31, endPoint y: 302, distance: 449.7
click at [31, 302] on div "RIKO d.o.o. arrow_drop_down business Projekti matevz.belaj@riko.si person Moj p…" at bounding box center [457, 415] width 914 height 2885
paste textarea "T5-6(plato P5) : temelji H5 in H6 - vezanje armature dvaju temelja, dobava in v…"
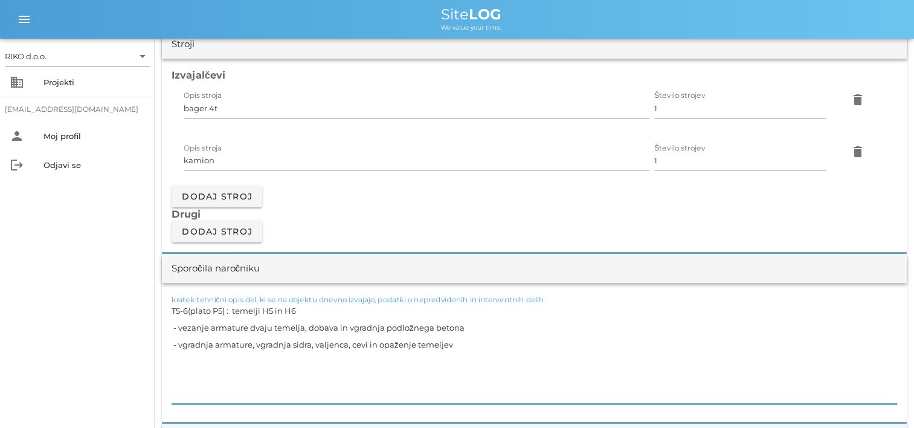
click at [196, 313] on textarea "T5-6(plato P5) : temelji H5 in H6 - vezanje armature dvaju temelja, dobava in v…" at bounding box center [535, 353] width 726 height 102
click at [176, 326] on textarea "T5-6(plato P5) : temelji H5 in H6 - vezanje armature dvaju temelja, dobava in v…" at bounding box center [535, 353] width 726 height 102
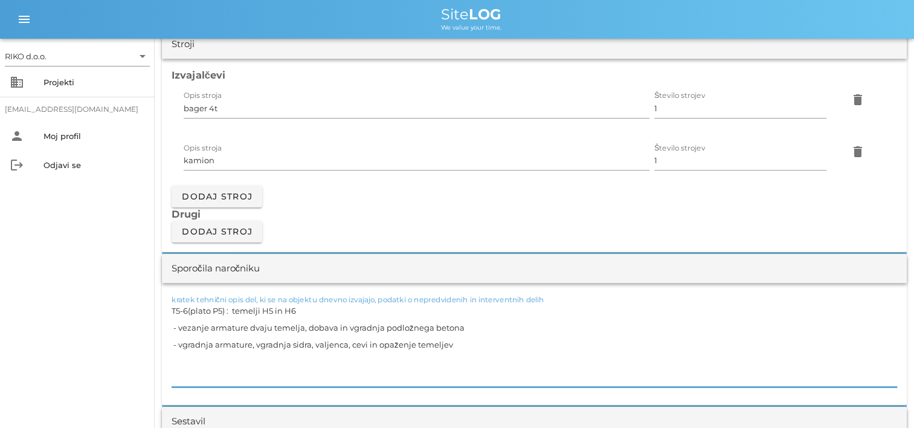
drag, startPoint x: 270, startPoint y: 328, endPoint x: 249, endPoint y: 328, distance: 21.2
click at [249, 328] on textarea "T5-6(plato P5) : temelji H5 in H6 - vezanje armature dvaju temelja, dobava in v…" at bounding box center [535, 344] width 726 height 85
click at [332, 344] on textarea "T5-6(plato P5) : temelji H5 in H6 - vezanje armature temelja, dobava in vgradnj…" at bounding box center [535, 344] width 726 height 85
click at [457, 370] on textarea "T5-6(plato P5) : temelji H5 in H6 - vezanje armature temelja, dobava in vgradnj…" at bounding box center [535, 344] width 726 height 85
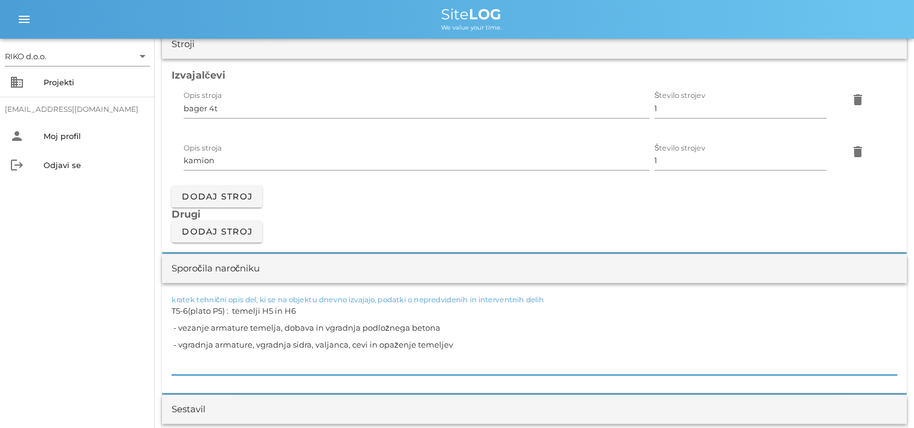
click at [111, 261] on div "RIKO d.o.o. arrow_drop_down business Projekti matevz.belaj@riko.si person Moj p…" at bounding box center [77, 233] width 155 height 389
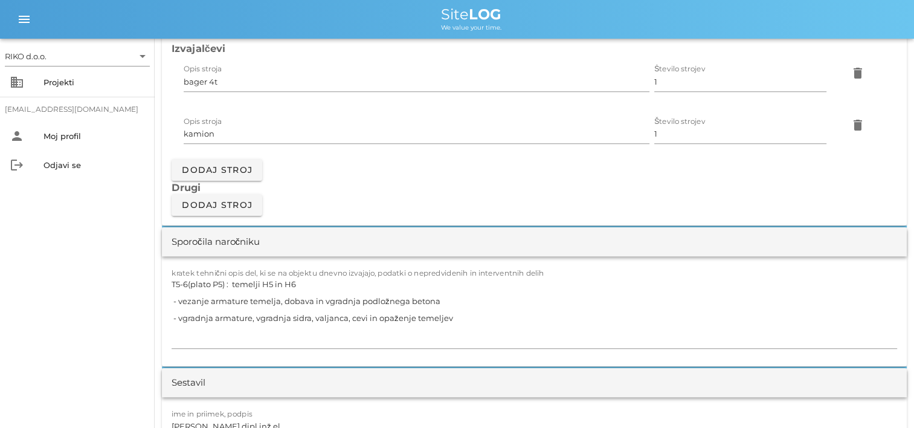
scroll to position [1209, 0]
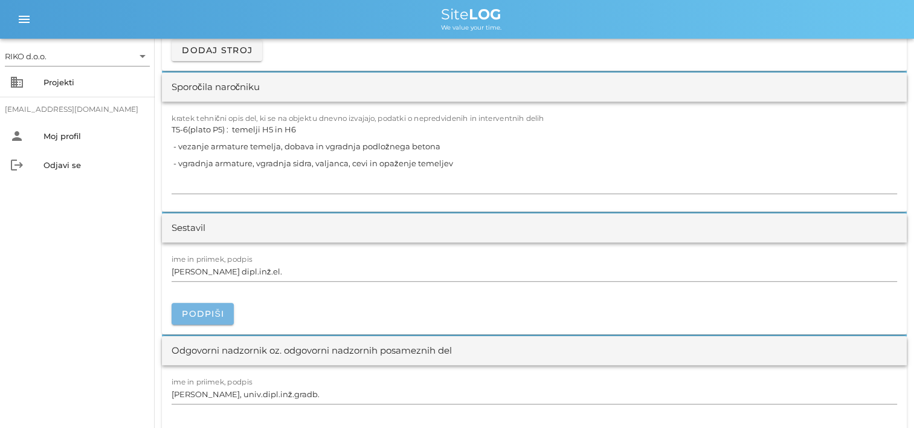
click at [203, 313] on span "Podpiši" at bounding box center [202, 313] width 43 height 11
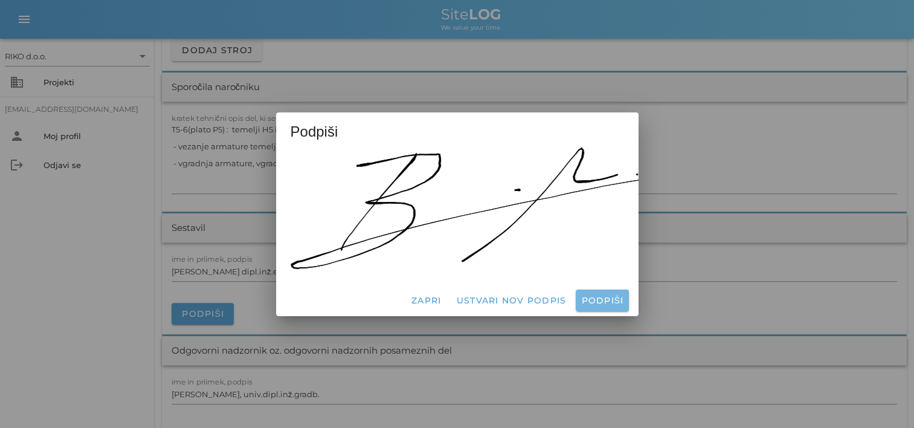
drag, startPoint x: 607, startPoint y: 299, endPoint x: 454, endPoint y: 291, distance: 152.5
click at [604, 297] on span "Podpiši" at bounding box center [602, 300] width 43 height 11
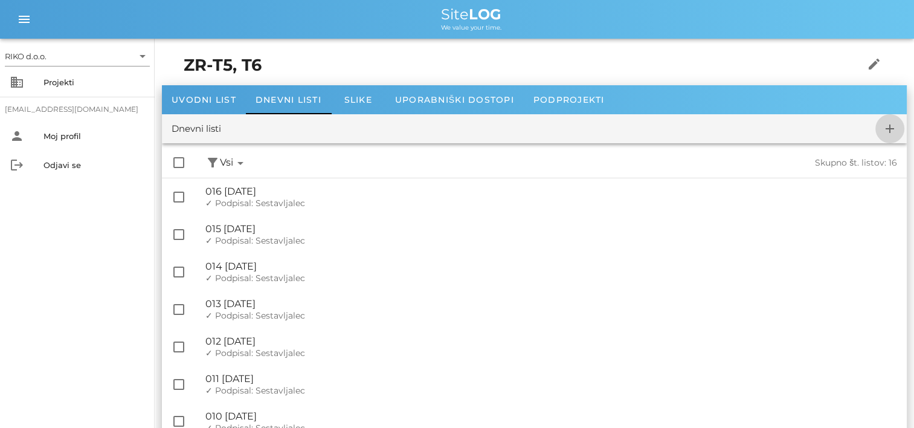
click at [887, 133] on icon "add" at bounding box center [890, 128] width 15 height 15
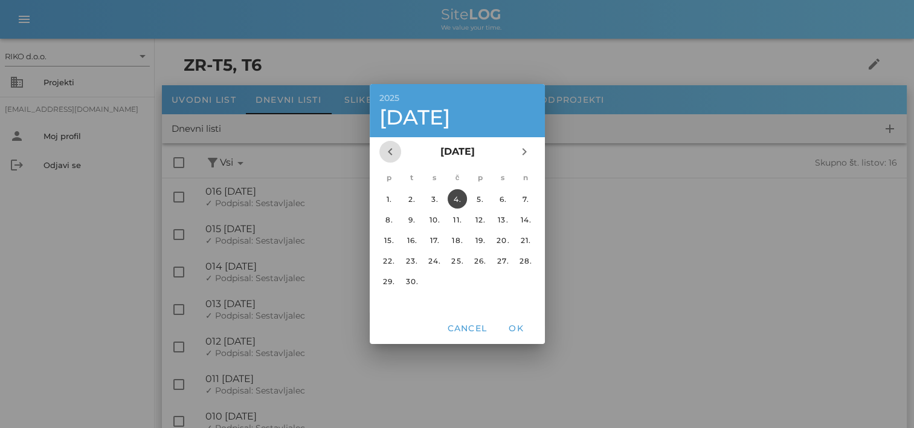
click at [387, 157] on icon "chevron_left" at bounding box center [390, 151] width 15 height 15
click at [482, 282] on div "29." at bounding box center [479, 281] width 19 height 9
click at [525, 331] on span "OK" at bounding box center [516, 328] width 29 height 11
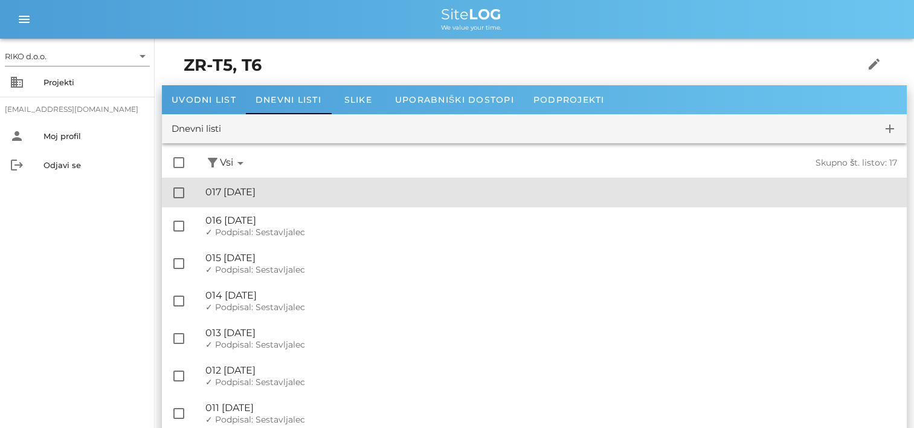
click at [346, 198] on div "🔏 017 petek, 29.08.2025 ✓ Podpisal: Nadzornik ✓ Podpisal: Sestavljalec ✓ Podpis…" at bounding box center [551, 192] width 692 height 27
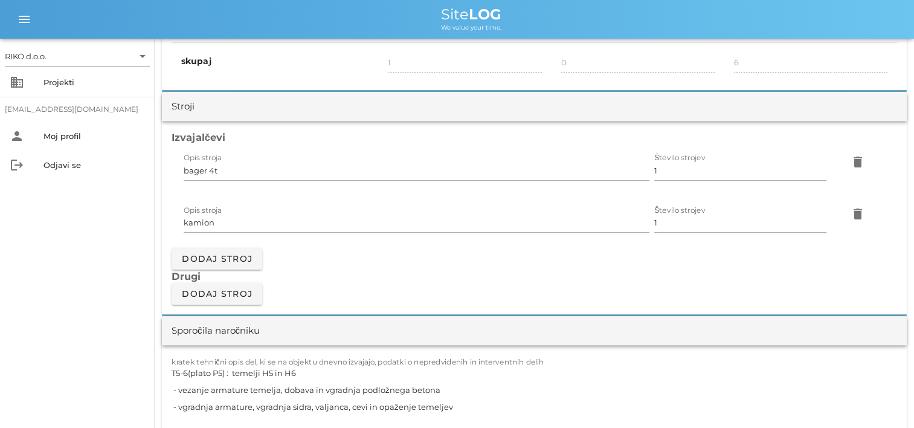
scroll to position [1027, 0]
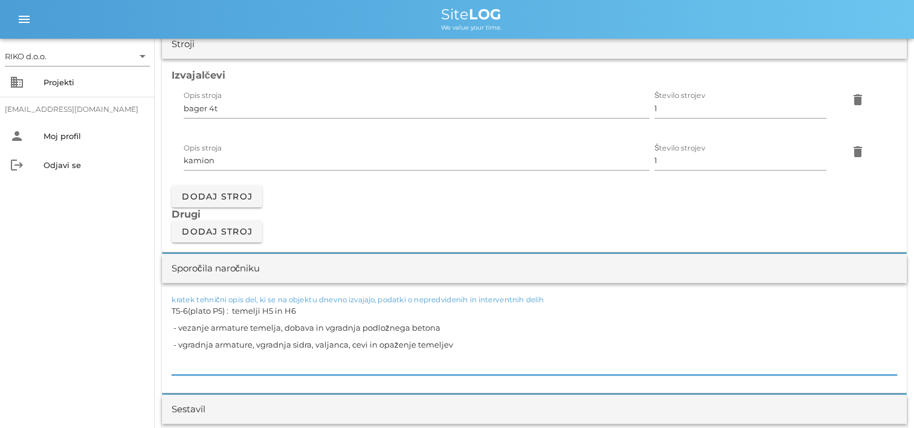
drag, startPoint x: 473, startPoint y: 341, endPoint x: 106, endPoint y: 291, distance: 369.6
click at [106, 291] on div "RIKO d.o.o. arrow_drop_down business Projekti matevz.belaj@riko.si person Moj p…" at bounding box center [457, 415] width 914 height 2885
paste textarea "T5-6(plato P5) : - prikinitev del zaradi dežja, - se opaži kandelabra razopažaj…"
drag, startPoint x: 190, startPoint y: 328, endPoint x: 312, endPoint y: 346, distance: 123.4
click at [196, 329] on textarea "T5-6(plato P5) : - prikinitev del zaradi dežja, - se opaži kandelabra razopažaj…" at bounding box center [535, 338] width 726 height 73
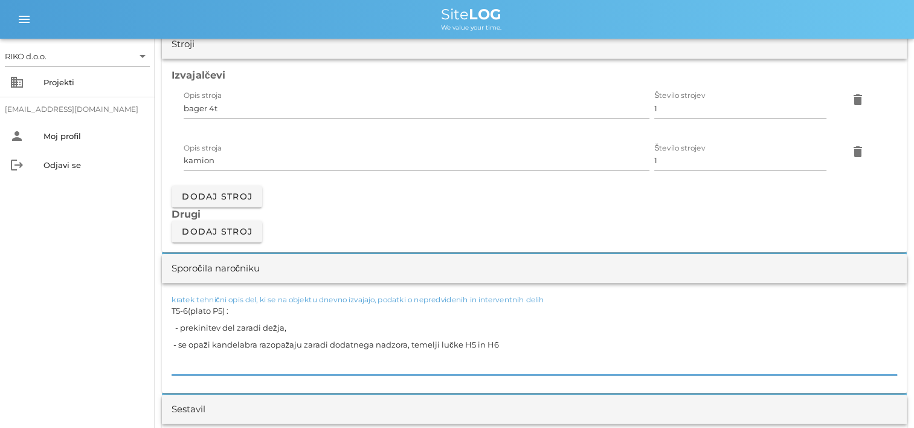
click at [189, 342] on textarea "T5-6(plato P5) : - prekinitev del zaradi dežja, - se opaži kandelabra razopažaj…" at bounding box center [535, 338] width 726 height 73
click at [201, 344] on textarea "T5-6(plato P5) : - prekinitev del zaradi dežja, - opaži kandelabra razopažaju z…" at bounding box center [535, 338] width 726 height 73
drag, startPoint x: 247, startPoint y: 343, endPoint x: 359, endPoint y: 361, distance: 113.8
click at [249, 343] on textarea "T5-6(plato P5) : - prekinitev del zaradi dežja, - opaži kandelabra razopažaju z…" at bounding box center [535, 338] width 726 height 73
click at [301, 345] on textarea "T5-6(plato P5) : - prekinitev del zaradi dežja, - opaži kandelabra se razopažaj…" at bounding box center [535, 338] width 726 height 73
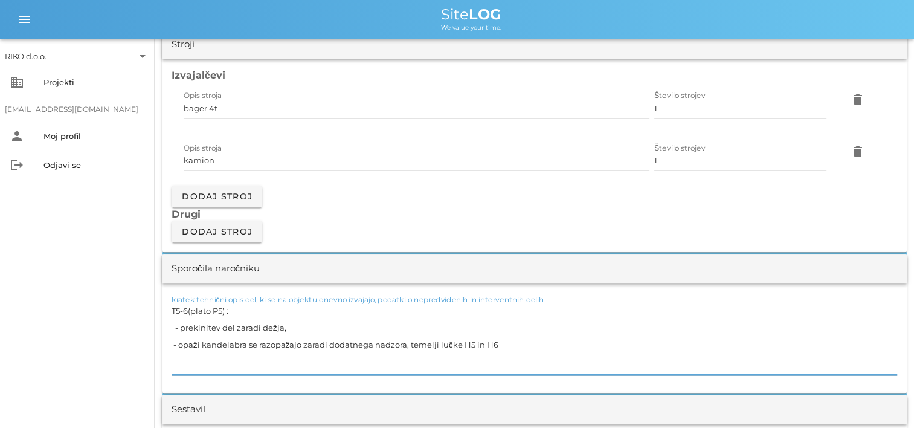
drag, startPoint x: 498, startPoint y: 343, endPoint x: 515, endPoint y: 344, distance: 16.9
click at [499, 343] on textarea "T5-6(plato P5) : - prekinitev del zaradi dežja, - opaži kandelabra se razopažaj…" at bounding box center [535, 338] width 726 height 73
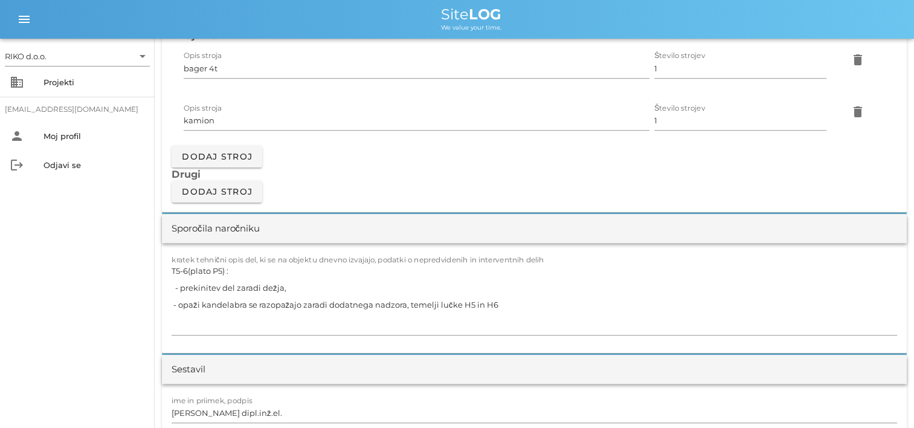
scroll to position [1088, 0]
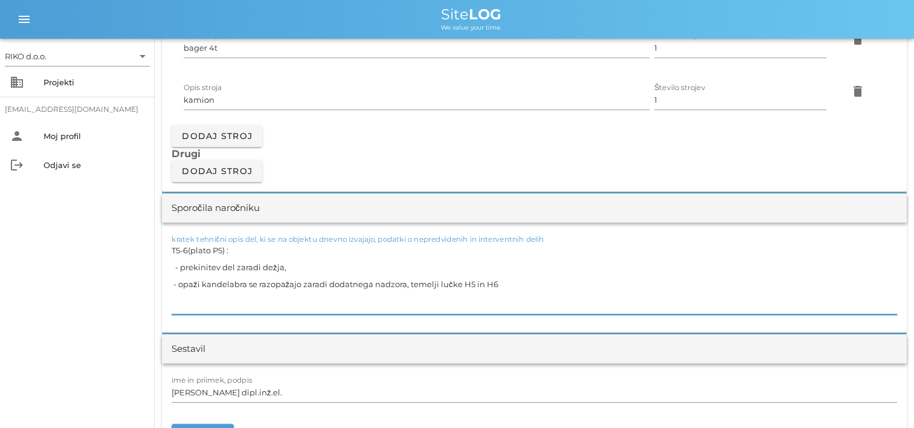
drag, startPoint x: 457, startPoint y: 284, endPoint x: 551, endPoint y: 289, distance: 93.8
click at [457, 284] on textarea "T5-6(plato P5) : - prekinitev del zaradi dežja, - opaži kandelabra se razopažaj…" at bounding box center [535, 278] width 726 height 73
click at [80, 307] on div "RIKO d.o.o. arrow_drop_down business Projekti matevz.belaj@riko.si person Moj p…" at bounding box center [77, 233] width 155 height 389
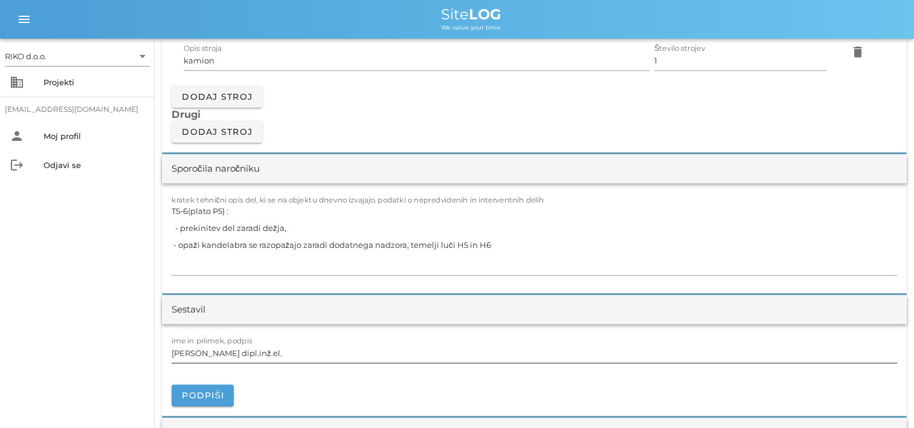
scroll to position [1148, 0]
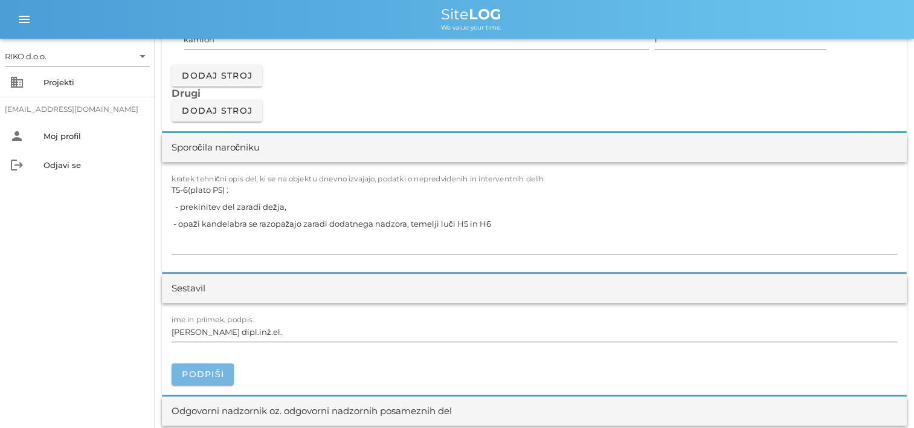
click at [201, 369] on span "Podpiši" at bounding box center [202, 374] width 43 height 11
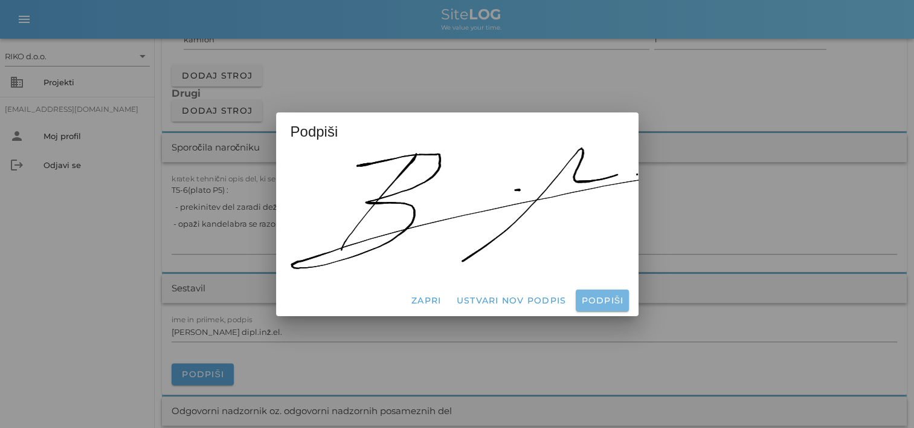
click at [596, 303] on button "Podpiši" at bounding box center [602, 300] width 53 height 22
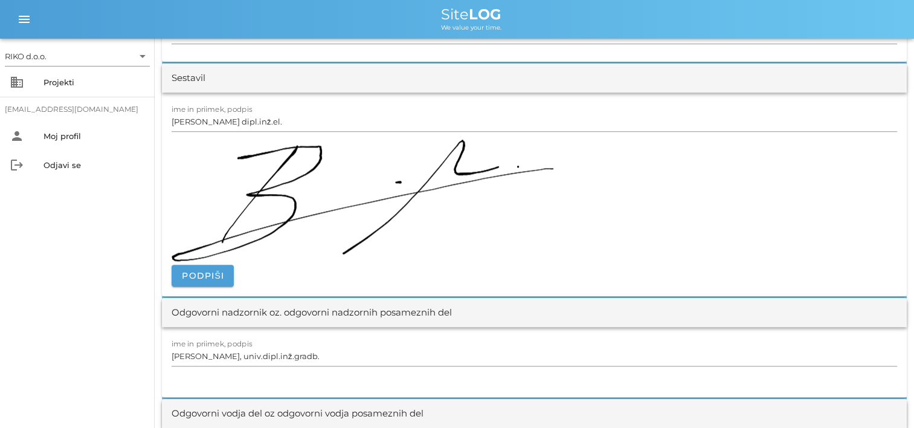
scroll to position [1329, 0]
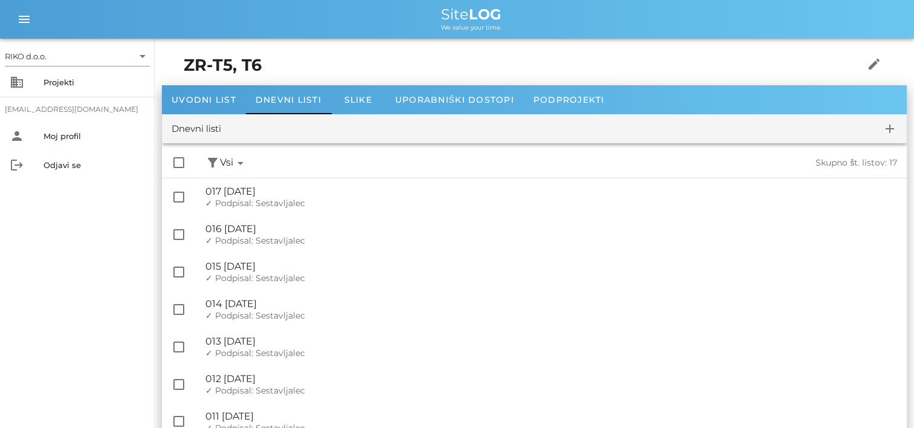
drag, startPoint x: 143, startPoint y: 269, endPoint x: 137, endPoint y: 266, distance: 7.3
click at [143, 269] on div "RIKO d.o.o. arrow_drop_down business Projekti matevz.belaj@riko.si person Moj p…" at bounding box center [77, 233] width 155 height 389
drag, startPoint x: 149, startPoint y: 261, endPoint x: 155, endPoint y: 260, distance: 6.8
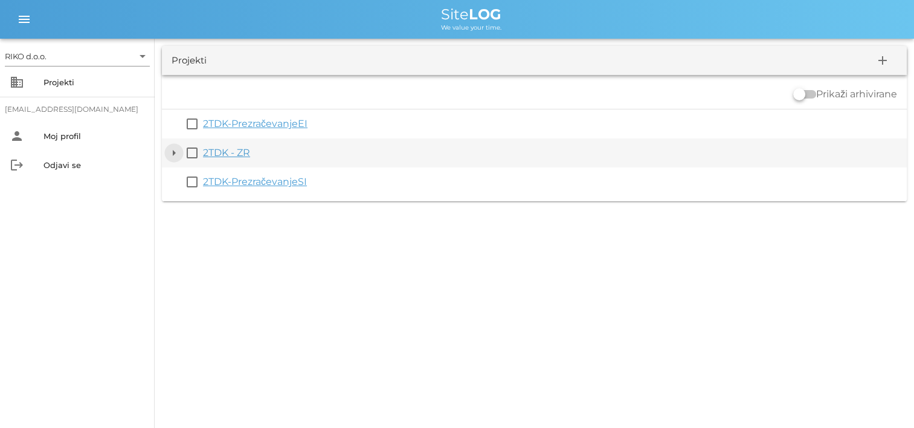
click at [178, 151] on button "arrow_drop_down" at bounding box center [174, 153] width 15 height 15
